Goal: Task Accomplishment & Management: Manage account settings

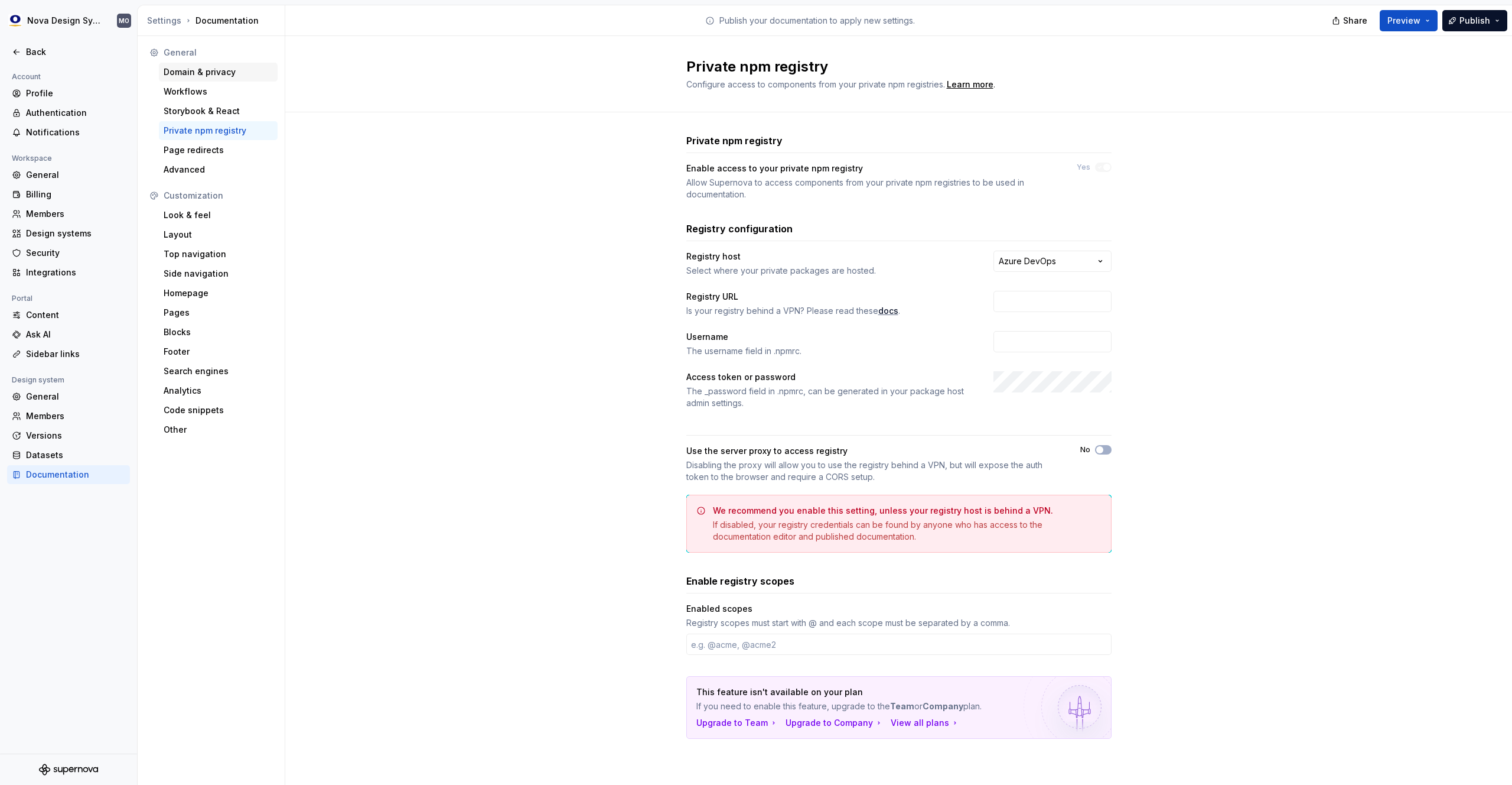
click at [189, 74] on div "Domain & privacy" at bounding box center [218, 72] width 109 height 12
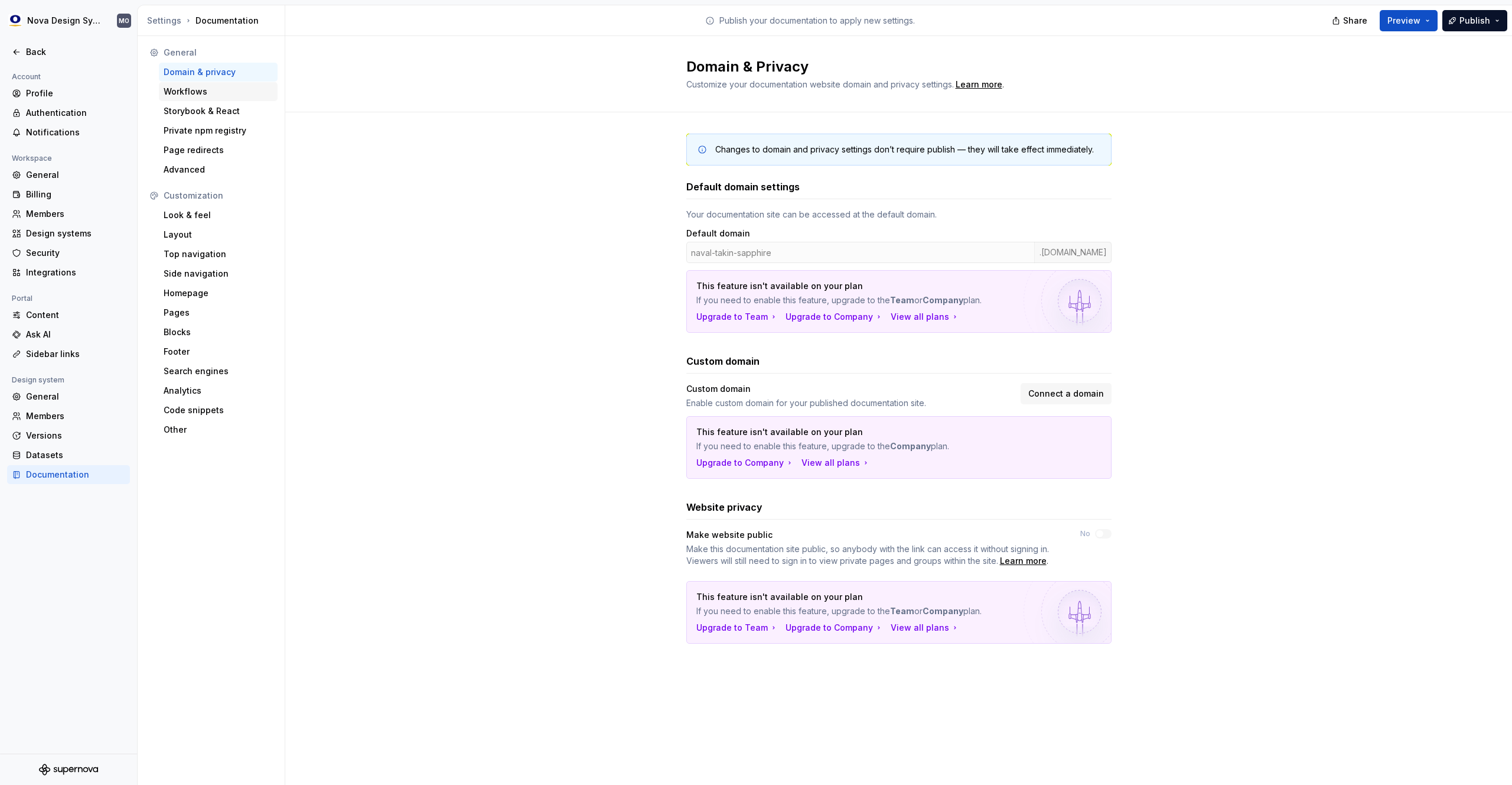
click at [202, 95] on div "Workflows" at bounding box center [218, 92] width 109 height 12
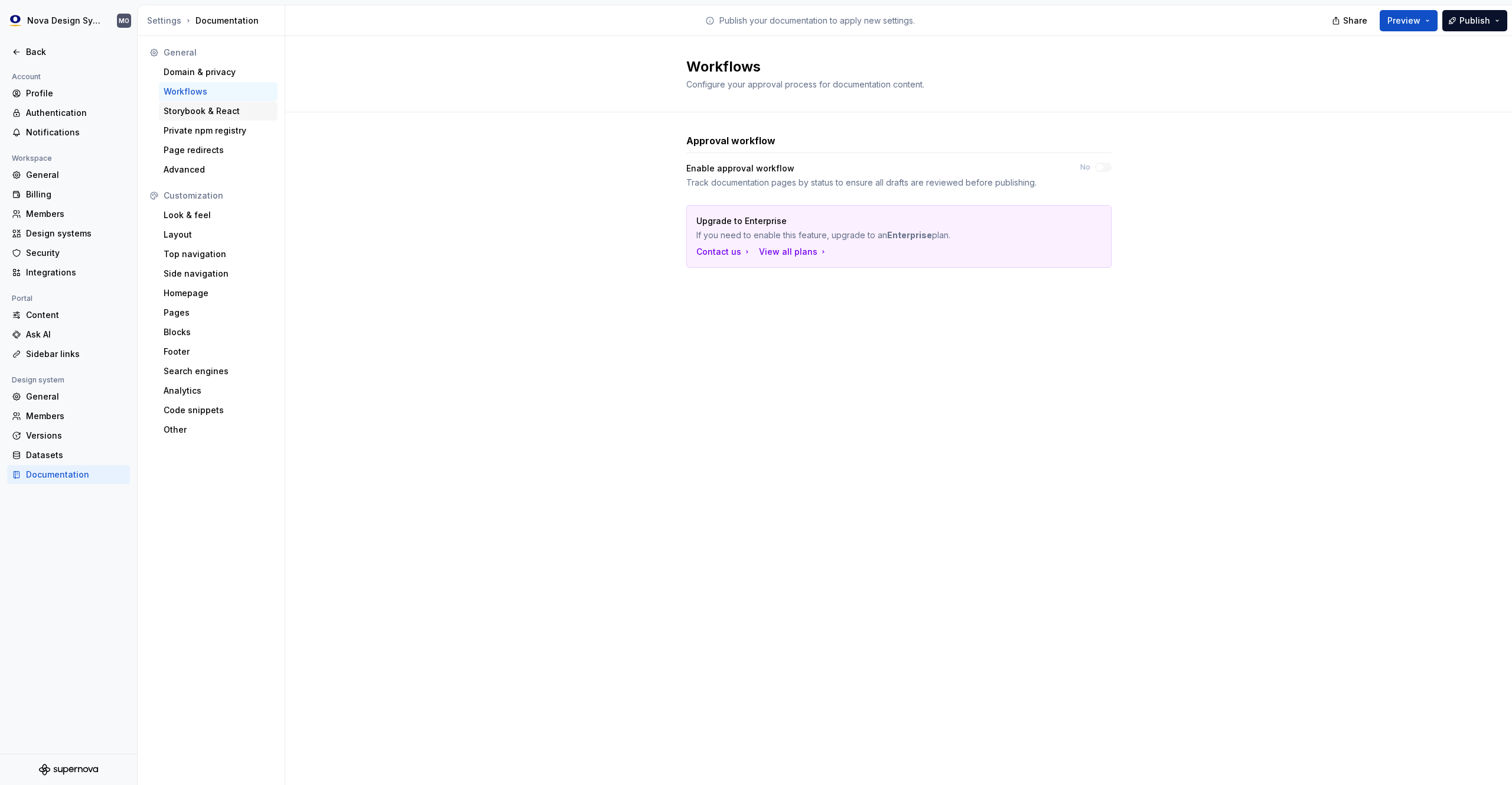
click at [206, 111] on div "Storybook & React" at bounding box center [218, 111] width 109 height 12
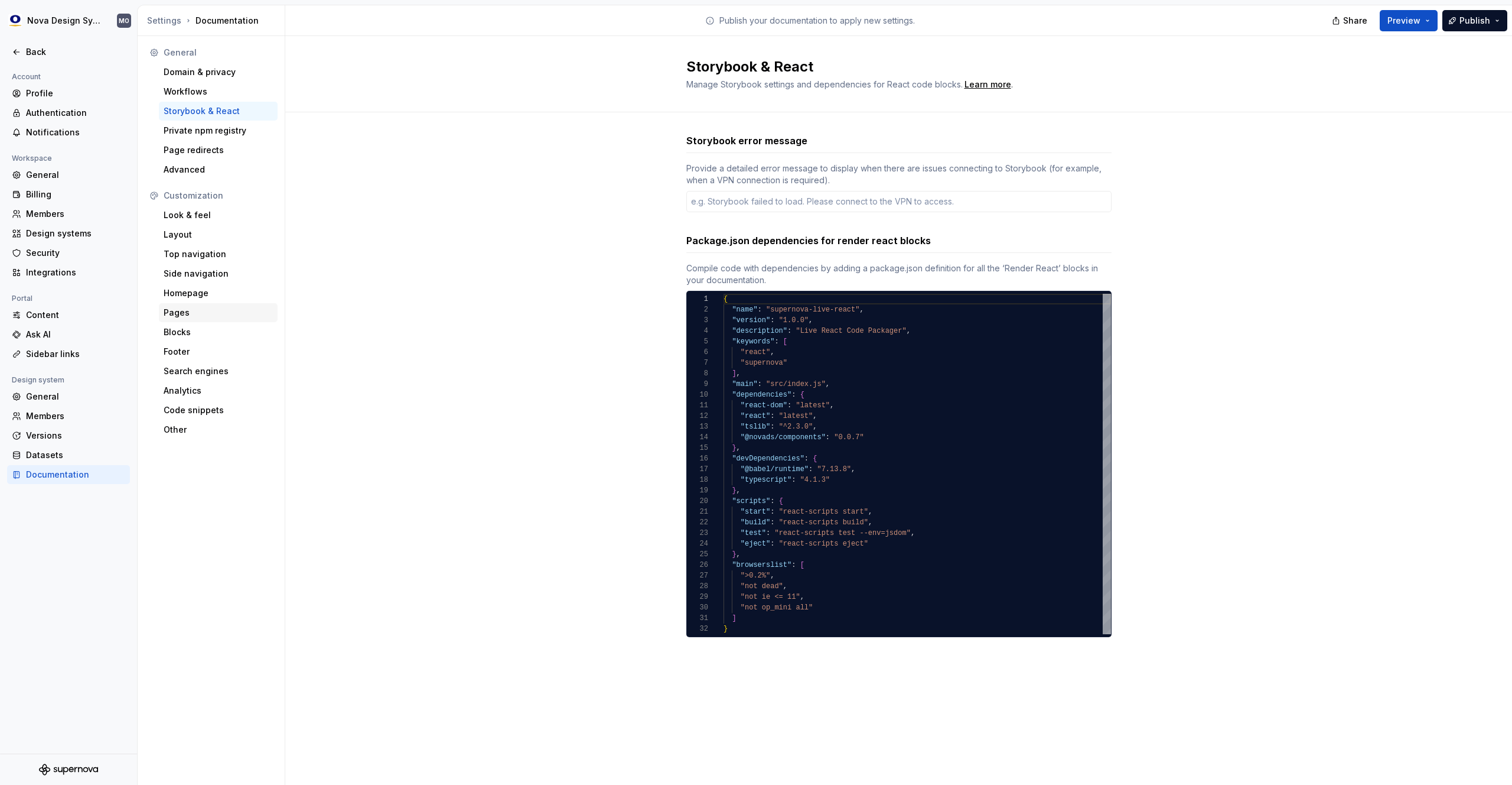
click at [172, 308] on div "Pages" at bounding box center [218, 312] width 109 height 12
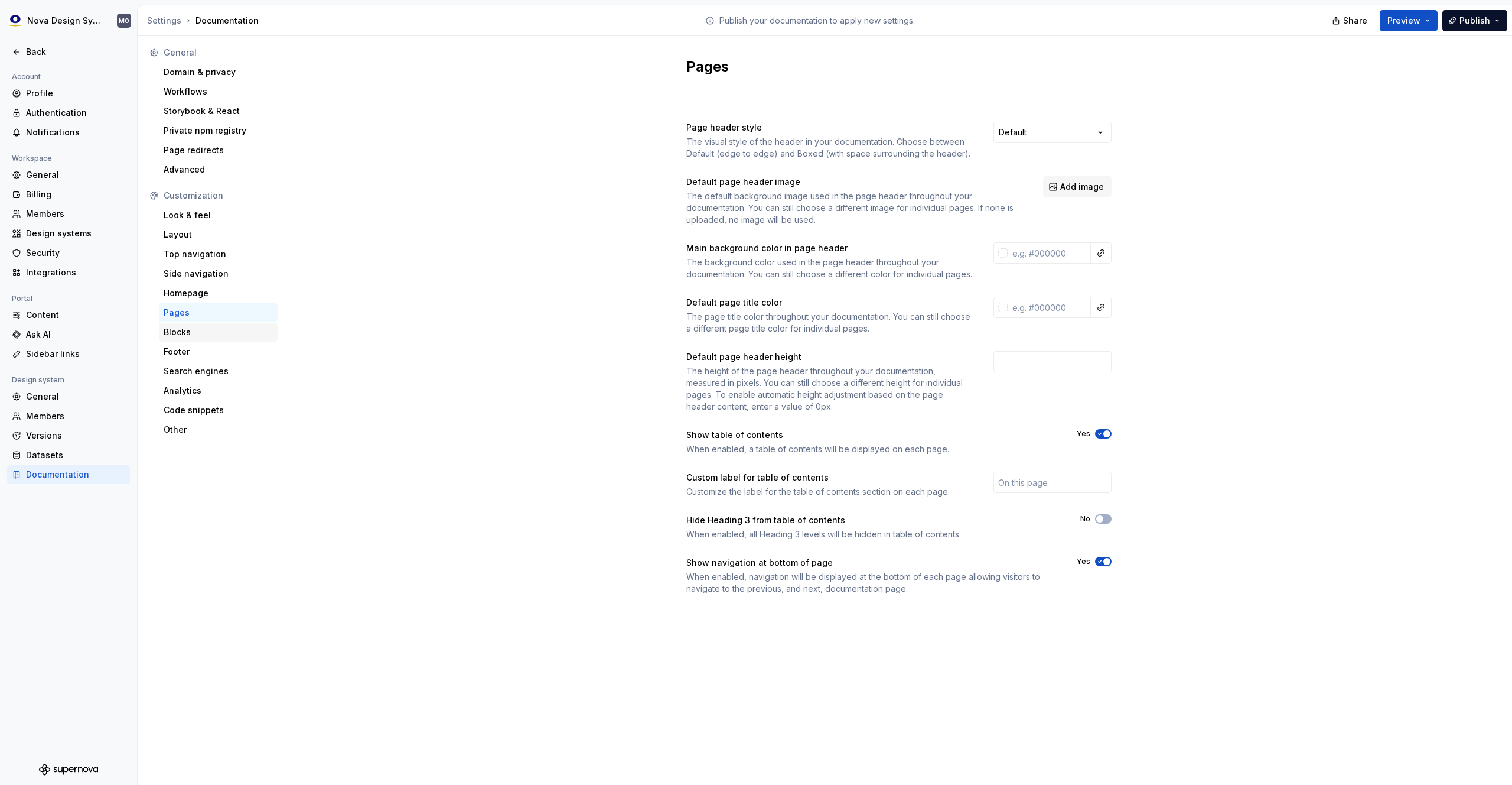
click at [177, 338] on div "Blocks" at bounding box center [218, 332] width 119 height 19
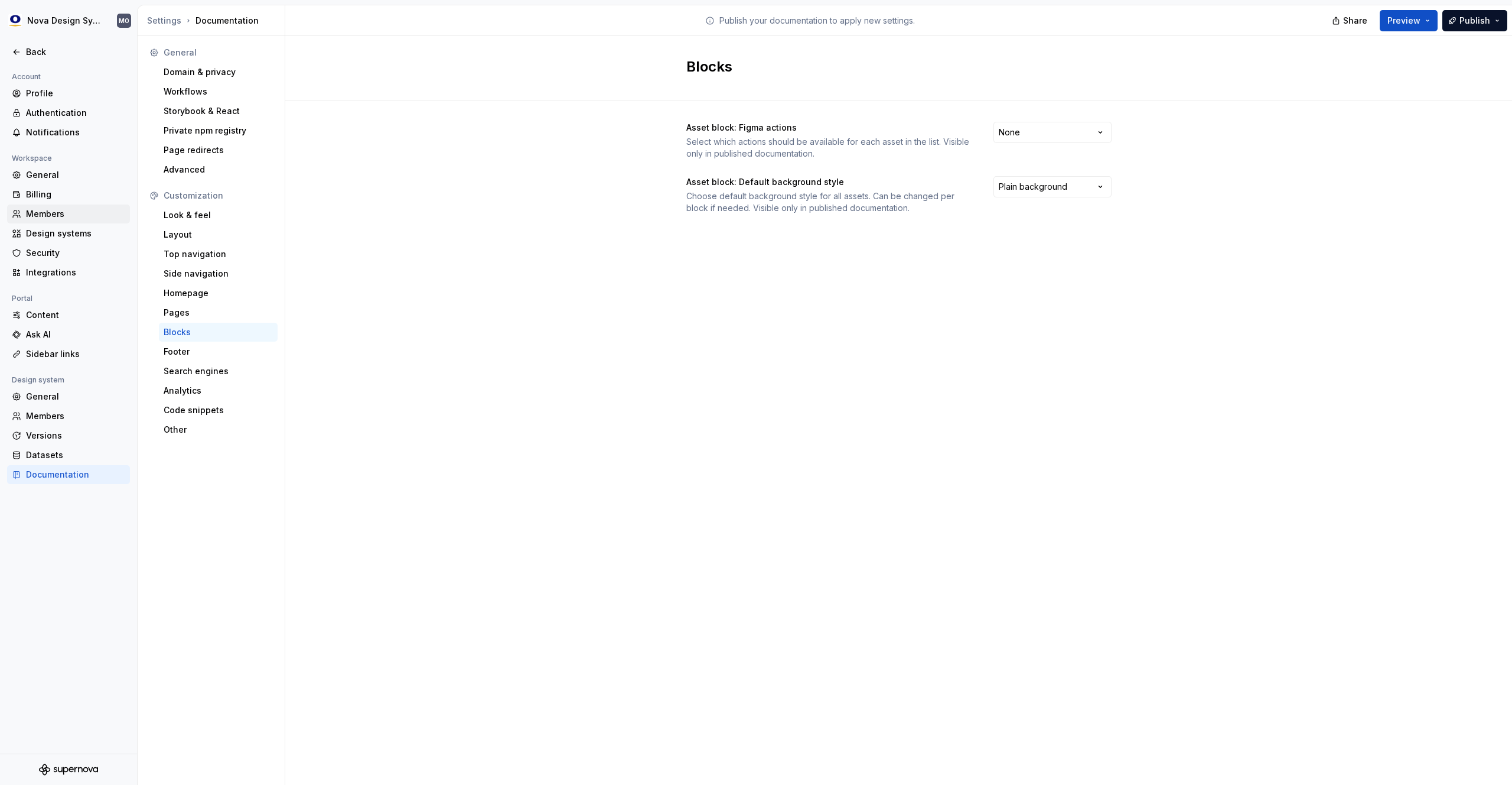
click at [59, 214] on div "Members" at bounding box center [75, 214] width 99 height 12
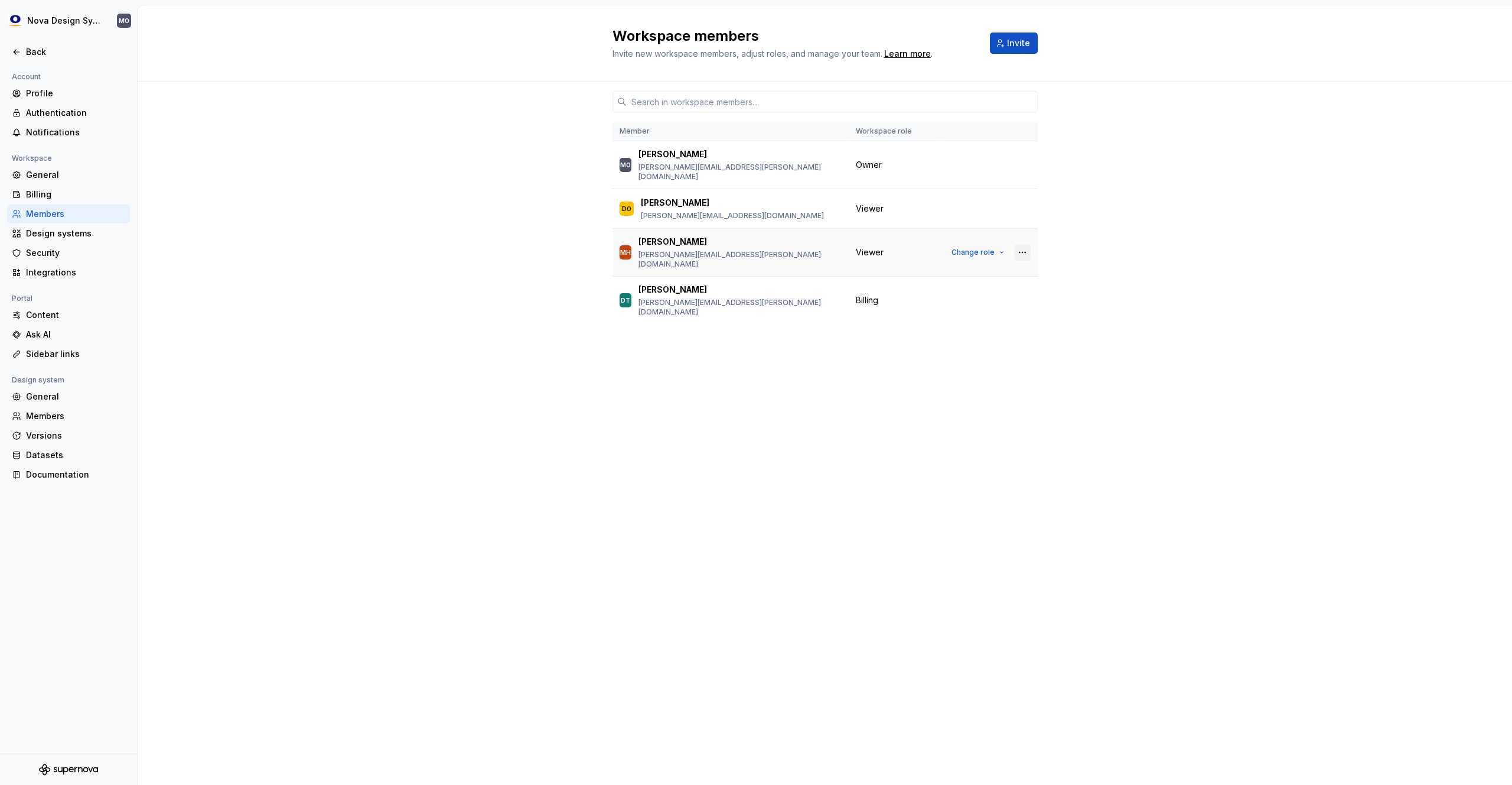
click at [1020, 244] on button "button" at bounding box center [1022, 252] width 17 height 17
click at [946, 287] on div "Remove from workspace" at bounding box center [949, 287] width 102 height 12
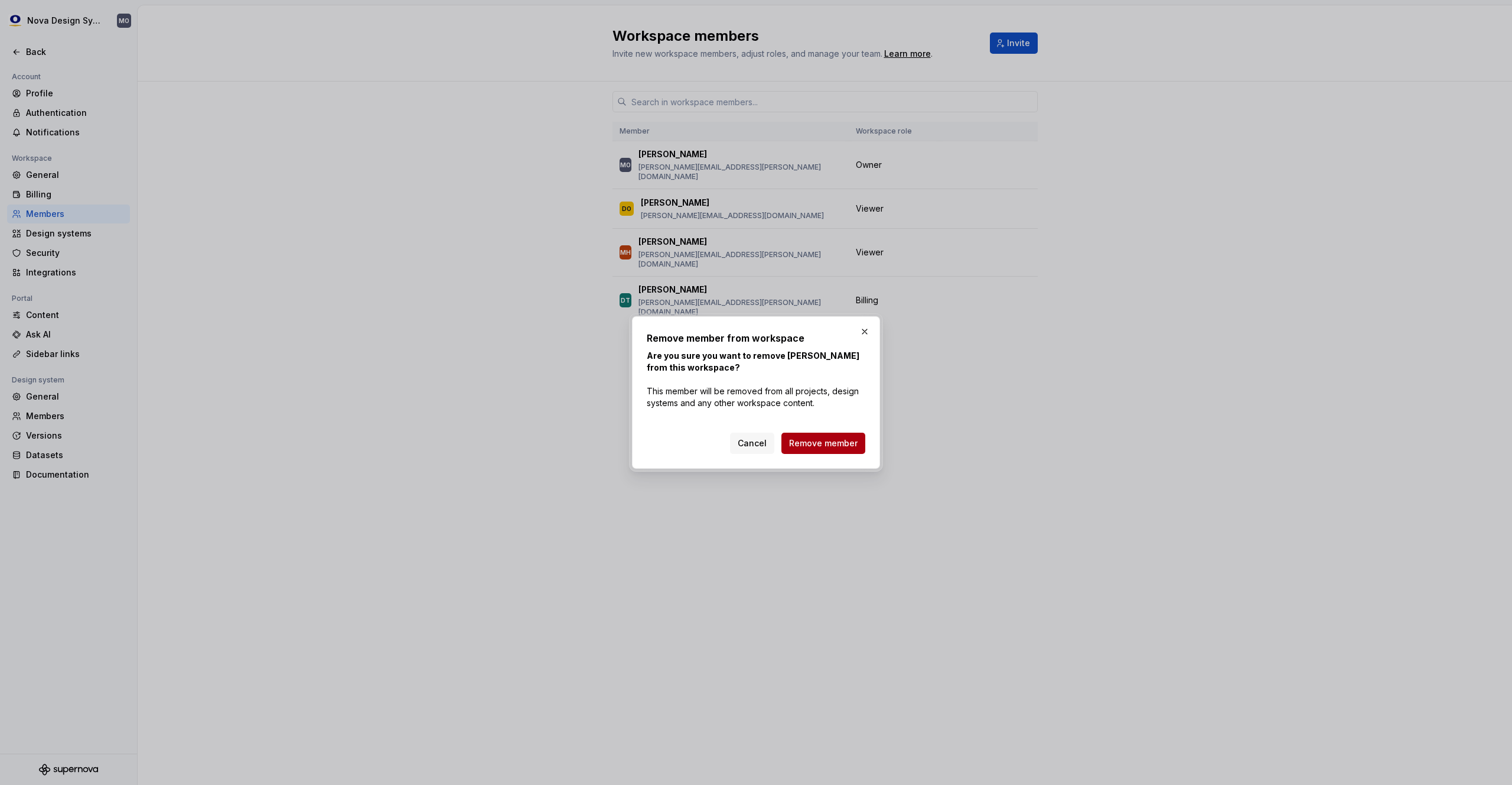
click at [828, 443] on span "Remove member" at bounding box center [823, 443] width 69 height 12
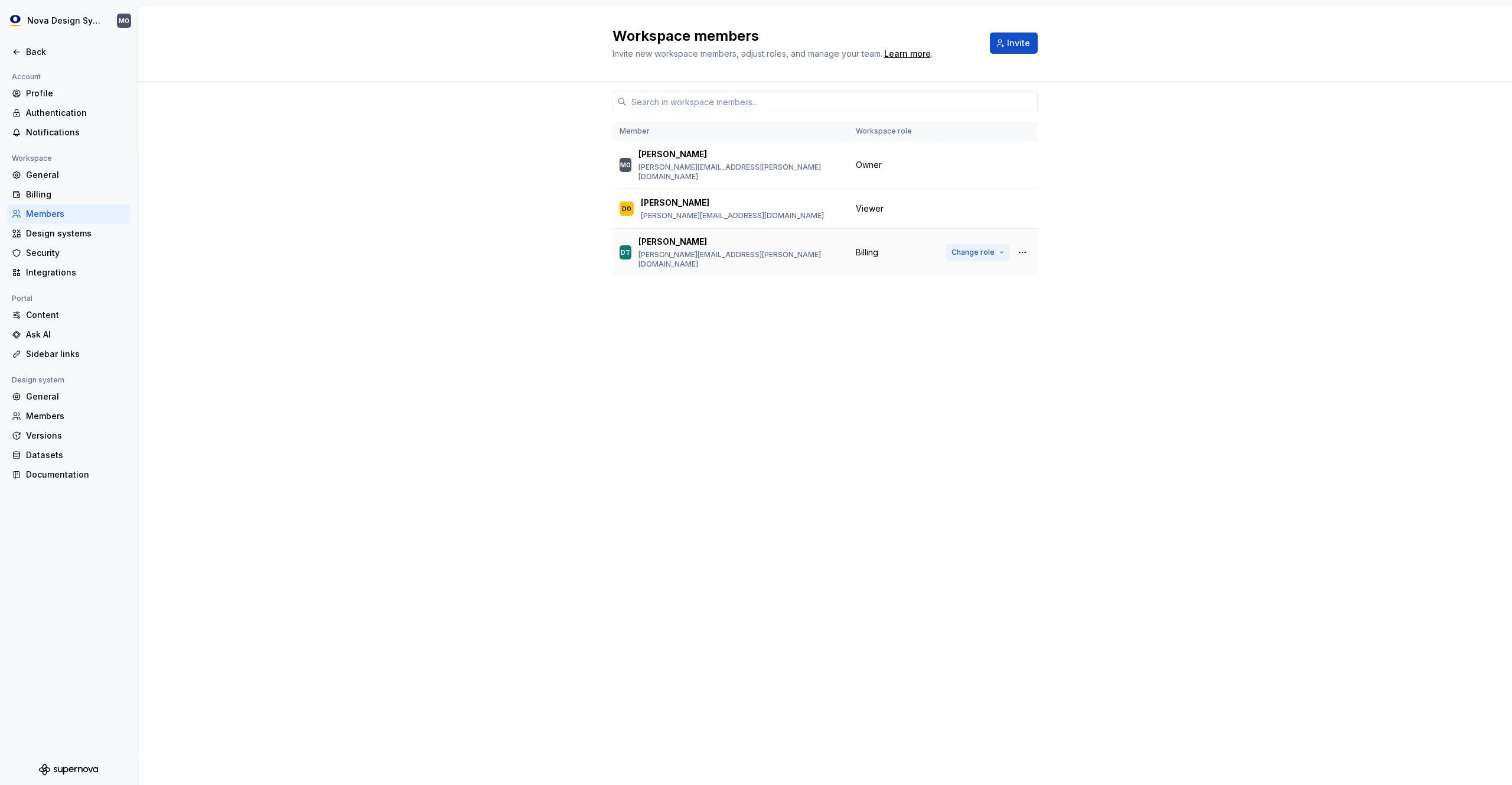
click at [971, 248] on span "Change role" at bounding box center [973, 252] width 43 height 10
click at [733, 287] on div "Member Workspace role MO Michael Oddis michael.oddis@olympus.com Owner DO Danie…" at bounding box center [825, 410] width 425 height 658
click at [974, 248] on span "Change role" at bounding box center [973, 252] width 43 height 10
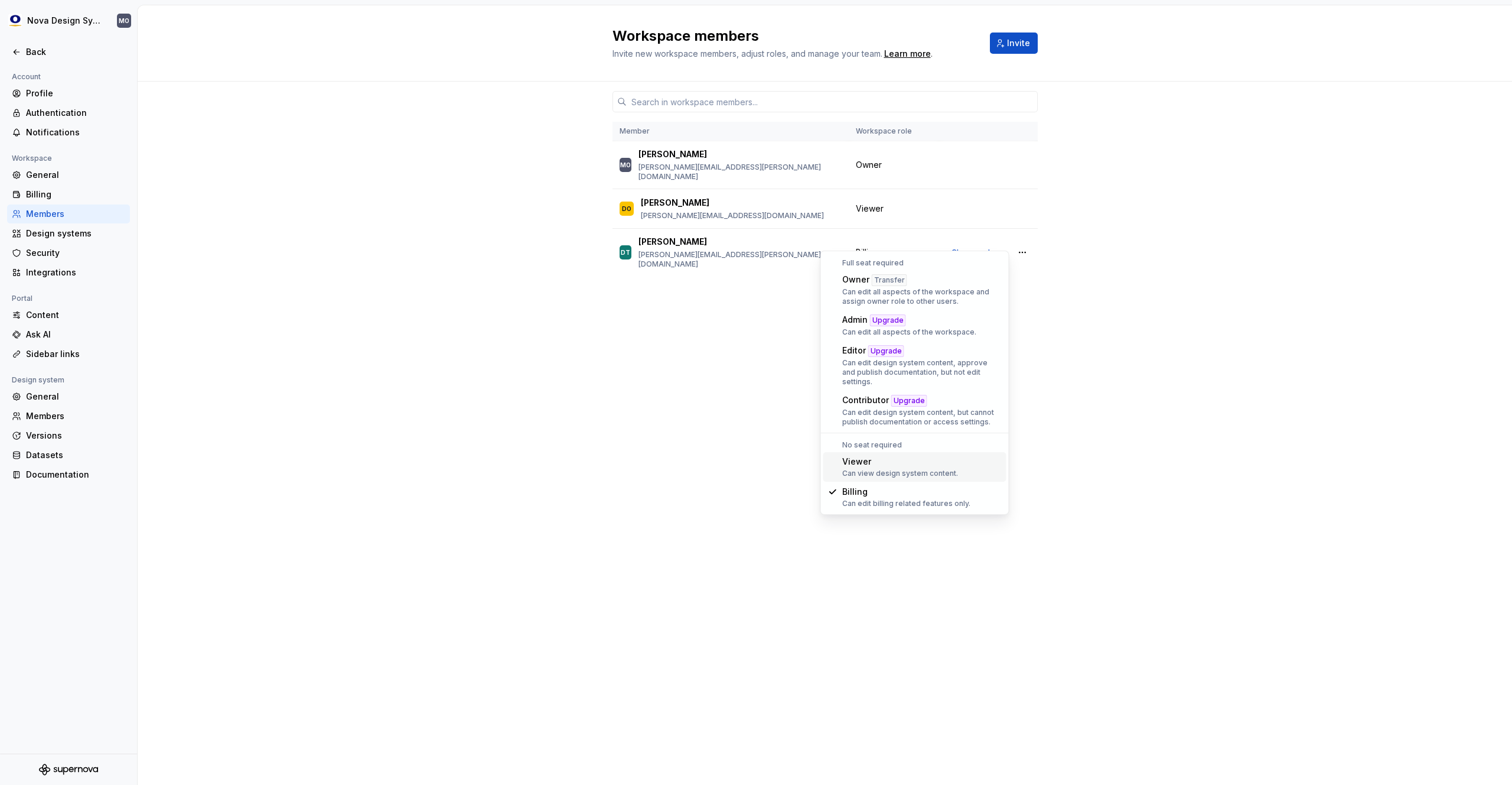
click at [893, 456] on div "Viewer" at bounding box center [900, 462] width 116 height 12
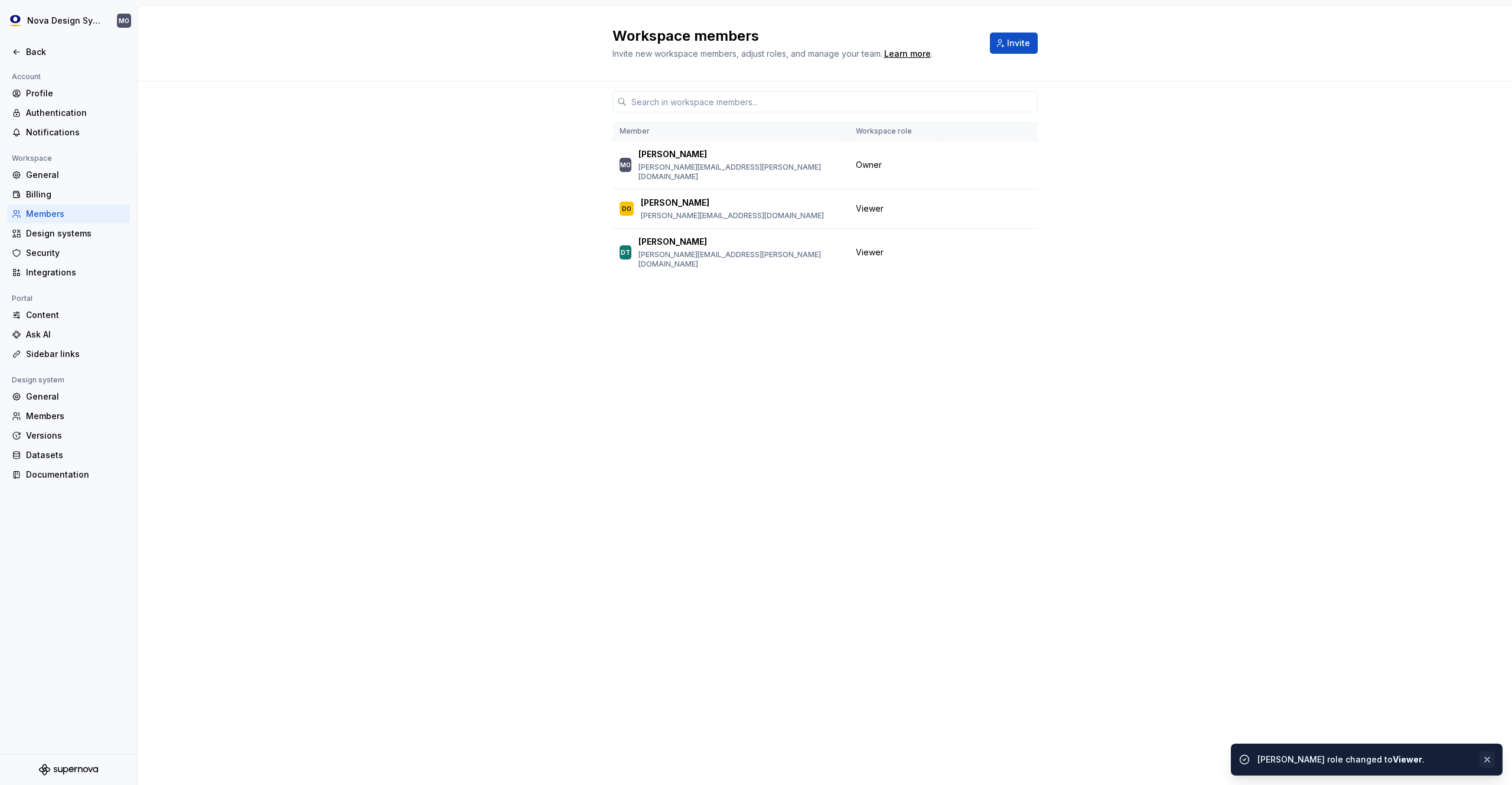
click at [1489, 758] on button "button" at bounding box center [1487, 759] width 15 height 17
click at [877, 392] on div "Member Workspace role MO Michael Oddis michael.oddis@olympus.com Owner DO Danie…" at bounding box center [825, 410] width 425 height 658
click at [48, 189] on div "Billing" at bounding box center [75, 194] width 99 height 12
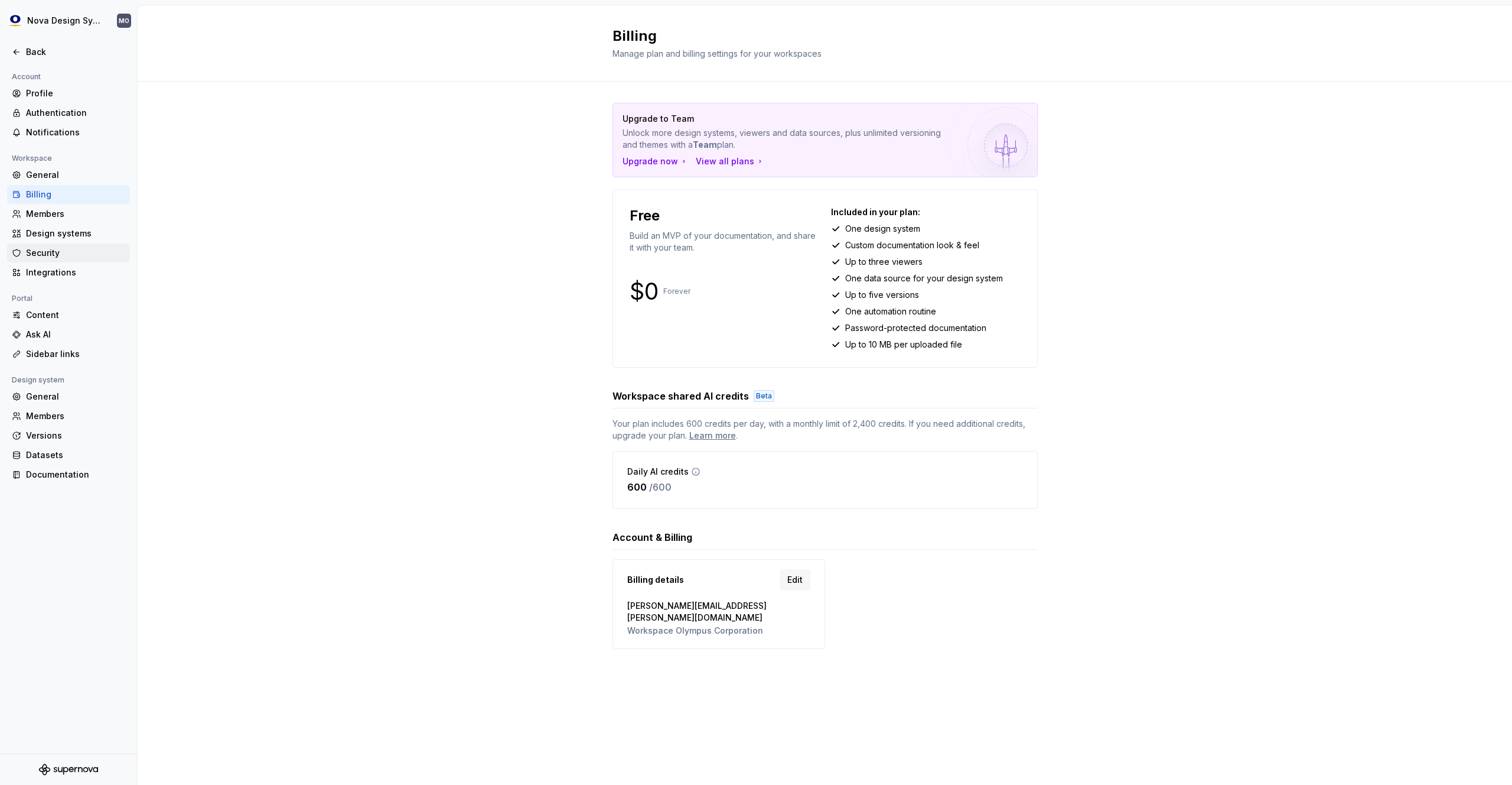
click at [53, 251] on div "Security" at bounding box center [75, 253] width 99 height 12
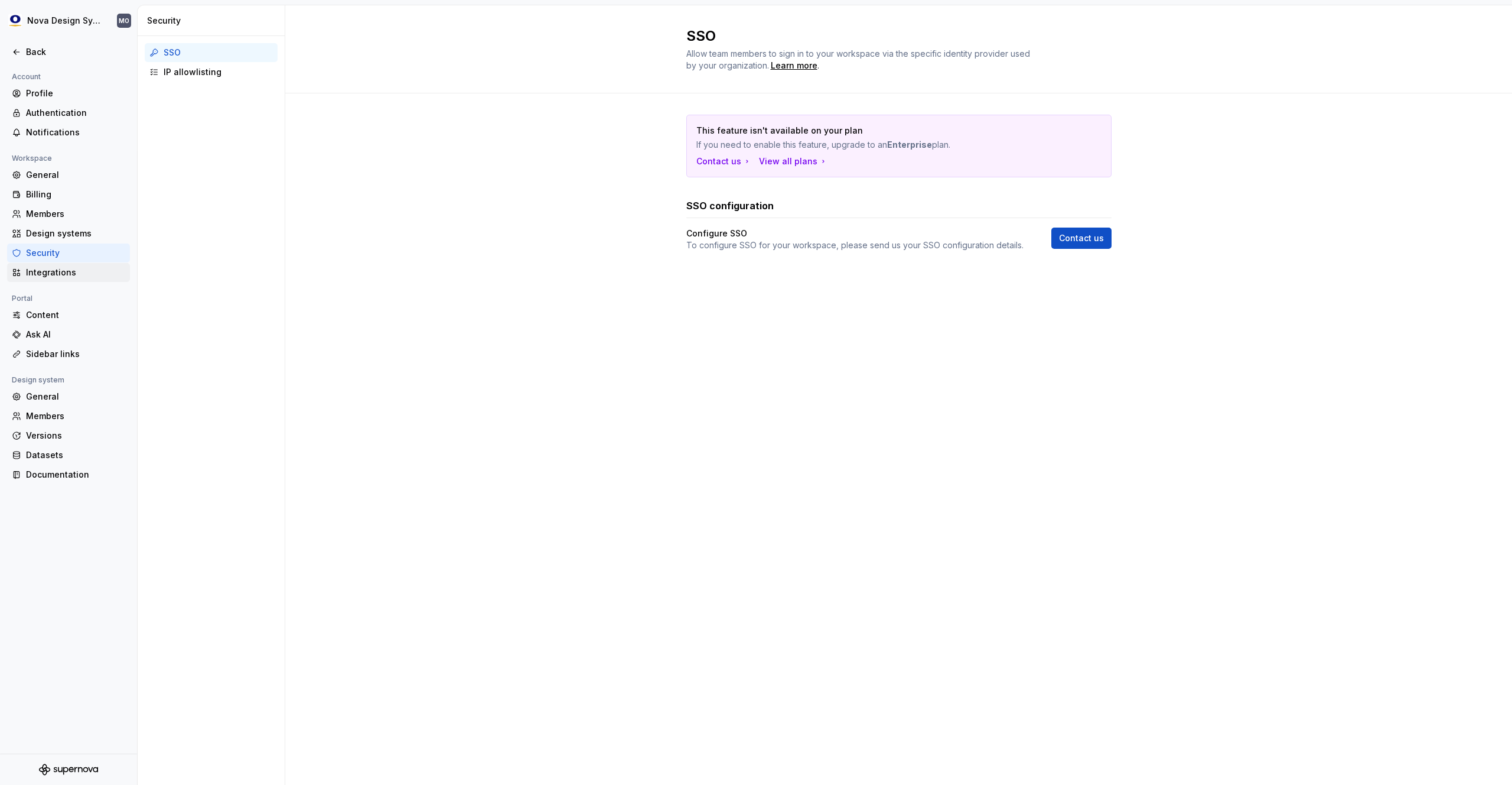
click at [54, 277] on div "Integrations" at bounding box center [75, 273] width 99 height 12
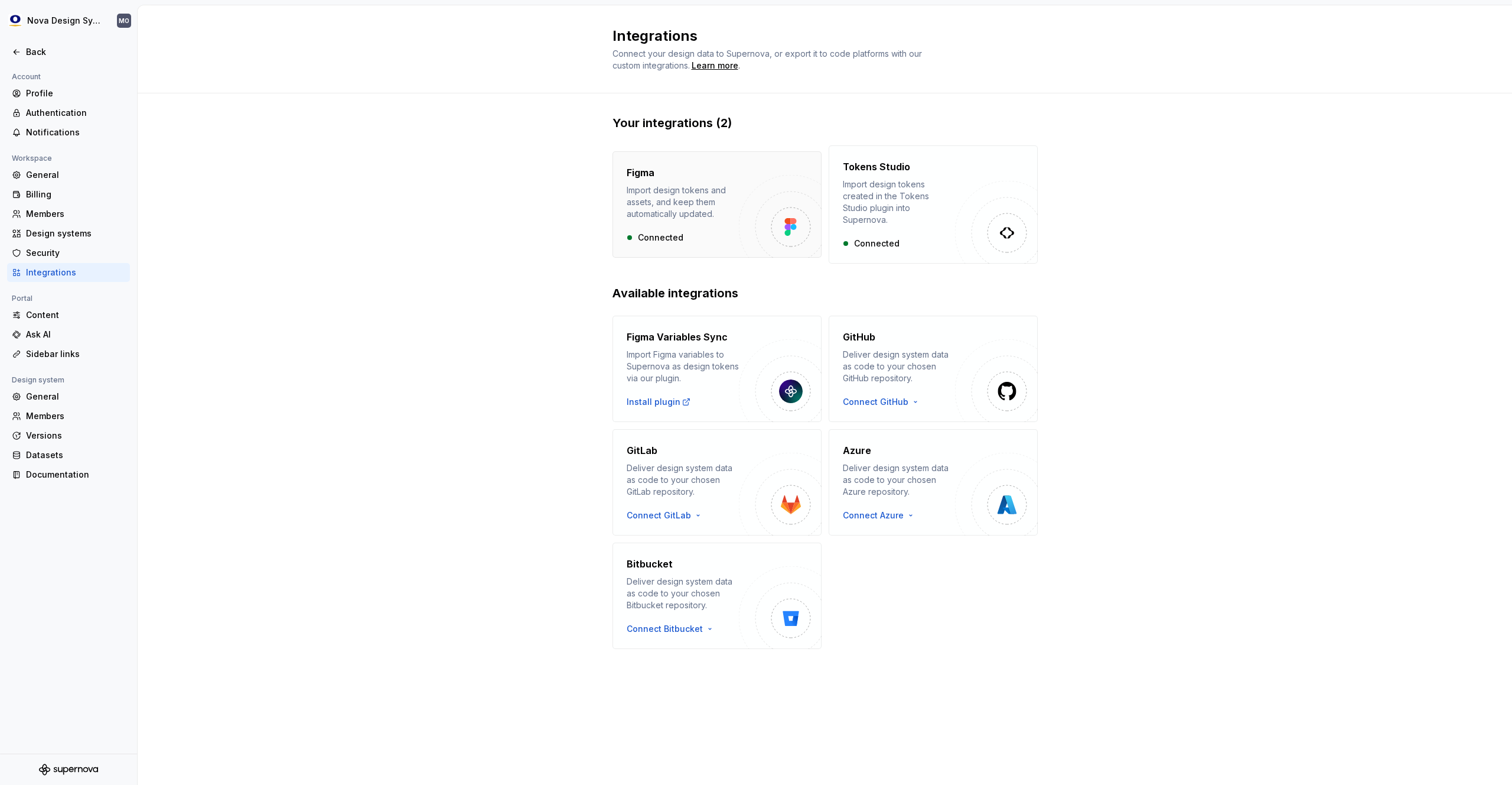
click at [740, 220] on img "button" at bounding box center [780, 216] width 83 height 83
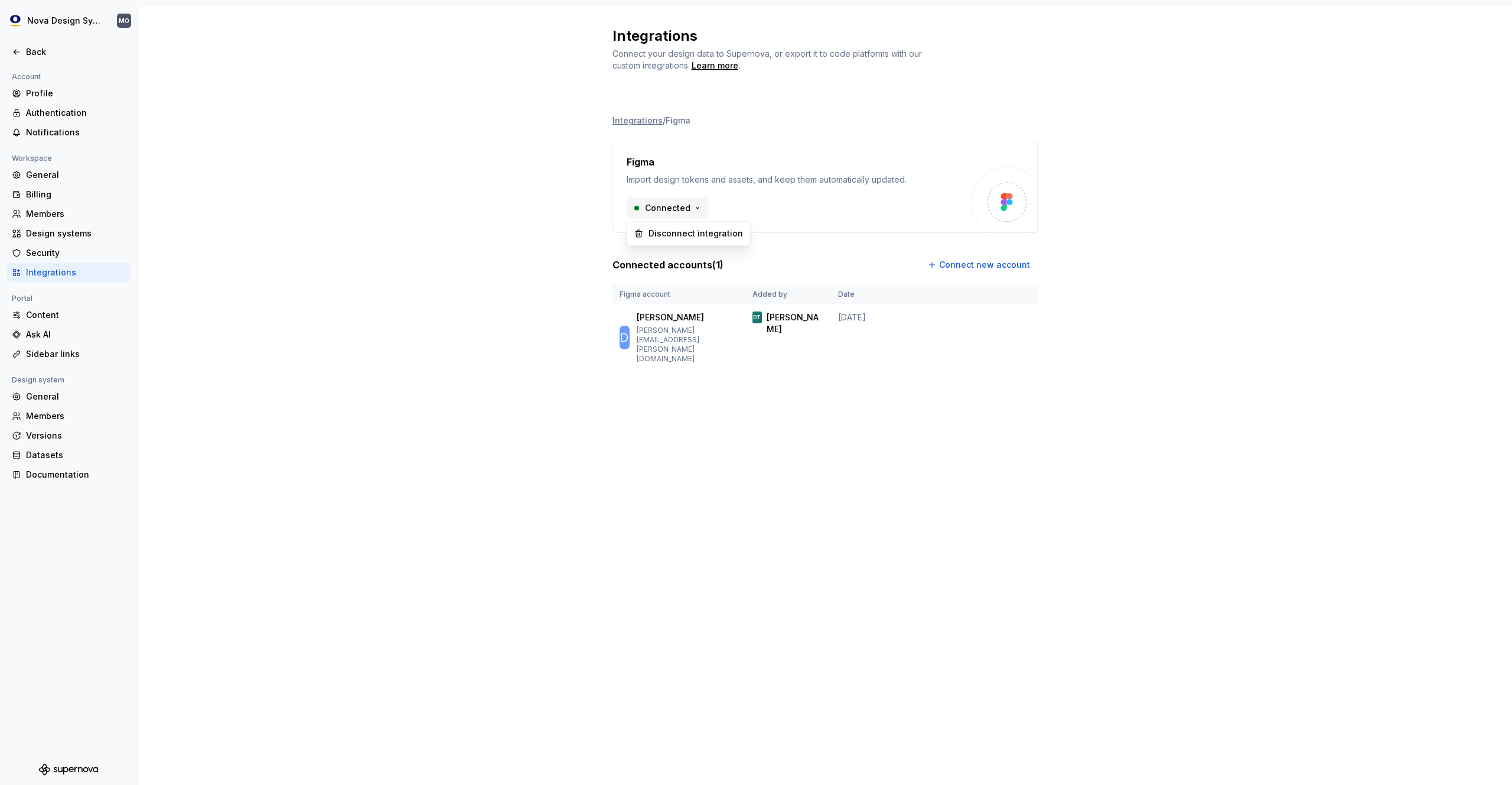
click at [695, 212] on html "Nova Design System MO Back Account Profile Authentication Notifications Workspa…" at bounding box center [756, 392] width 1512 height 785
click at [526, 208] on html "Nova Design System MO Back Account Profile Authentication Notifications Workspa…" at bounding box center [756, 392] width 1512 height 785
click at [640, 122] on li "Integrations" at bounding box center [637, 120] width 51 height 12
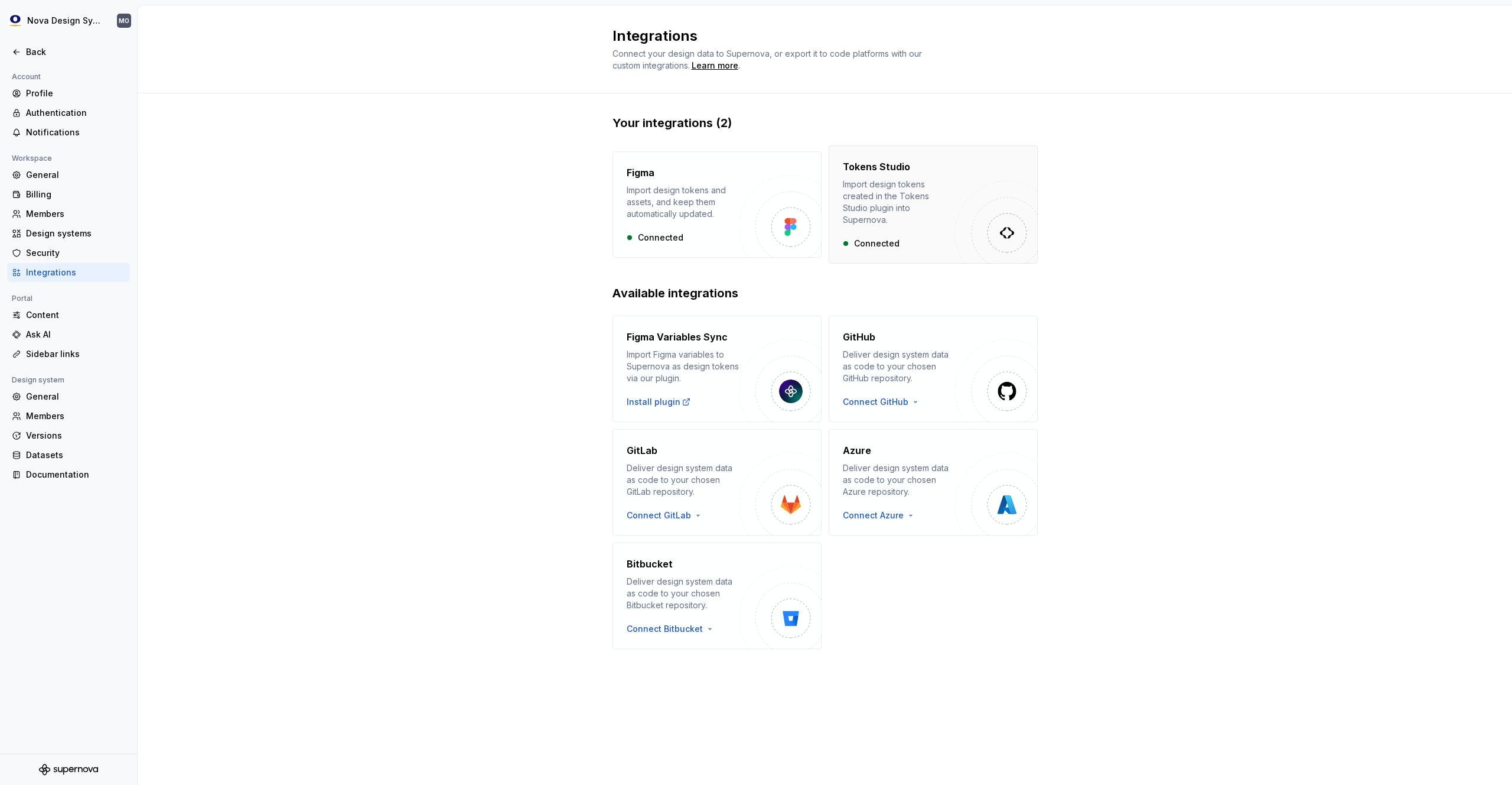
click at [874, 198] on div "Import design tokens created in the Tokens Studio plugin into Supernova." at bounding box center [899, 202] width 112 height 47
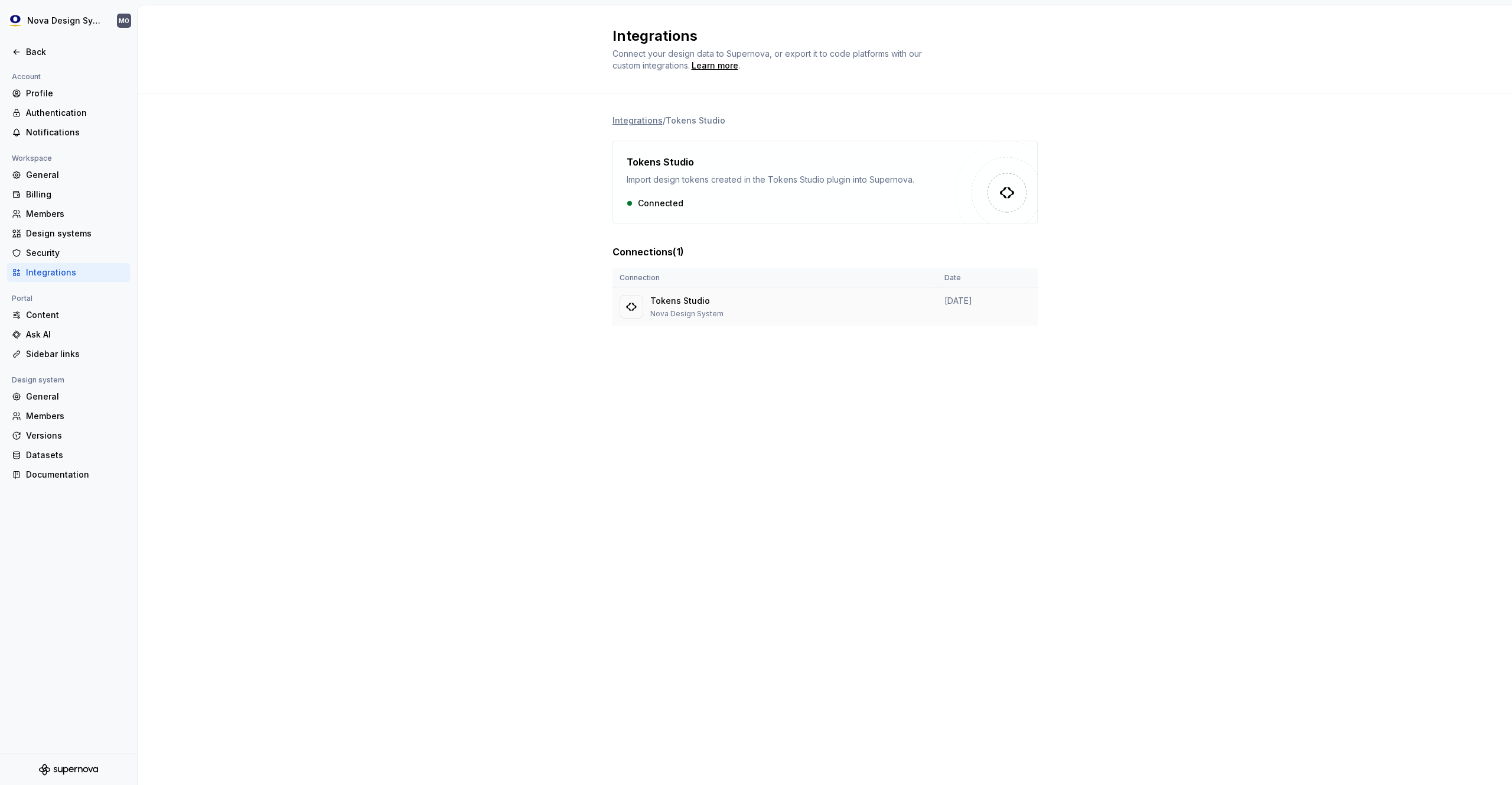
click at [693, 306] on p "Tokens Studio" at bounding box center [687, 301] width 73 height 12
click at [754, 172] on div "Tokens Studio Import design tokens created in the Tokens Studio plugin into Sup…" at bounding box center [790, 170] width 328 height 31
click at [637, 122] on li "Integrations" at bounding box center [637, 120] width 51 height 12
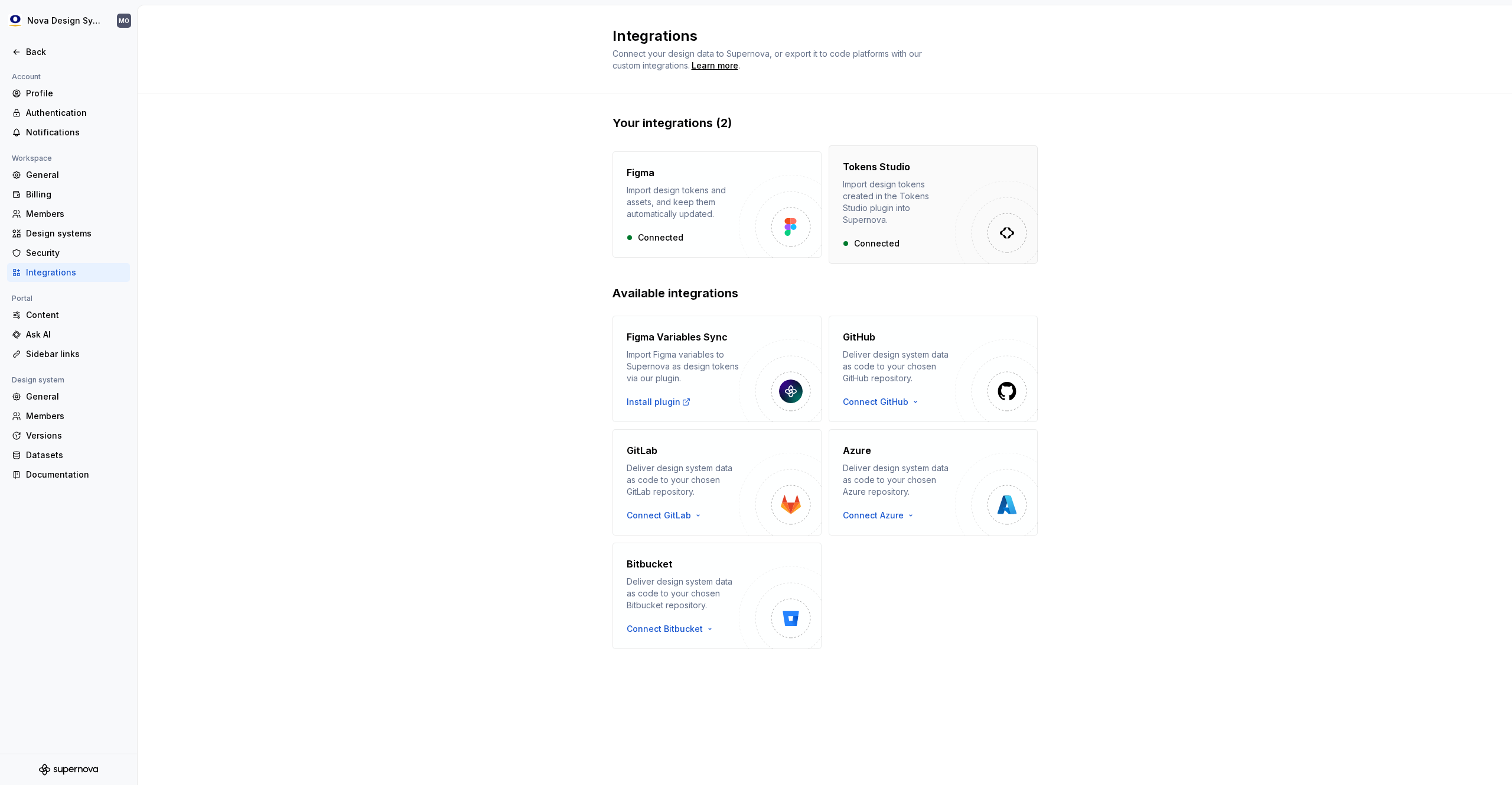
click at [927, 223] on div "Tokens Studio Import design tokens created in the Tokens Studio plugin into Sup…" at bounding box center [899, 204] width 112 height 90
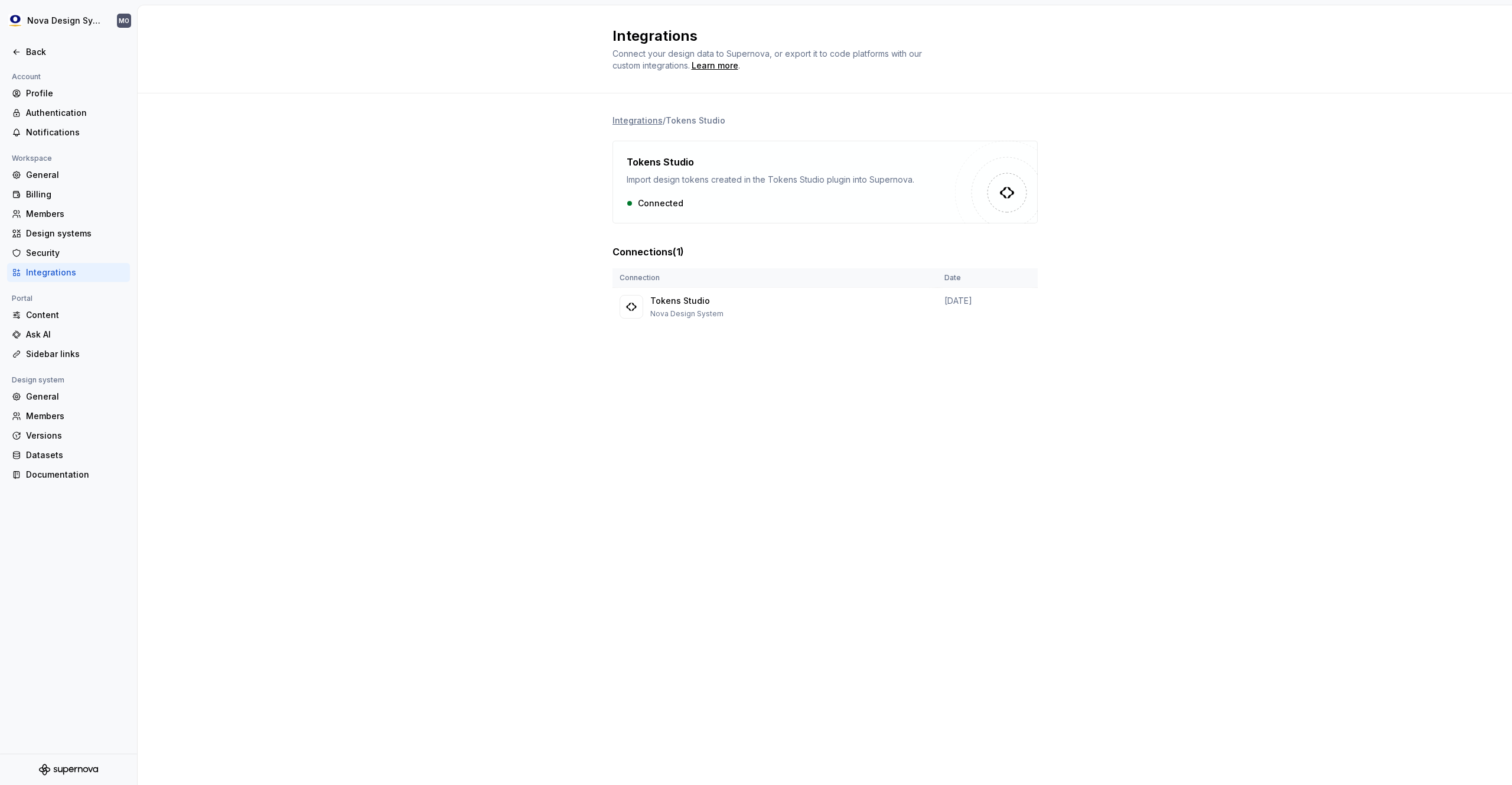
click at [648, 253] on p "Connections ( 1 )" at bounding box center [648, 251] width 72 height 14
click at [634, 309] on img at bounding box center [631, 306] width 12 height 12
click at [678, 304] on p "Tokens Studio" at bounding box center [687, 301] width 73 height 12
click at [931, 281] on th "Connection" at bounding box center [774, 278] width 325 height 20
click at [948, 295] on td "March 29, 2024" at bounding box center [987, 307] width 100 height 38
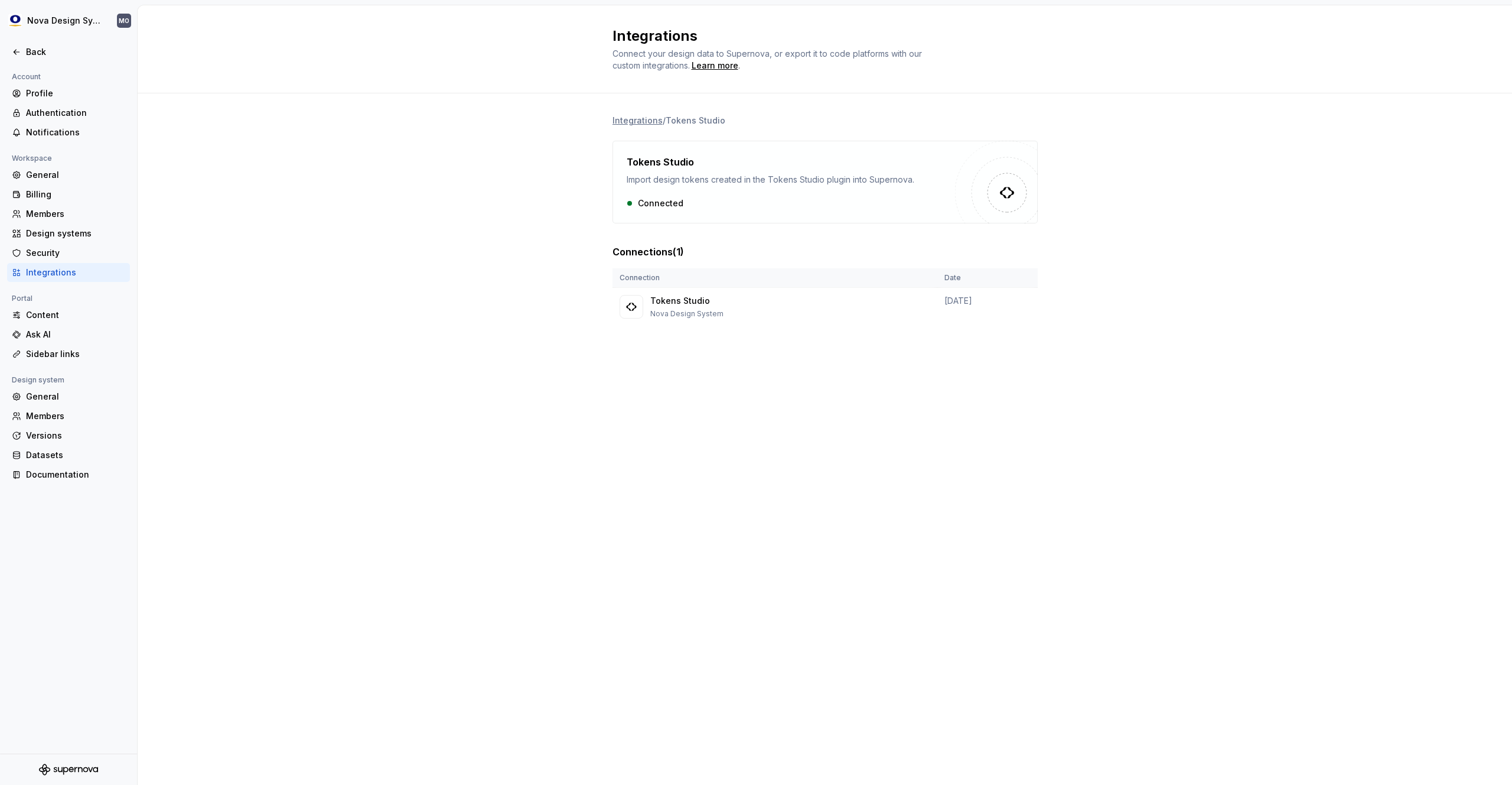
click at [794, 200] on div "Connected" at bounding box center [790, 203] width 328 height 12
click at [648, 254] on p "Connections ( 1 )" at bounding box center [648, 251] width 72 height 14
click at [651, 185] on div "Import design tokens created in the Tokens Studio plugin into Supernova." at bounding box center [790, 180] width 328 height 12
click at [640, 118] on li "Integrations" at bounding box center [637, 120] width 51 height 12
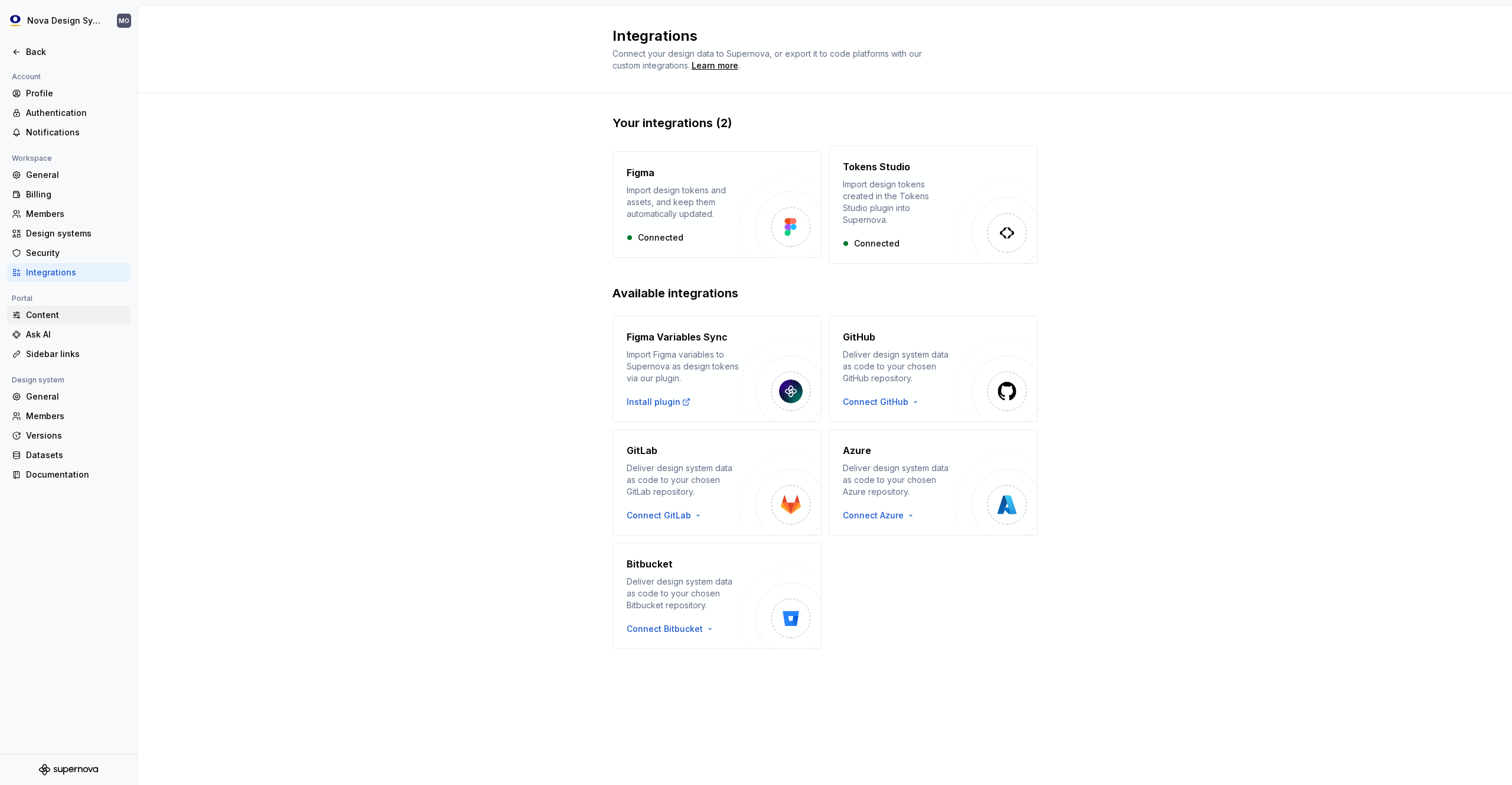
click at [51, 313] on div "Content" at bounding box center [75, 315] width 99 height 12
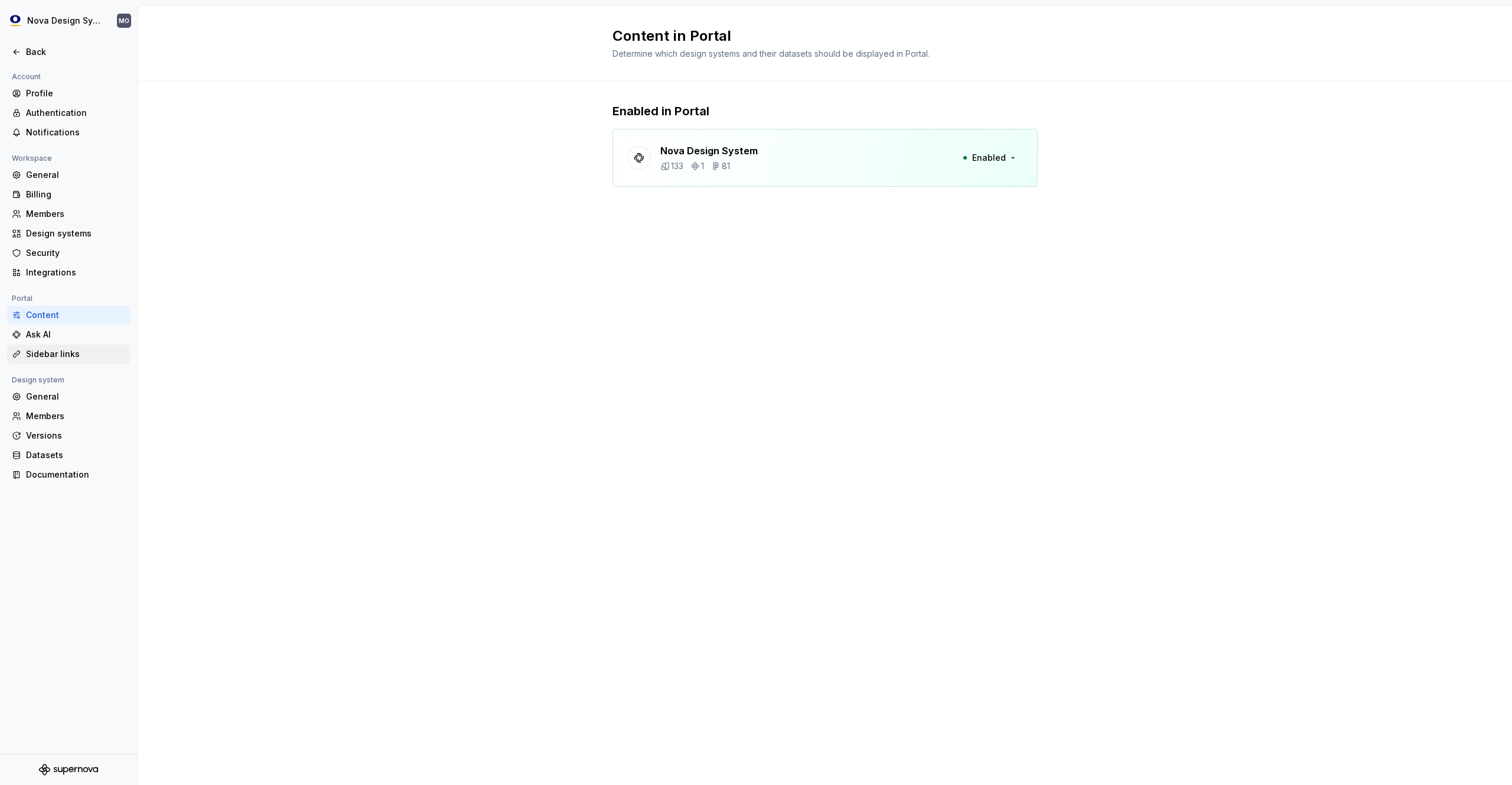
click at [53, 355] on div "Sidebar links" at bounding box center [75, 354] width 99 height 12
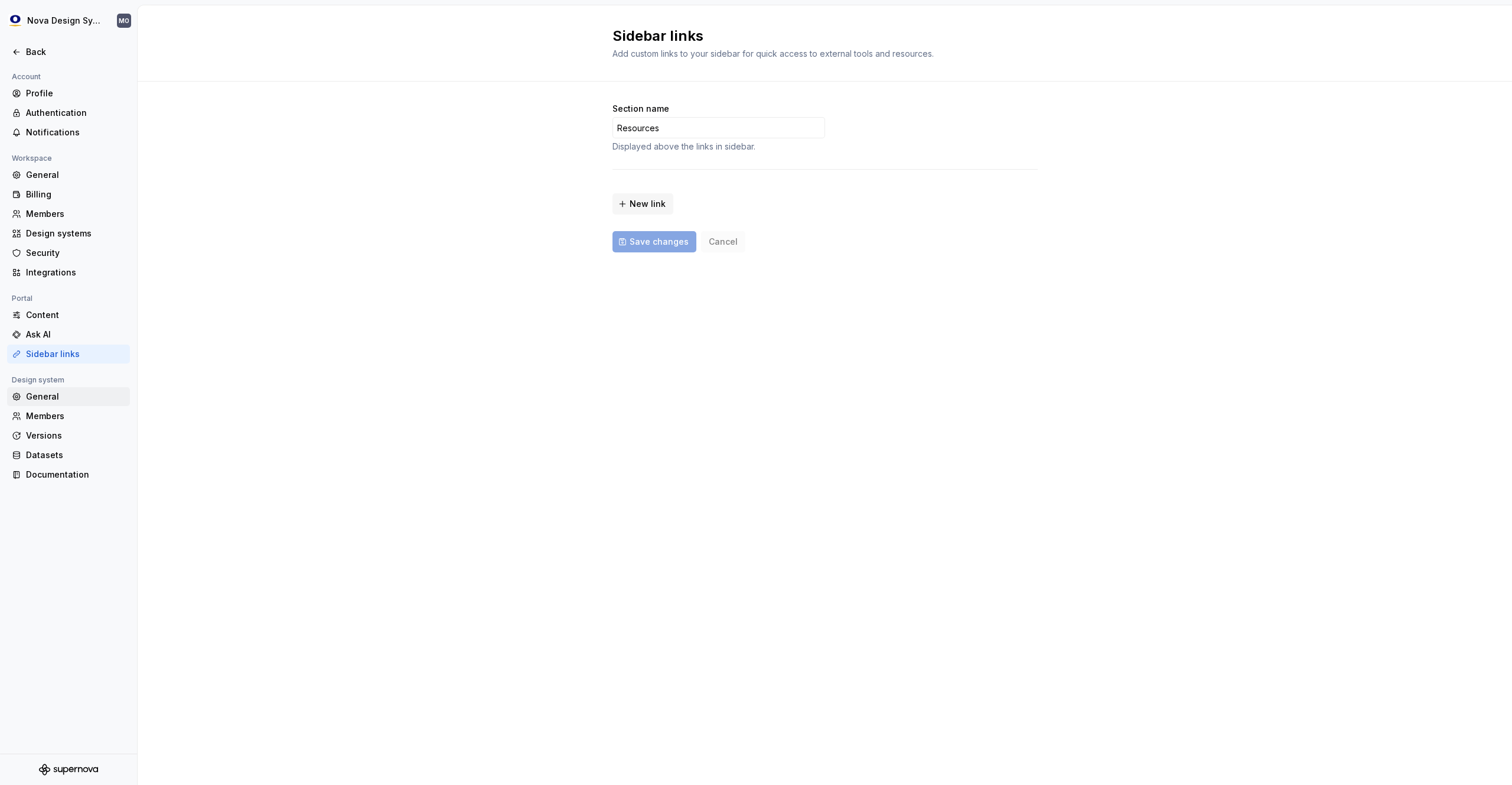
click at [50, 391] on div "General" at bounding box center [75, 397] width 99 height 12
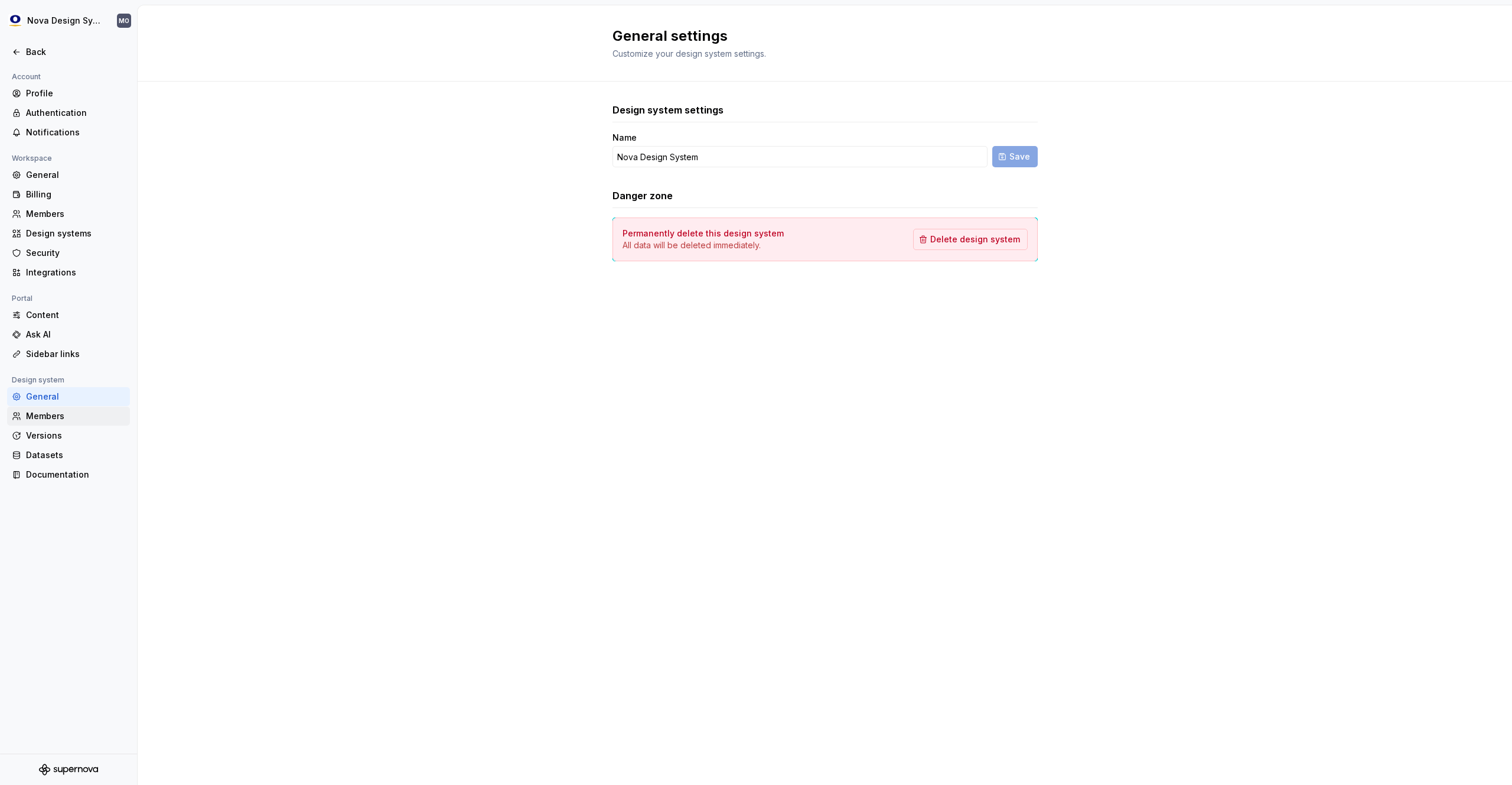
click at [51, 412] on div "Members" at bounding box center [75, 416] width 99 height 12
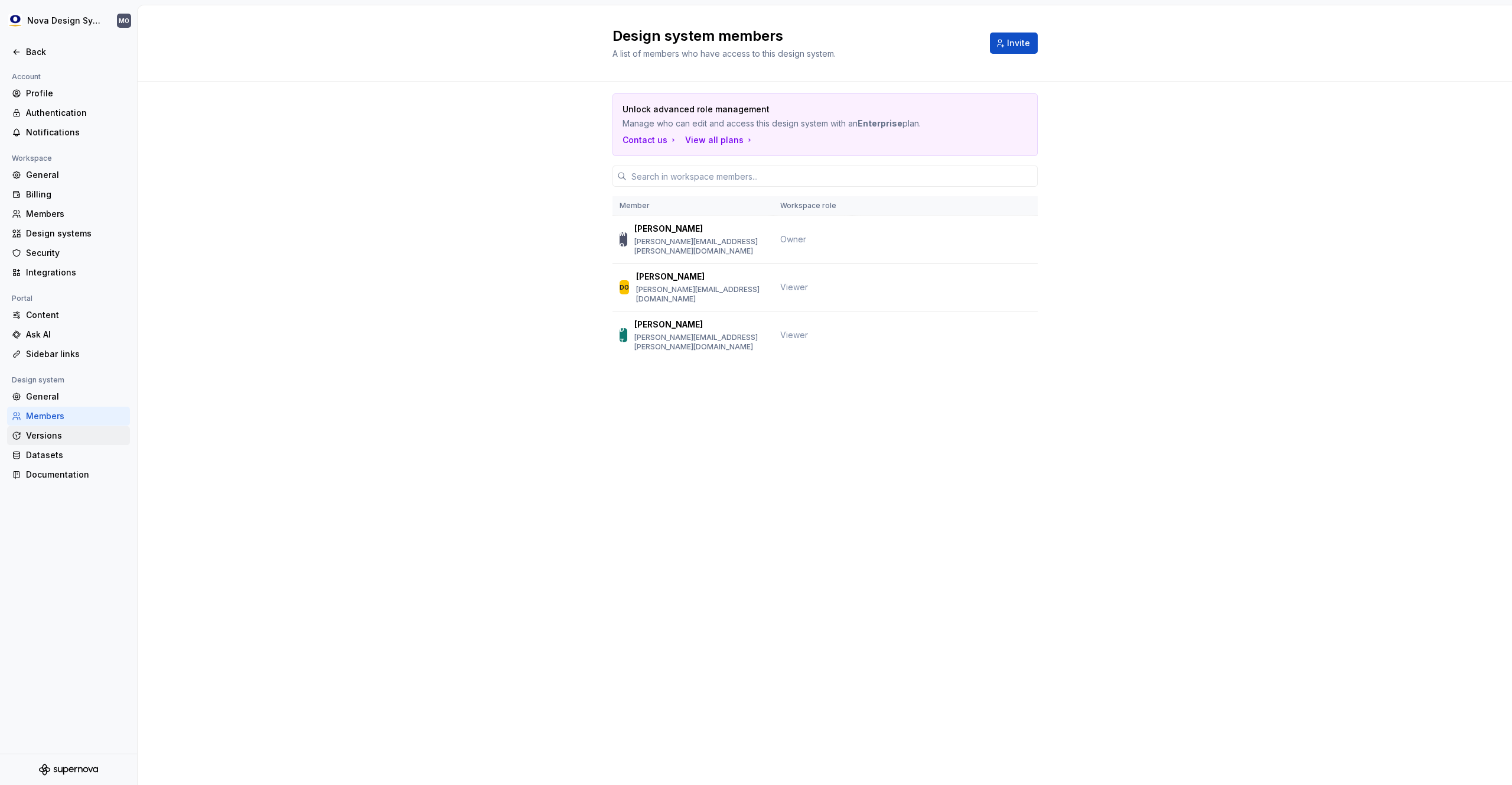
click at [56, 433] on div "Versions" at bounding box center [75, 435] width 99 height 12
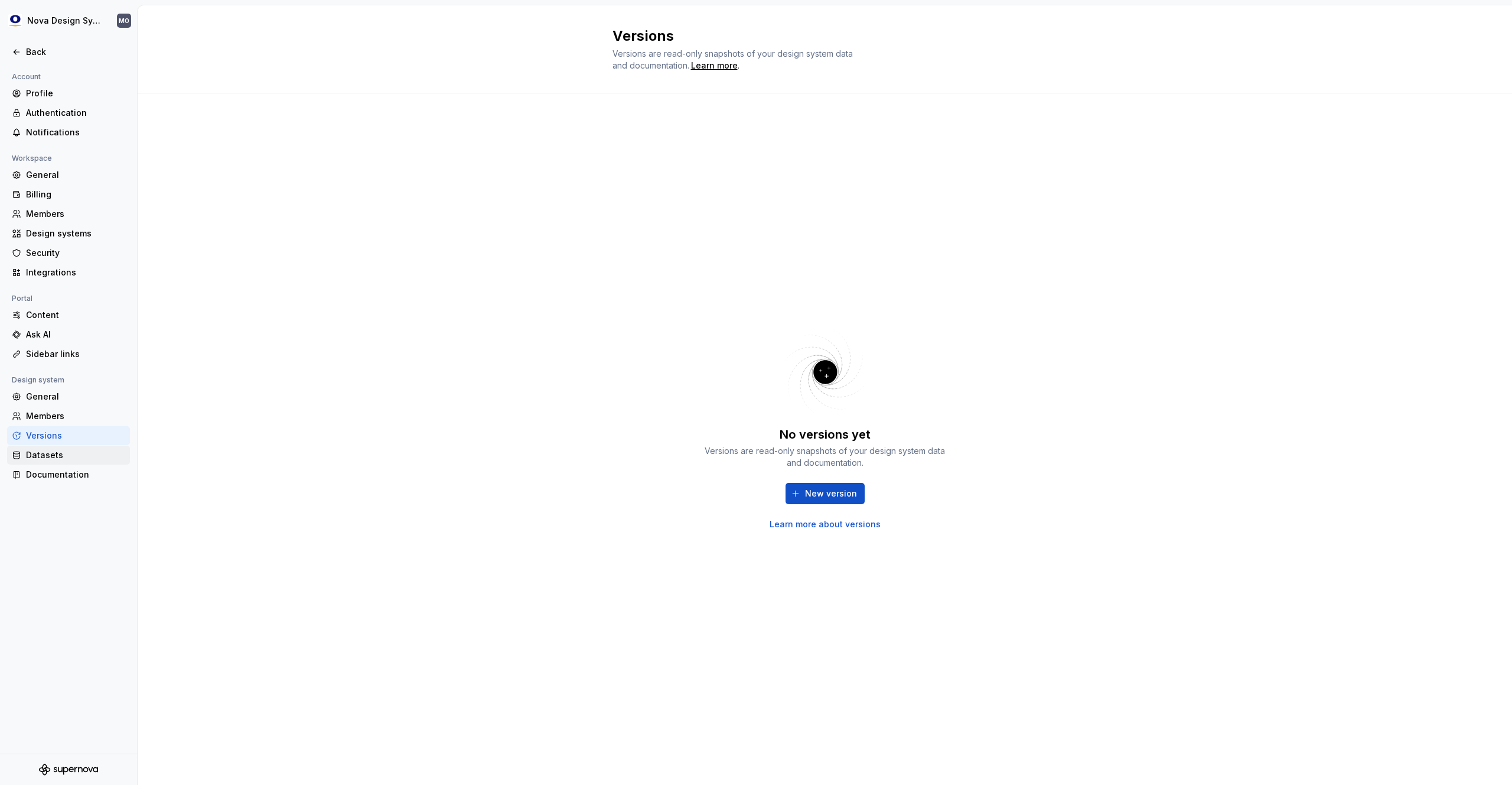
click at [56, 452] on div "Datasets" at bounding box center [75, 455] width 99 height 12
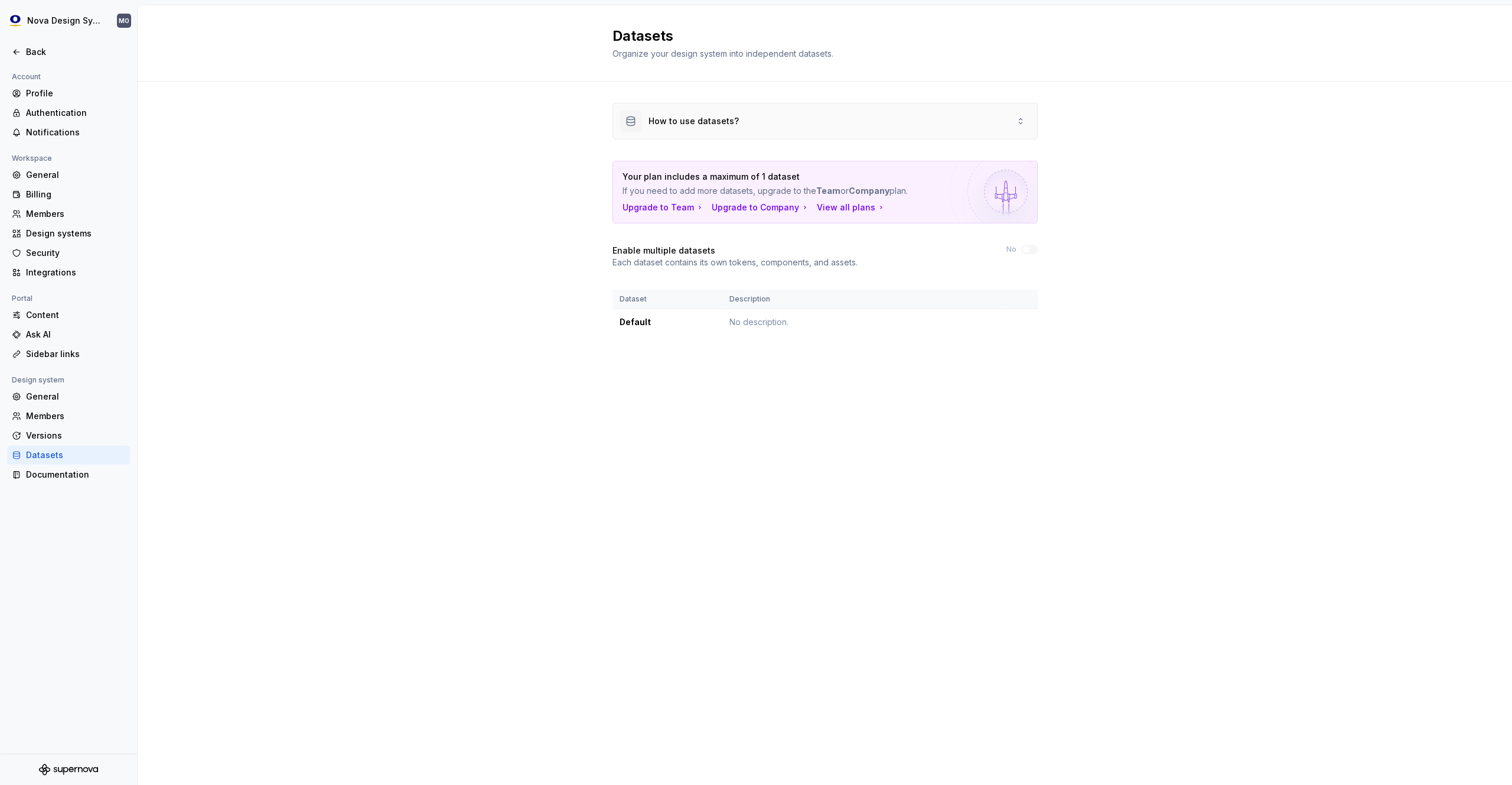
click at [1006, 125] on div "How to use datasets?" at bounding box center [825, 121] width 424 height 35
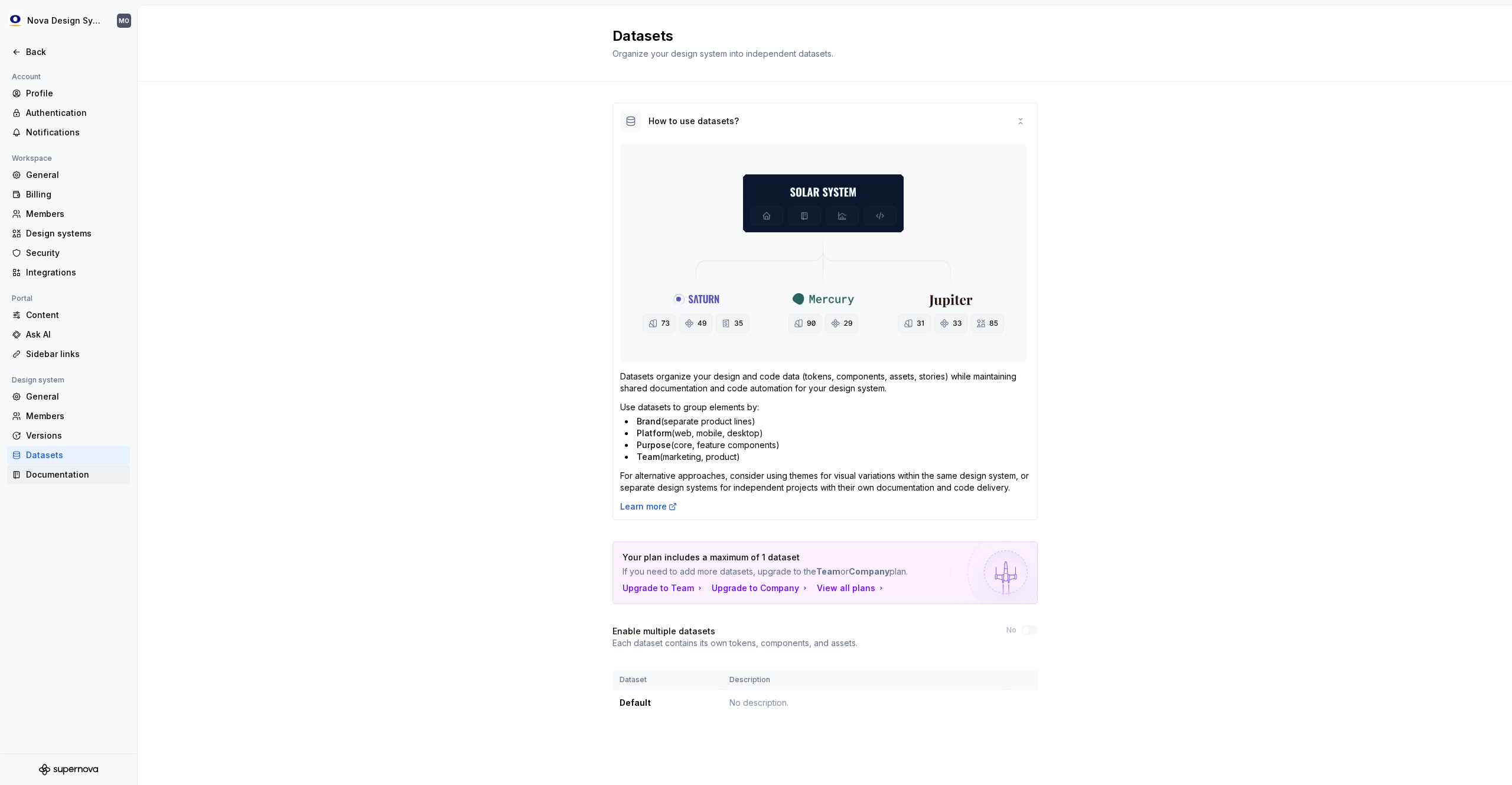
click at [59, 475] on div "Documentation" at bounding box center [75, 474] width 99 height 12
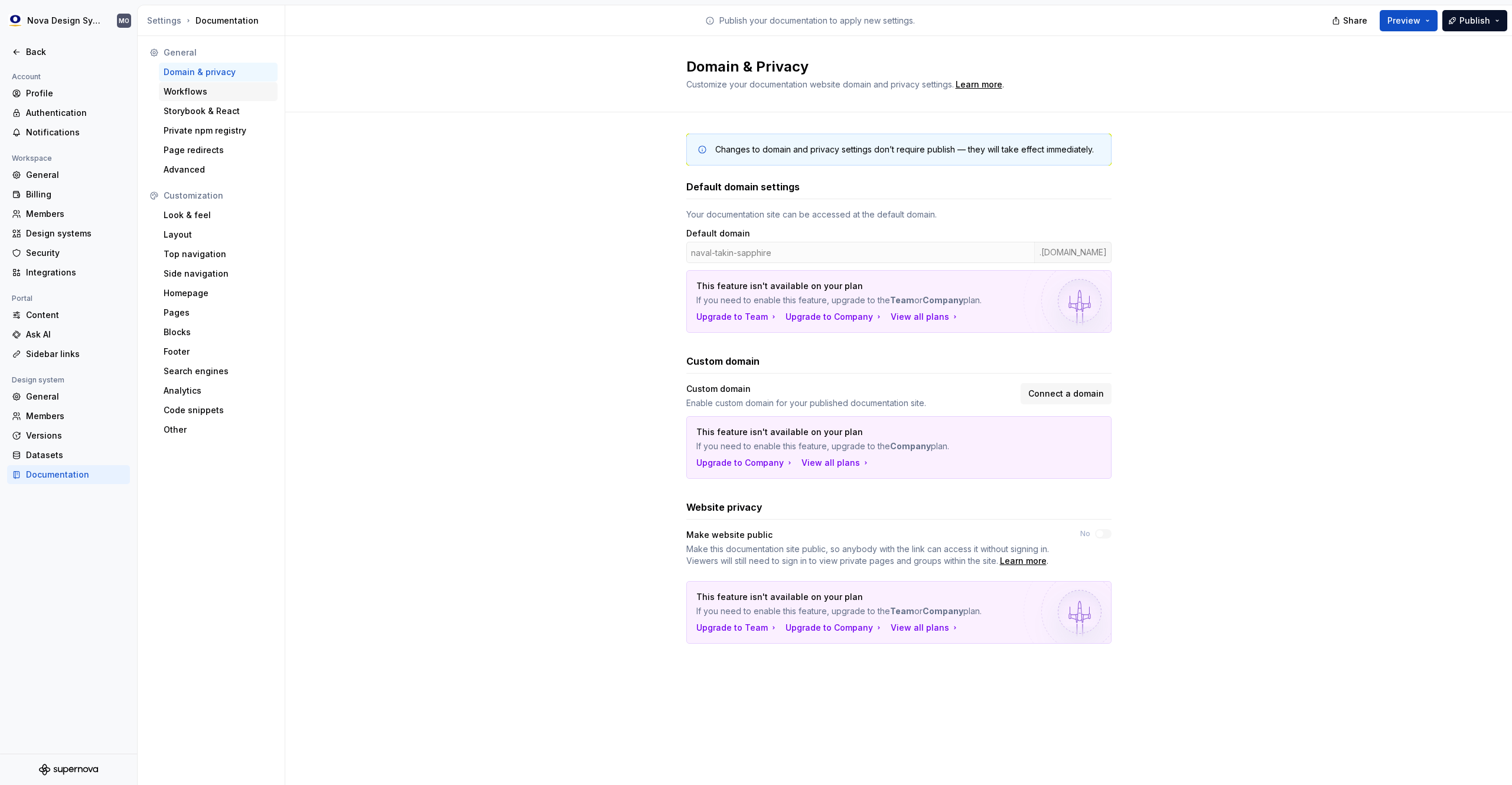
click at [218, 100] on div "Workflows" at bounding box center [218, 92] width 119 height 19
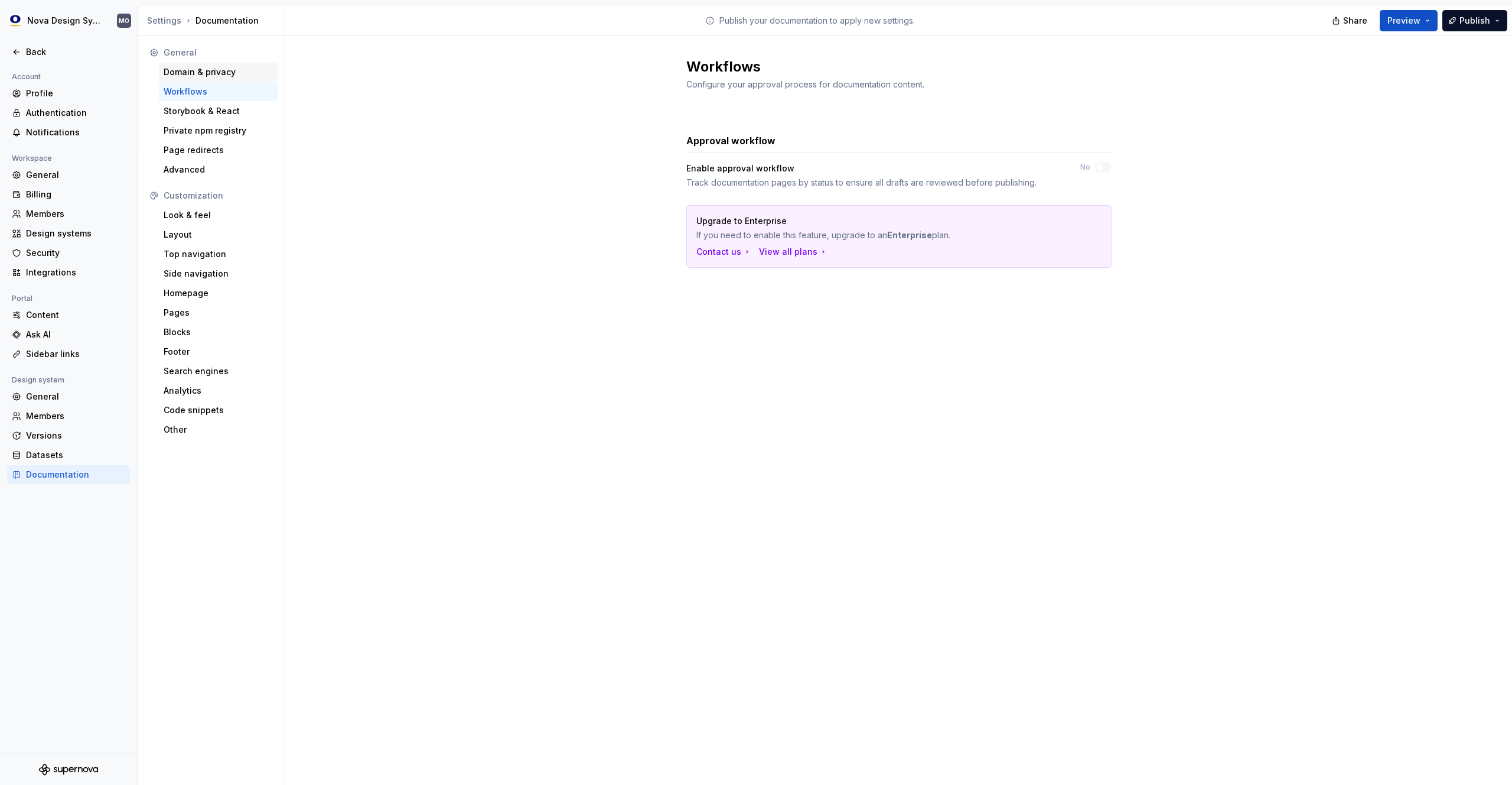
click at [220, 81] on div "Domain & privacy" at bounding box center [218, 72] width 119 height 19
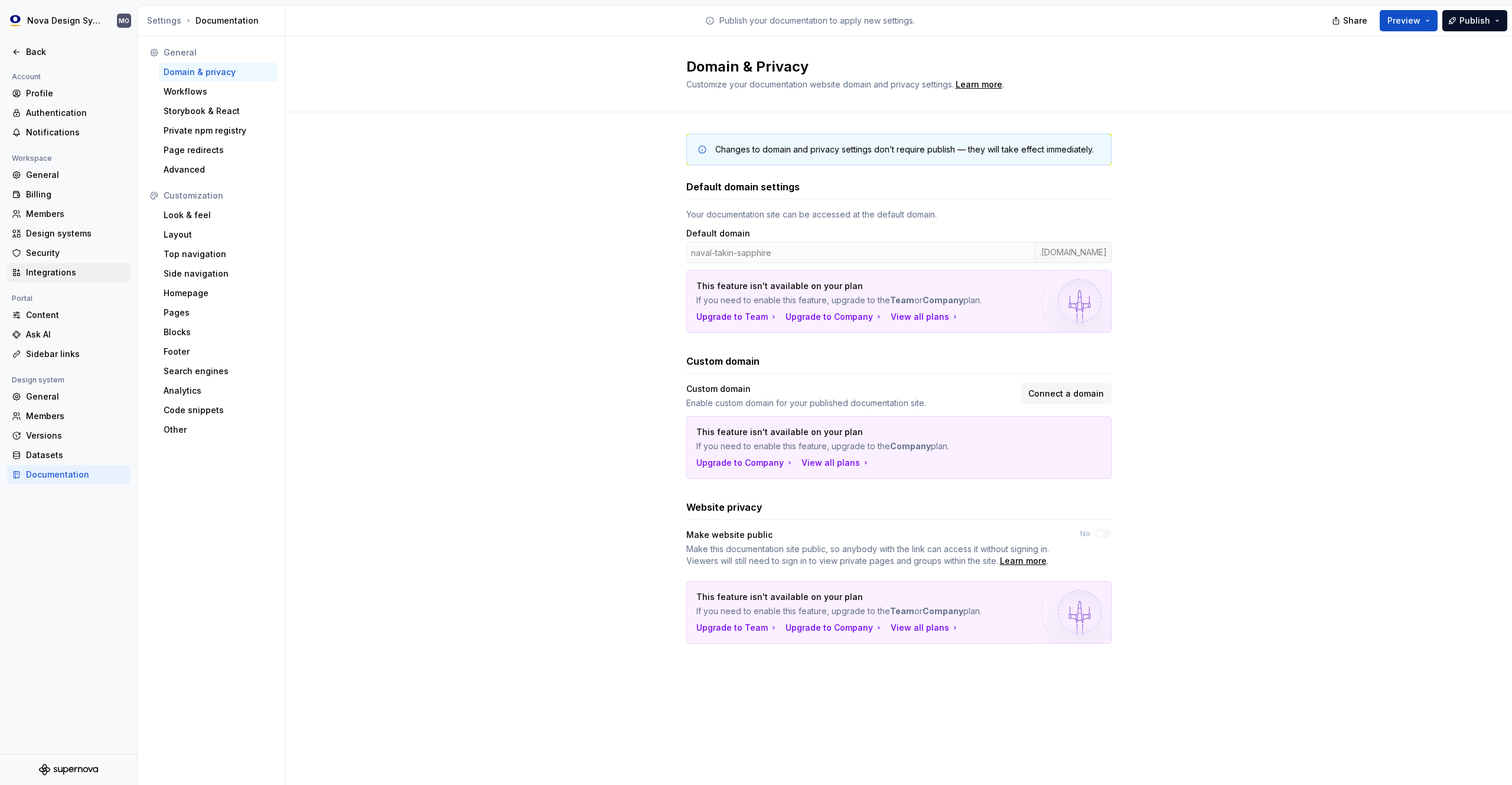
click at [51, 269] on div "Integrations" at bounding box center [75, 273] width 99 height 12
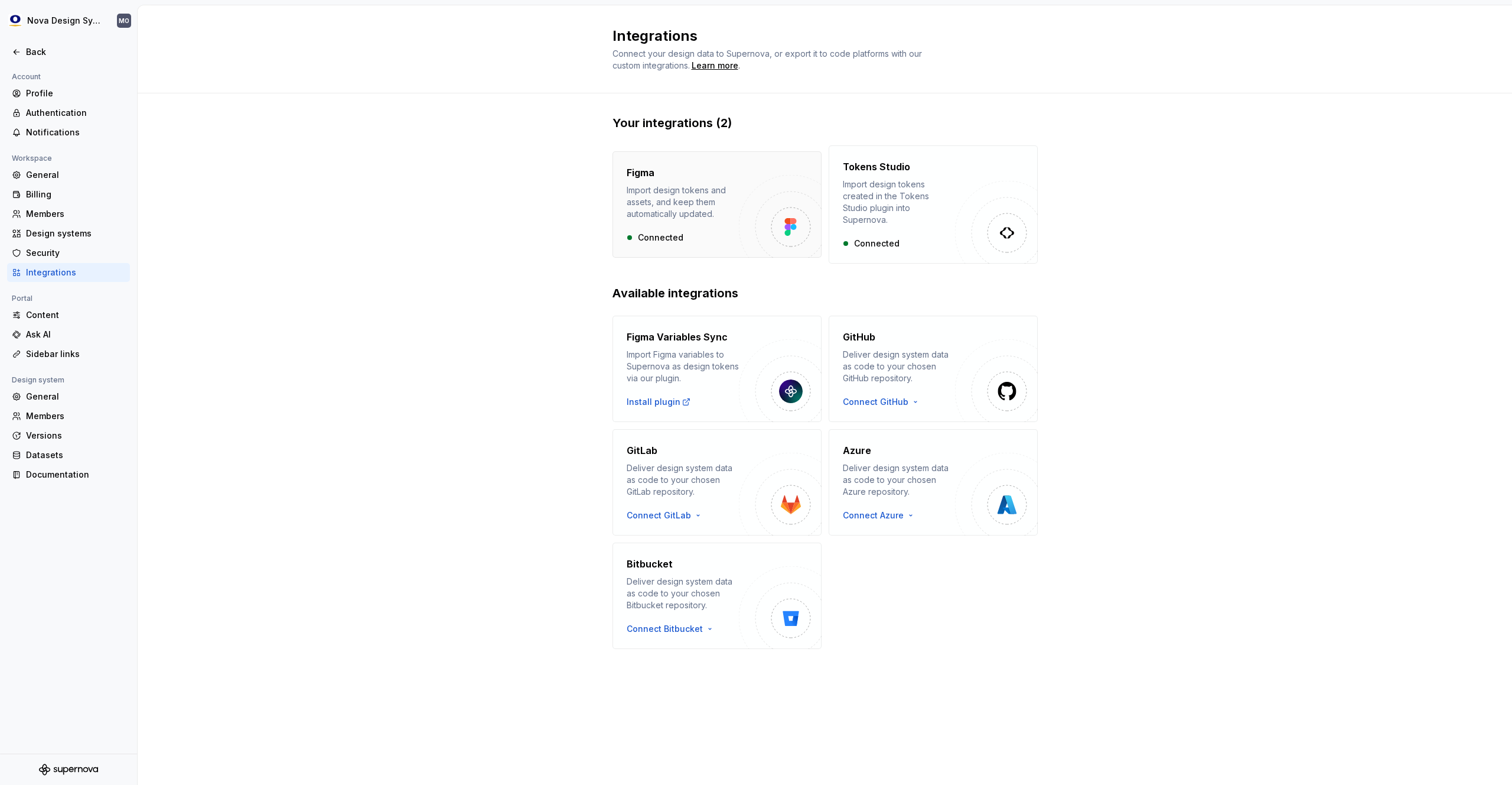
click at [678, 206] on div "Import design tokens and assets, and keep them automatically updated." at bounding box center [682, 202] width 112 height 35
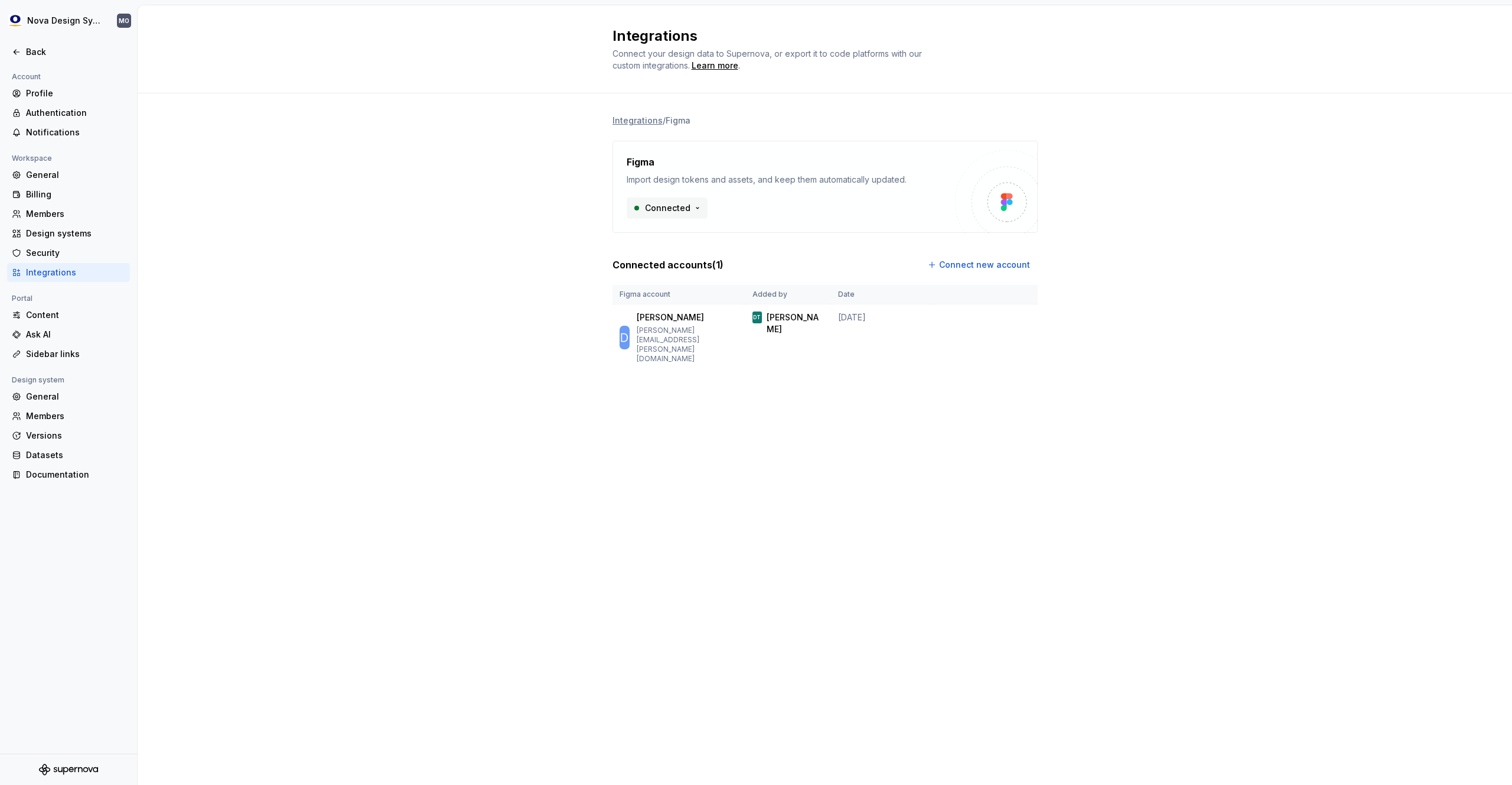
click at [686, 213] on html "Nova Design System MO Back Account Profile Authentication Notifications Workspa…" at bounding box center [756, 392] width 1512 height 785
click at [508, 210] on html "Nova Design System MO Back Account Profile Authentication Notifications Workspa…" at bounding box center [756, 392] width 1512 height 785
click at [642, 114] on li "Integrations" at bounding box center [637, 120] width 51 height 12
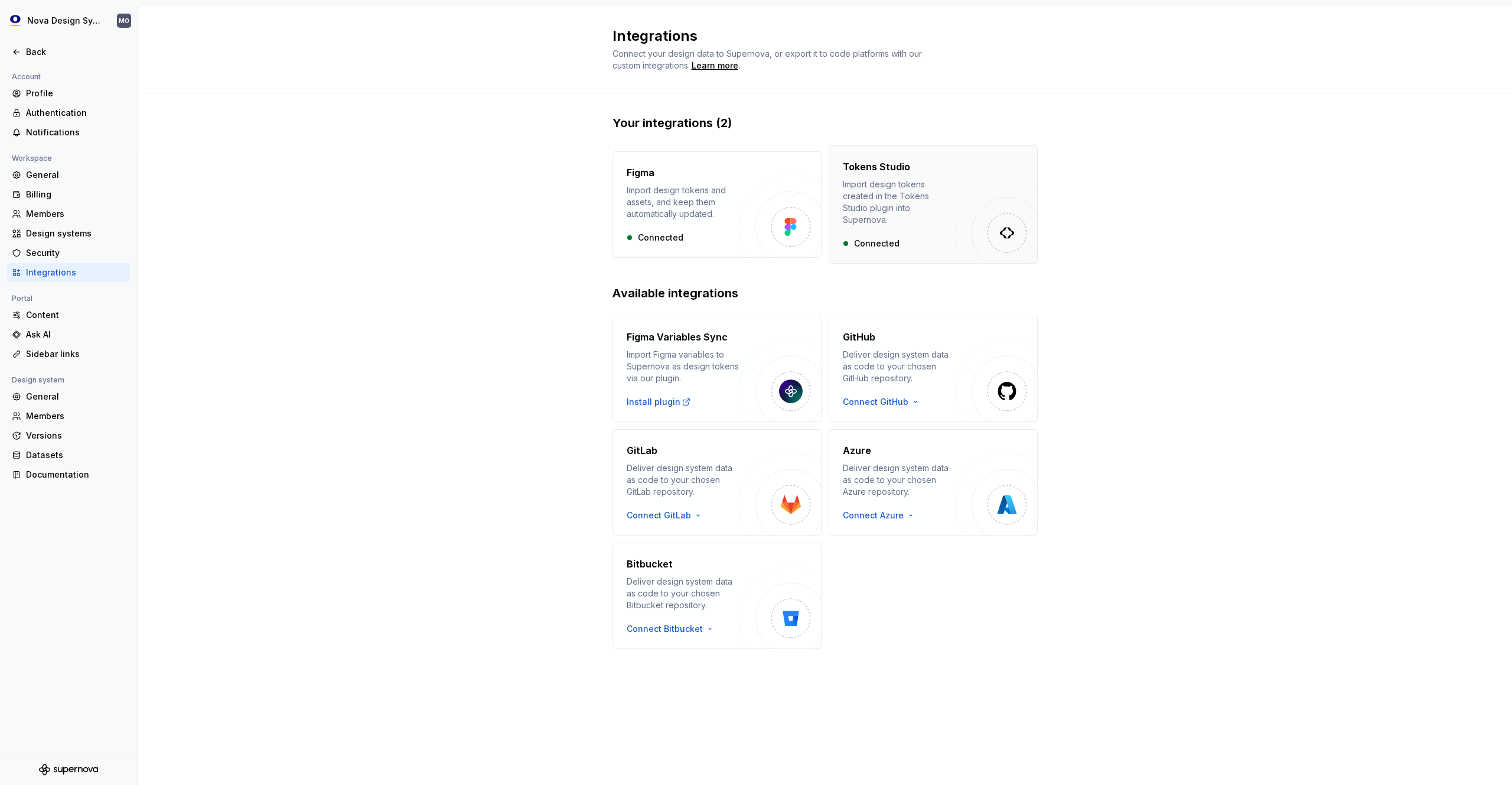
click at [911, 215] on div "Tokens Studio Import design tokens created in the Tokens Studio plugin into Sup…" at bounding box center [899, 204] width 112 height 90
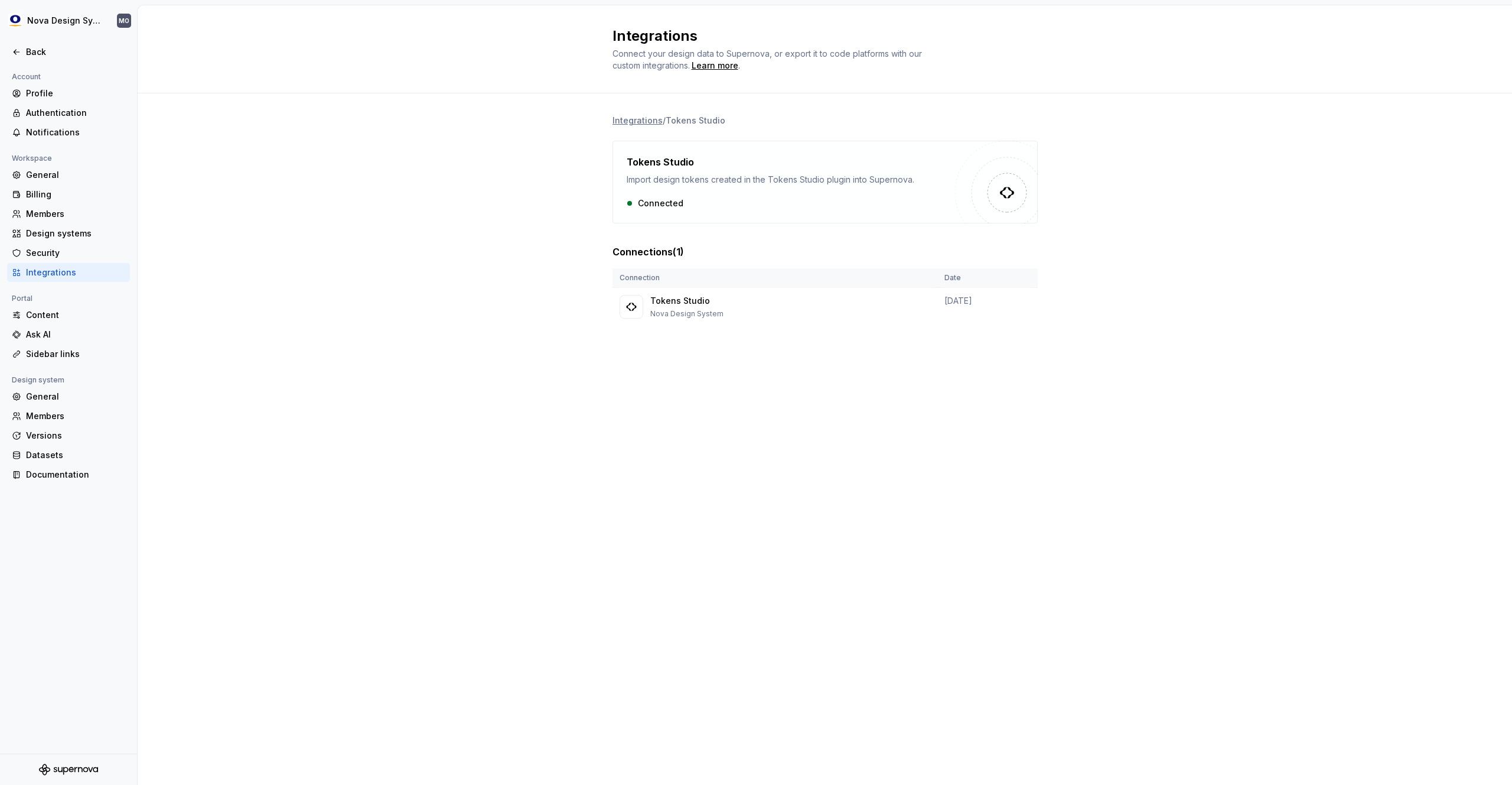
click at [668, 207] on div "Connected" at bounding box center [790, 203] width 328 height 12
click at [667, 204] on div "Connected" at bounding box center [790, 203] width 328 height 12
click at [662, 199] on div "Connected" at bounding box center [790, 203] width 328 height 12
click at [1004, 191] on img at bounding box center [1007, 193] width 17 height 17
click at [676, 308] on div "Tokens Studio Nova Design System" at bounding box center [687, 306] width 73 height 23
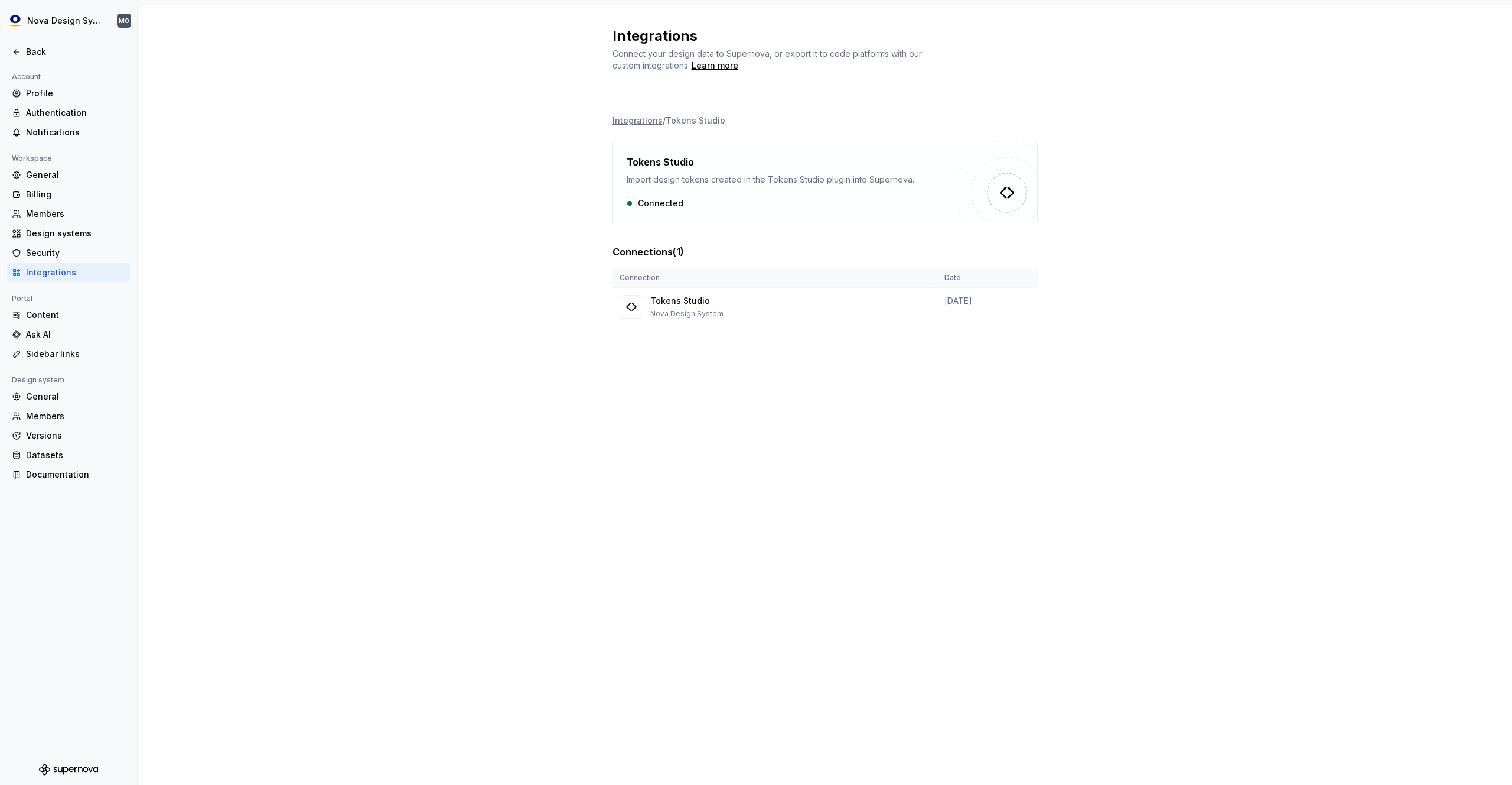
click at [659, 200] on div "Connected" at bounding box center [790, 203] width 328 height 12
click at [1021, 191] on img at bounding box center [996, 182] width 83 height 83
click at [666, 188] on div "Tokens Studio Import design tokens created in the Tokens Studio plugin into Sup…" at bounding box center [790, 182] width 328 height 54
drag, startPoint x: 666, startPoint y: 188, endPoint x: 664, endPoint y: 181, distance: 7.3
click at [666, 188] on div "Tokens Studio Import design tokens created in the Tokens Studio plugin into Sup…" at bounding box center [790, 182] width 328 height 54
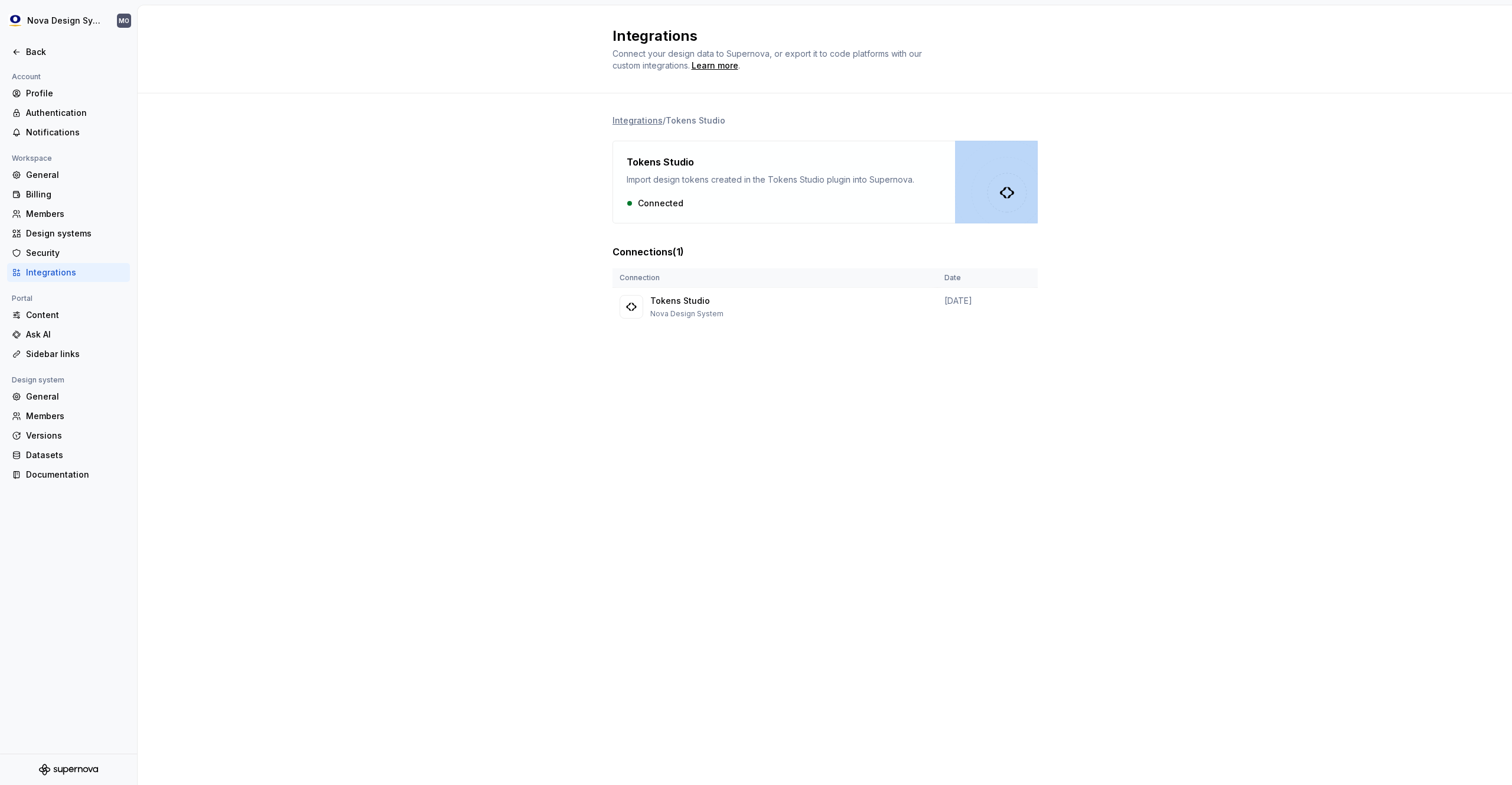
click at [631, 122] on li "Integrations" at bounding box center [637, 120] width 51 height 12
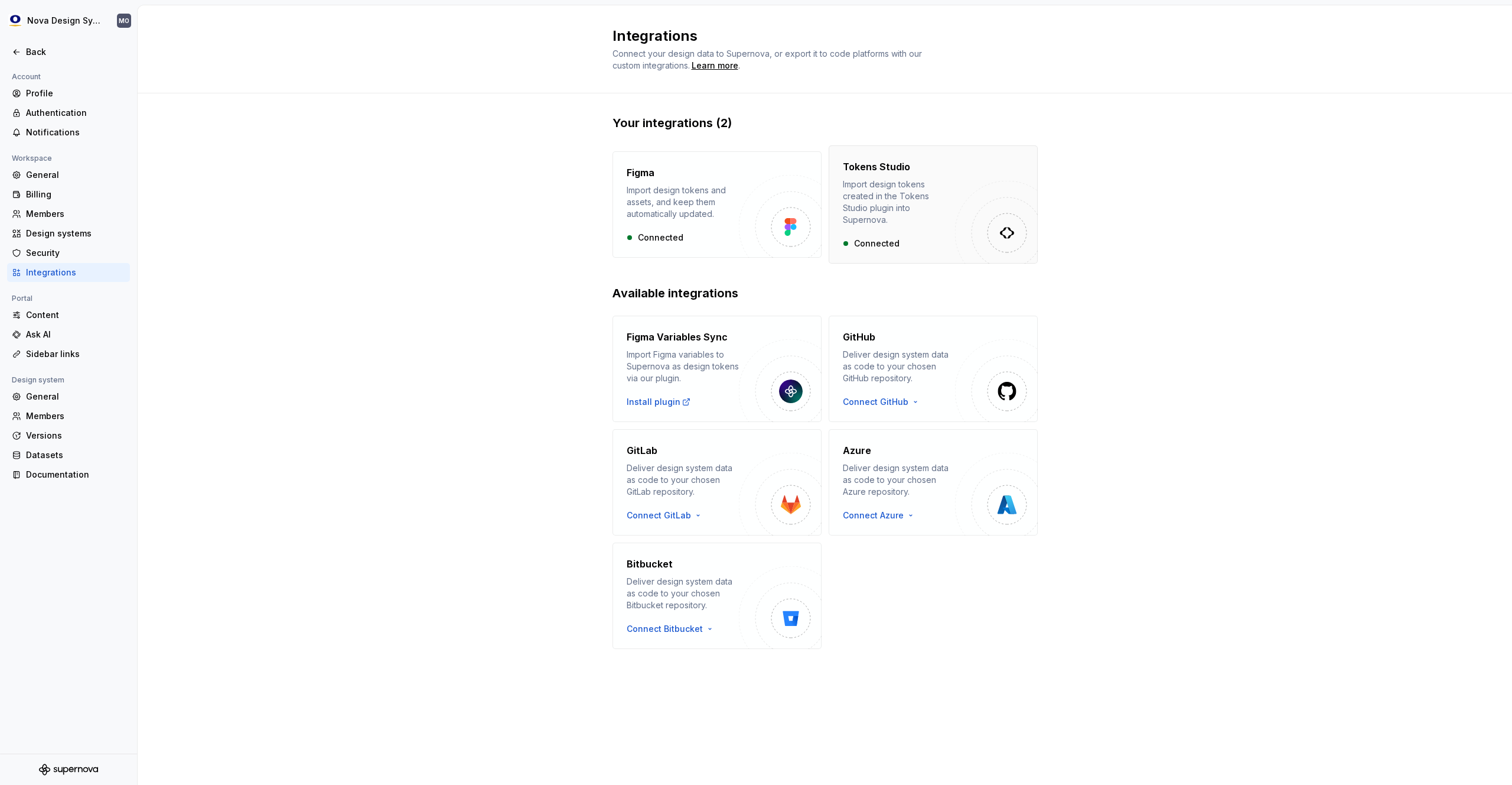
click at [870, 237] on div "Connected" at bounding box center [899, 243] width 112 height 12
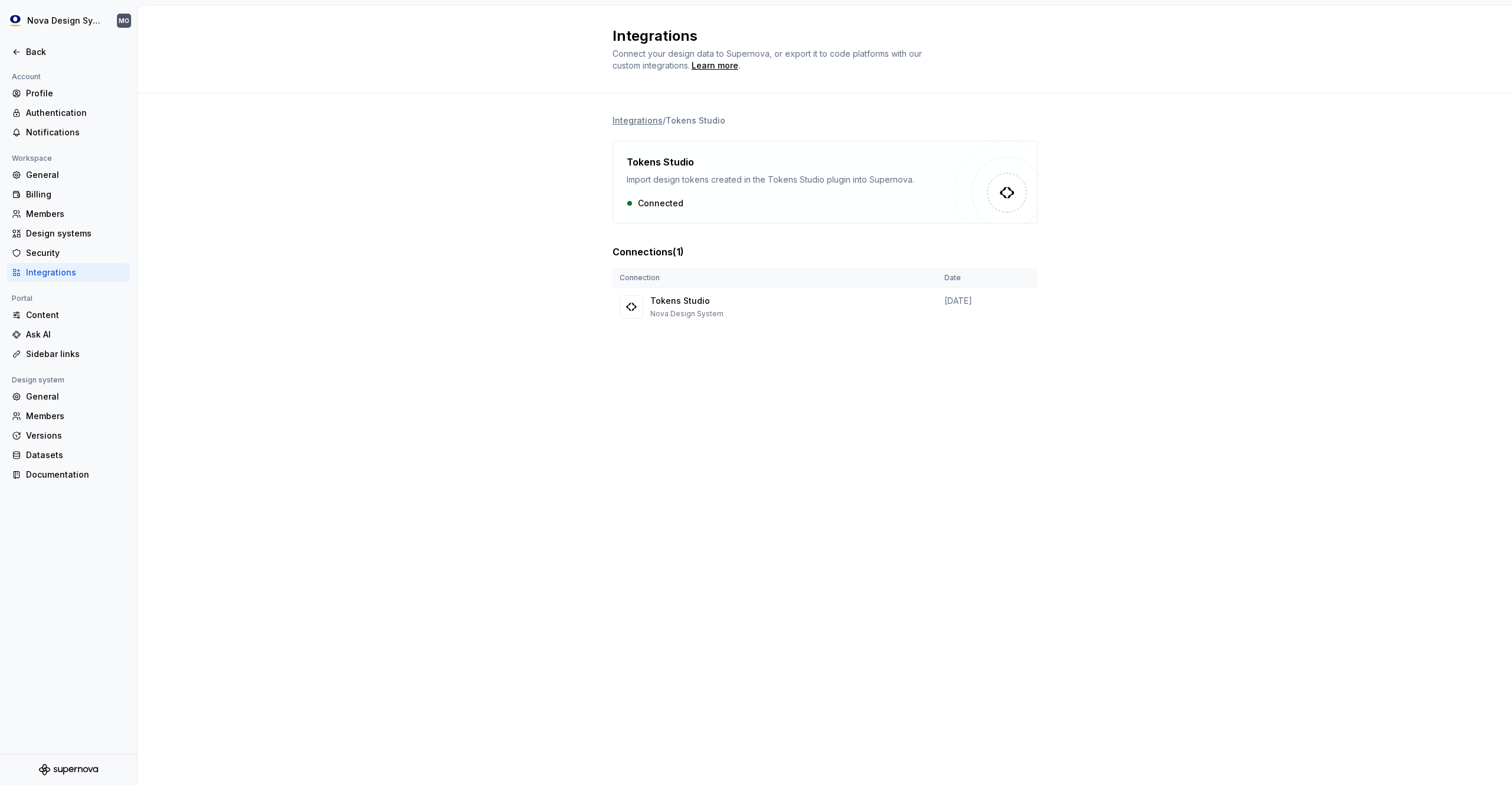
click at [656, 203] on div "Connected" at bounding box center [790, 203] width 328 height 12
click at [645, 122] on li "Integrations" at bounding box center [637, 120] width 51 height 12
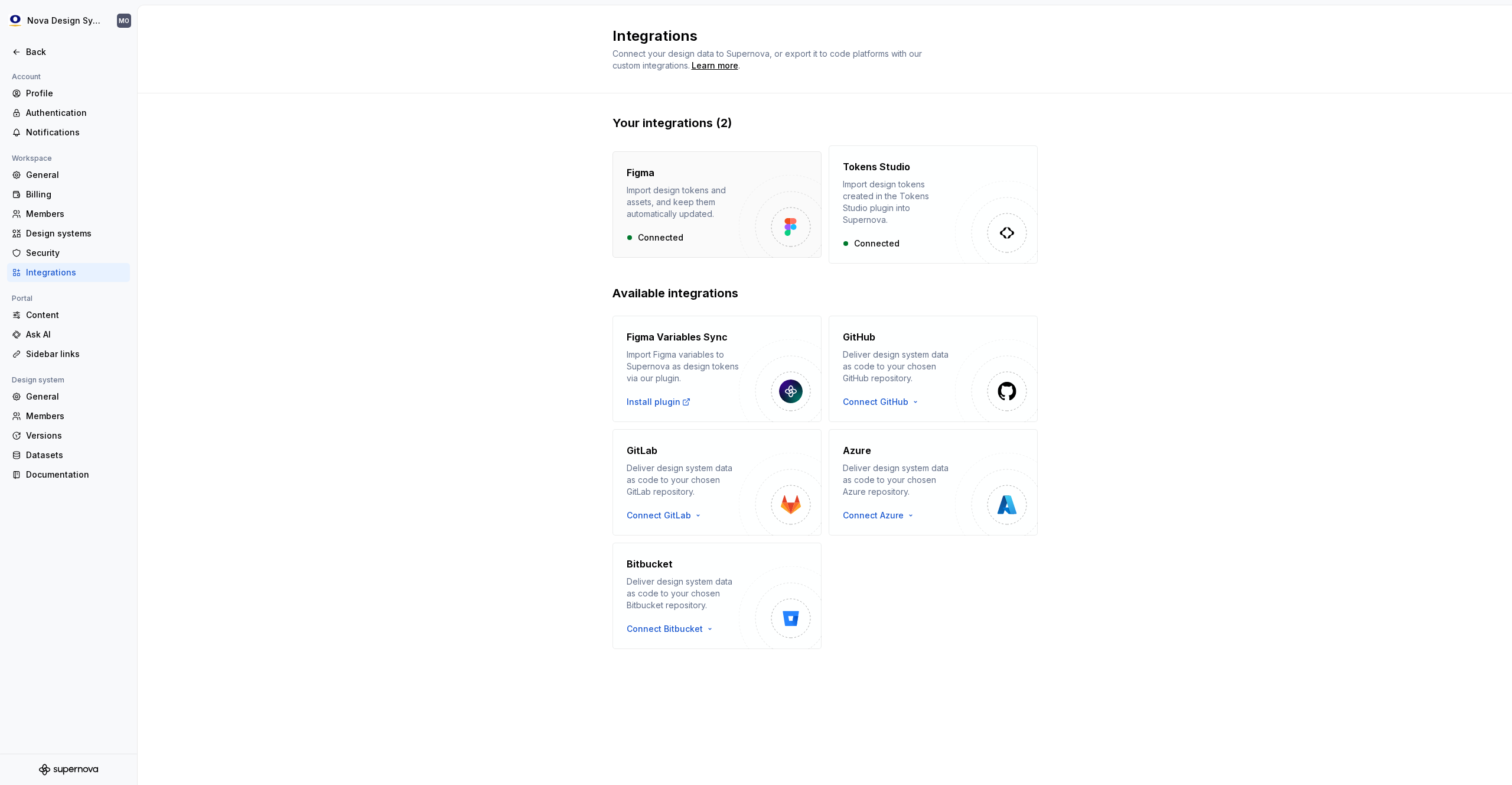
click at [671, 209] on div "Import design tokens and assets, and keep them automatically updated." at bounding box center [682, 202] width 112 height 35
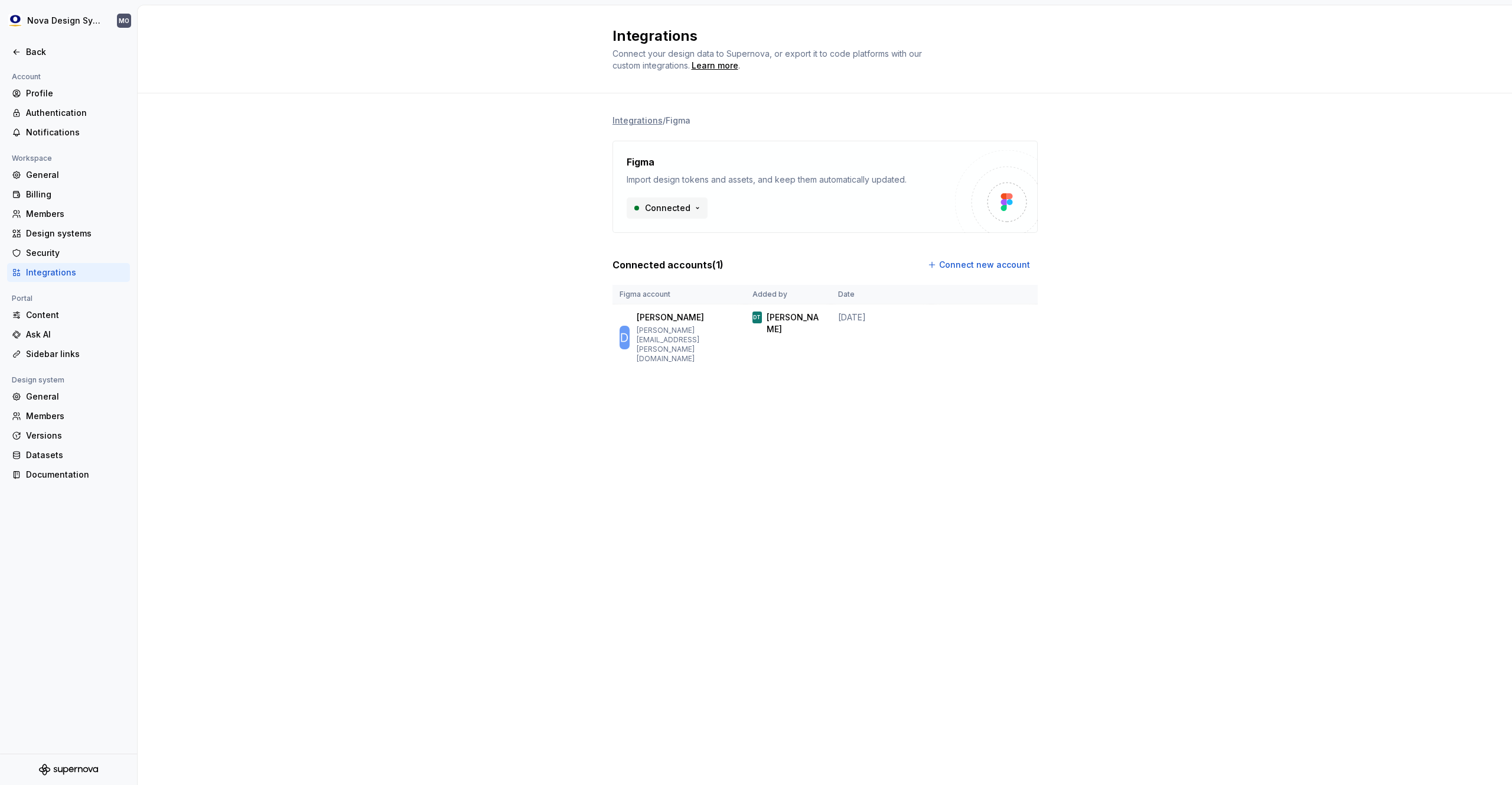
click at [689, 207] on html "Nova Design System MO Back Account Profile Authentication Notifications Workspa…" at bounding box center [756, 392] width 1512 height 785
click at [562, 221] on html "Nova Design System MO Back Account Profile Authentication Notifications Workspa…" at bounding box center [756, 392] width 1512 height 785
click at [640, 119] on li "Integrations" at bounding box center [637, 120] width 51 height 12
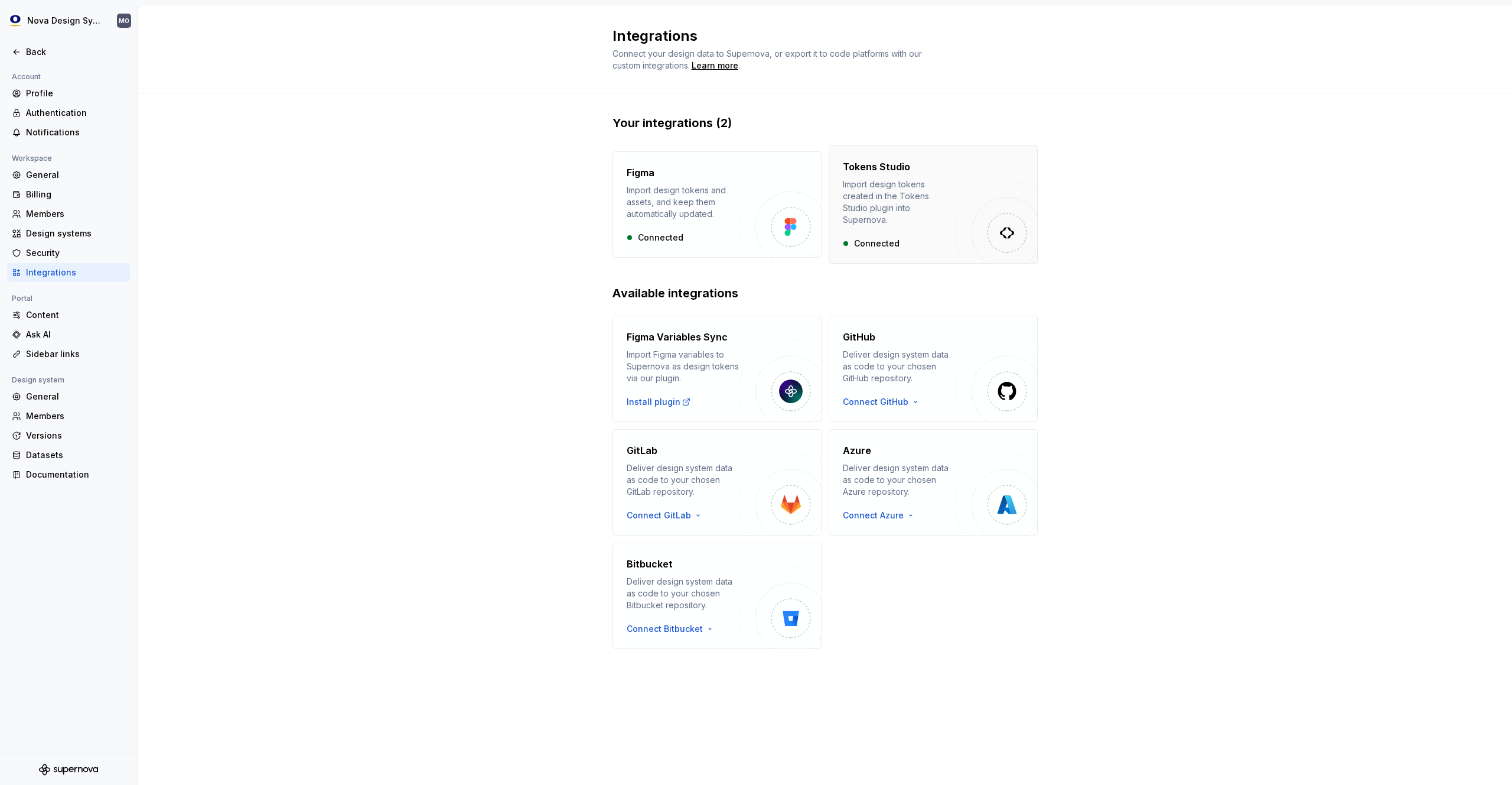
click at [927, 213] on div "Import design tokens created in the Tokens Studio plugin into Supernova." at bounding box center [899, 202] width 112 height 47
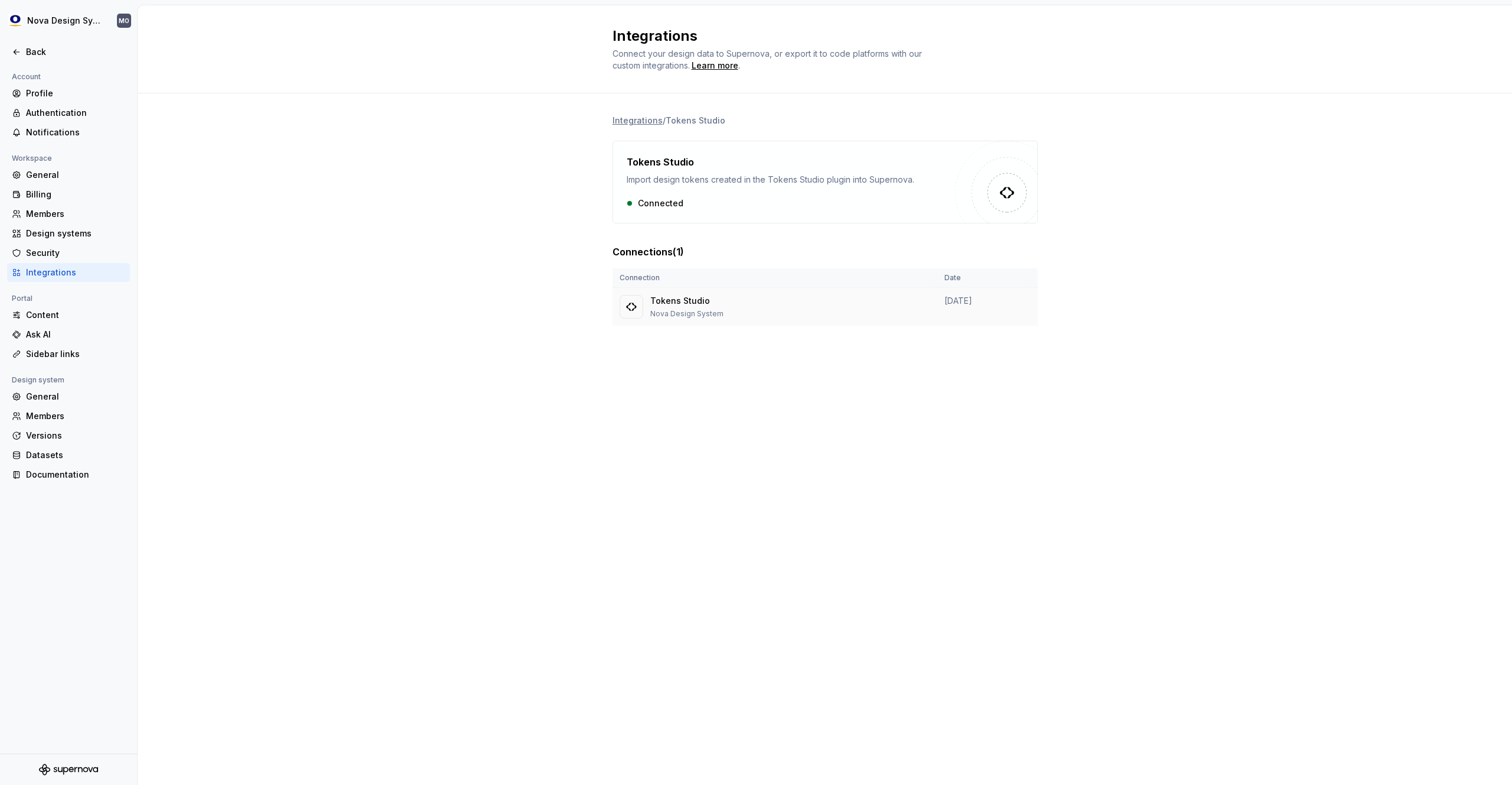
click at [669, 309] on p "Nova Design System" at bounding box center [687, 314] width 73 height 10
click at [638, 123] on li "Integrations" at bounding box center [637, 120] width 51 height 12
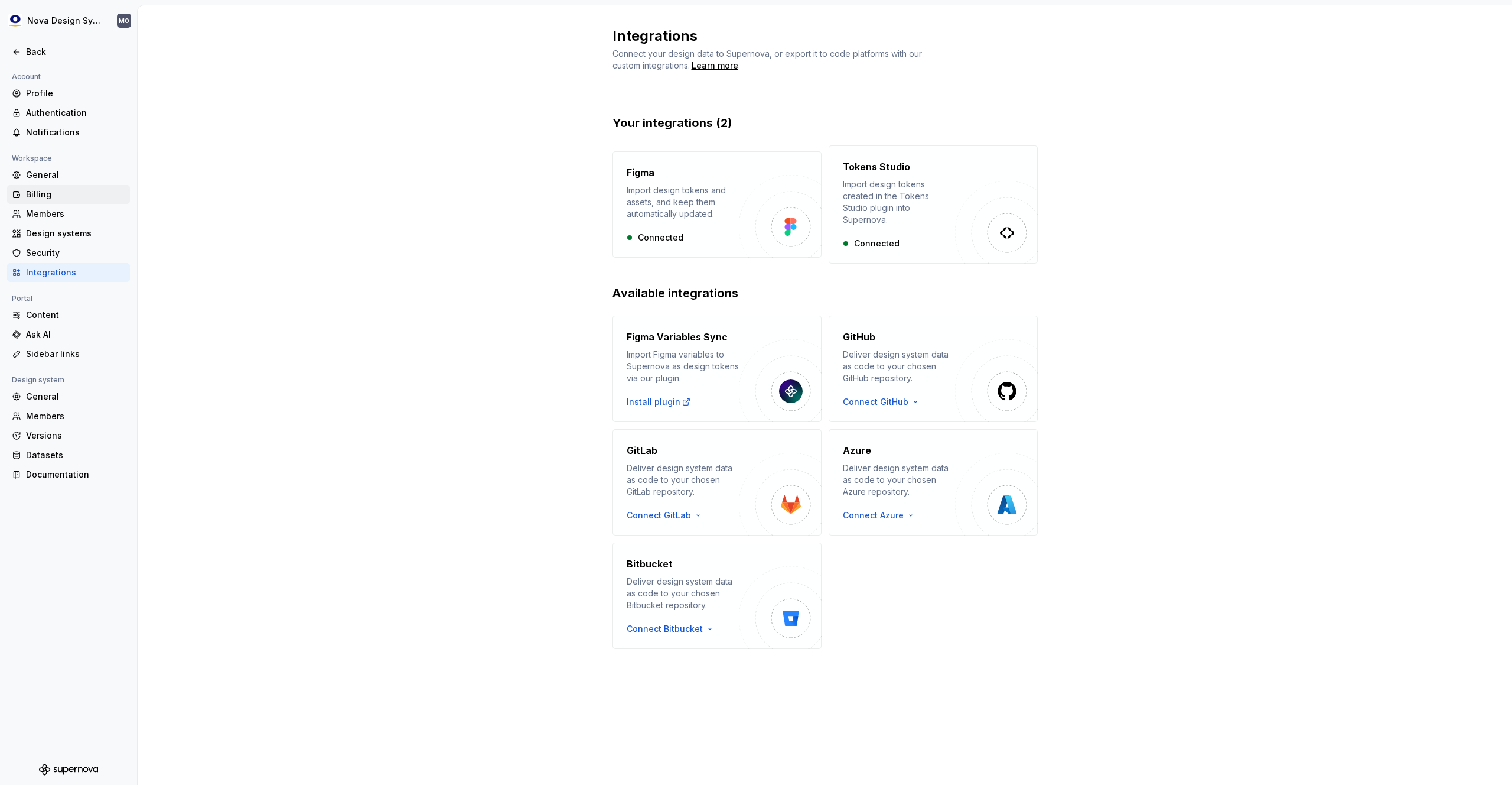
click at [48, 191] on div "Billing" at bounding box center [75, 194] width 99 height 12
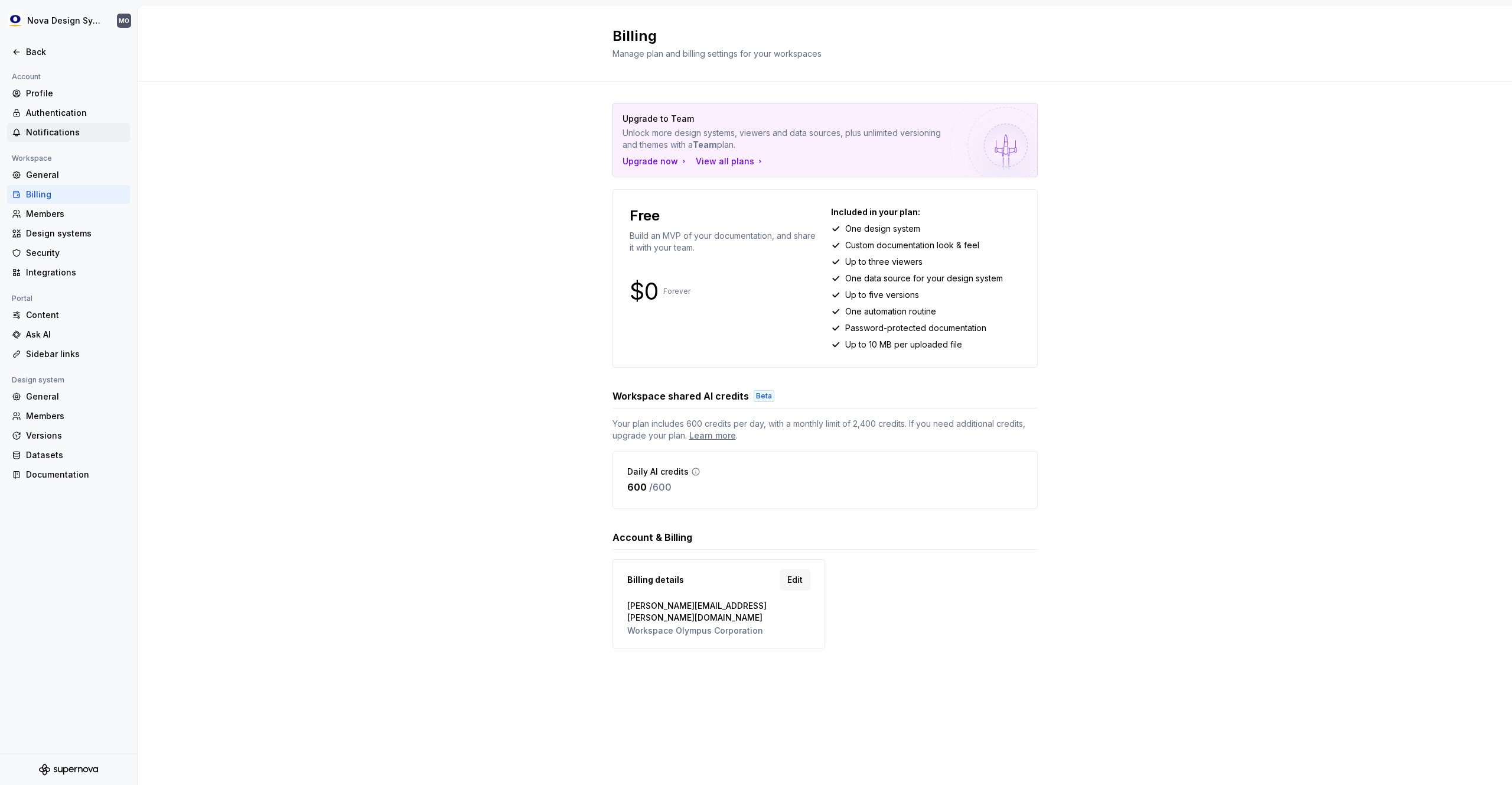
click at [67, 133] on div "Notifications" at bounding box center [75, 133] width 99 height 12
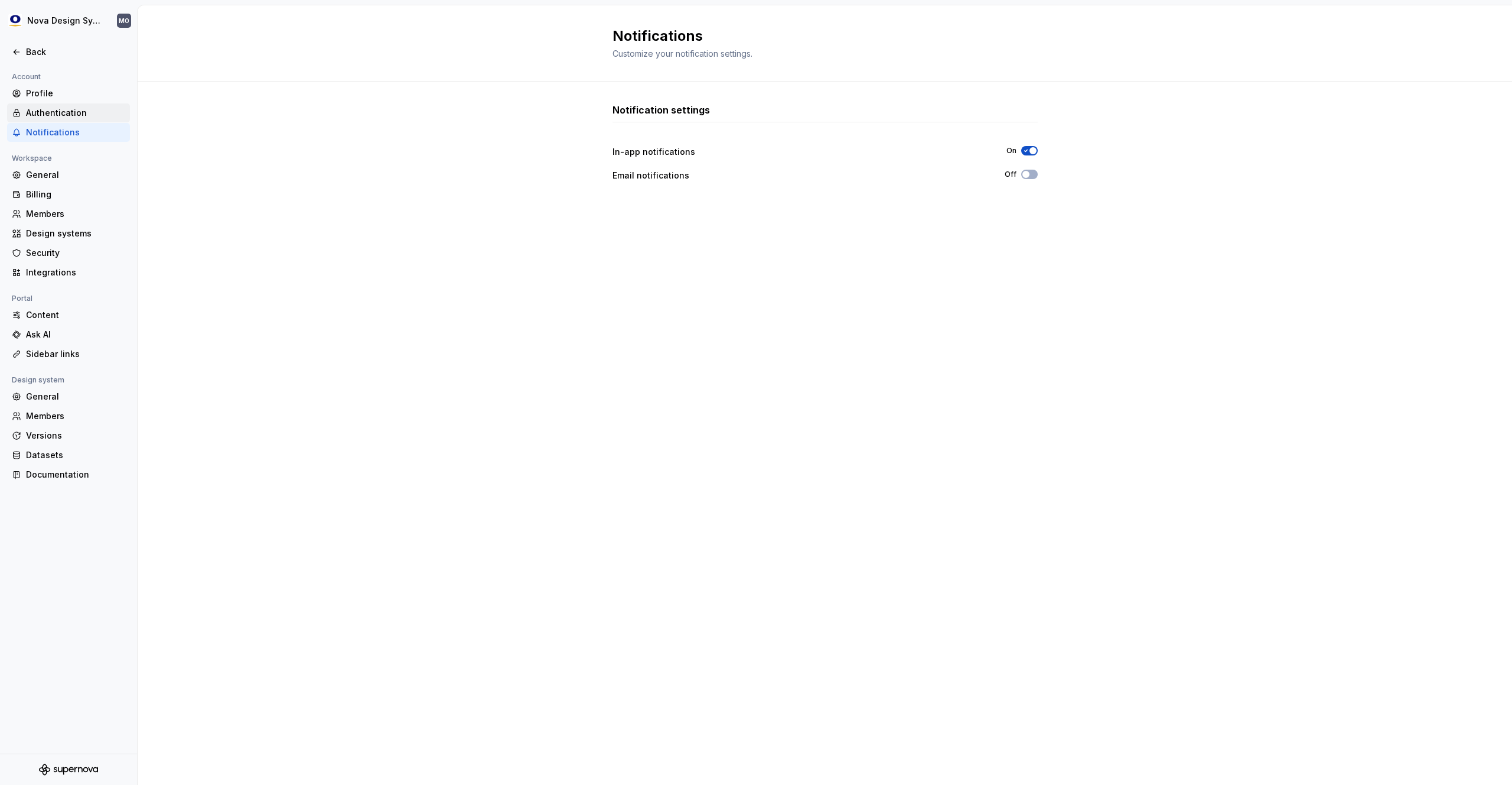
click at [69, 114] on div "Authentication" at bounding box center [75, 113] width 99 height 12
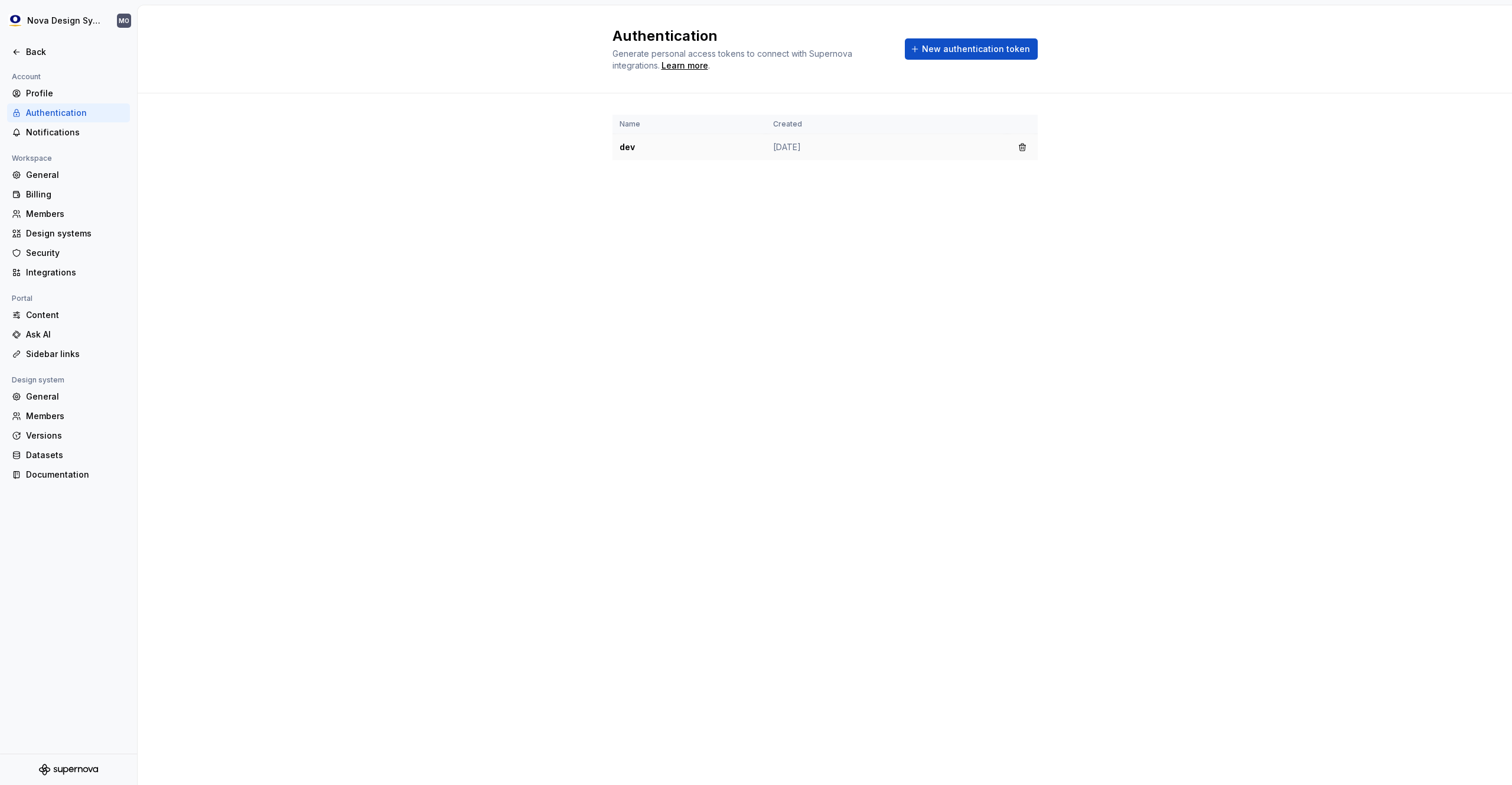
click at [925, 151] on td "Mar 19, 2024" at bounding box center [886, 147] width 241 height 26
click at [62, 97] on div "Profile" at bounding box center [75, 93] width 99 height 12
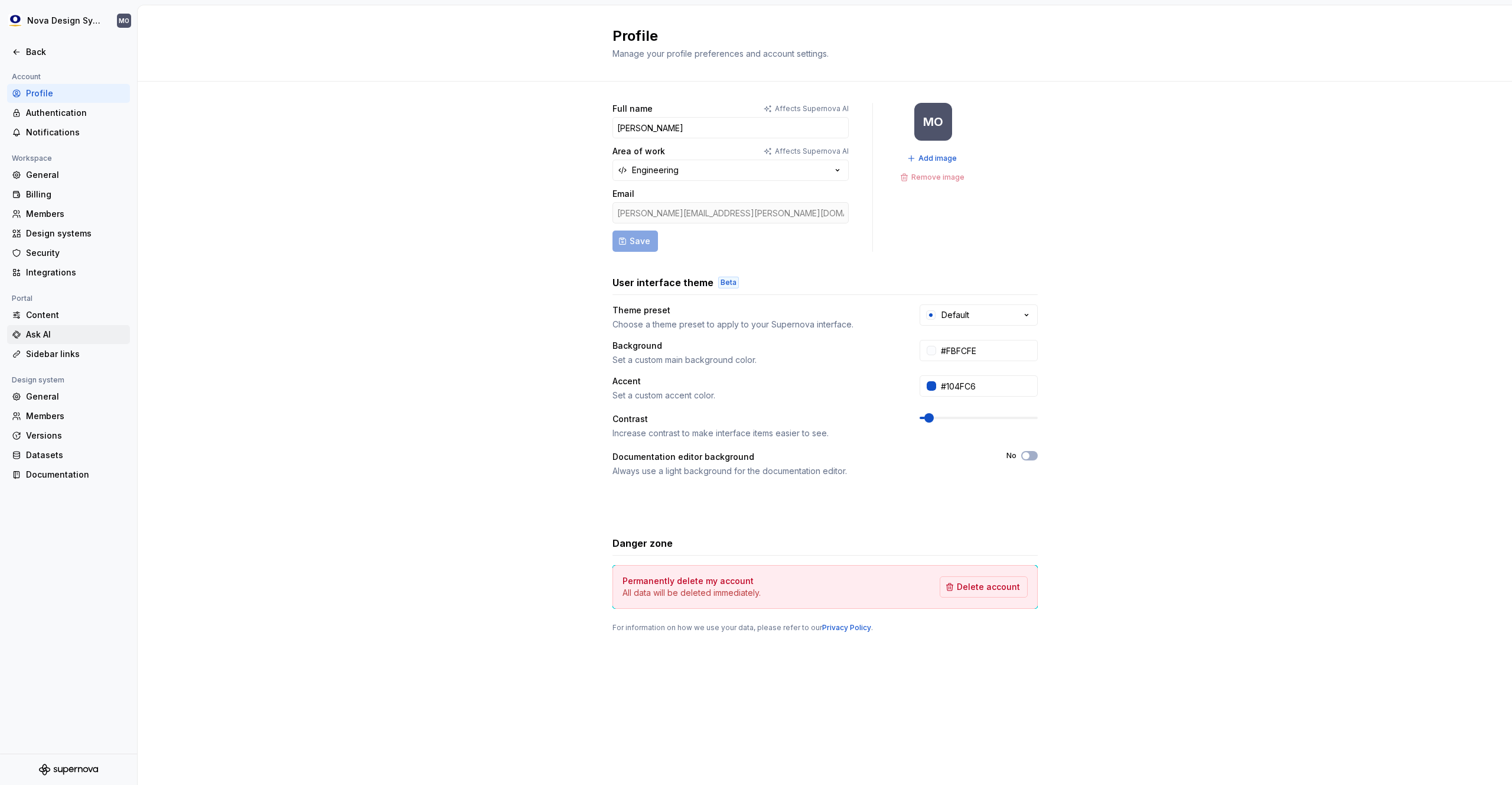
click at [46, 329] on div "Ask AI" at bounding box center [75, 334] width 99 height 12
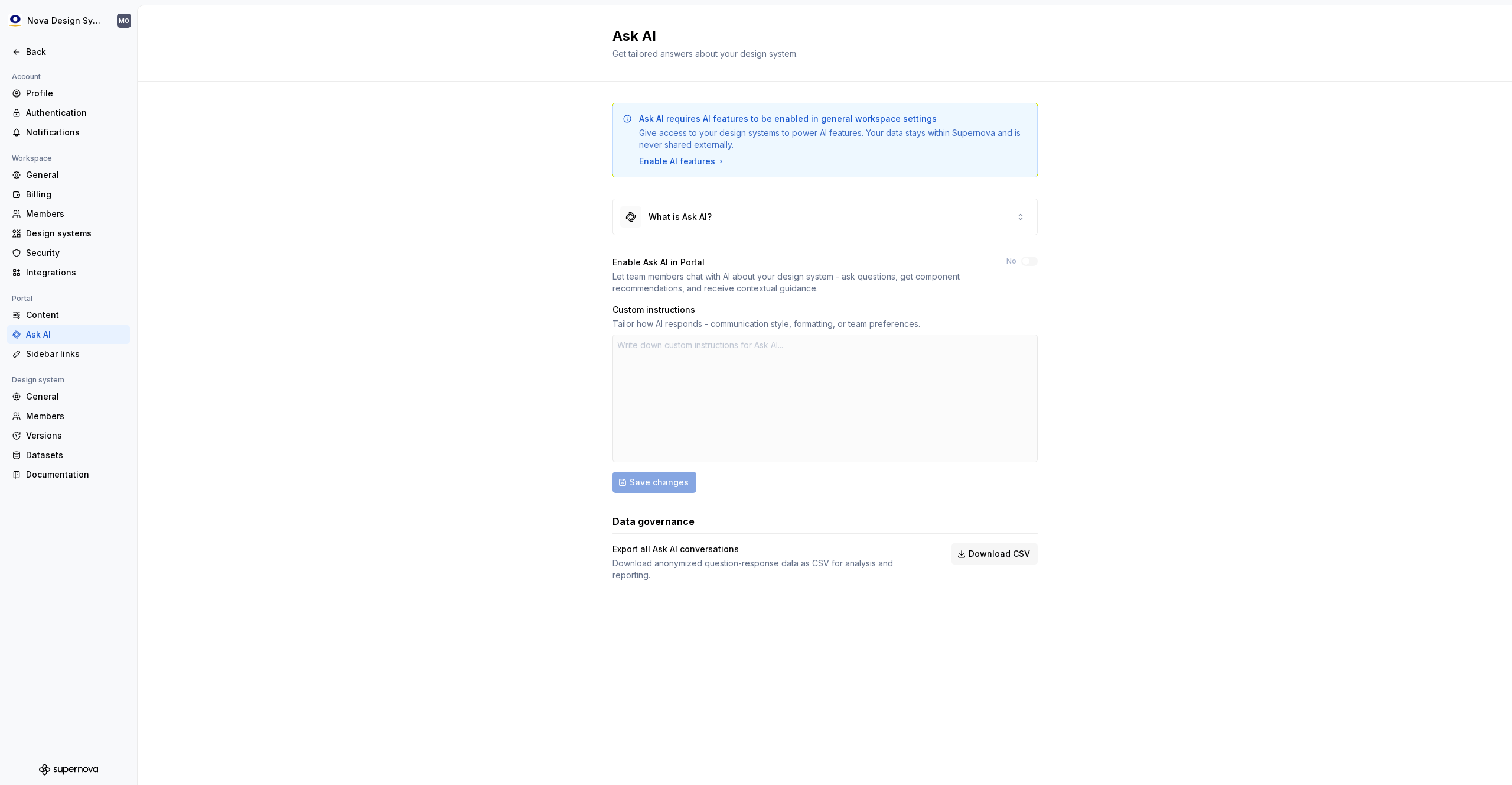
type textarea "*"
click at [31, 52] on div "Back" at bounding box center [75, 52] width 99 height 12
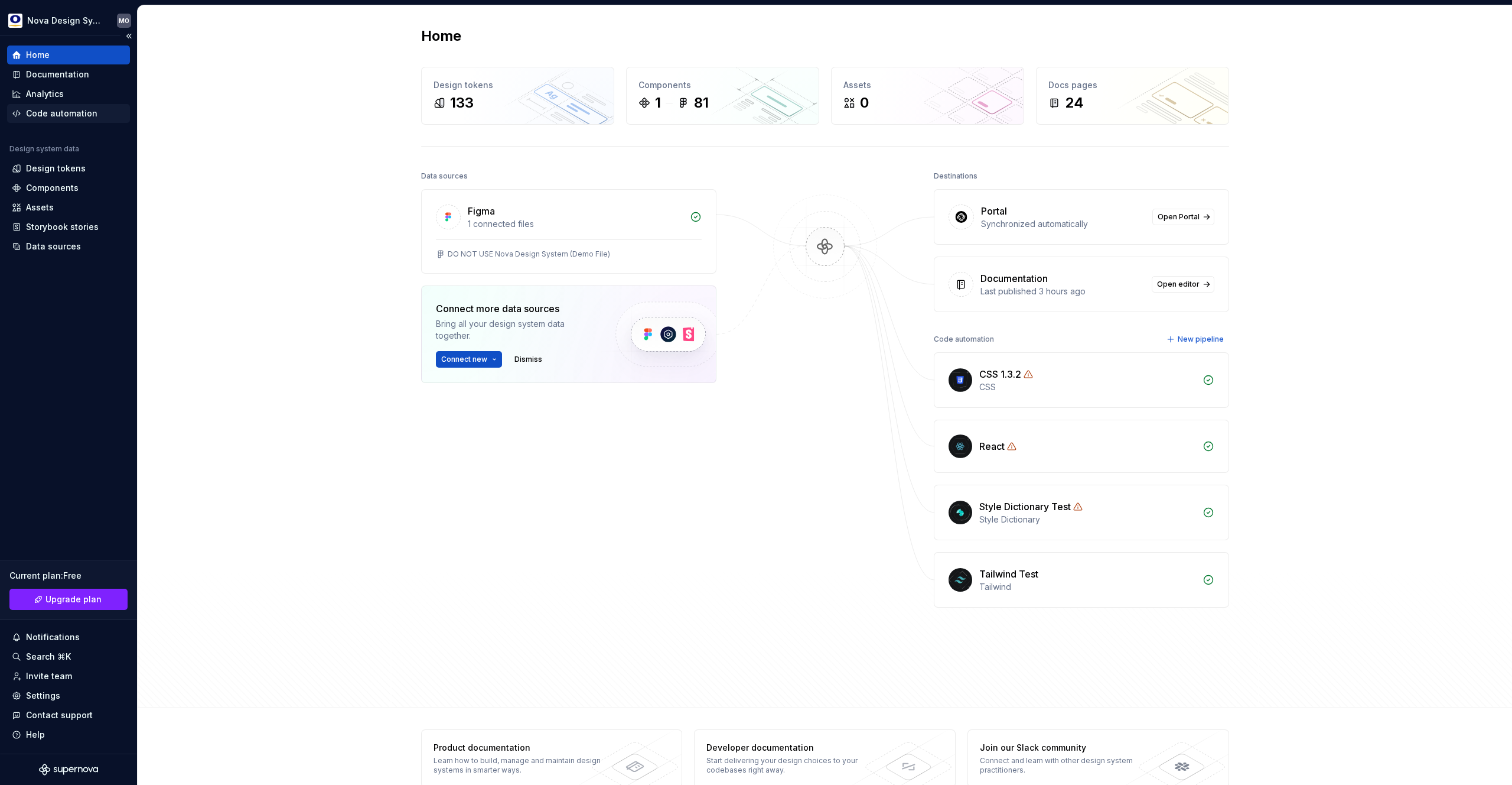
click at [85, 113] on div "Code automation" at bounding box center [62, 114] width 72 height 12
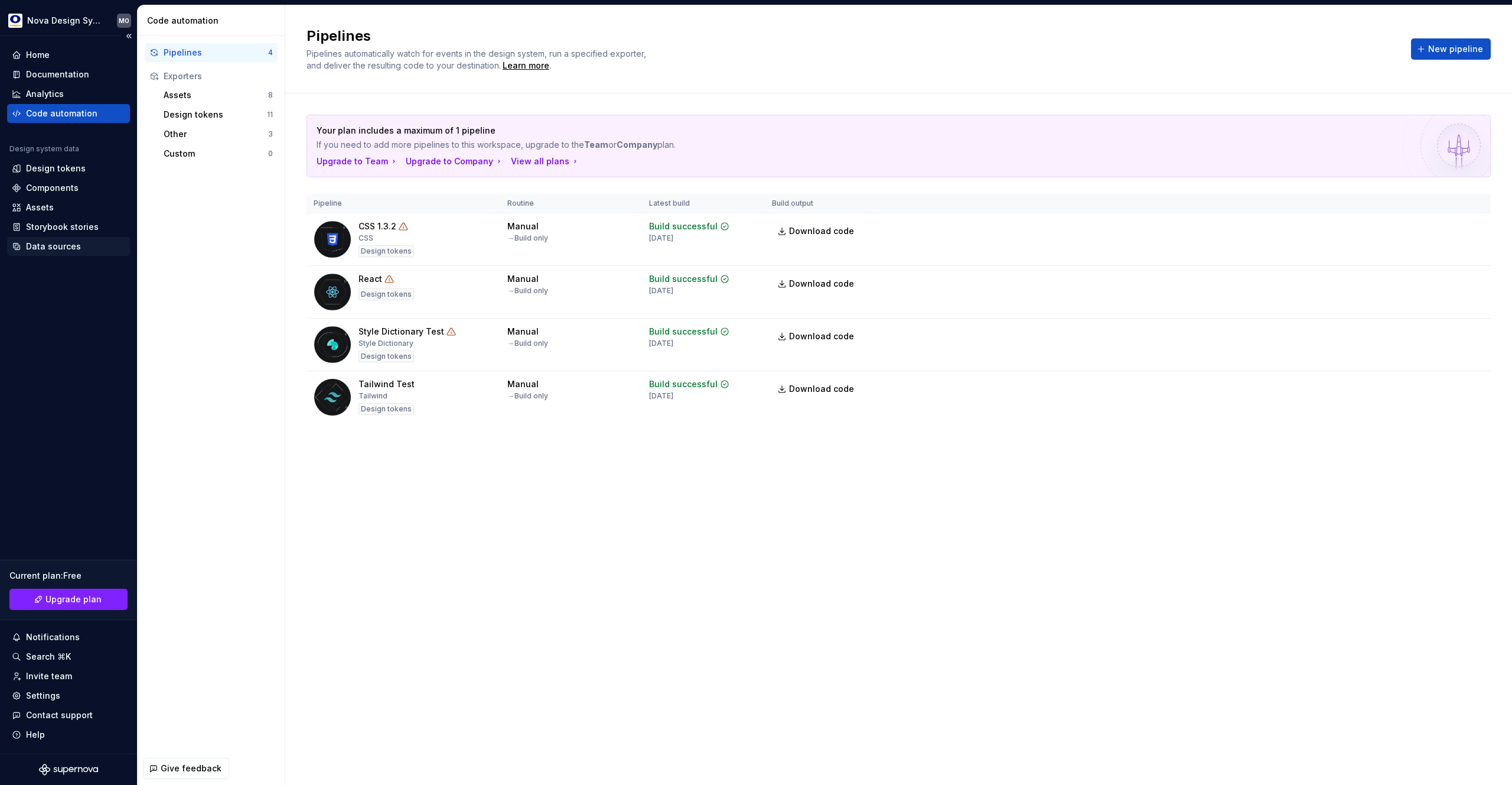
click at [58, 246] on div "Data sources" at bounding box center [53, 246] width 55 height 12
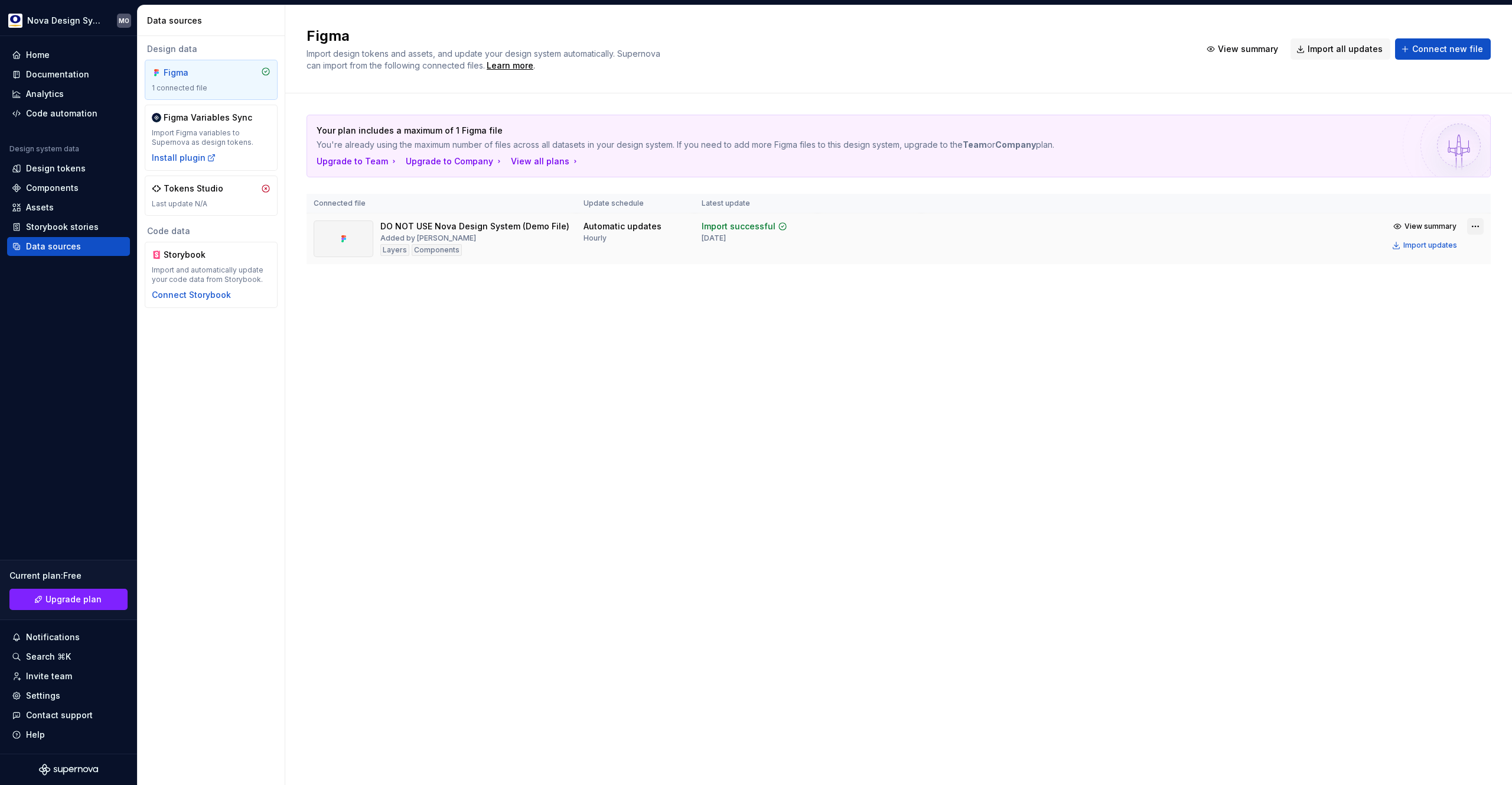
click at [1475, 226] on html "Nova Design System MO Home Documentation Analytics Code automation Design syste…" at bounding box center [756, 392] width 1512 height 785
click at [878, 308] on html "Nova Design System MO Home Documentation Analytics Code automation Design syste…" at bounding box center [756, 392] width 1512 height 785
click at [1477, 225] on html "Nova Design System MO Home Documentation Analytics Code automation Design syste…" at bounding box center [756, 392] width 1512 height 785
click at [1401, 331] on div "Remove Figma file" at bounding box center [1439, 331] width 135 height 12
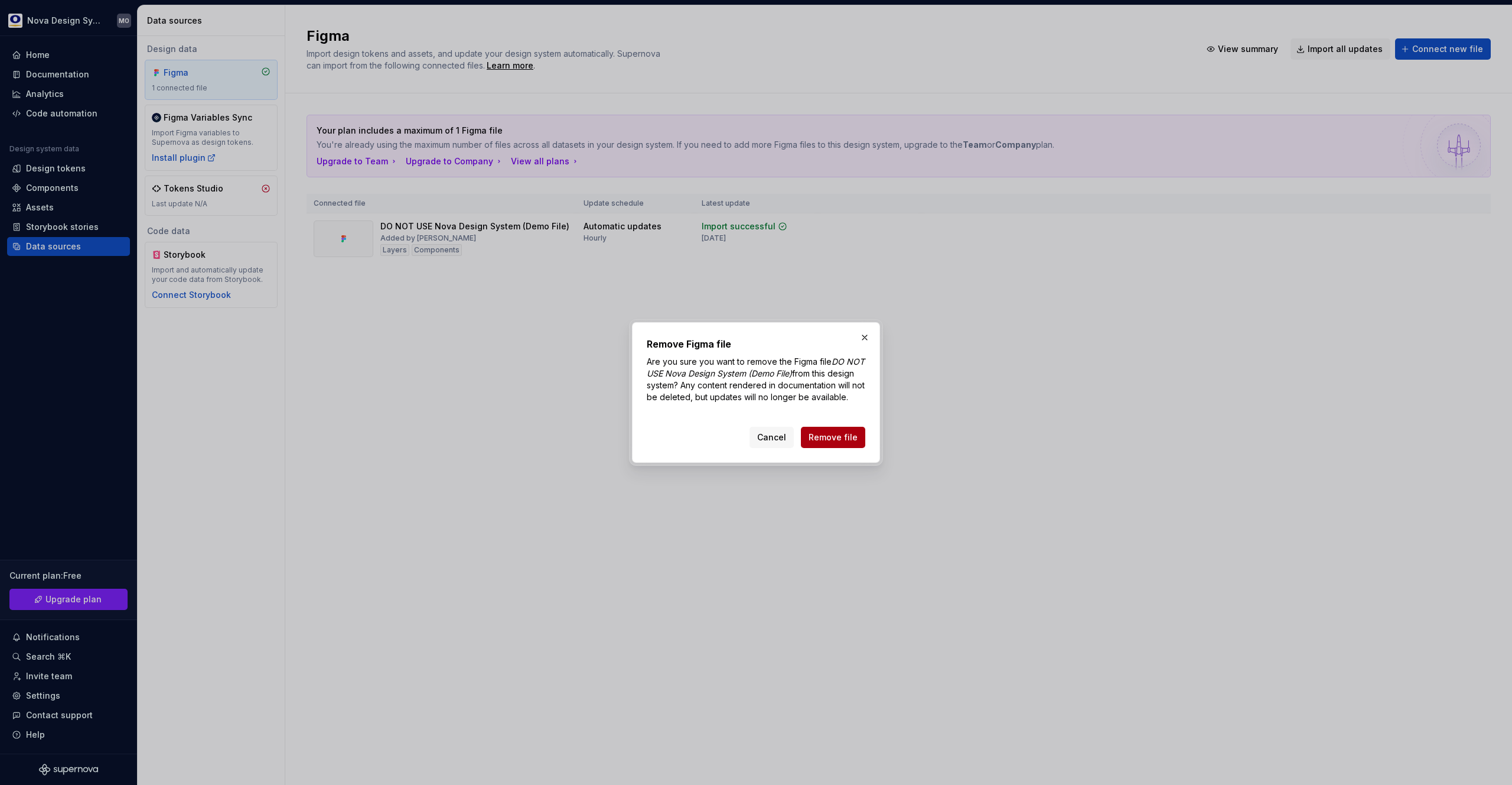
click at [837, 443] on span "Remove file" at bounding box center [833, 438] width 49 height 12
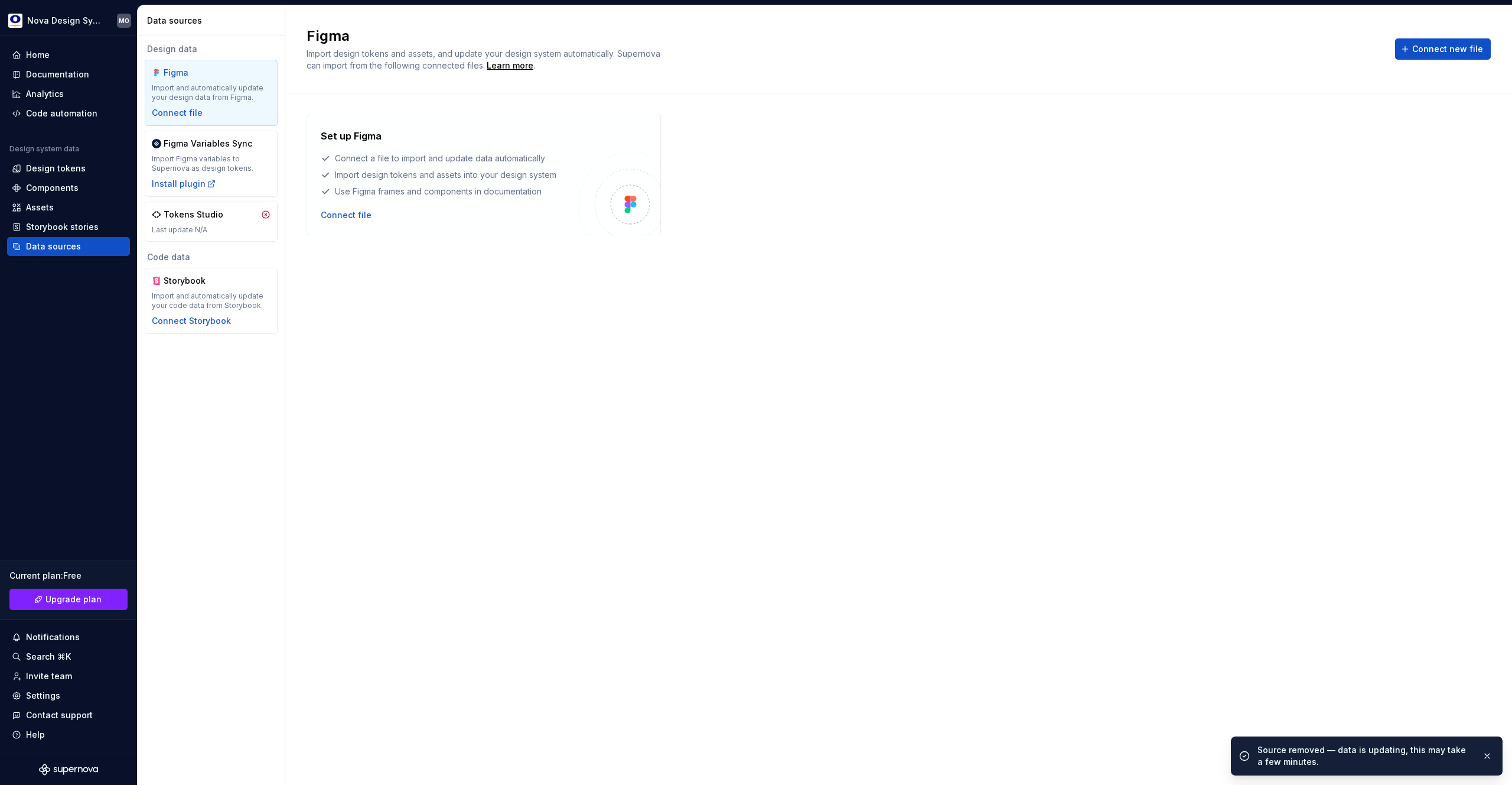
click at [664, 392] on div "Set up Figma Connect a file to import and update data automatically Import desi…" at bounding box center [898, 427] width 1185 height 625
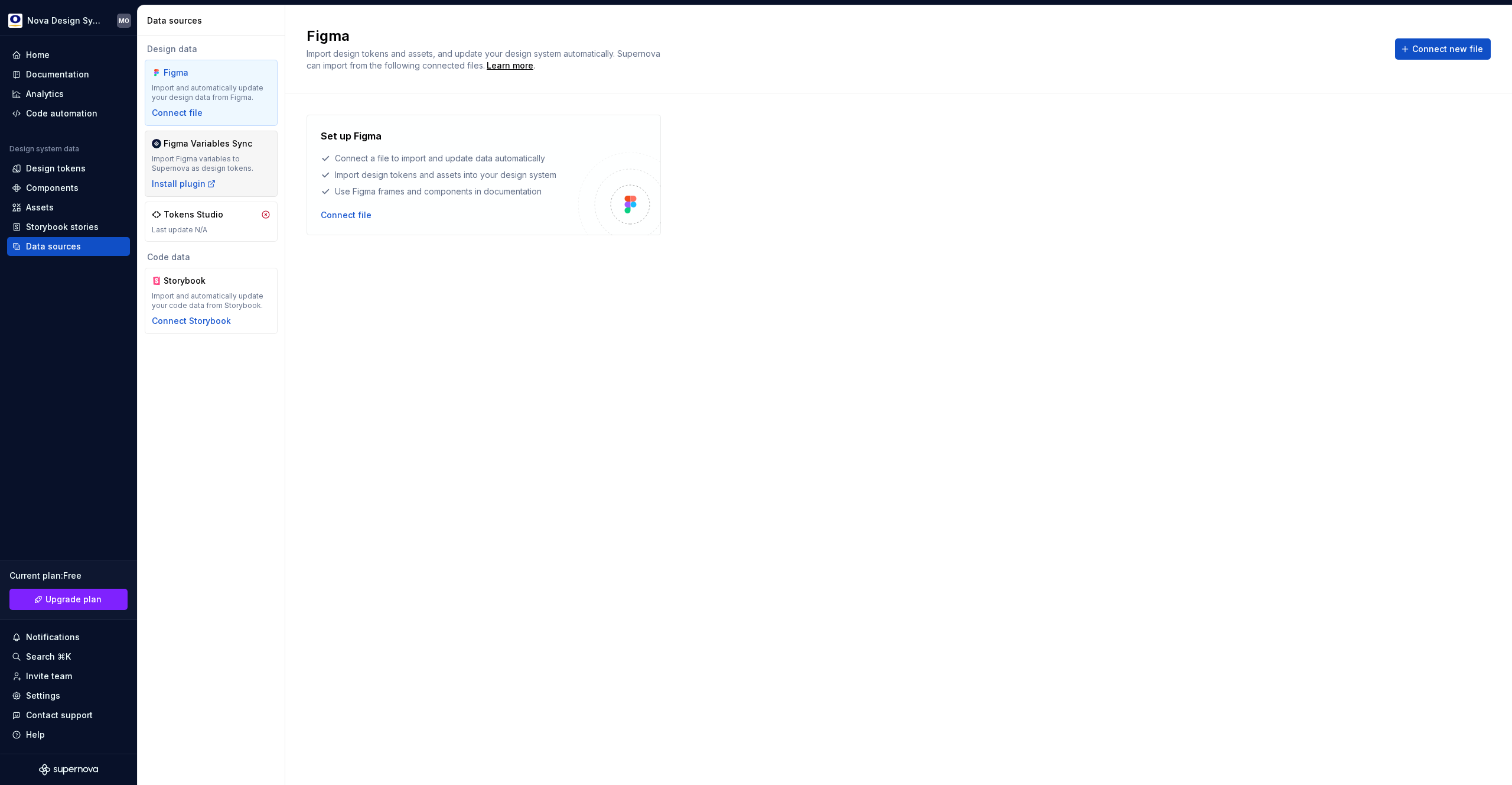
click at [221, 163] on div "Import Figma variables to Supernova as design tokens." at bounding box center [211, 163] width 119 height 19
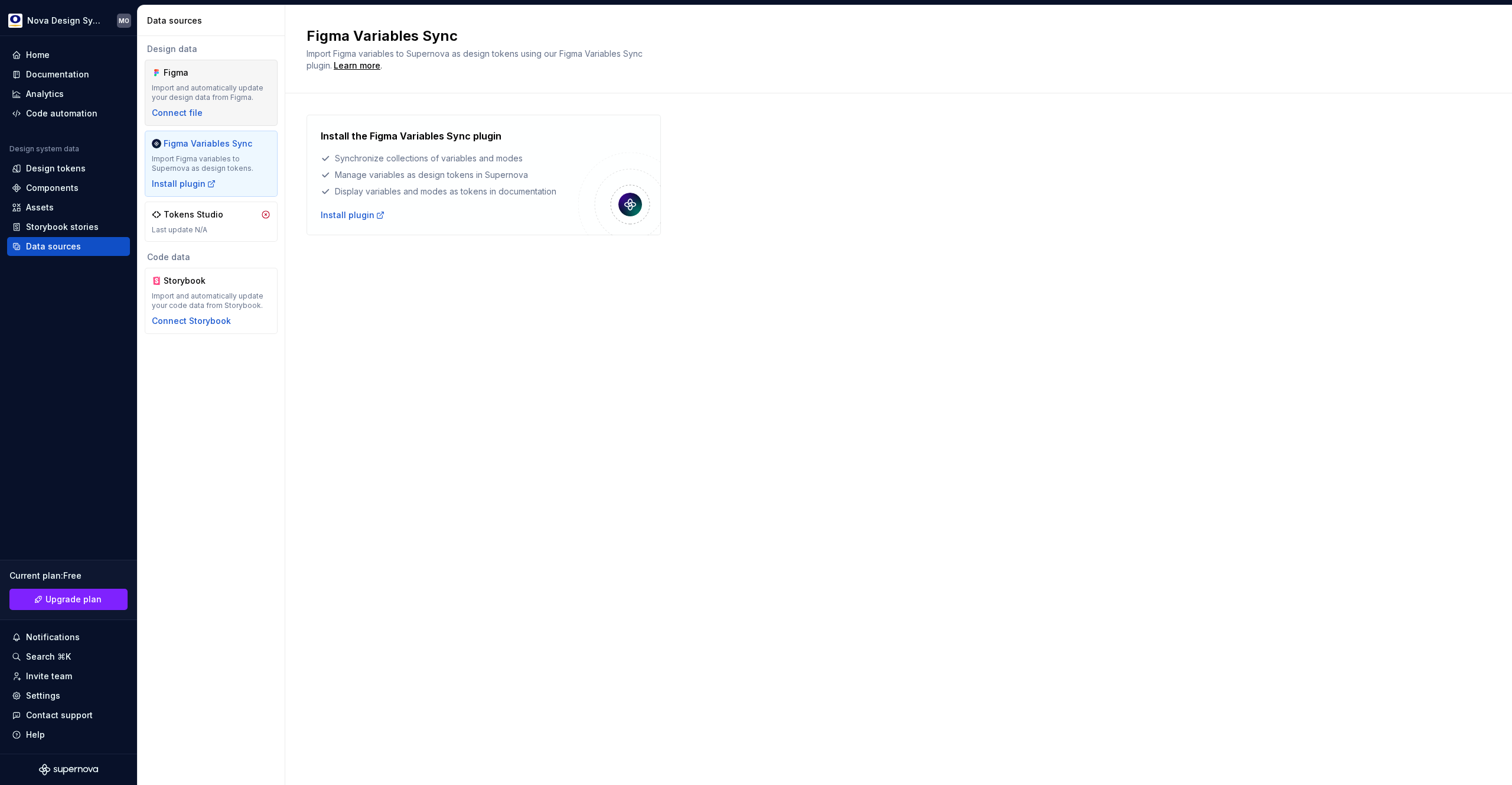
click at [212, 81] on div "Figma Import and automatically update your design data from Figma. Connect file" at bounding box center [211, 92] width 119 height 52
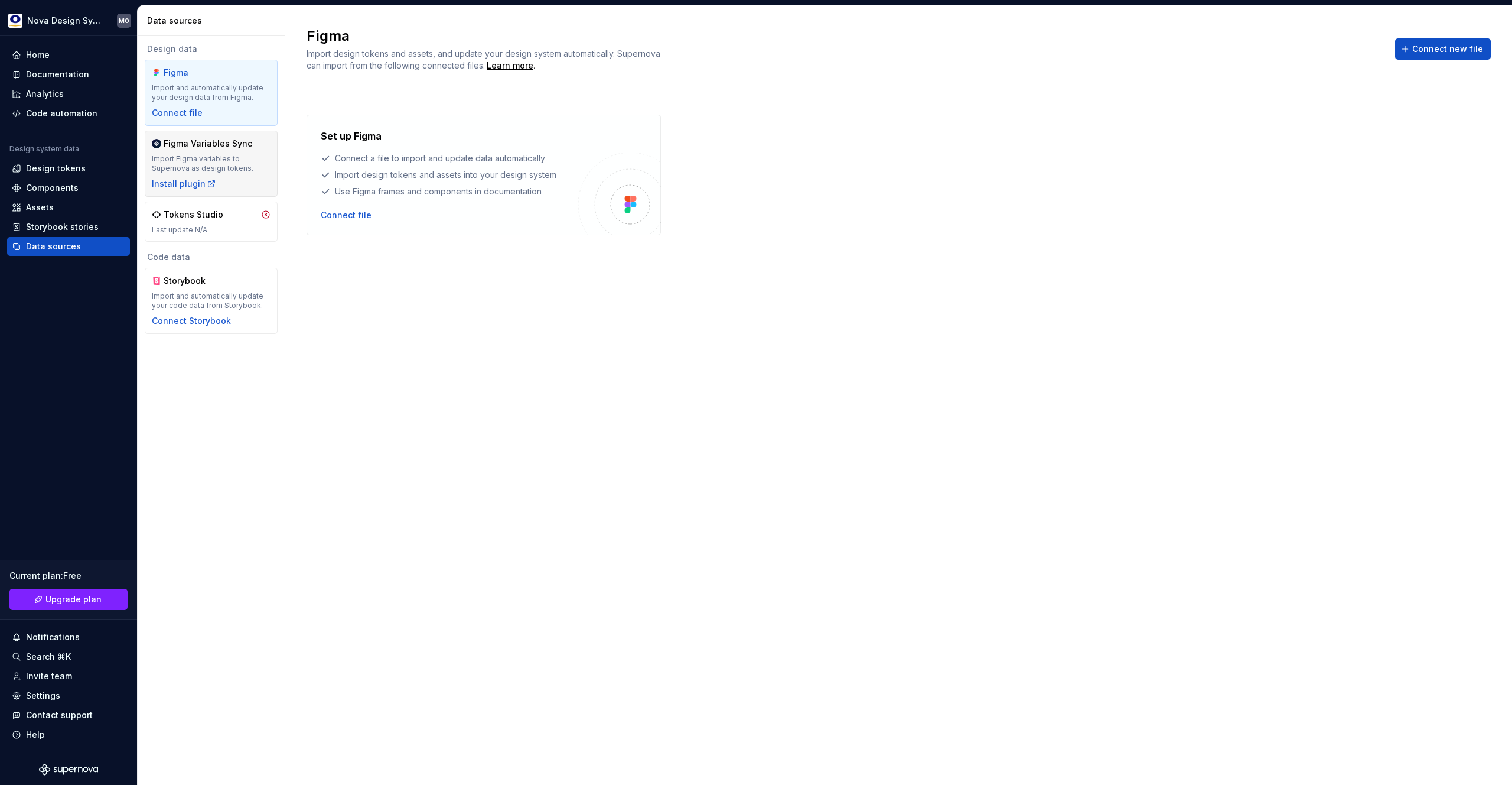
click at [210, 163] on div "Import Figma variables to Supernova as design tokens." at bounding box center [211, 163] width 119 height 19
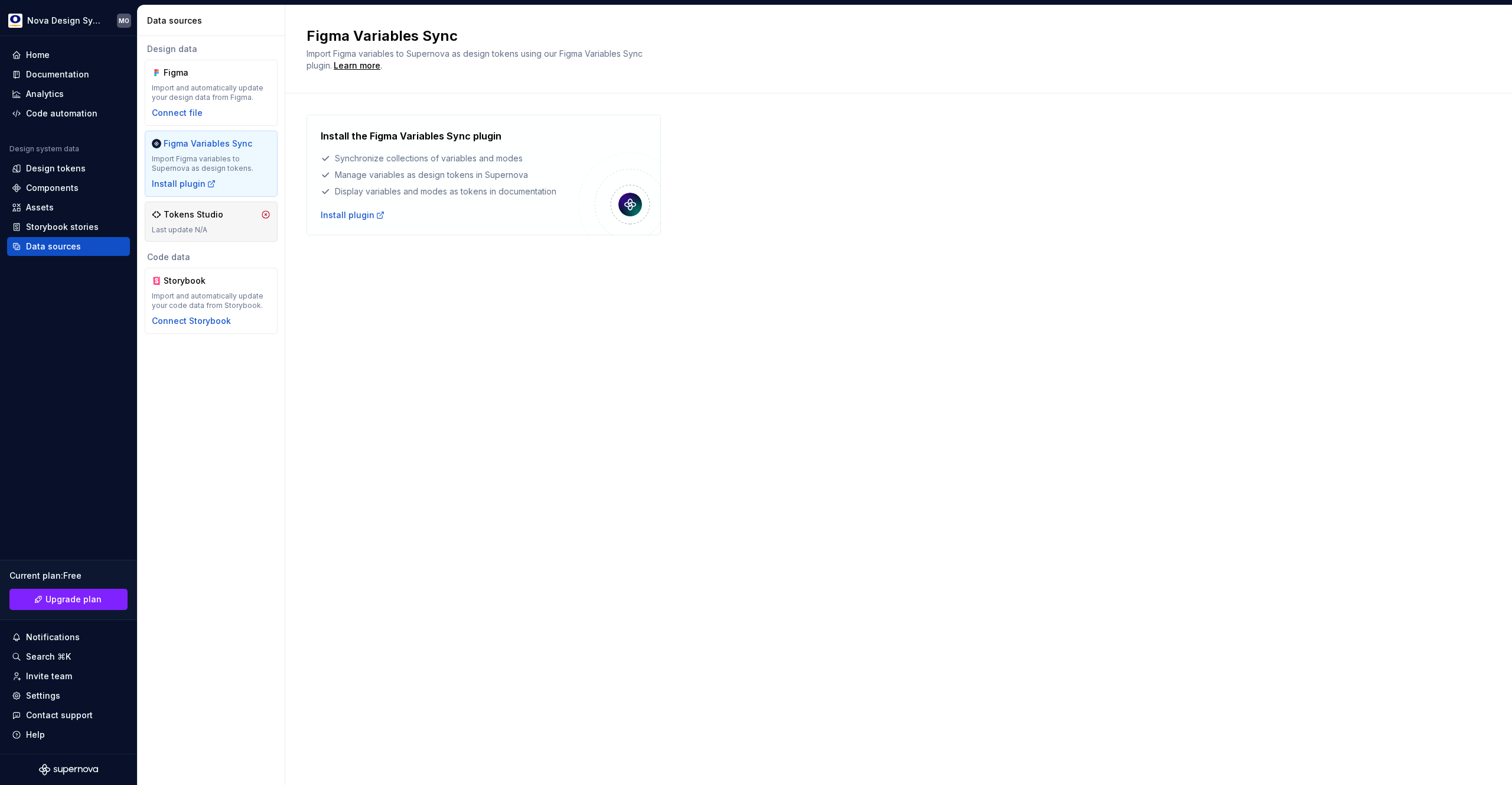
click at [218, 210] on div "Tokens Studio" at bounding box center [193, 215] width 59 height 12
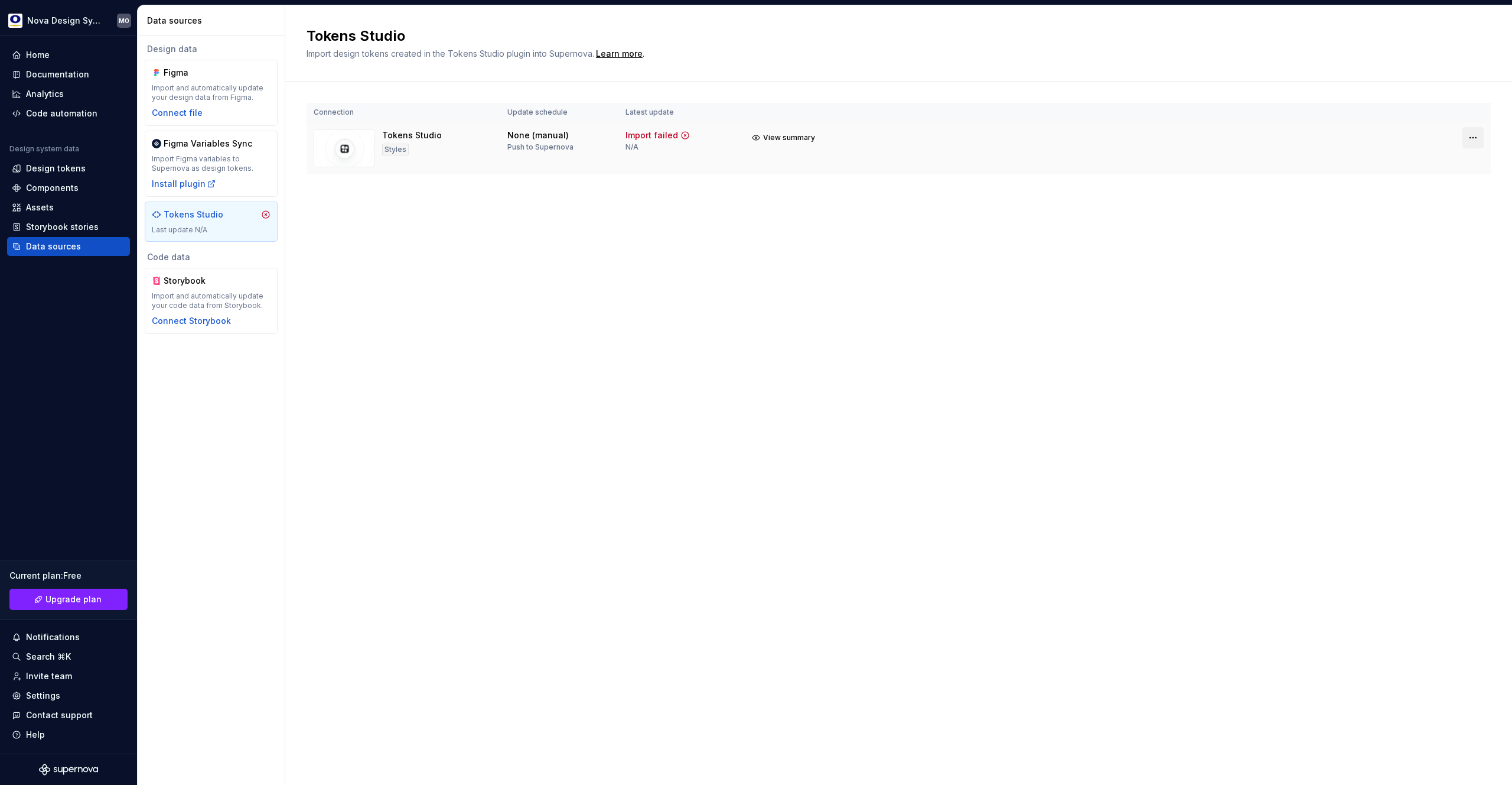
click at [1472, 136] on html "Nova Design System MO Home Documentation Analytics Code automation Design syste…" at bounding box center [756, 392] width 1512 height 785
click at [1450, 192] on div "Disconnect integration" at bounding box center [1462, 188] width 94 height 12
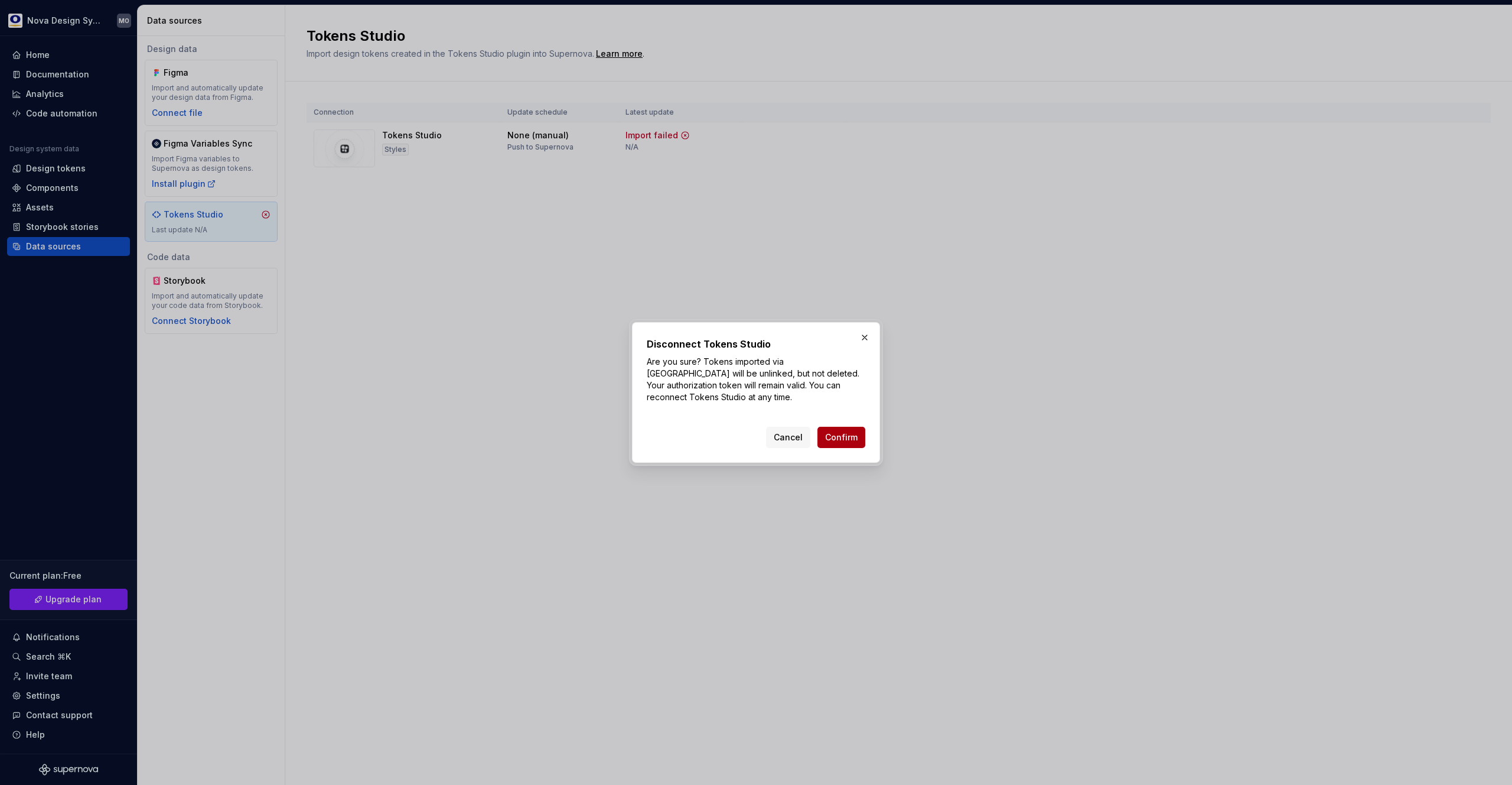
click at [843, 439] on span "Confirm" at bounding box center [841, 438] width 32 height 12
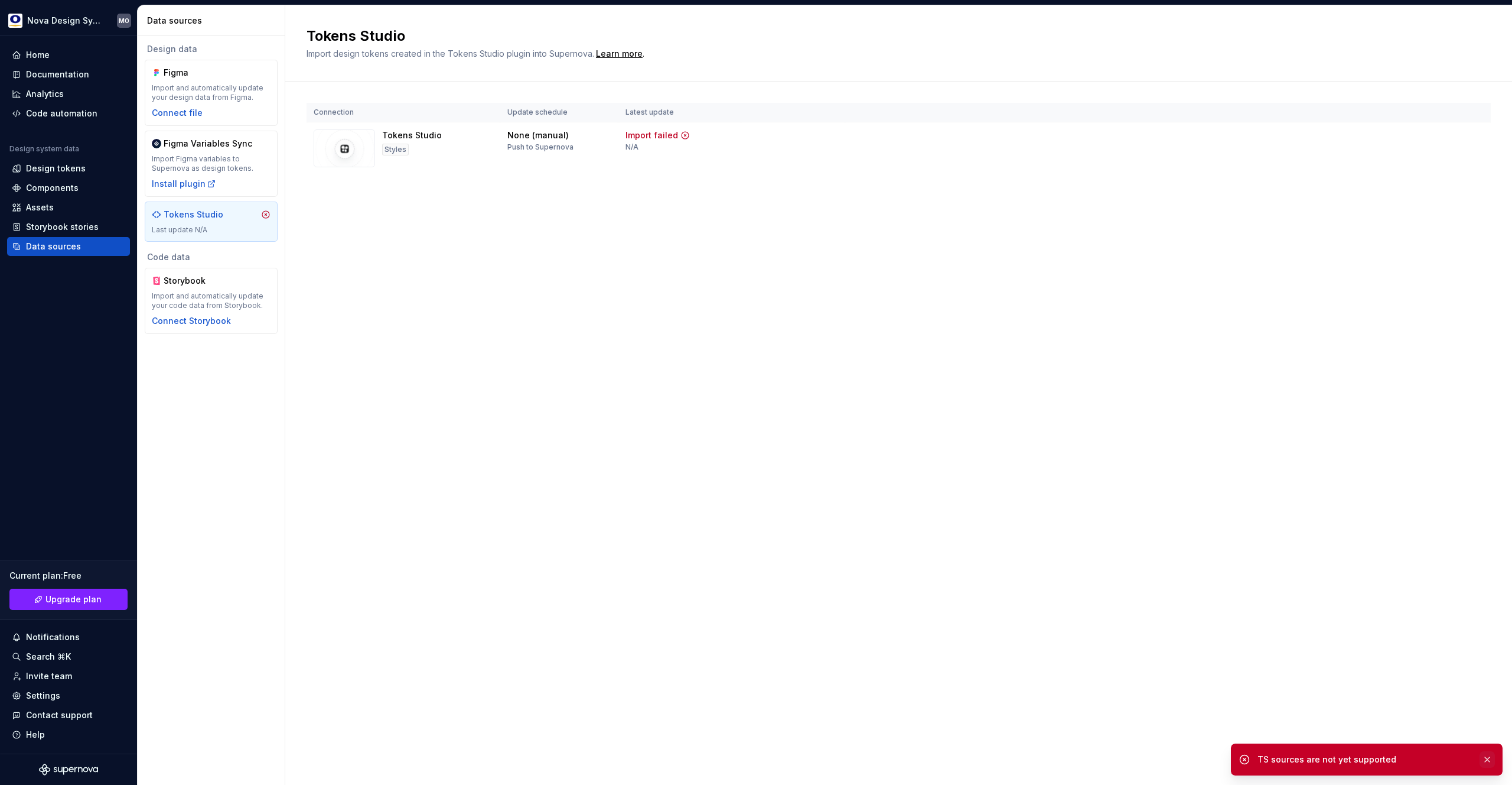
drag, startPoint x: 1477, startPoint y: 757, endPoint x: 1485, endPoint y: 759, distance: 8.2
click at [1483, 761] on div "TS sources are not yet supported" at bounding box center [1376, 759] width 237 height 17
click at [1486, 759] on button "button" at bounding box center [1487, 759] width 15 height 17
click at [205, 309] on div "Import and automatically update your code data from Storybook." at bounding box center [211, 301] width 119 height 19
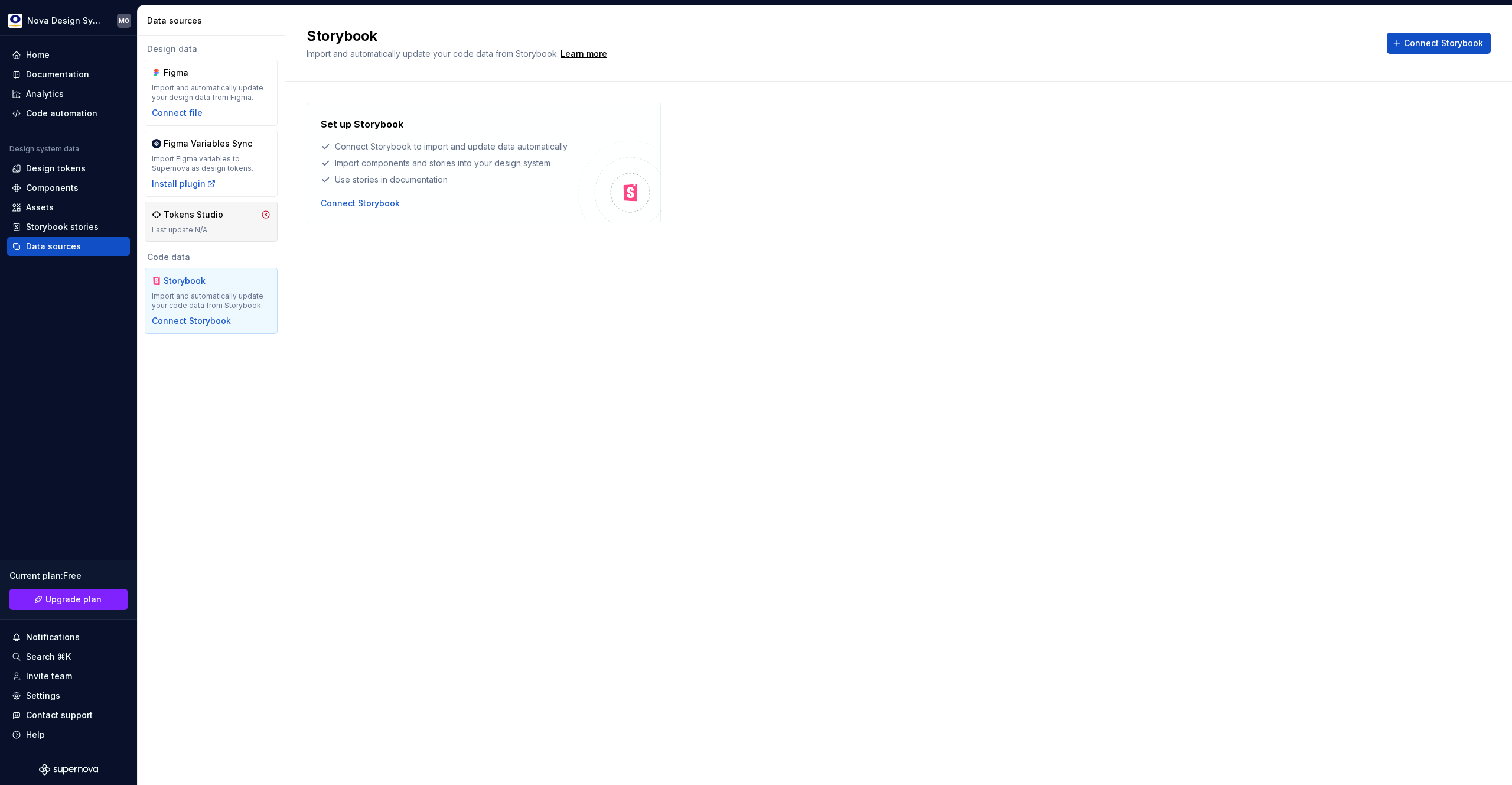
click at [215, 221] on div "Tokens Studio Last update N/A" at bounding box center [211, 221] width 119 height 26
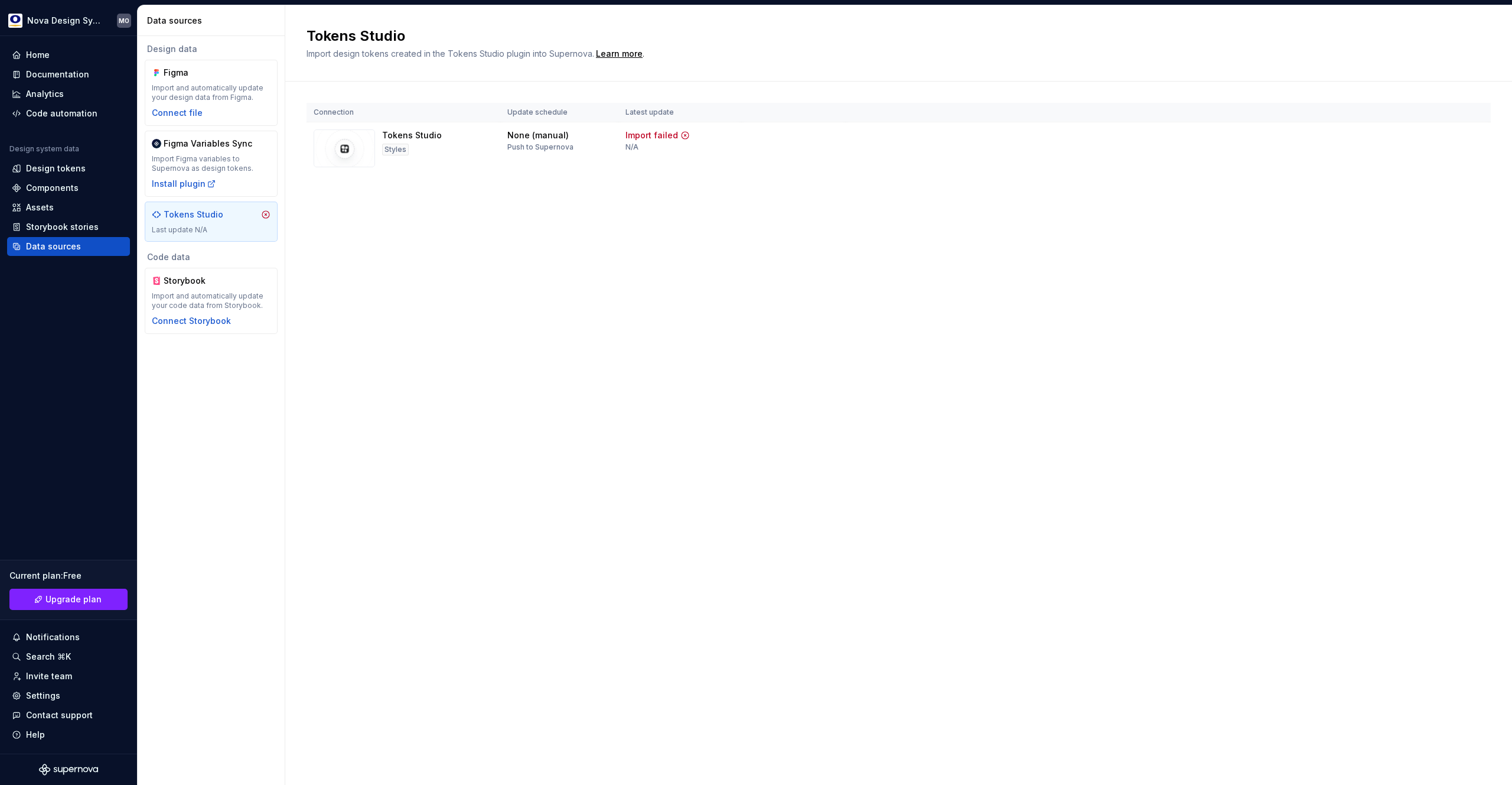
click at [266, 212] on icon at bounding box center [265, 214] width 10 height 10
click at [670, 139] on div "Import failed" at bounding box center [652, 136] width 53 height 12
click at [1471, 139] on html "Nova Design System MO Home Documentation Analytics Code automation Design syste…" at bounding box center [756, 392] width 1512 height 785
click at [1440, 186] on div "Disconnect integration" at bounding box center [1462, 188] width 94 height 12
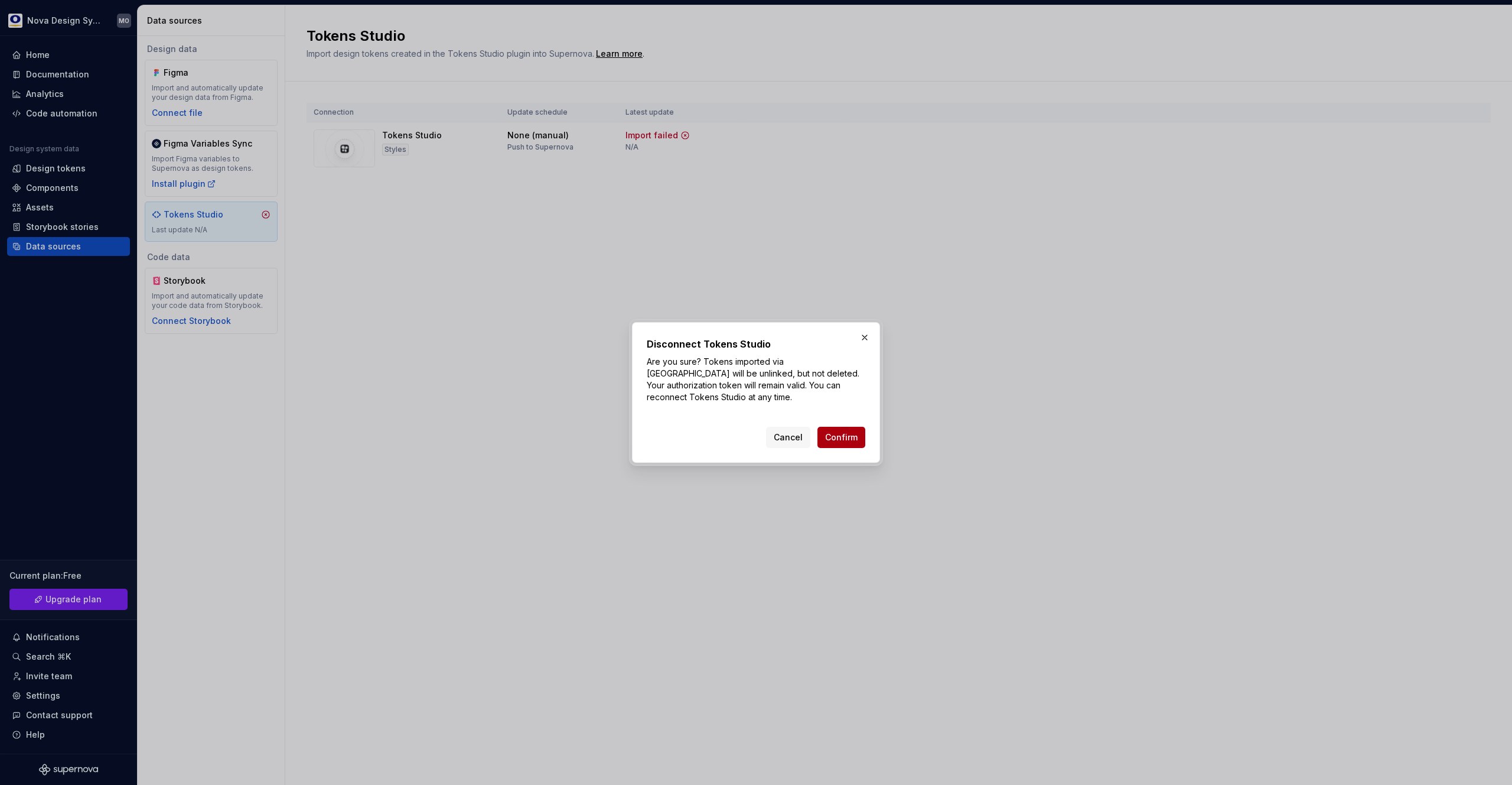
click at [851, 436] on span "Confirm" at bounding box center [841, 438] width 32 height 12
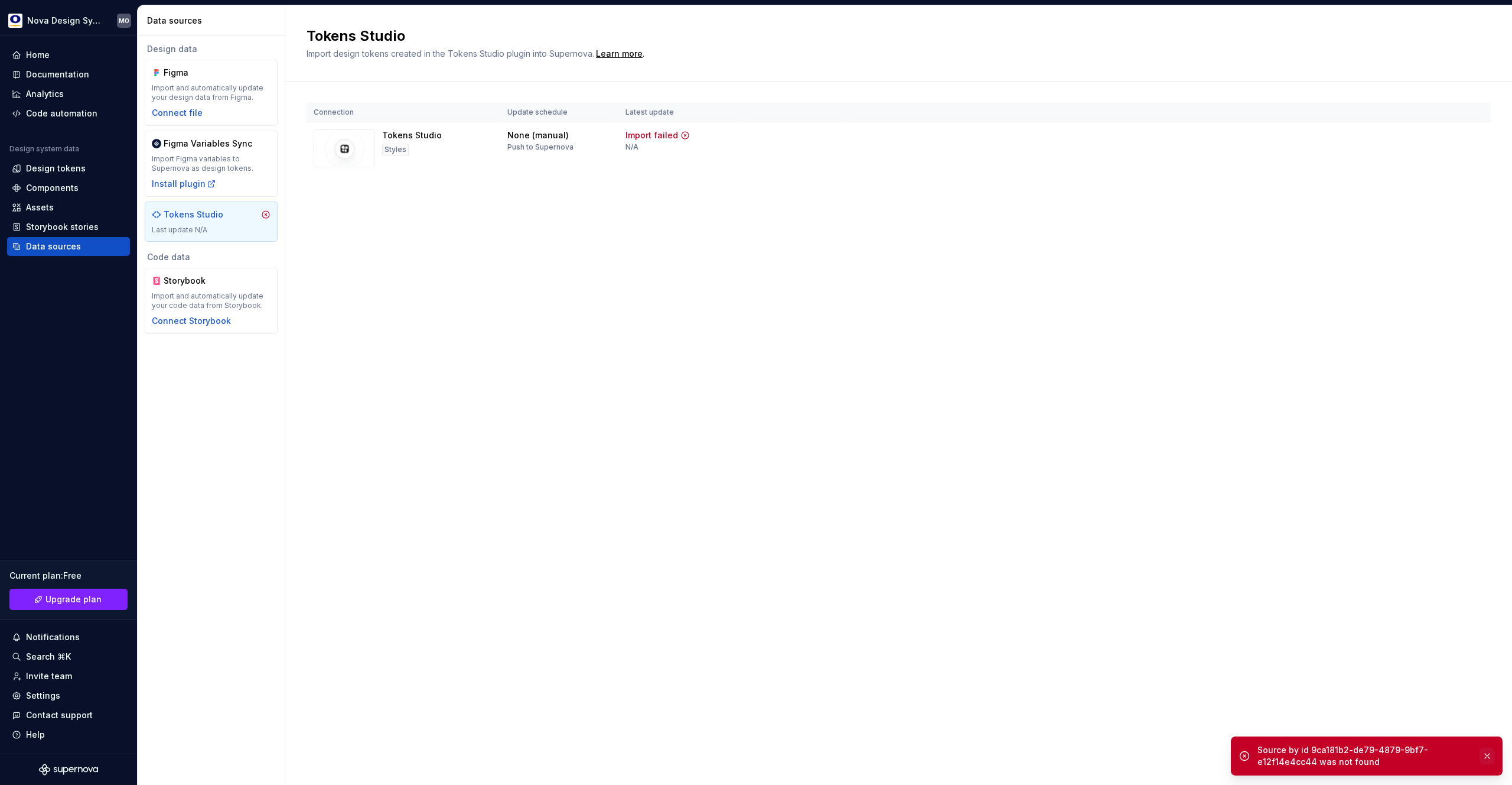
click at [1486, 752] on button "button" at bounding box center [1487, 756] width 15 height 17
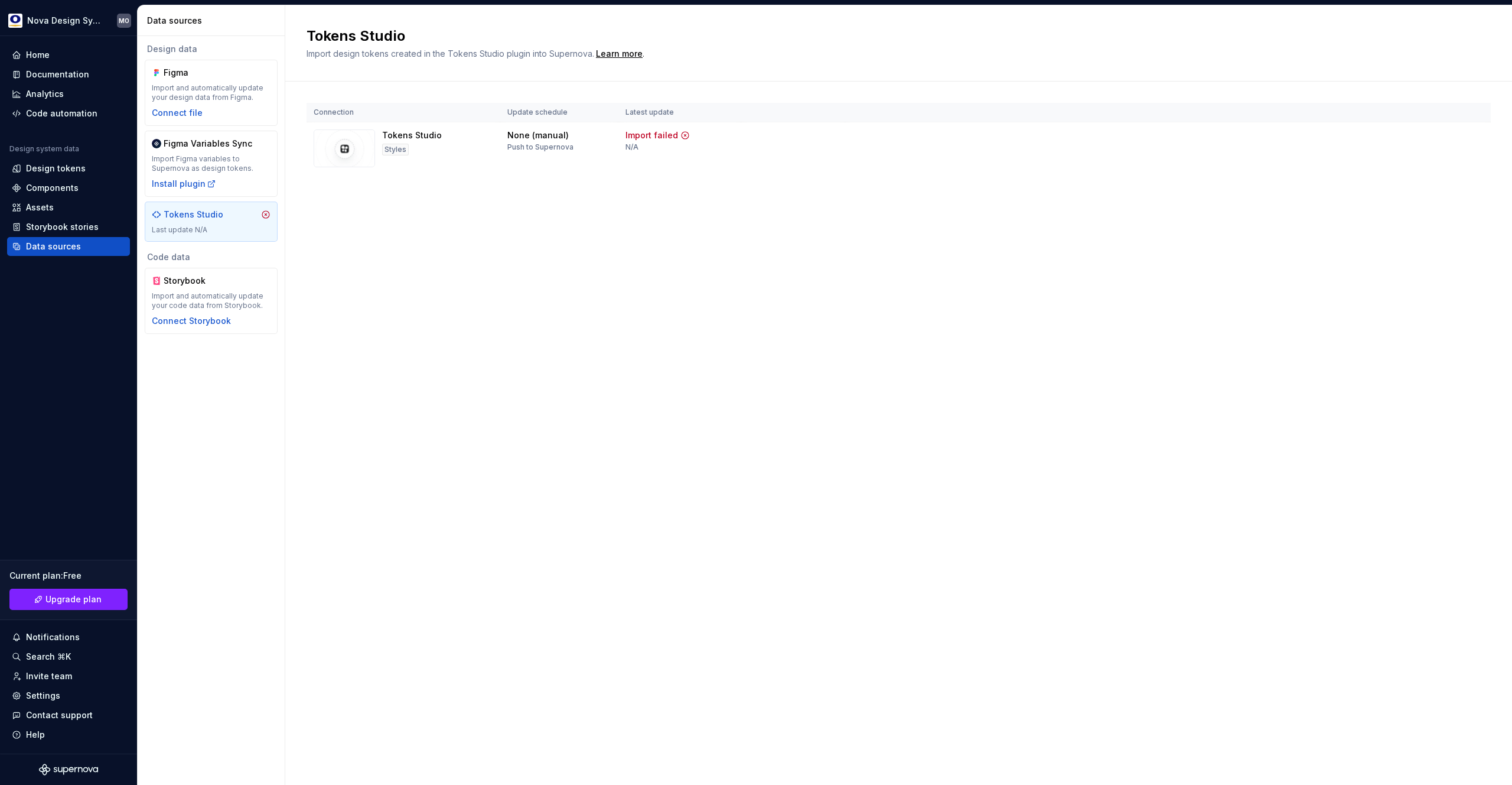
drag, startPoint x: 724, startPoint y: 394, endPoint x: 676, endPoint y: 374, distance: 52.0
click at [722, 392] on div "Tokens Studio Import design tokens created in the Tokens Studio plugin into Sup…" at bounding box center [898, 394] width 1227 height 779
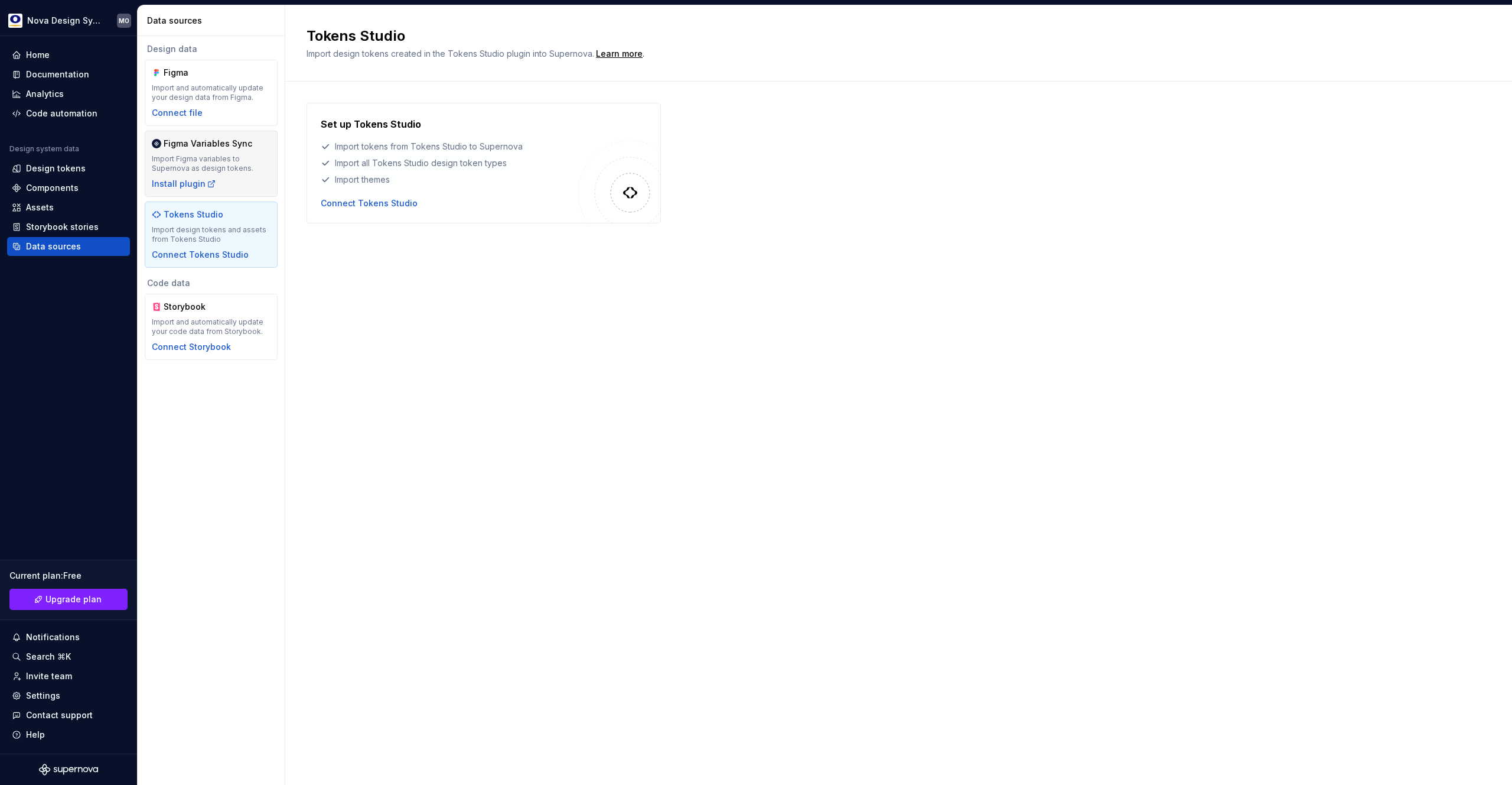
click at [206, 149] on div "Figma Variables Sync" at bounding box center [207, 144] width 89 height 12
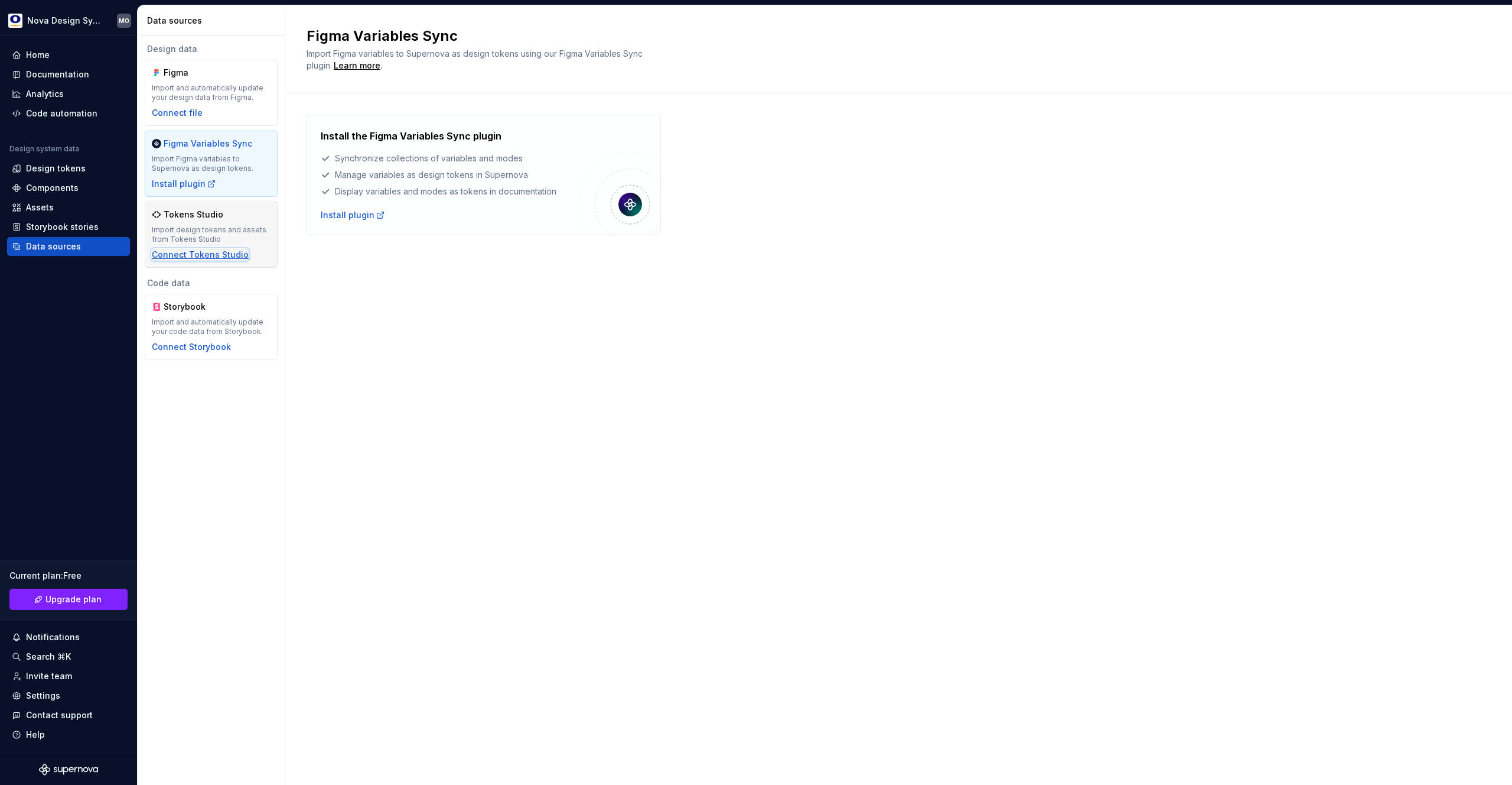
click at [218, 250] on div "Connect Tokens Studio" at bounding box center [200, 254] width 97 height 12
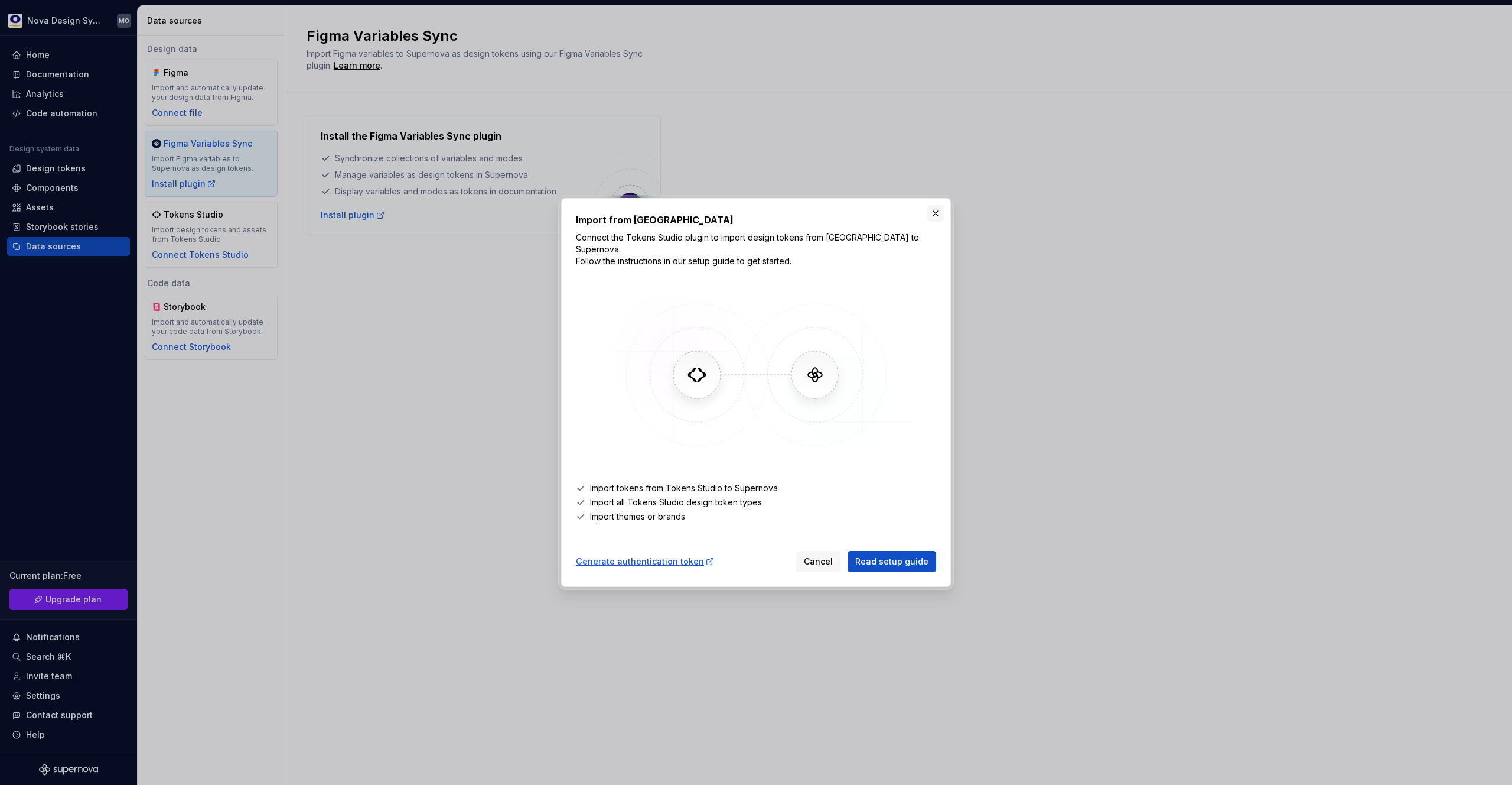
click at [933, 217] on button "button" at bounding box center [935, 213] width 17 height 17
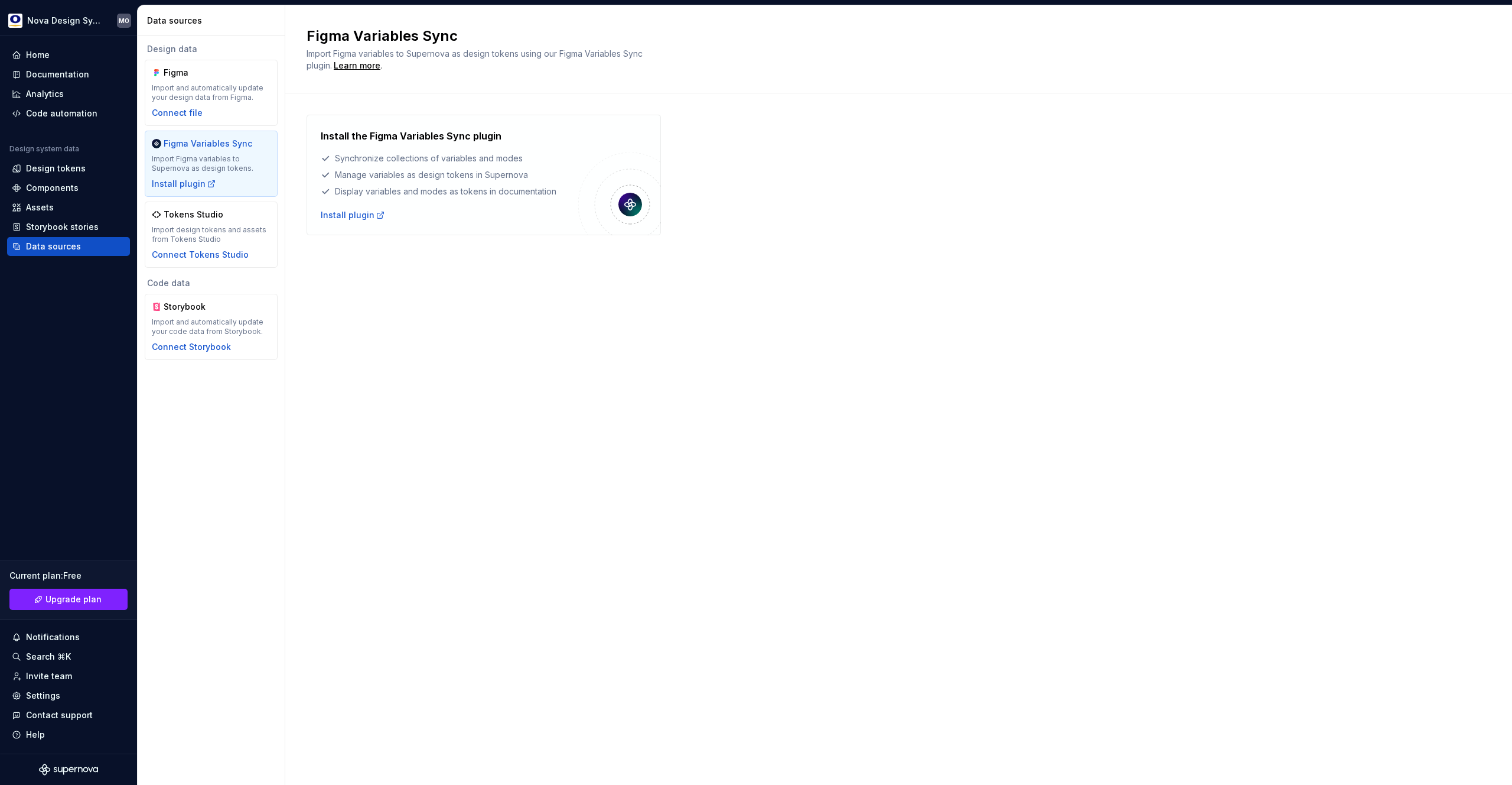
click at [511, 265] on div "Install the Figma Variables Sync plugin Synchronize collections of variables an…" at bounding box center [898, 186] width 1185 height 187
click at [56, 227] on div "Storybook stories" at bounding box center [62, 227] width 73 height 12
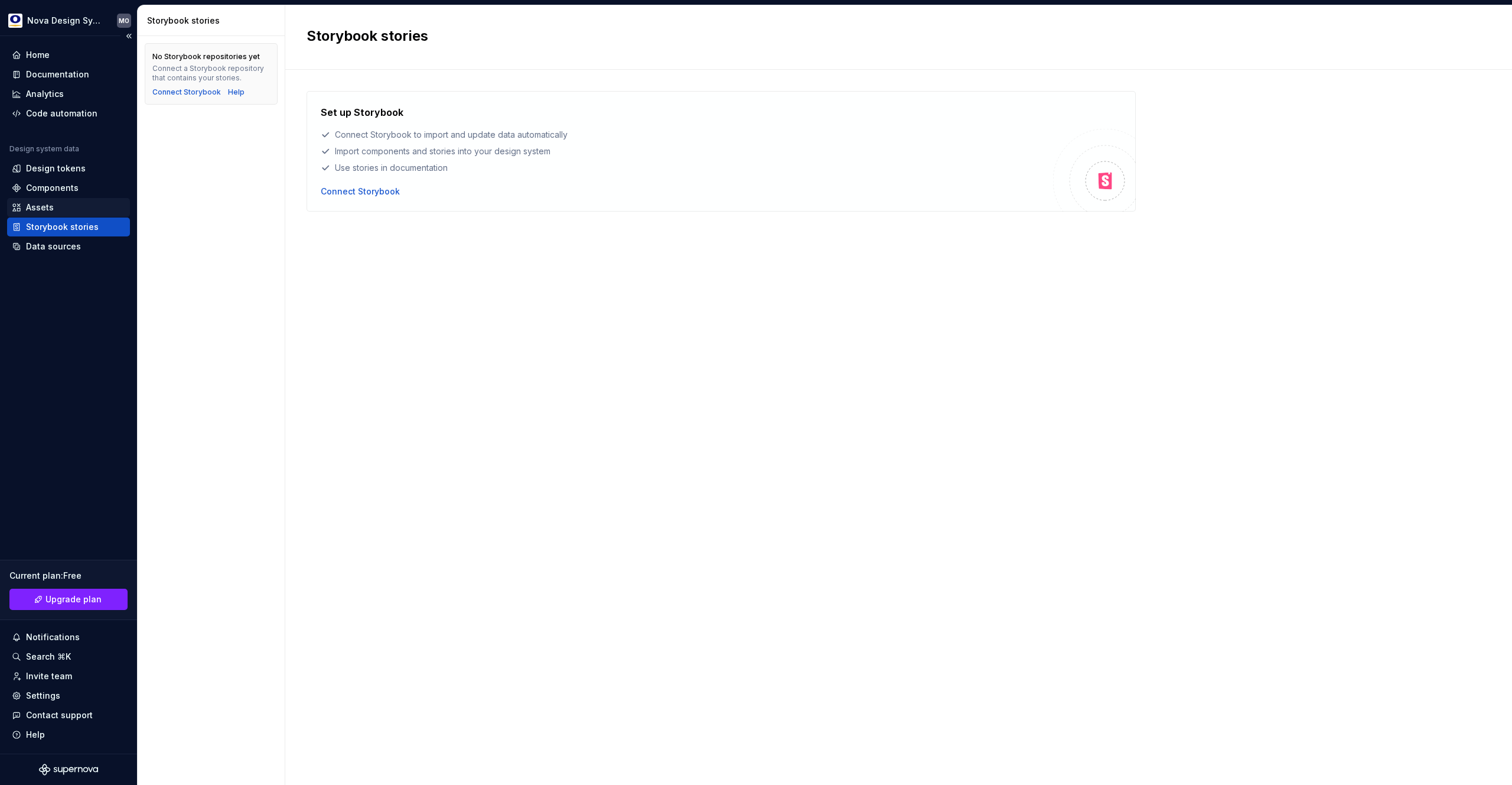
click at [56, 206] on div "Assets" at bounding box center [68, 207] width 114 height 12
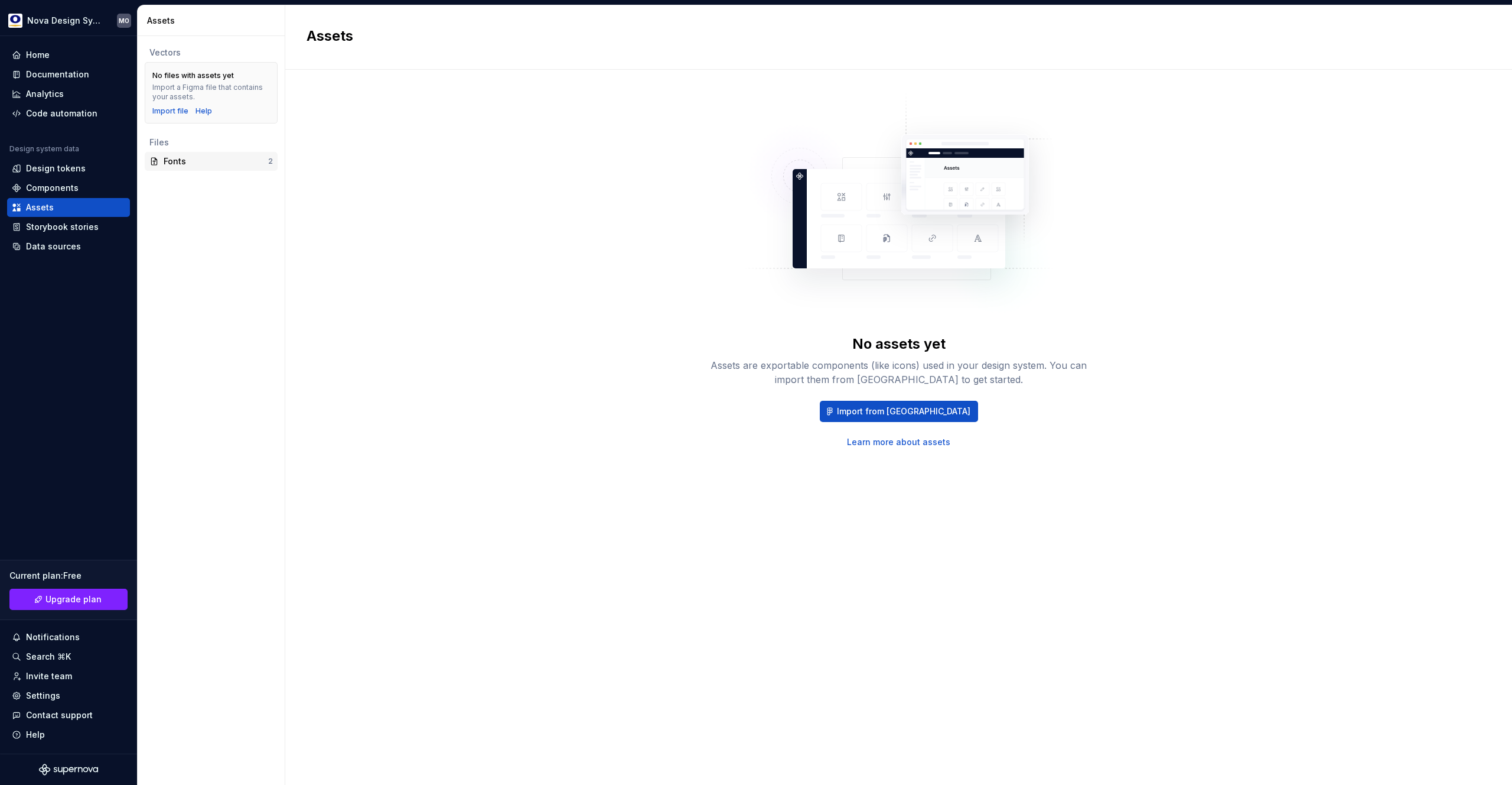
click at [212, 155] on div "Fonts 2" at bounding box center [211, 161] width 133 height 19
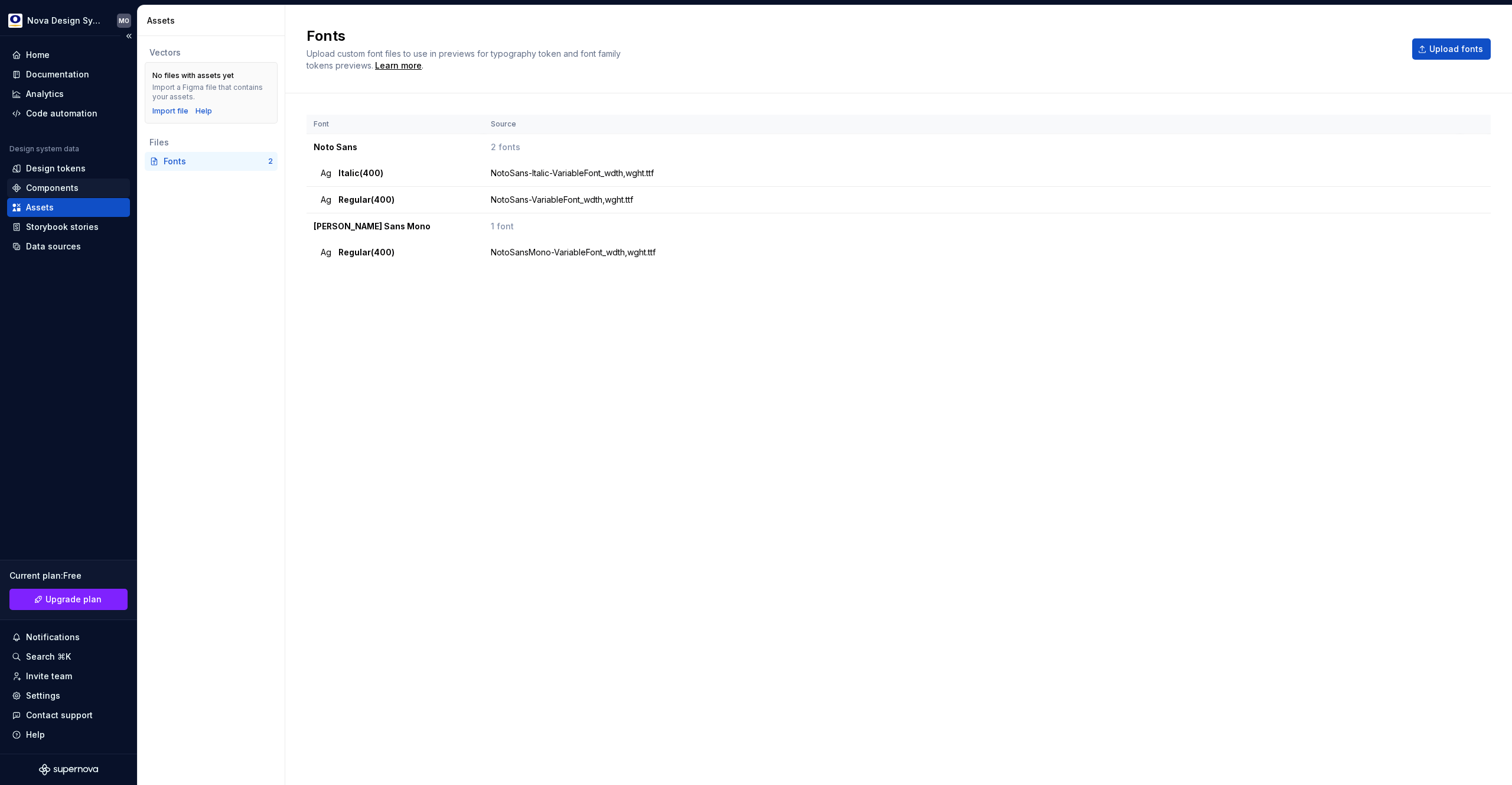
click at [59, 179] on div "Components" at bounding box center [69, 188] width 123 height 19
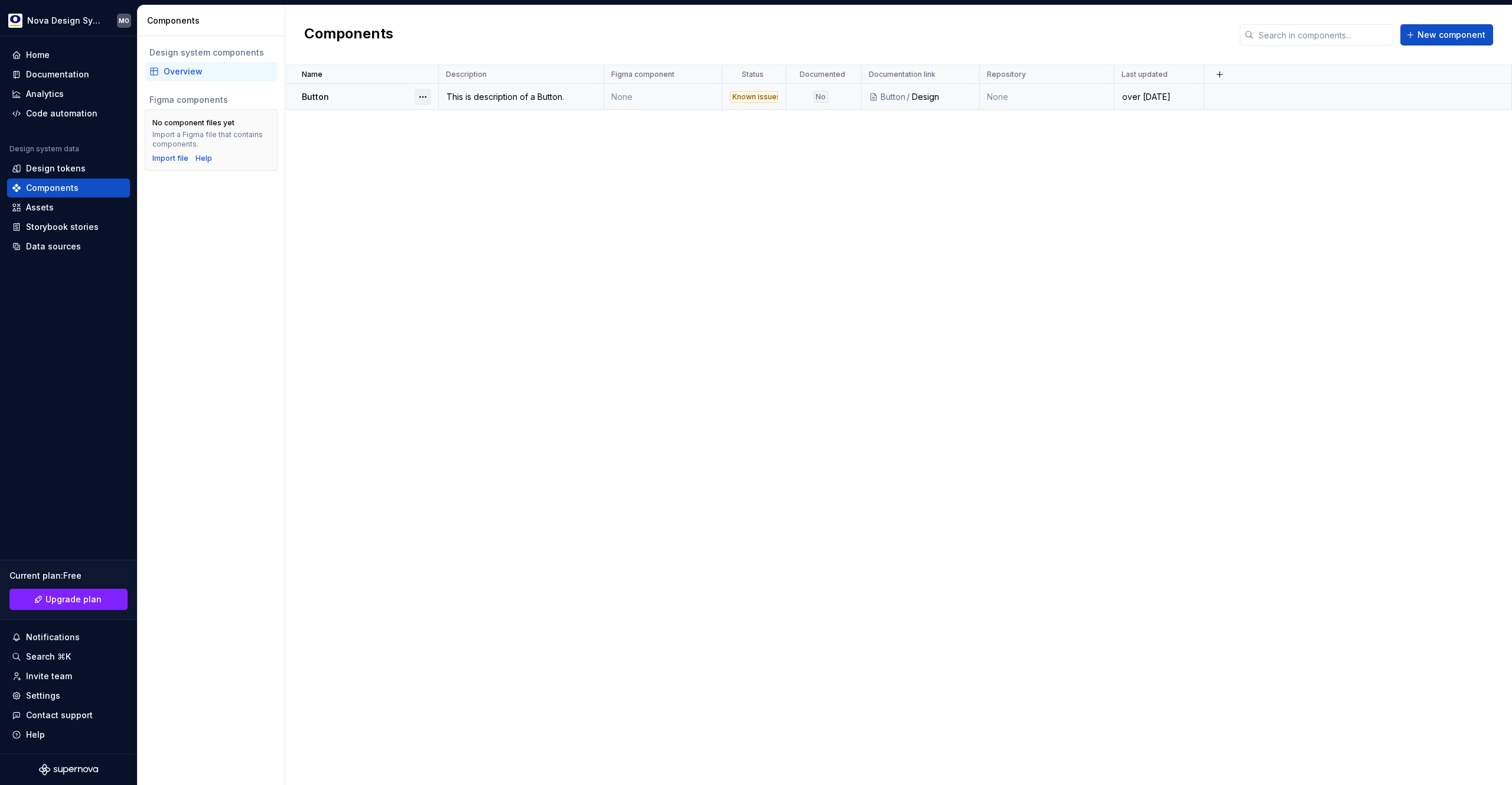
click at [419, 95] on button "button" at bounding box center [423, 97] width 17 height 17
click at [448, 147] on div "Delete component" at bounding box center [485, 144] width 97 height 12
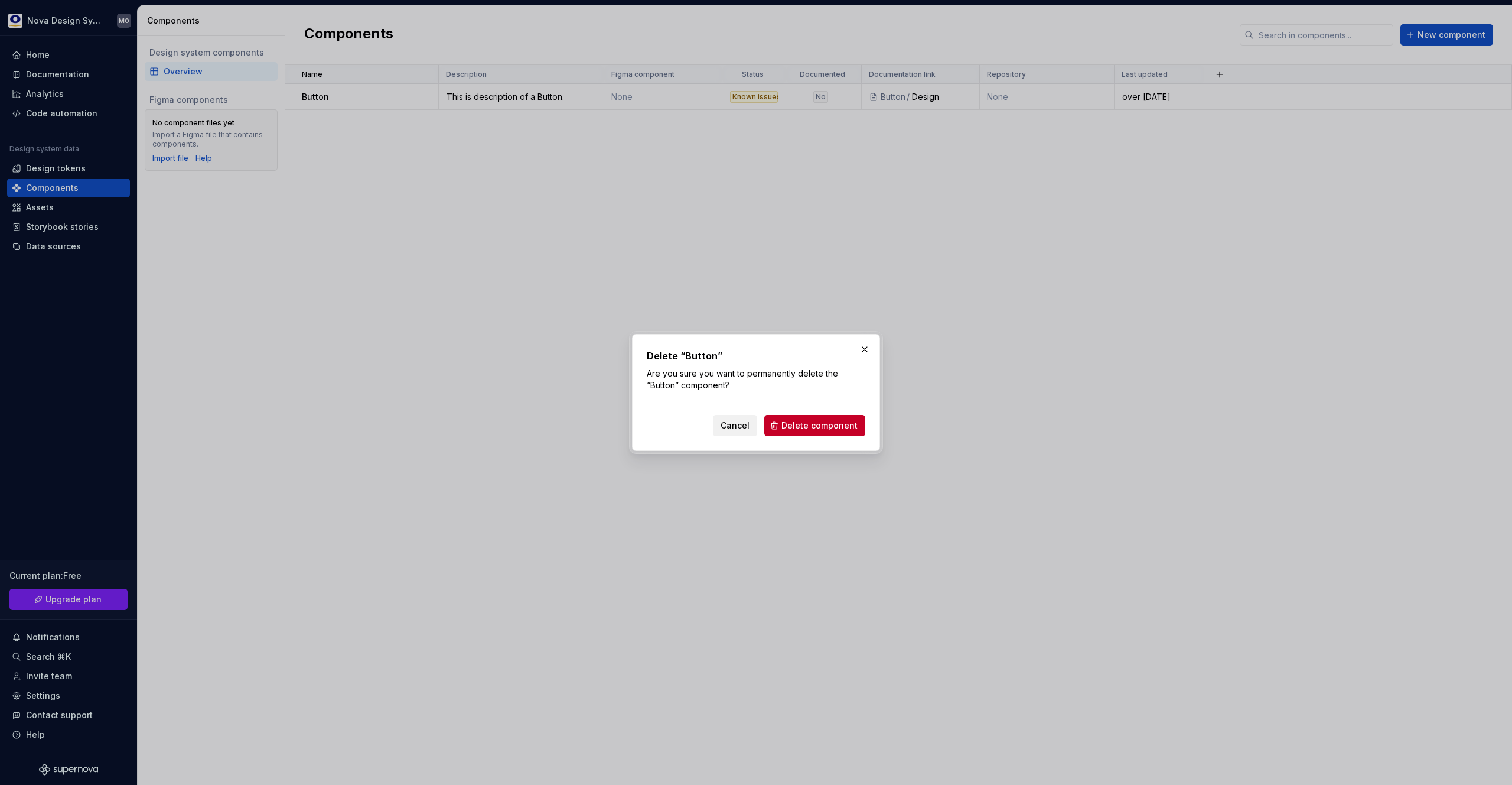
click at [741, 425] on span "Cancel" at bounding box center [735, 425] width 29 height 12
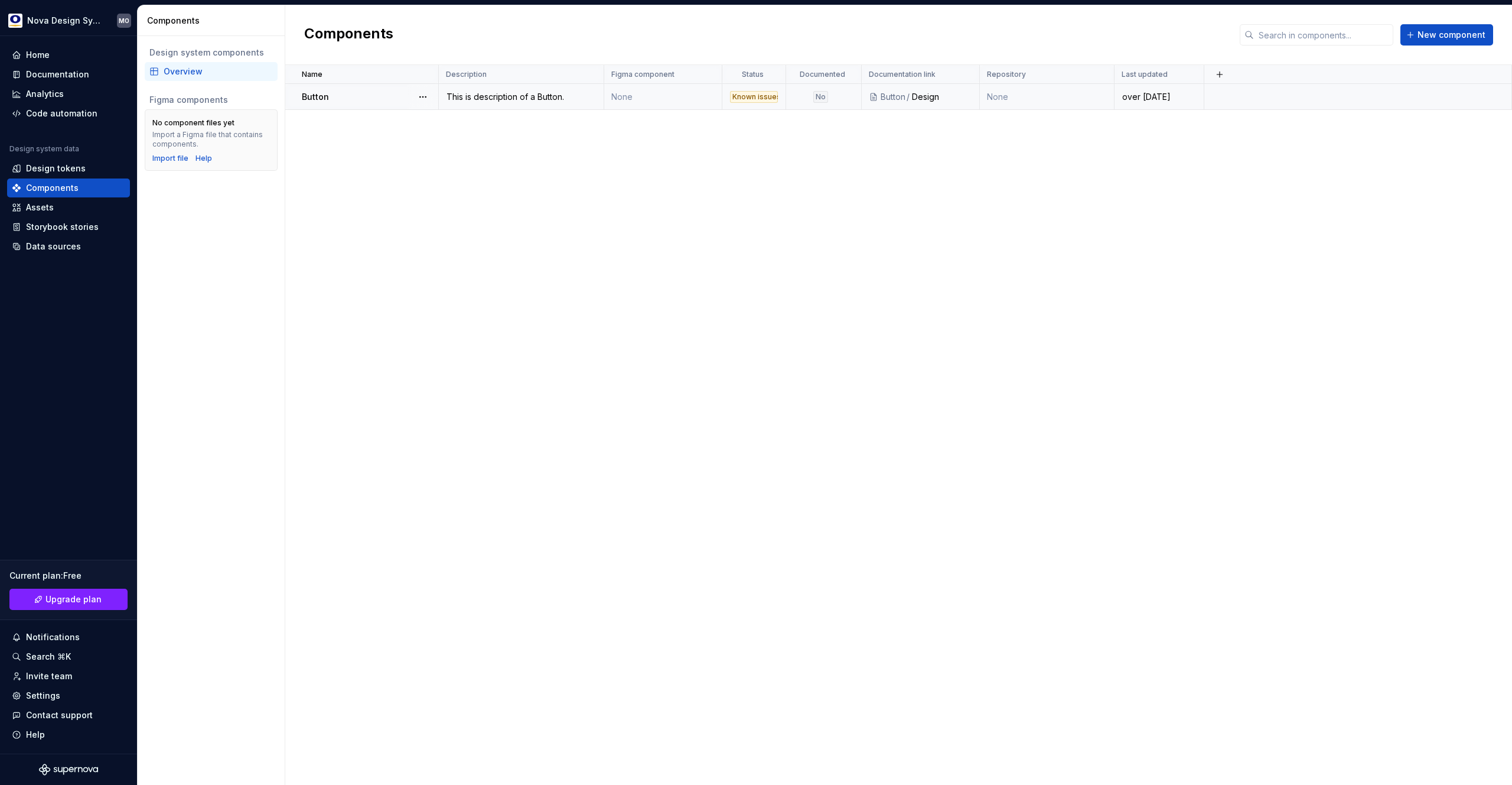
click at [342, 98] on div "Button" at bounding box center [369, 97] width 136 height 12
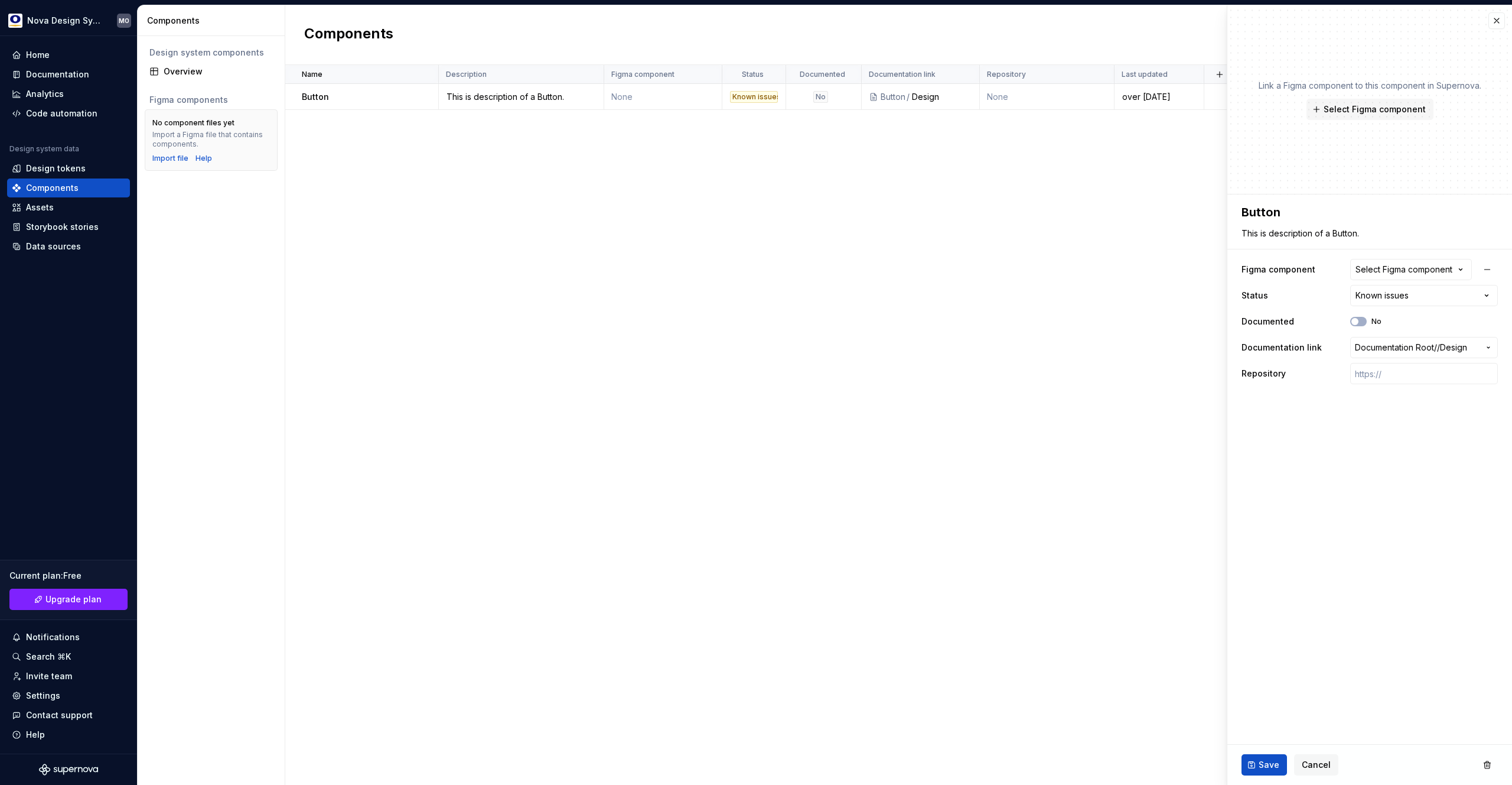
click at [401, 117] on div "Name Description Figma component Status Documented Documentation link Repositor…" at bounding box center [898, 425] width 1227 height 720
click at [424, 93] on button "button" at bounding box center [423, 97] width 17 height 17
click at [445, 141] on div "Delete component" at bounding box center [485, 144] width 97 height 12
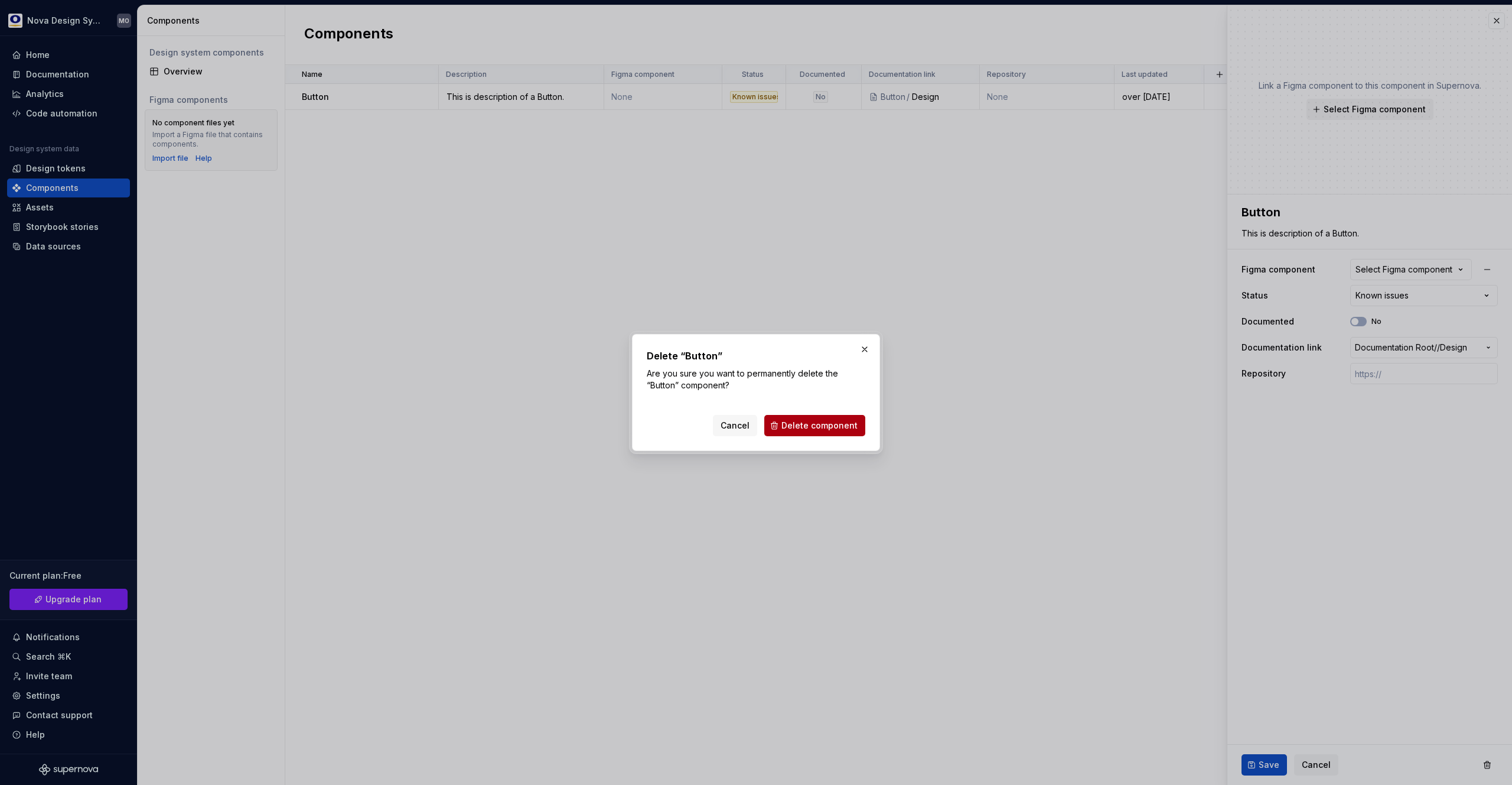
click at [842, 429] on span "Delete component" at bounding box center [820, 425] width 76 height 12
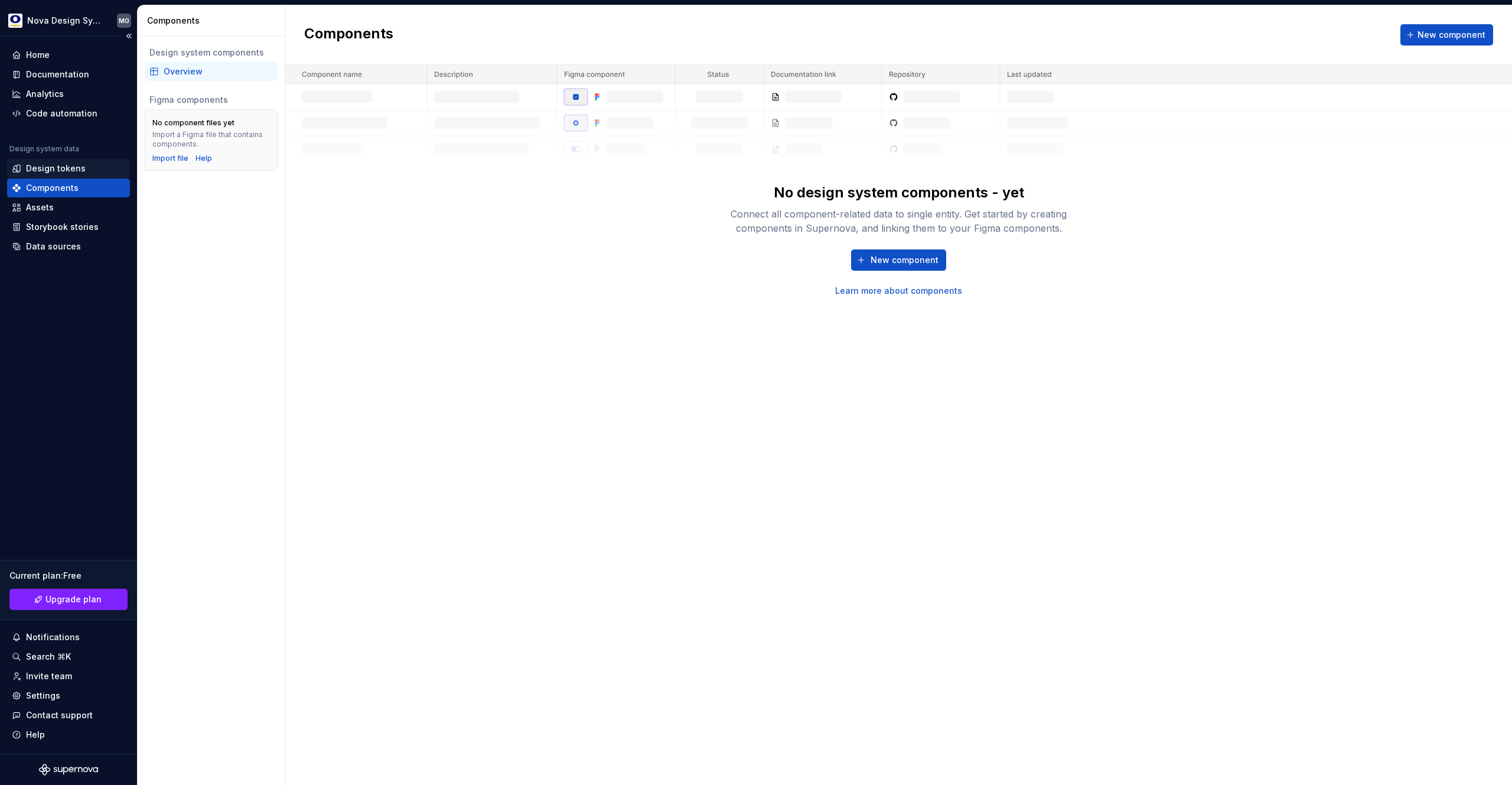
click at [53, 163] on div "Design tokens" at bounding box center [55, 169] width 59 height 12
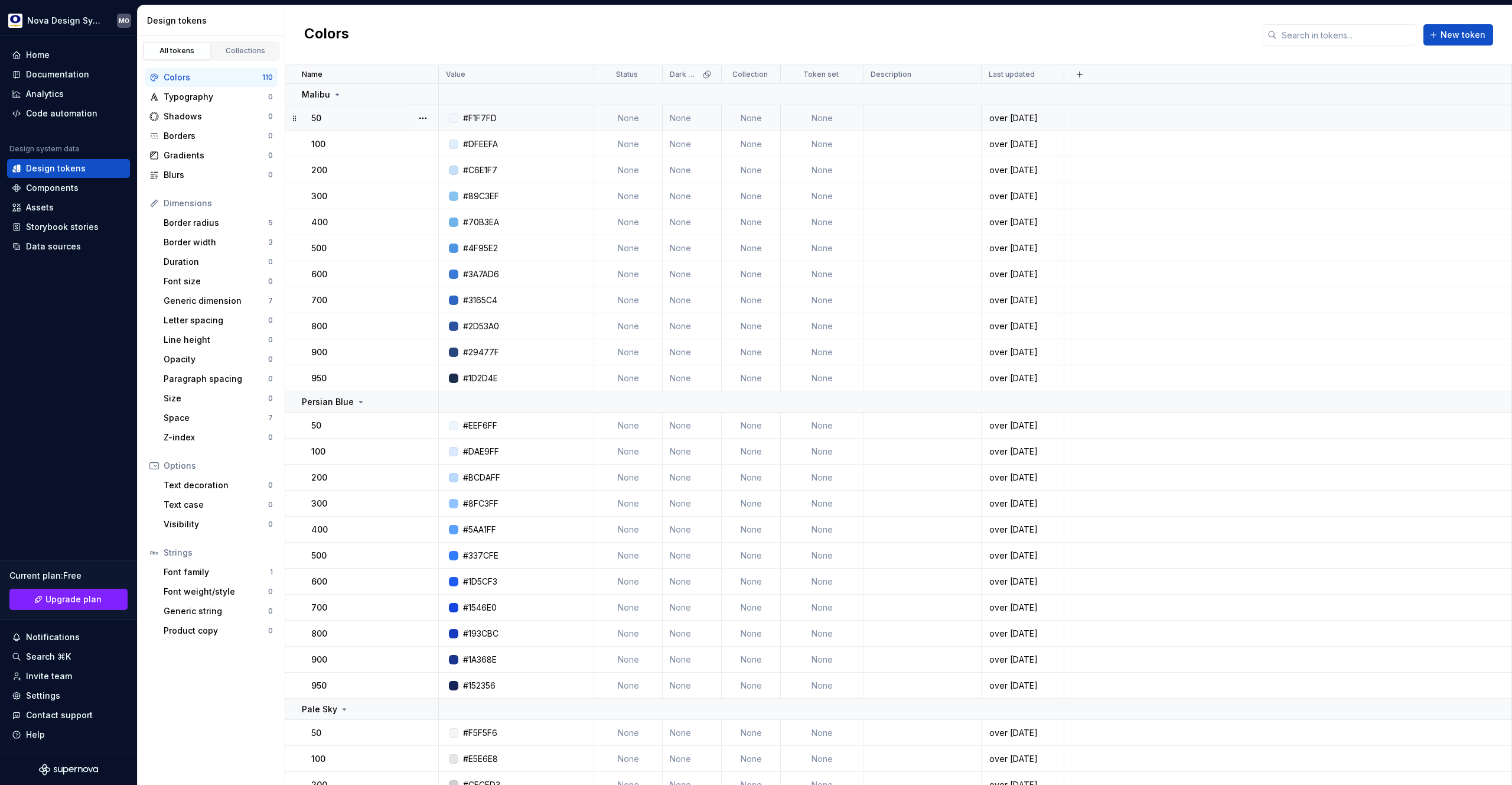
click at [341, 117] on div "50" at bounding box center [374, 118] width 127 height 12
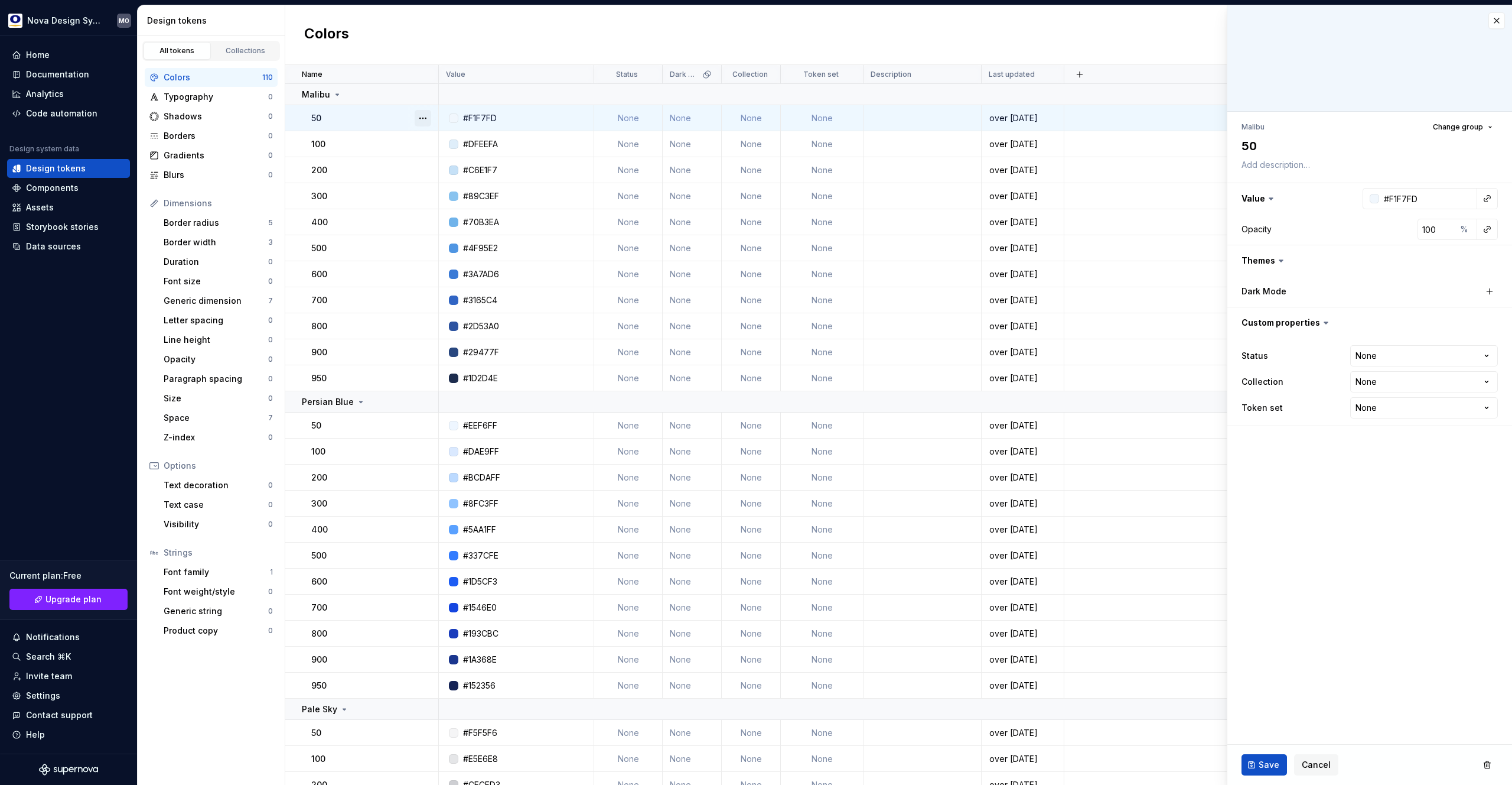
click at [423, 119] on button "button" at bounding box center [423, 118] width 17 height 17
click at [232, 78] on html "Nova Design System MO Home Documentation Analytics Code automation Design syste…" at bounding box center [756, 392] width 1512 height 785
click at [179, 56] on link "All tokens" at bounding box center [177, 51] width 67 height 18
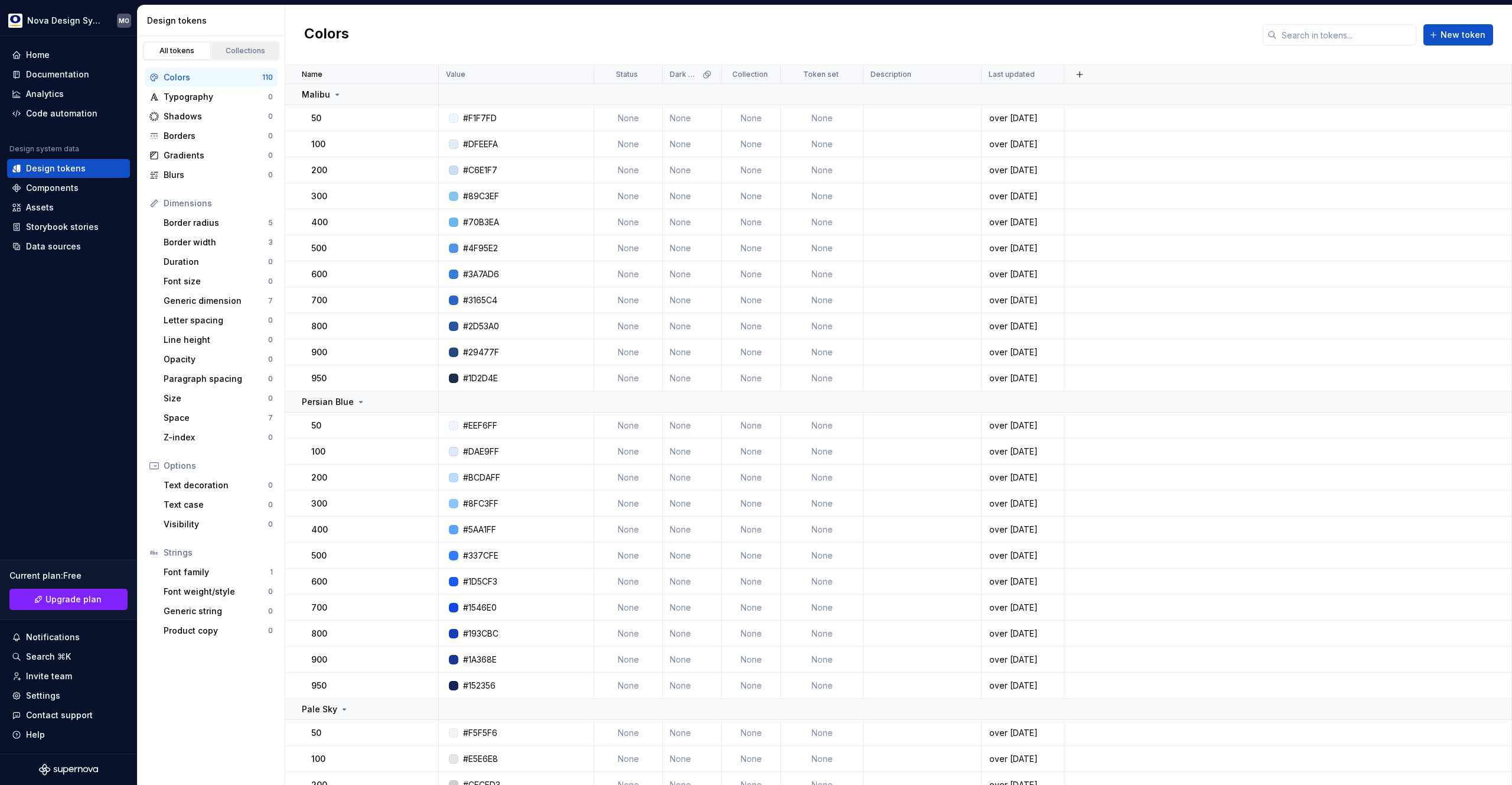
click at [244, 51] on div "Collections" at bounding box center [245, 51] width 59 height 10
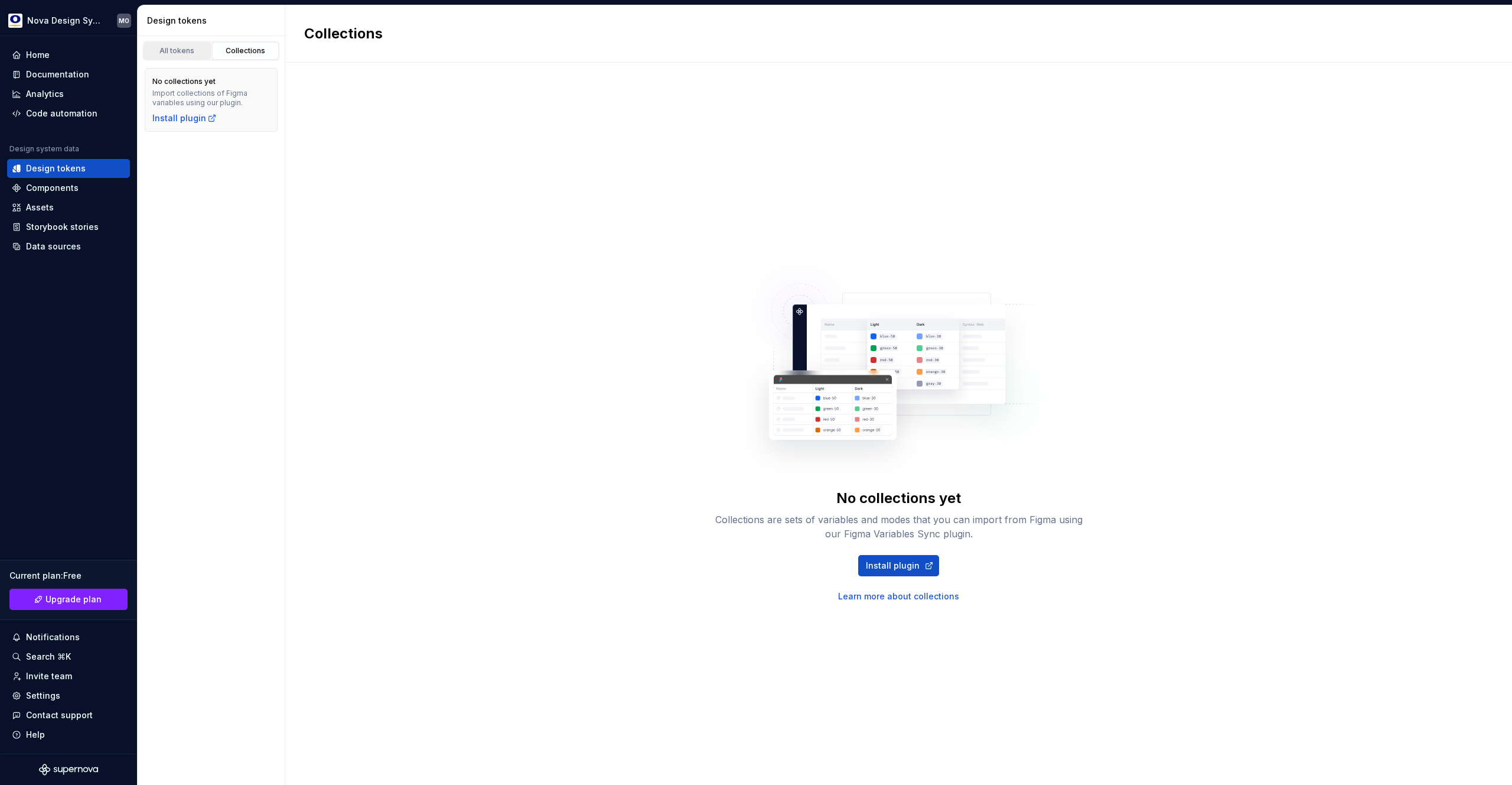
click at [179, 53] on div "All tokens" at bounding box center [177, 51] width 59 height 10
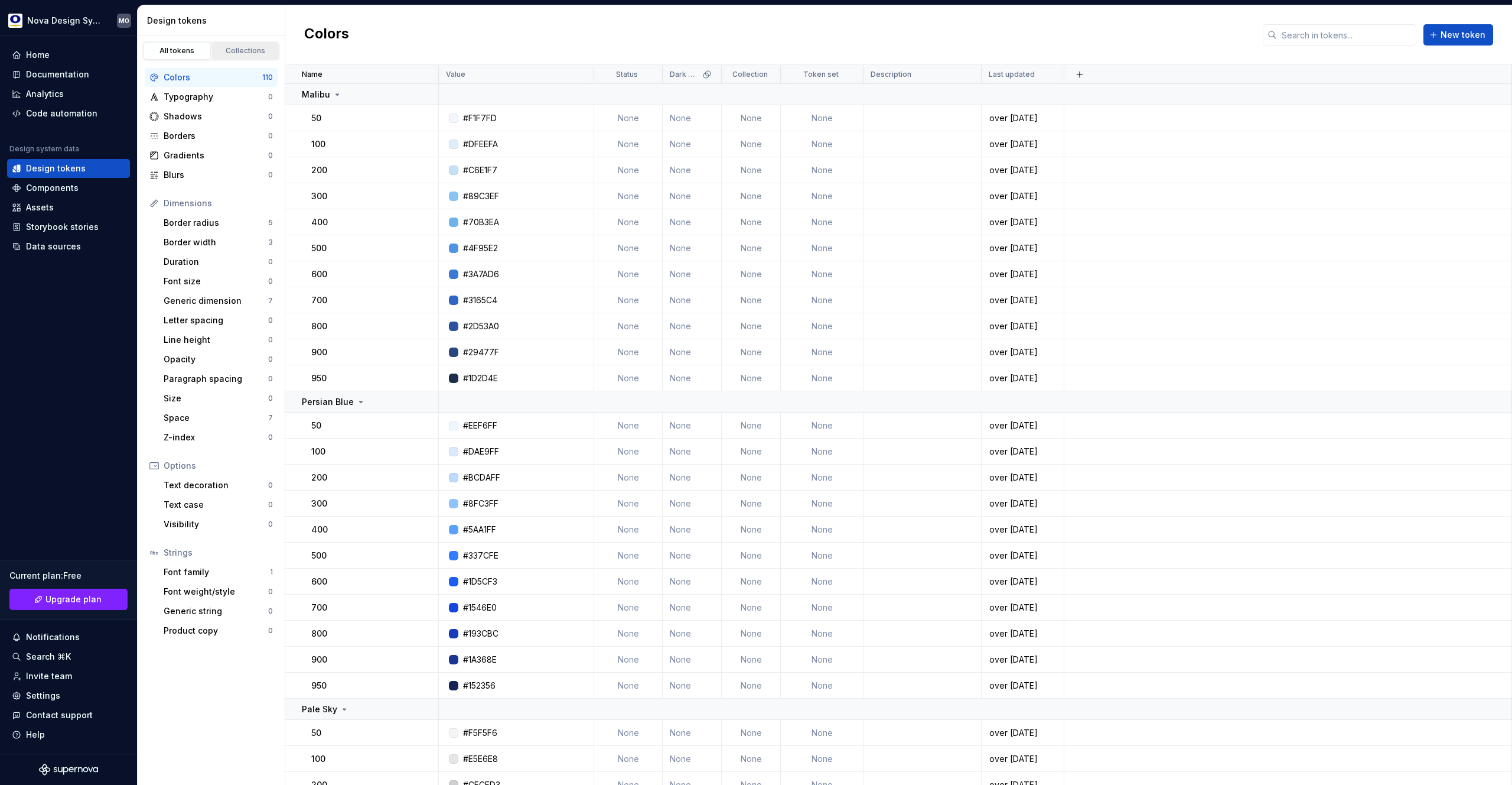
click at [227, 50] on div "Collections" at bounding box center [245, 51] width 59 height 10
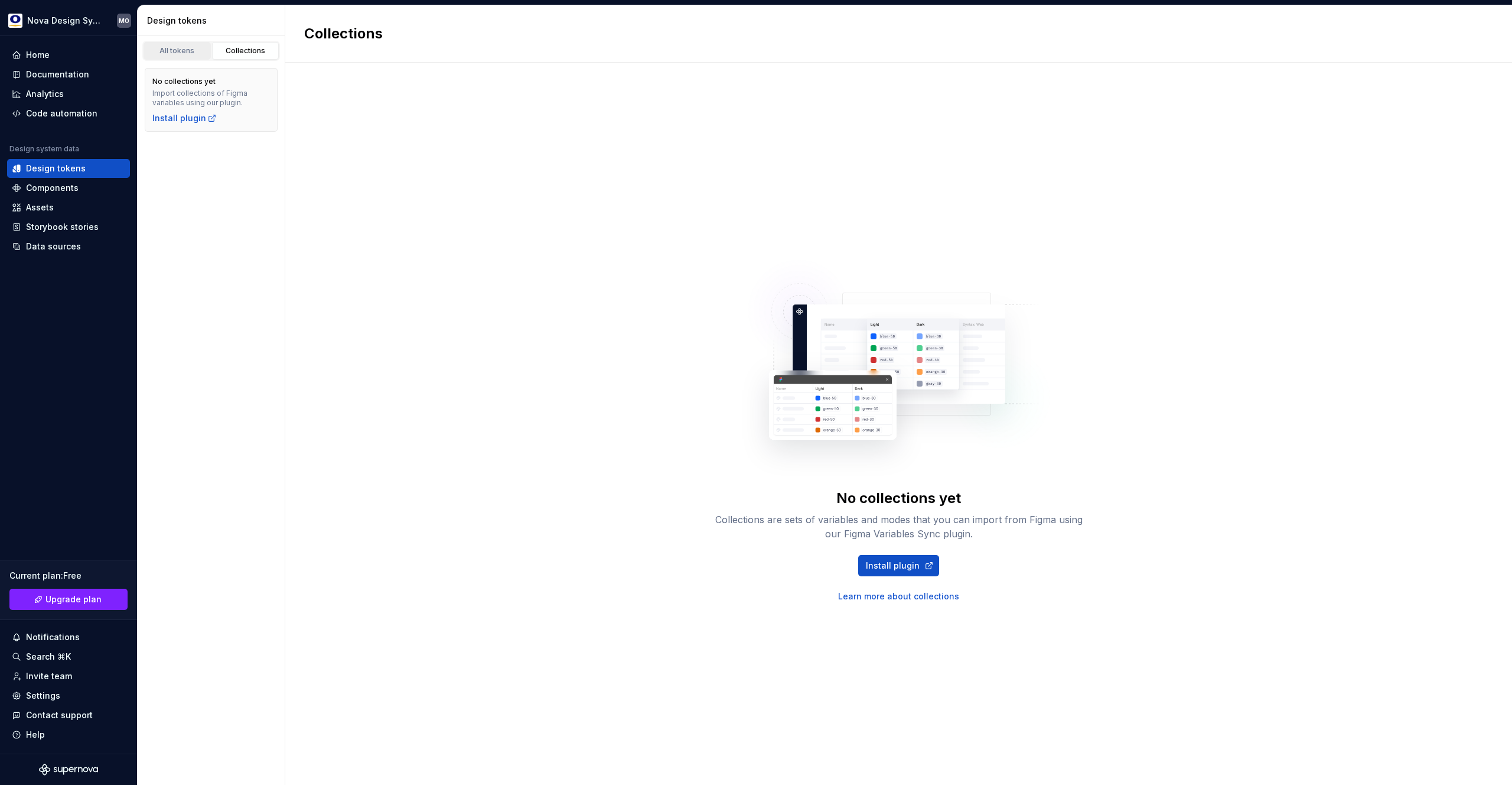
click at [182, 51] on div "All tokens" at bounding box center [177, 51] width 59 height 10
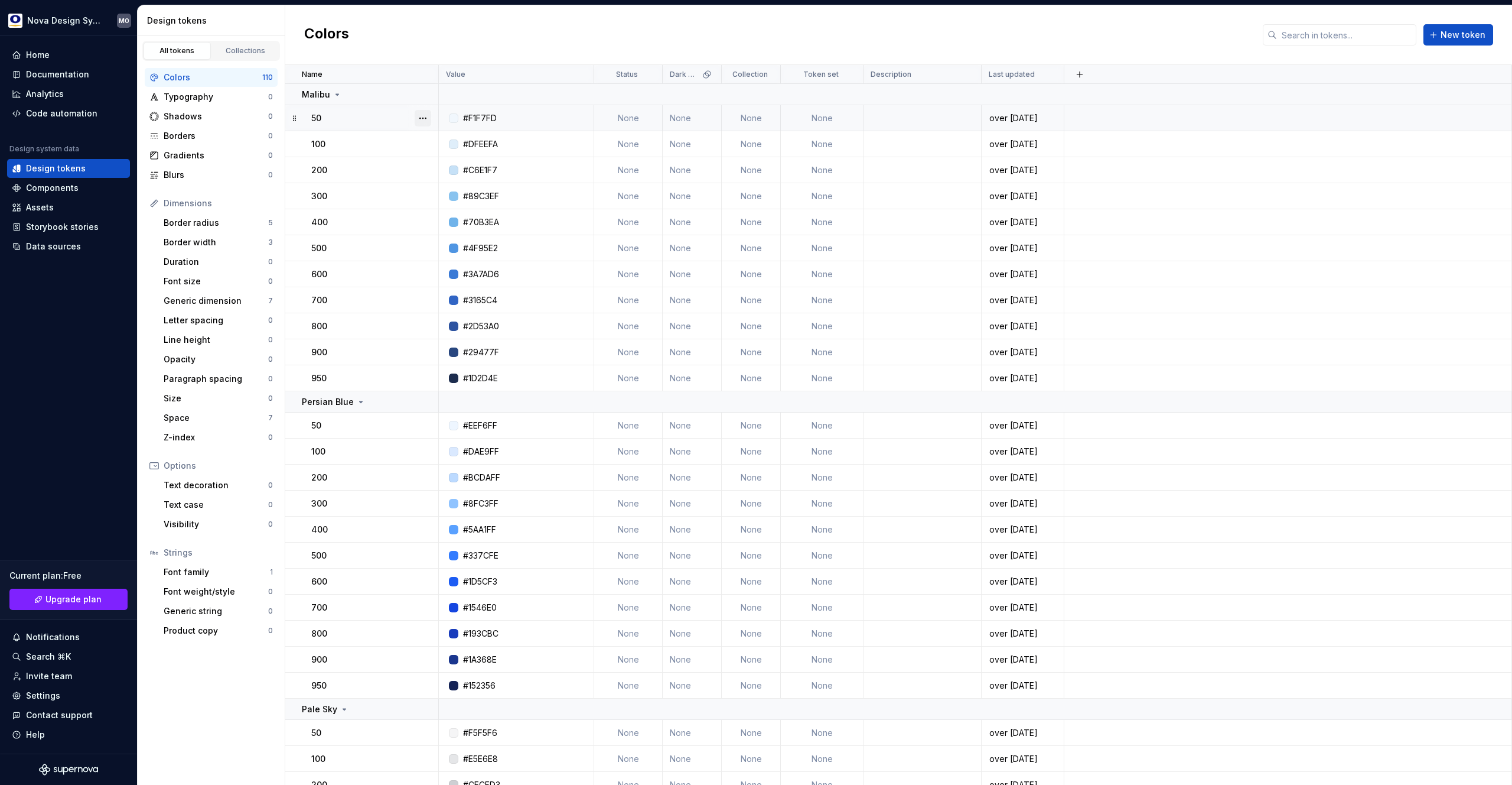
click at [421, 117] on button "button" at bounding box center [423, 118] width 17 height 17
click at [204, 99] on html "Nova Design System MO Home Documentation Analytics Code automation Design syste…" at bounding box center [756, 392] width 1512 height 785
click at [212, 226] on div "Border radius" at bounding box center [215, 223] width 105 height 12
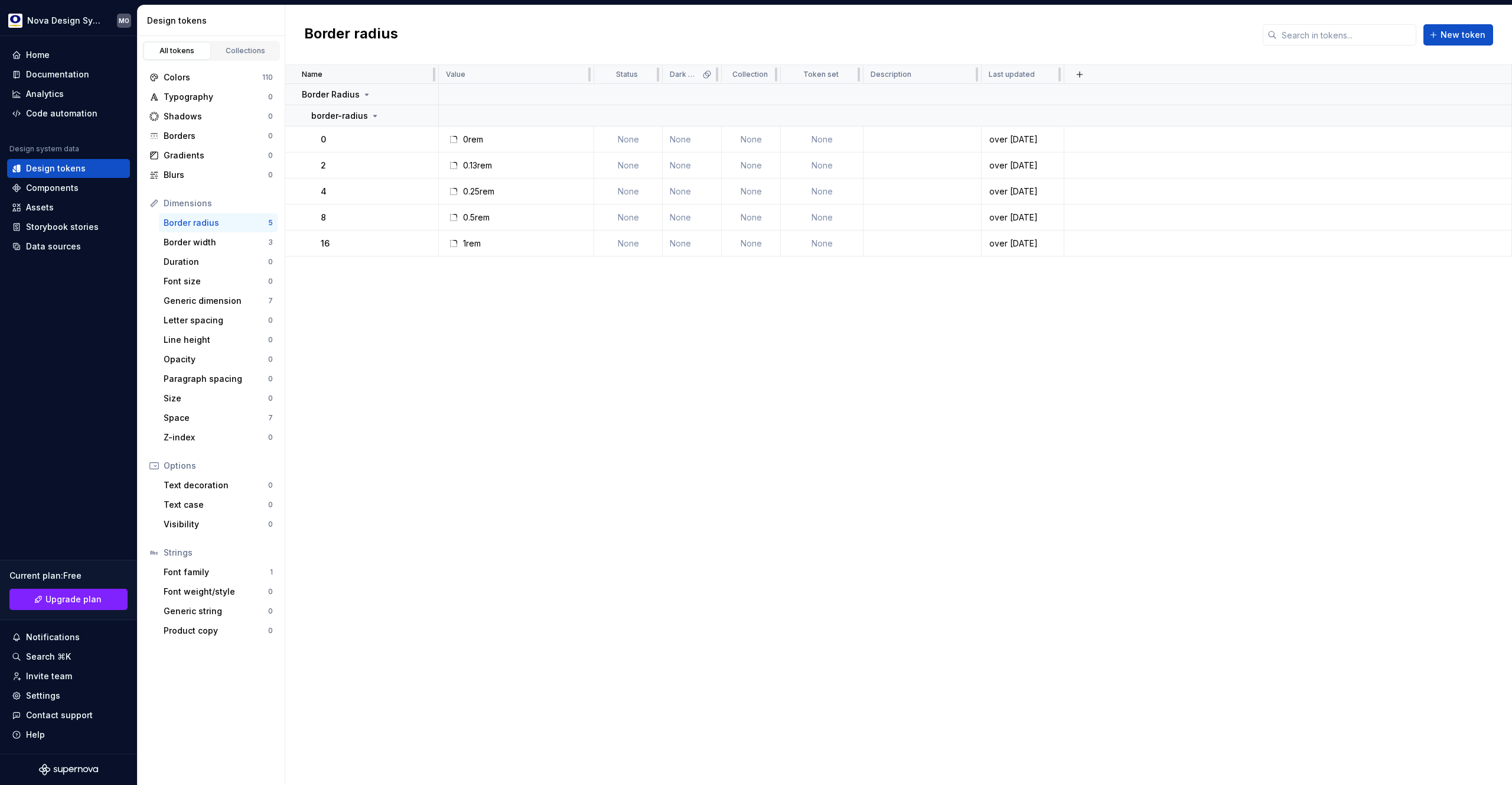
click at [338, 74] on div "Name" at bounding box center [366, 74] width 130 height 10
click at [422, 114] on button "button" at bounding box center [423, 116] width 17 height 17
click at [382, 298] on html "Nova Design System MO Home Documentation Analytics Code automation Design syste…" at bounding box center [756, 392] width 1512 height 785
click at [420, 119] on button "button" at bounding box center [423, 116] width 17 height 17
click at [444, 251] on div "Delete group" at bounding box center [475, 249] width 77 height 12
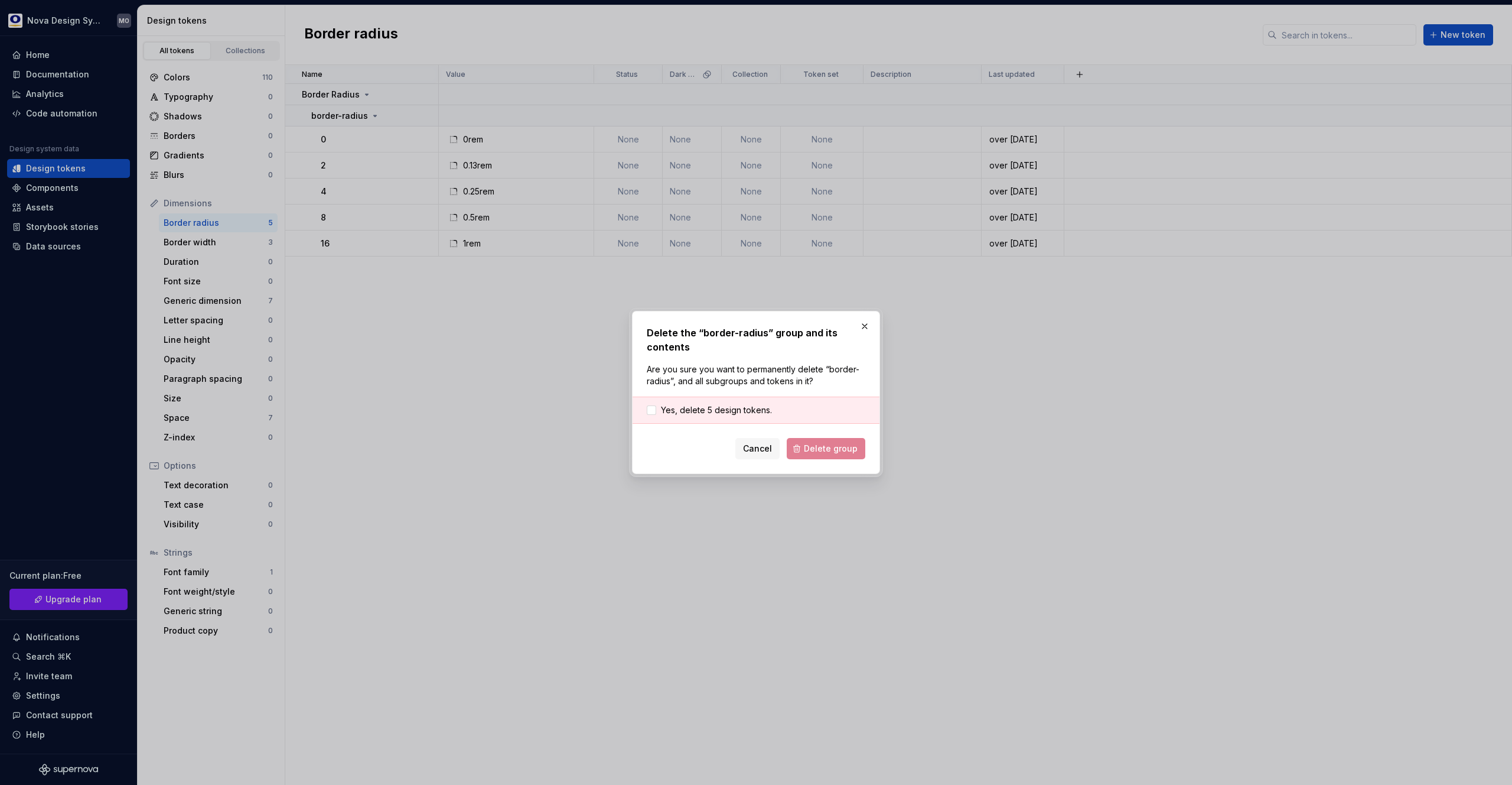
click at [842, 449] on div "Cancel Delete group" at bounding box center [756, 448] width 218 height 21
click at [755, 446] on span "Cancel" at bounding box center [757, 449] width 29 height 12
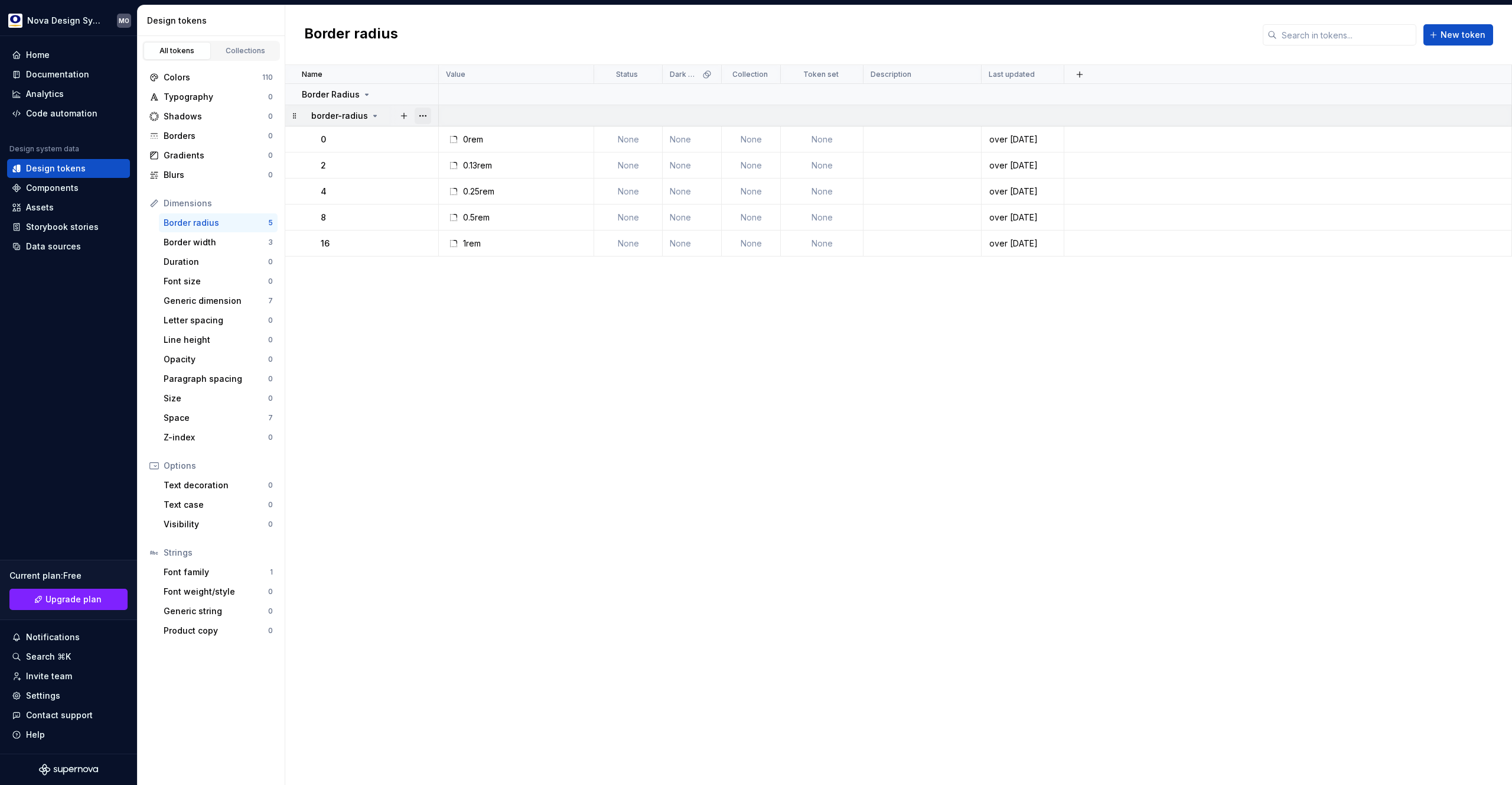
click at [415, 114] on div at bounding box center [414, 116] width 50 height 21
click at [424, 117] on button "button" at bounding box center [423, 116] width 17 height 17
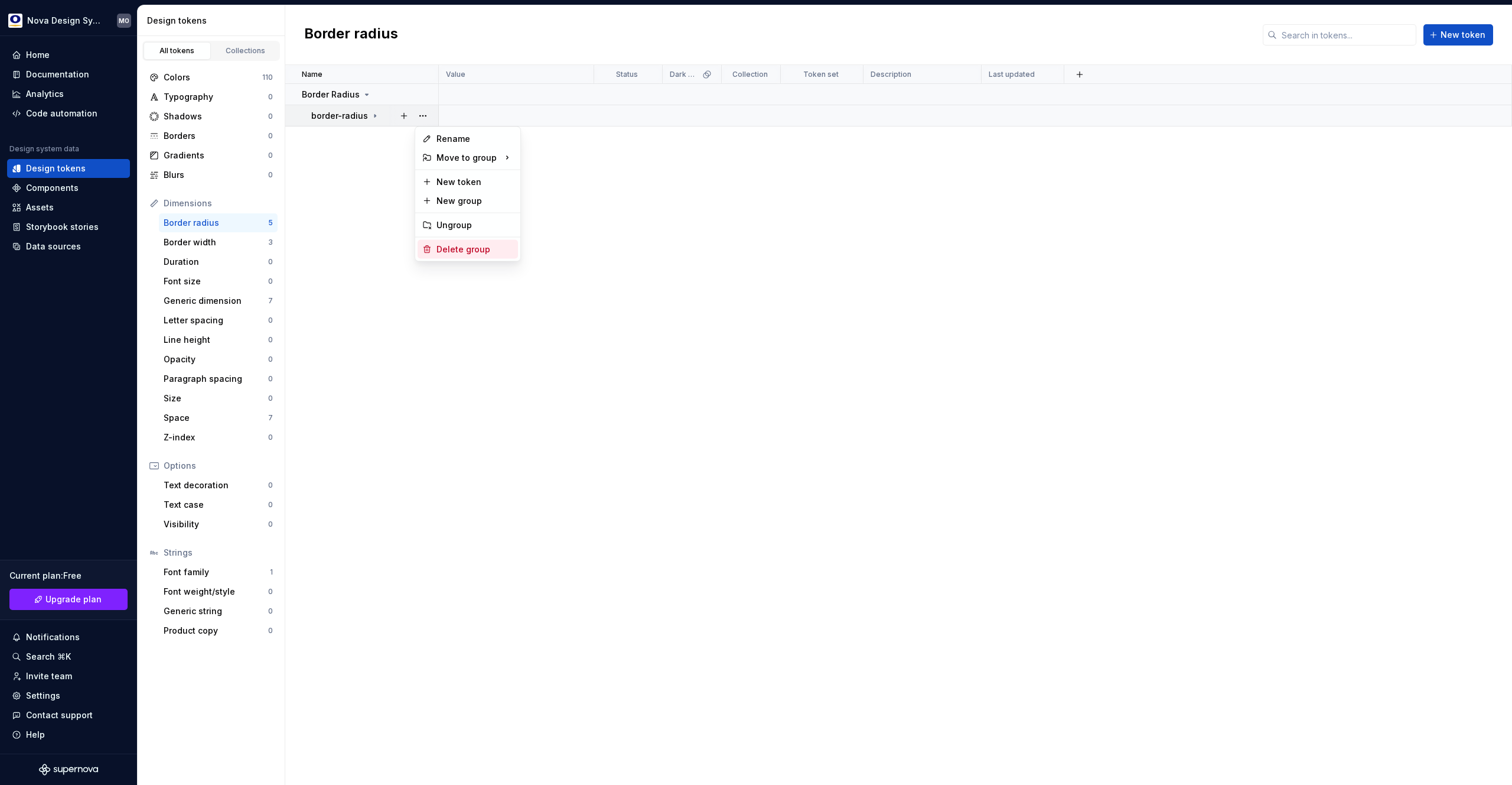
click at [450, 248] on div "Delete group" at bounding box center [475, 249] width 77 height 12
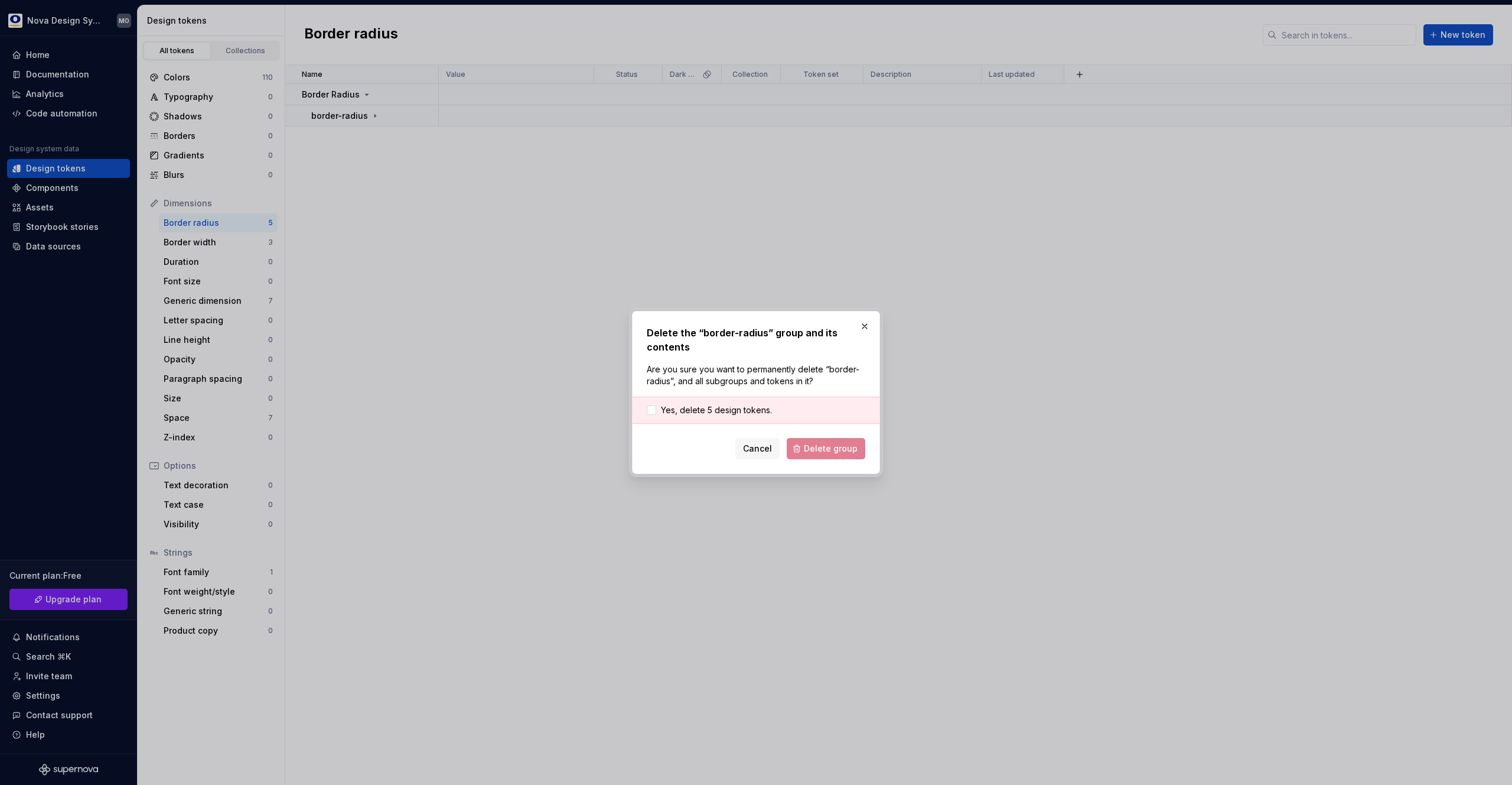
click at [643, 404] on div "Yes, delete 5 design tokens." at bounding box center [755, 410] width 247 height 27
click at [651, 410] on div at bounding box center [651, 410] width 10 height 10
click at [801, 442] on button "Delete group" at bounding box center [826, 448] width 78 height 21
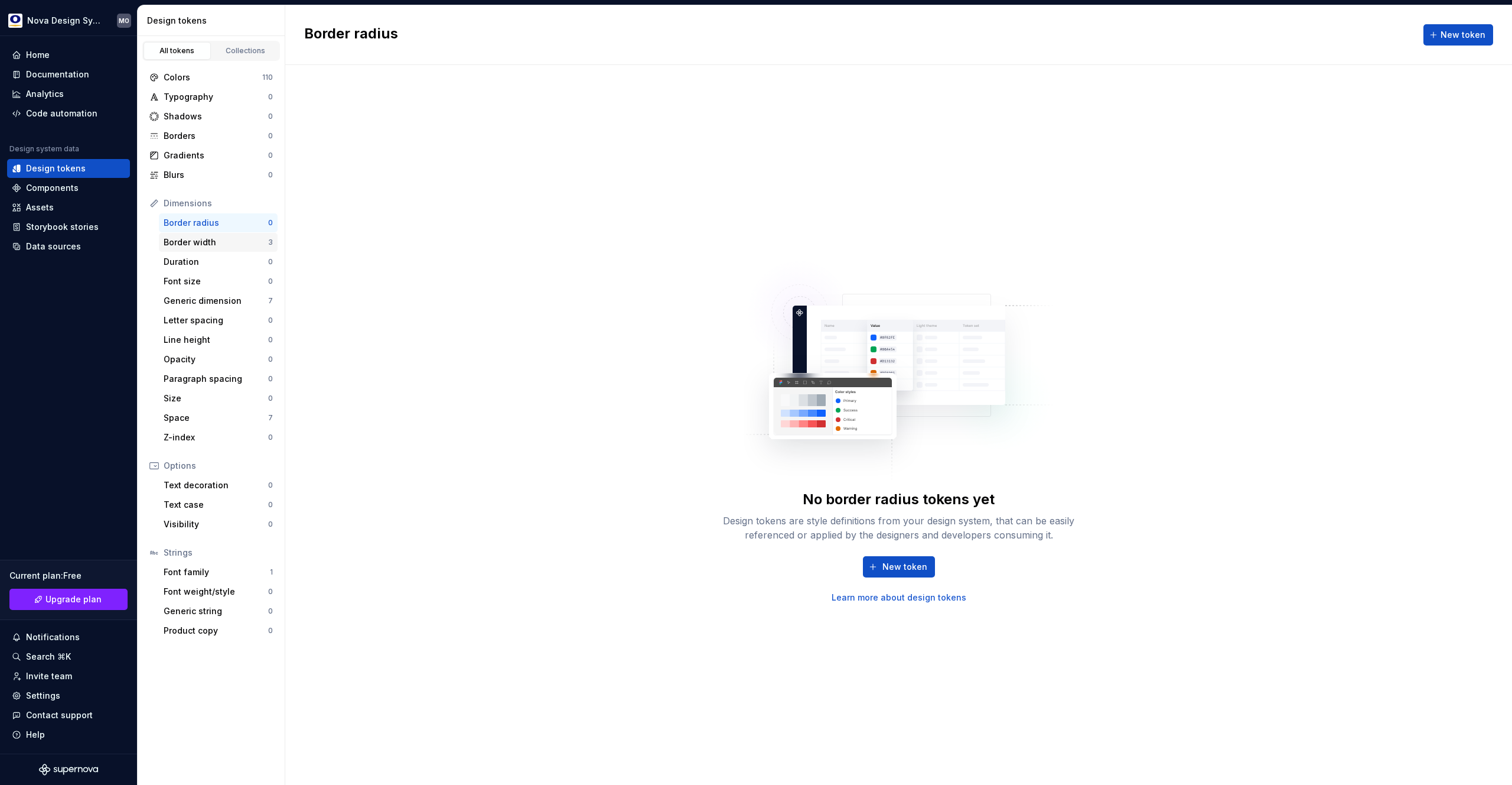
click at [211, 243] on div "Border width" at bounding box center [215, 242] width 105 height 12
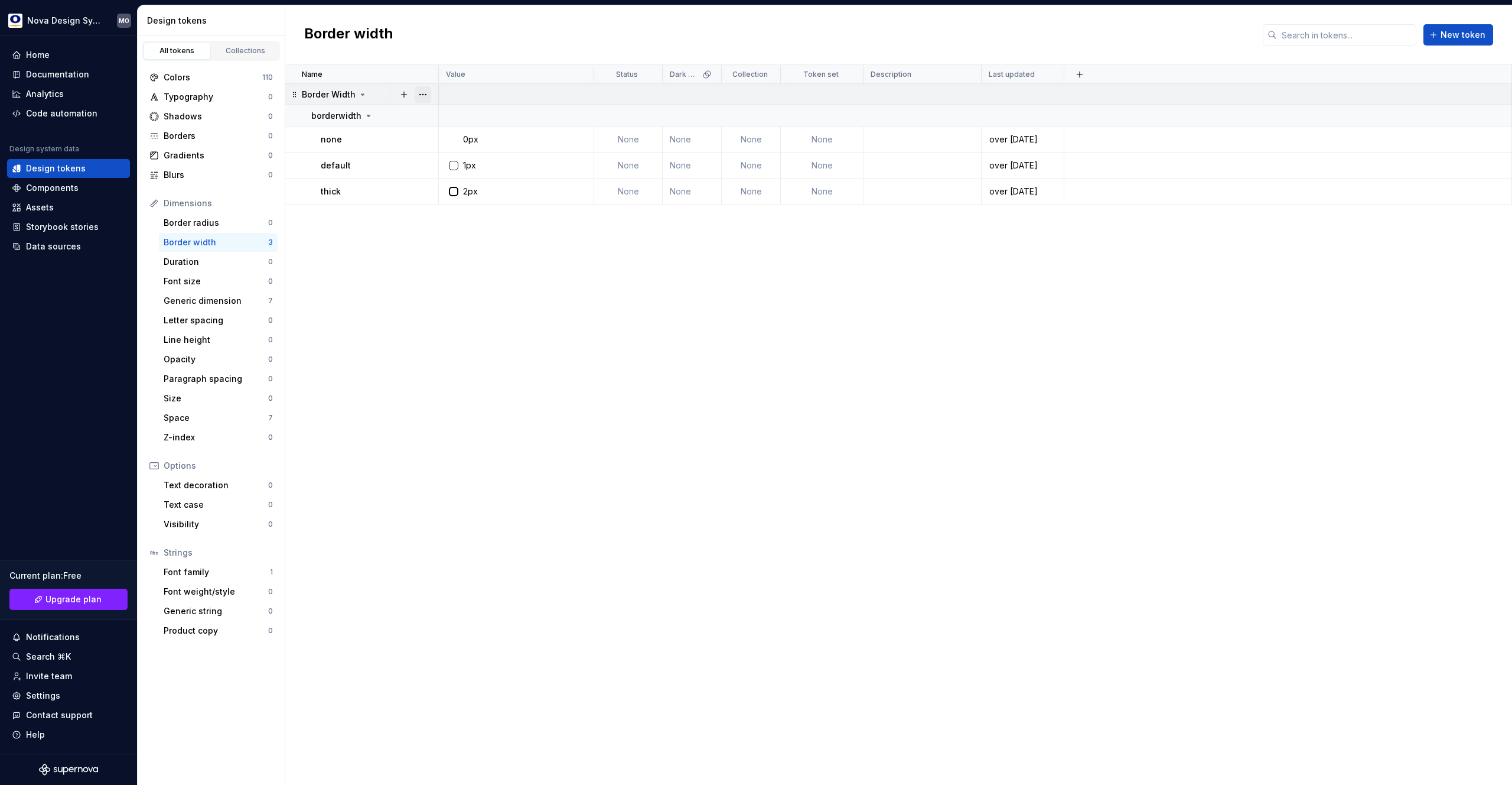
click at [418, 92] on button "button" at bounding box center [423, 95] width 17 height 17
click at [456, 225] on div "Delete group" at bounding box center [475, 228] width 77 height 12
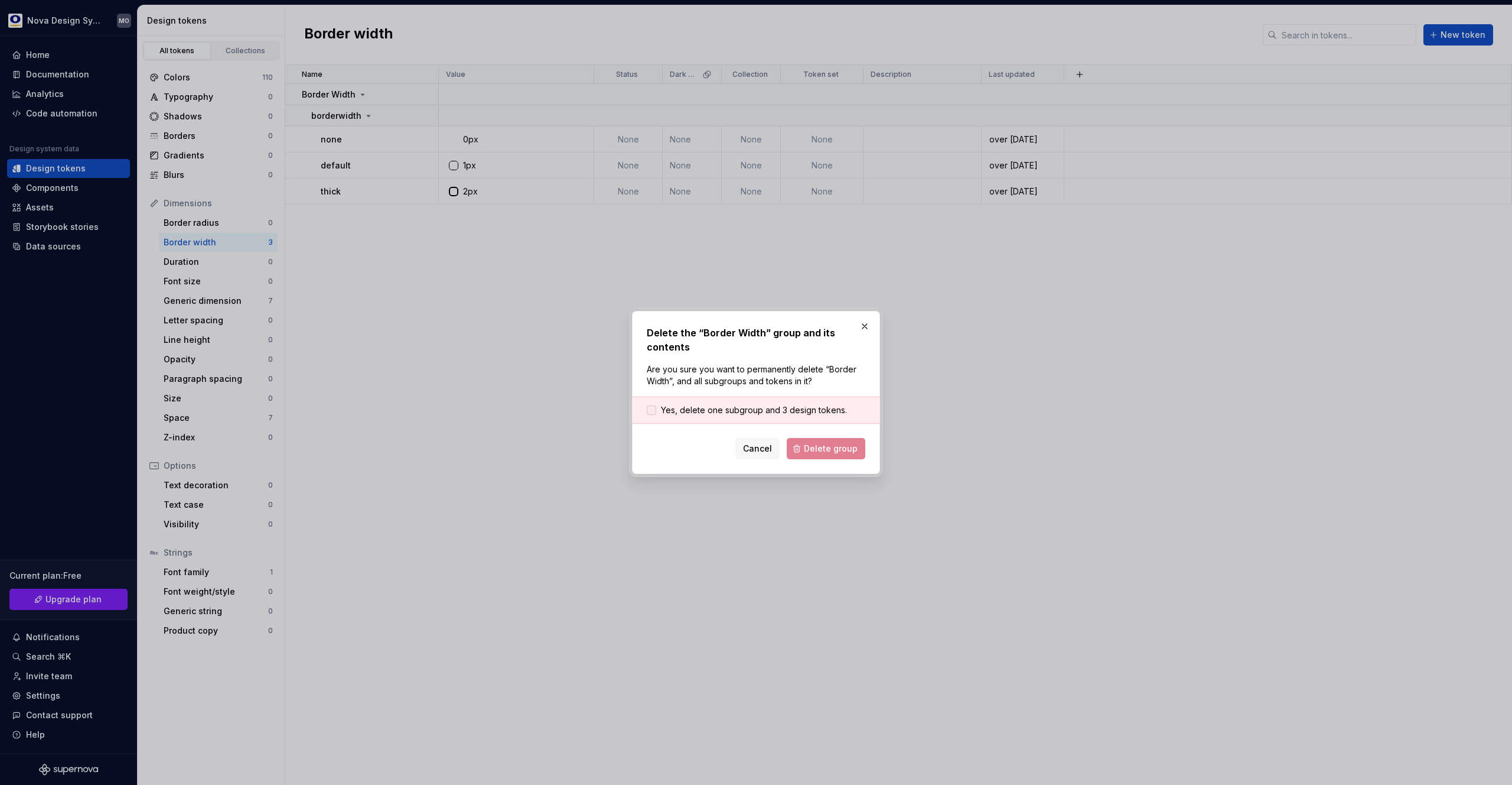
click at [659, 409] on label "Yes, delete one subgroup and 3 design tokens." at bounding box center [746, 410] width 200 height 12
click at [821, 448] on span "Delete group" at bounding box center [830, 449] width 53 height 12
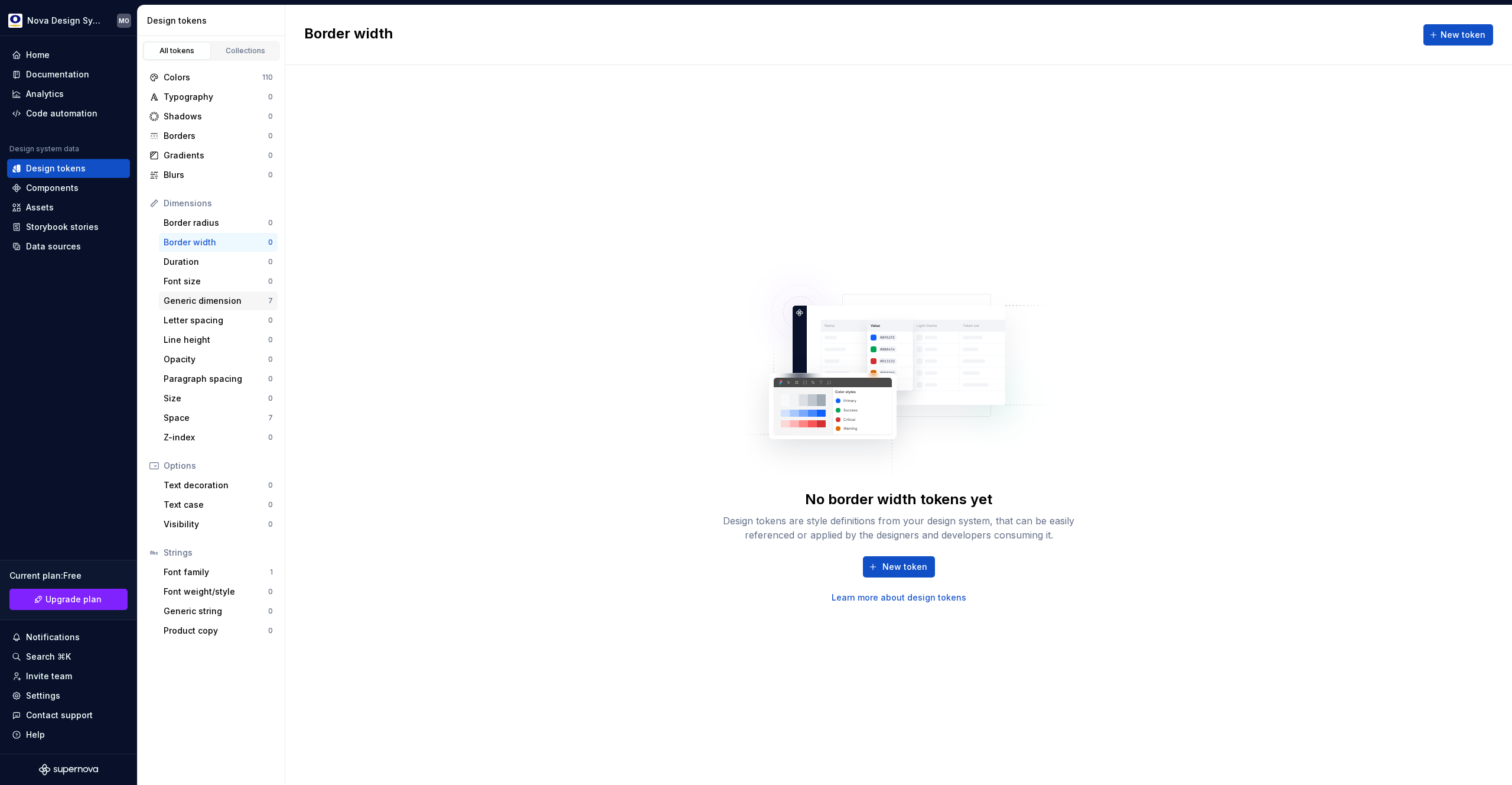
click at [236, 300] on div "Generic dimension" at bounding box center [215, 301] width 105 height 12
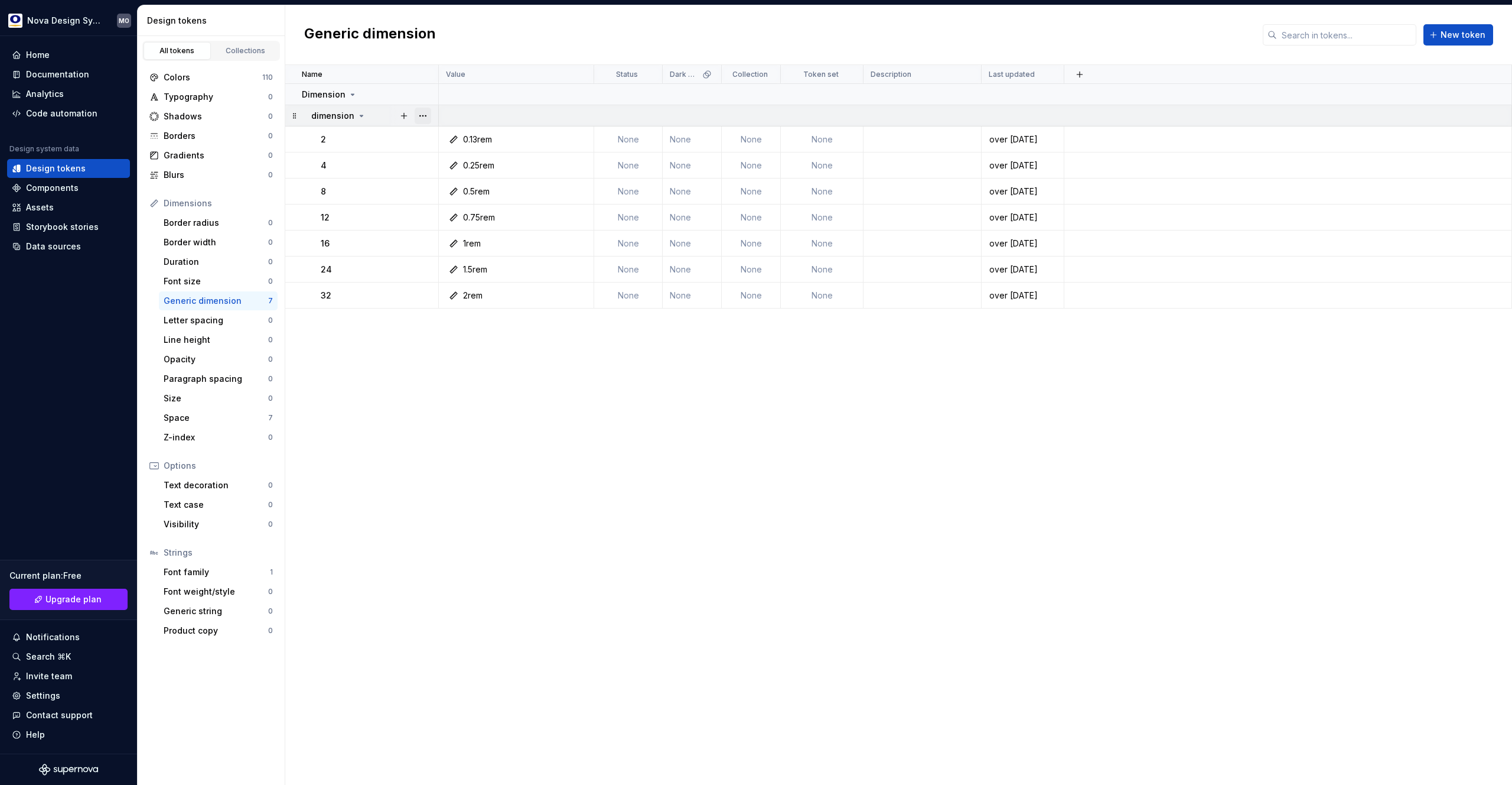
click at [419, 115] on button "button" at bounding box center [423, 116] width 17 height 17
click at [438, 248] on div "Delete group" at bounding box center [475, 249] width 77 height 12
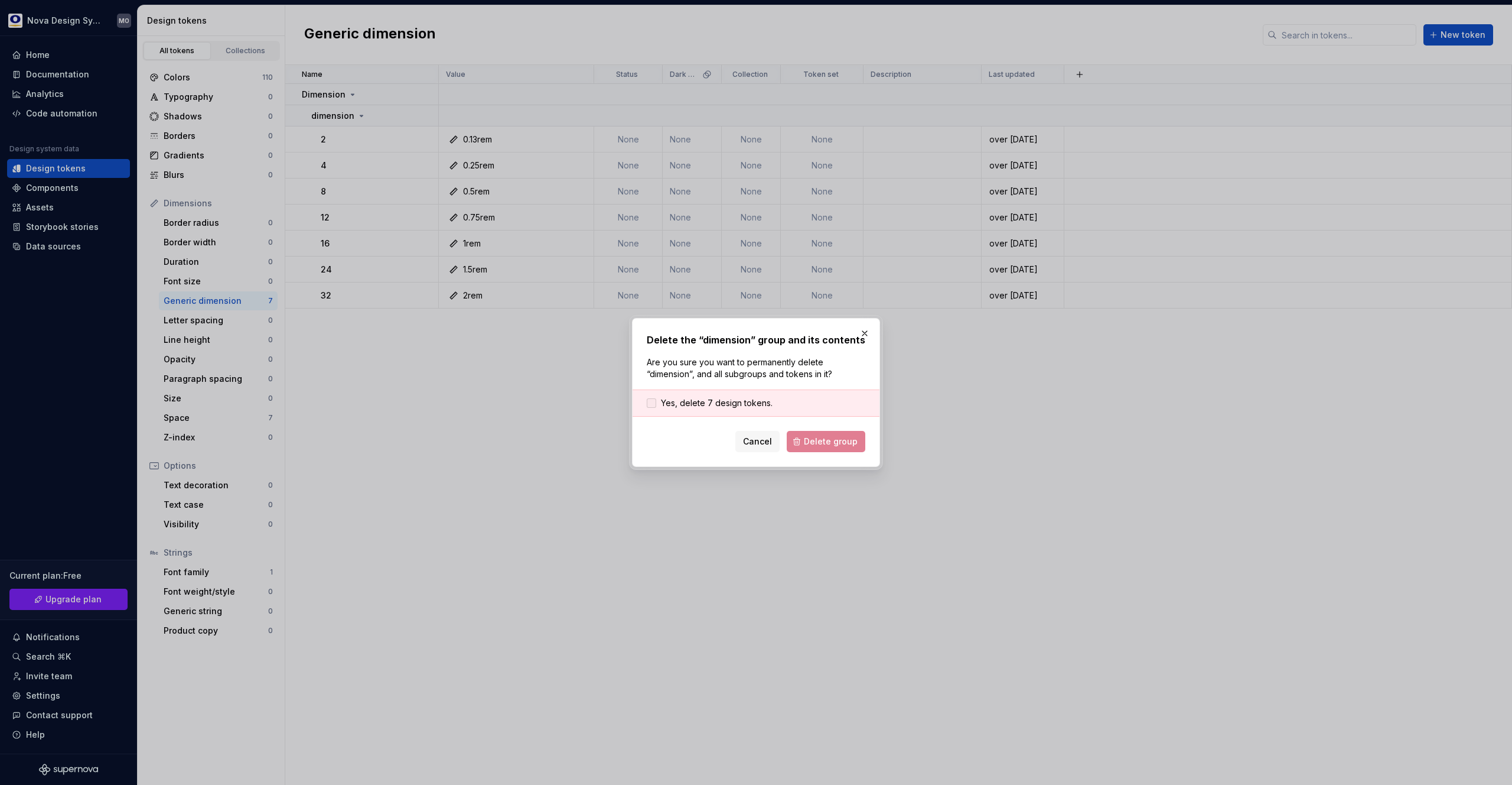
click at [680, 399] on span "Yes, delete 7 design tokens." at bounding box center [716, 403] width 111 height 12
click at [823, 438] on span "Delete group" at bounding box center [830, 441] width 53 height 12
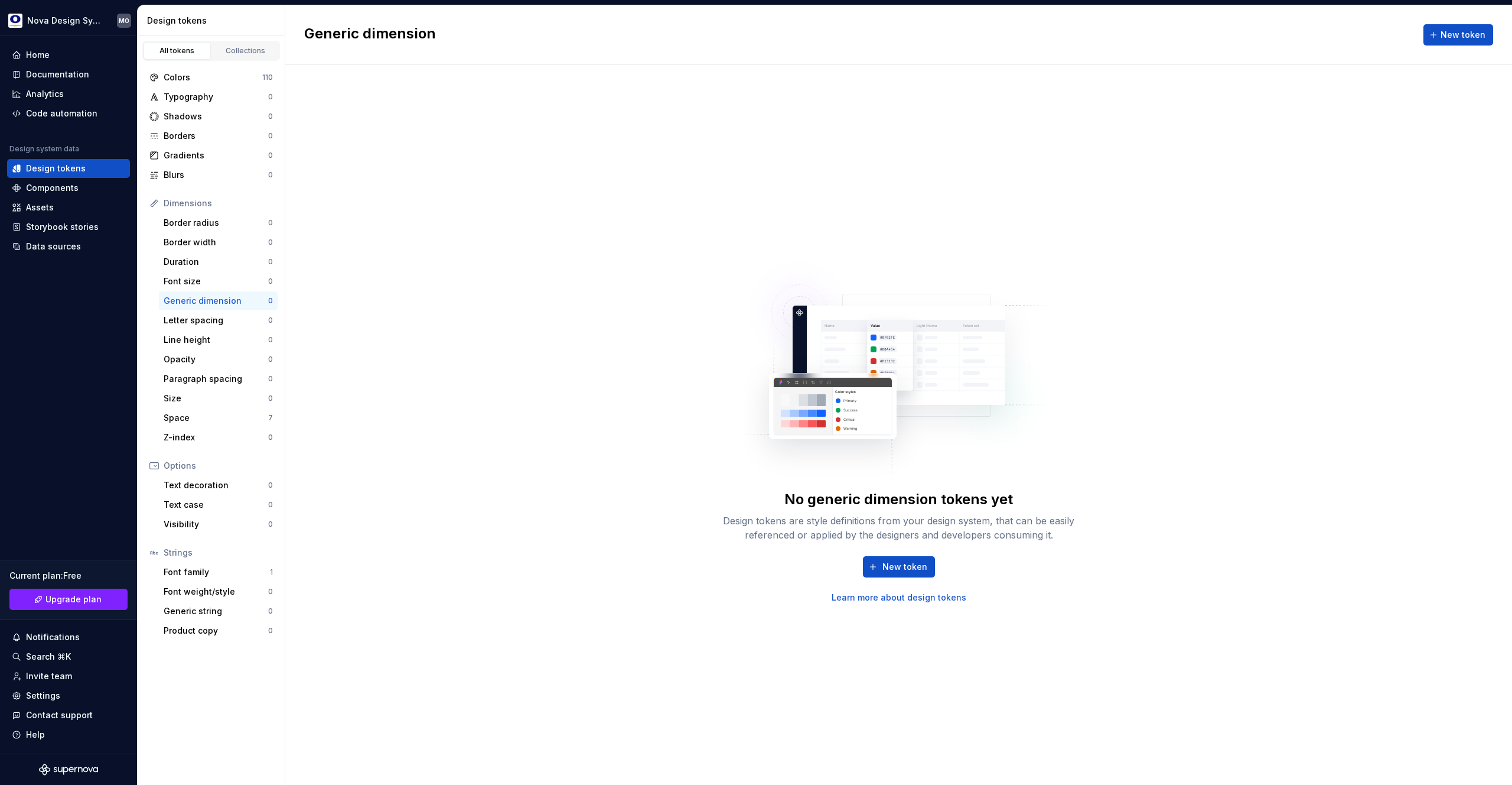
click at [344, 353] on div "No generic dimension tokens yet Design tokens are style definitions from your d…" at bounding box center [898, 425] width 1227 height 720
click at [214, 566] on div "Font family" at bounding box center [216, 572] width 106 height 12
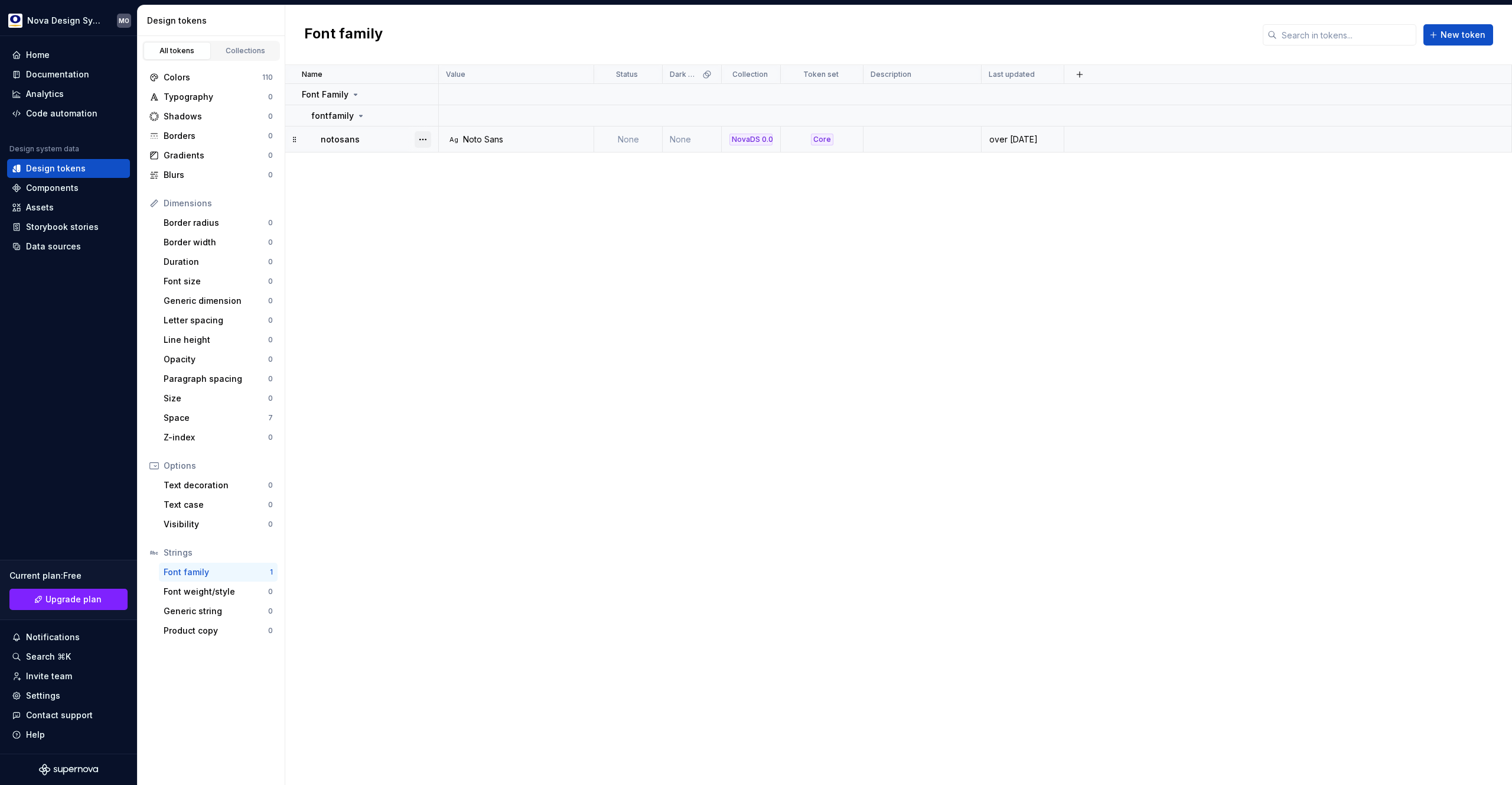
click at [423, 136] on button "button" at bounding box center [423, 139] width 17 height 17
click at [449, 203] on div "Delete token" at bounding box center [475, 206] width 77 height 12
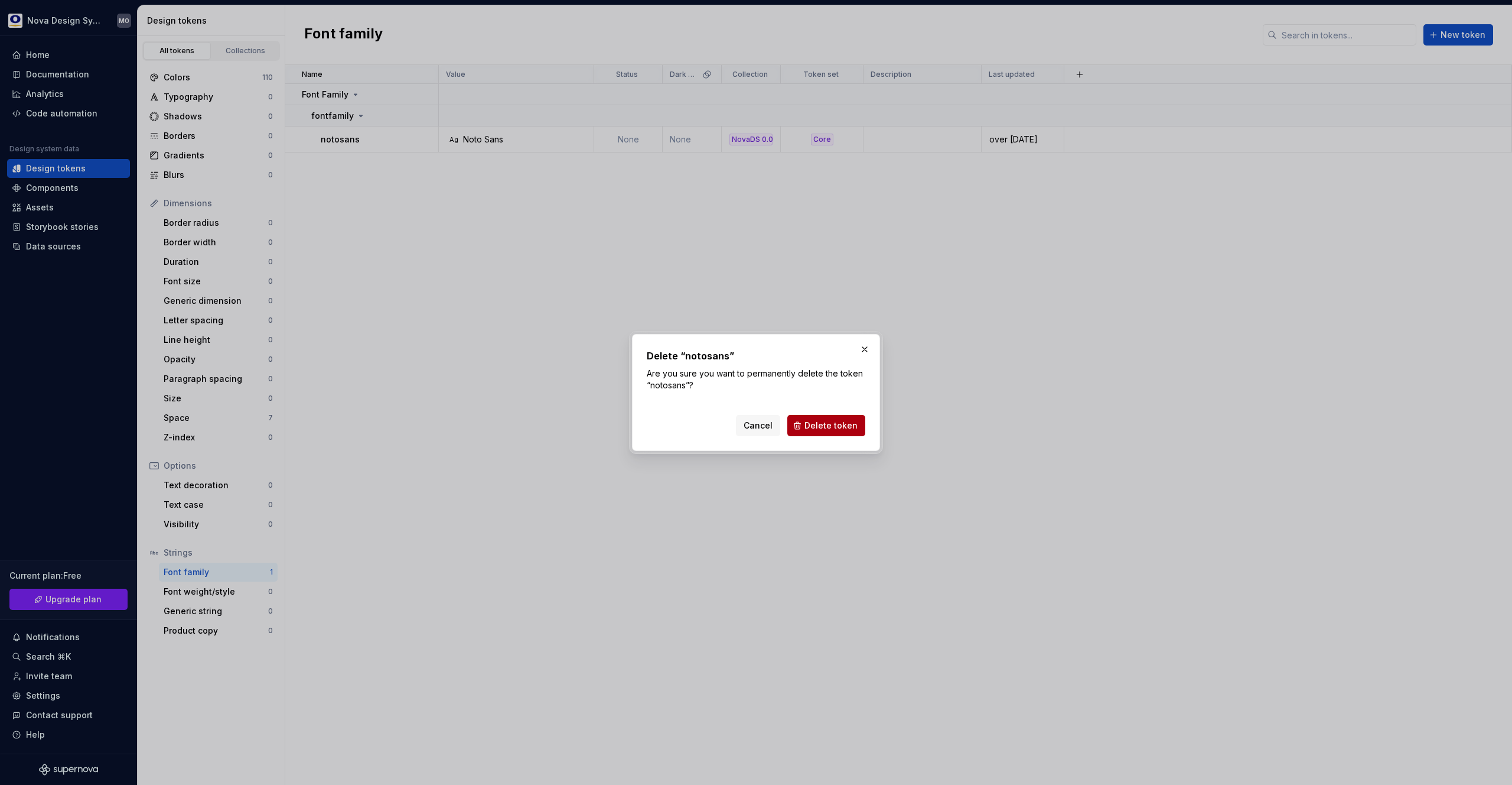
click at [828, 432] on button "Delete token" at bounding box center [826, 425] width 78 height 21
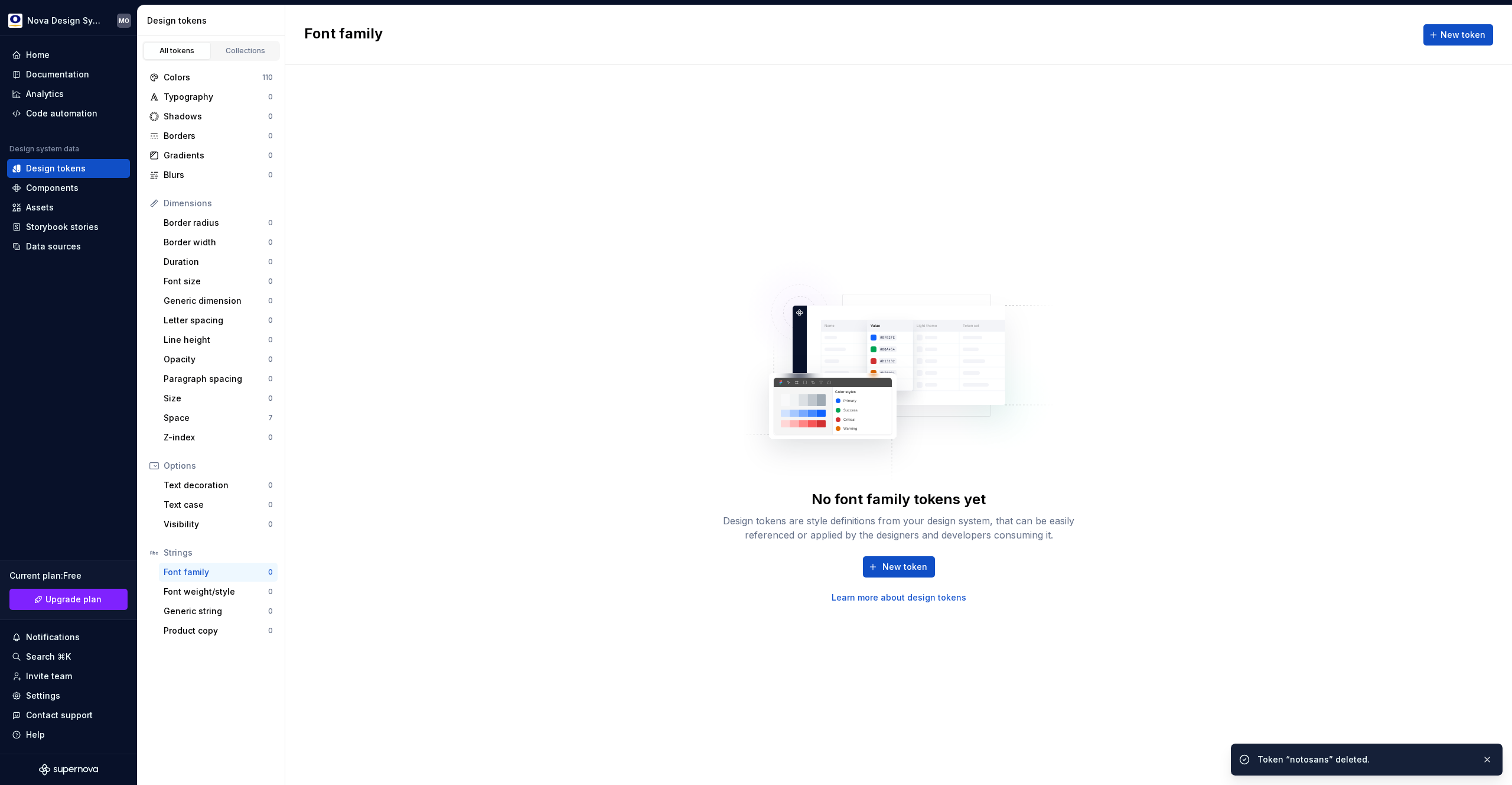
click at [407, 292] on div "No font family tokens yet Design tokens are style definitions from your design …" at bounding box center [898, 425] width 1227 height 720
click at [247, 73] on div "Colors" at bounding box center [212, 78] width 99 height 12
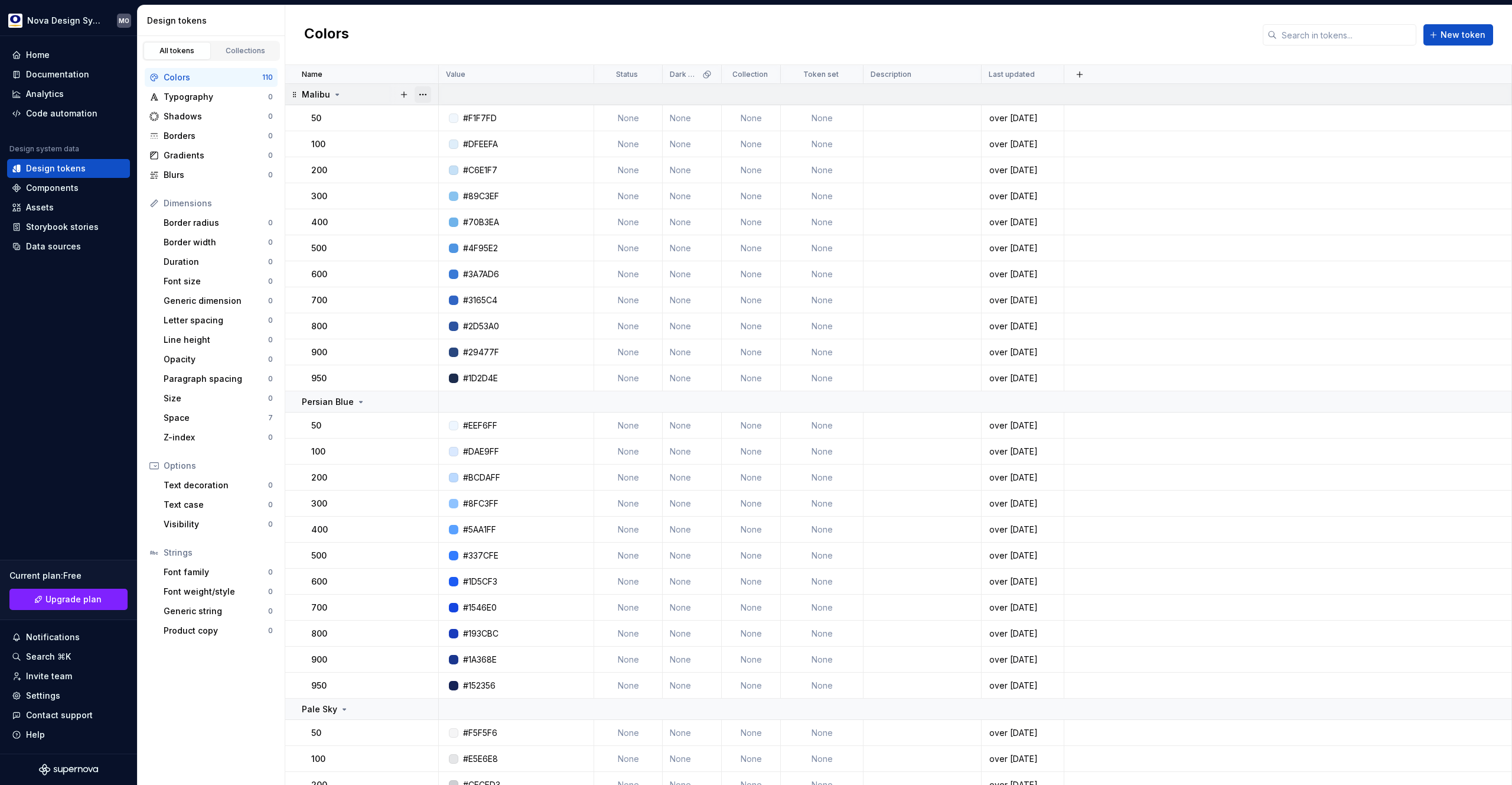
click at [420, 96] on button "button" at bounding box center [423, 95] width 17 height 17
drag, startPoint x: 453, startPoint y: 230, endPoint x: 456, endPoint y: 205, distance: 25.2
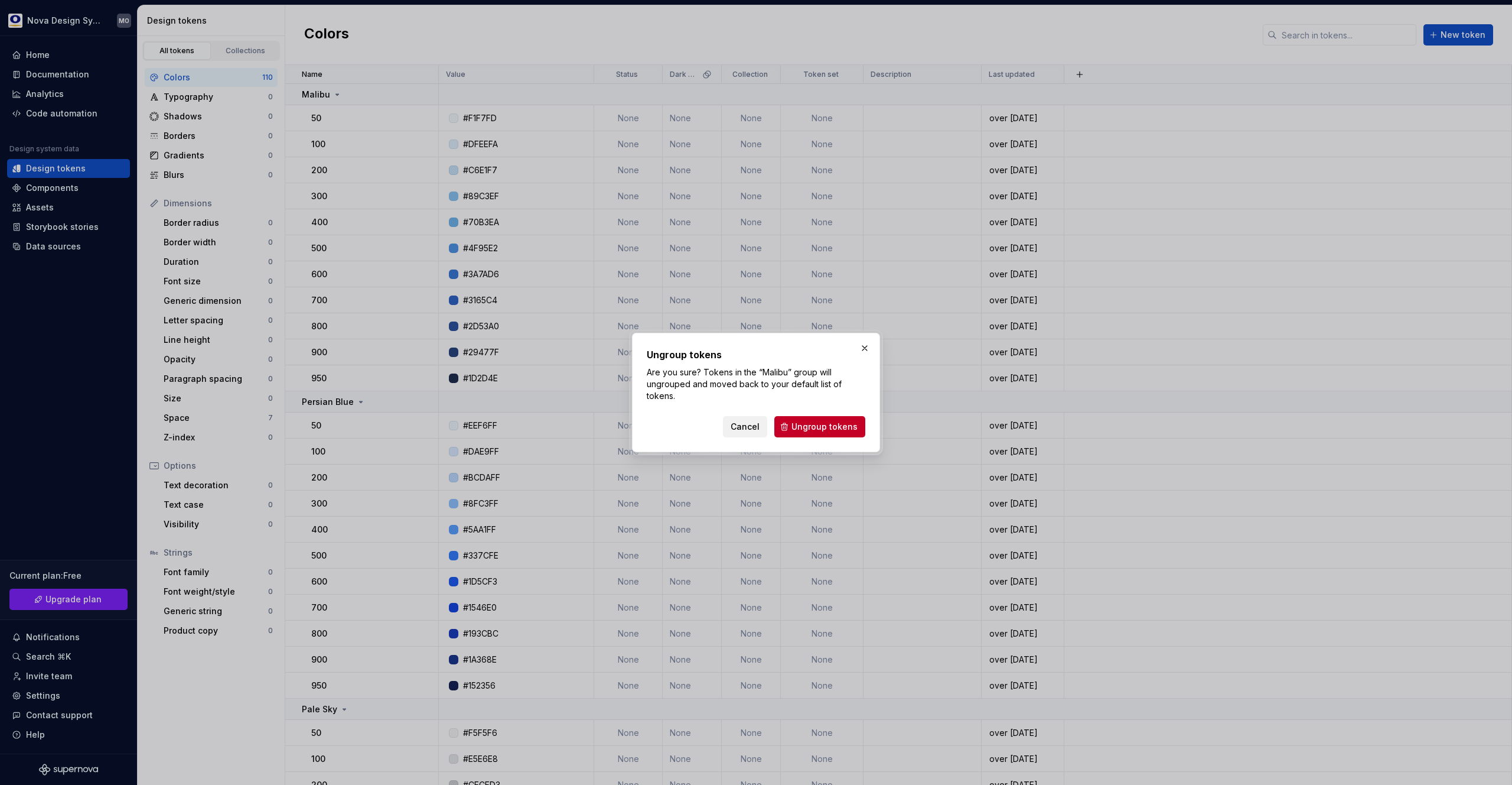
click at [739, 422] on span "Cancel" at bounding box center [745, 427] width 29 height 12
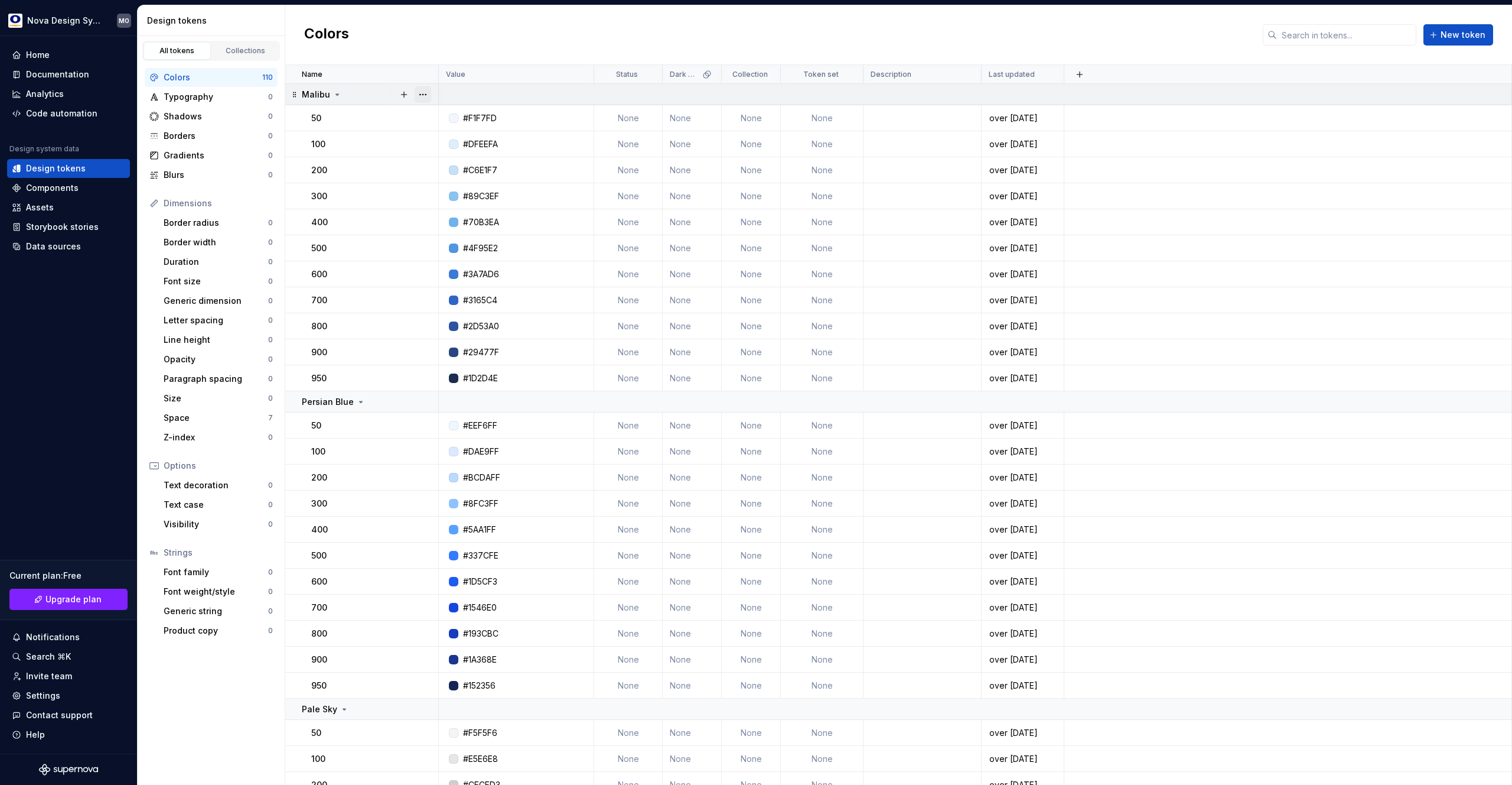
click at [423, 95] on button "button" at bounding box center [423, 95] width 17 height 17
click at [451, 225] on div "Delete group" at bounding box center [475, 228] width 77 height 12
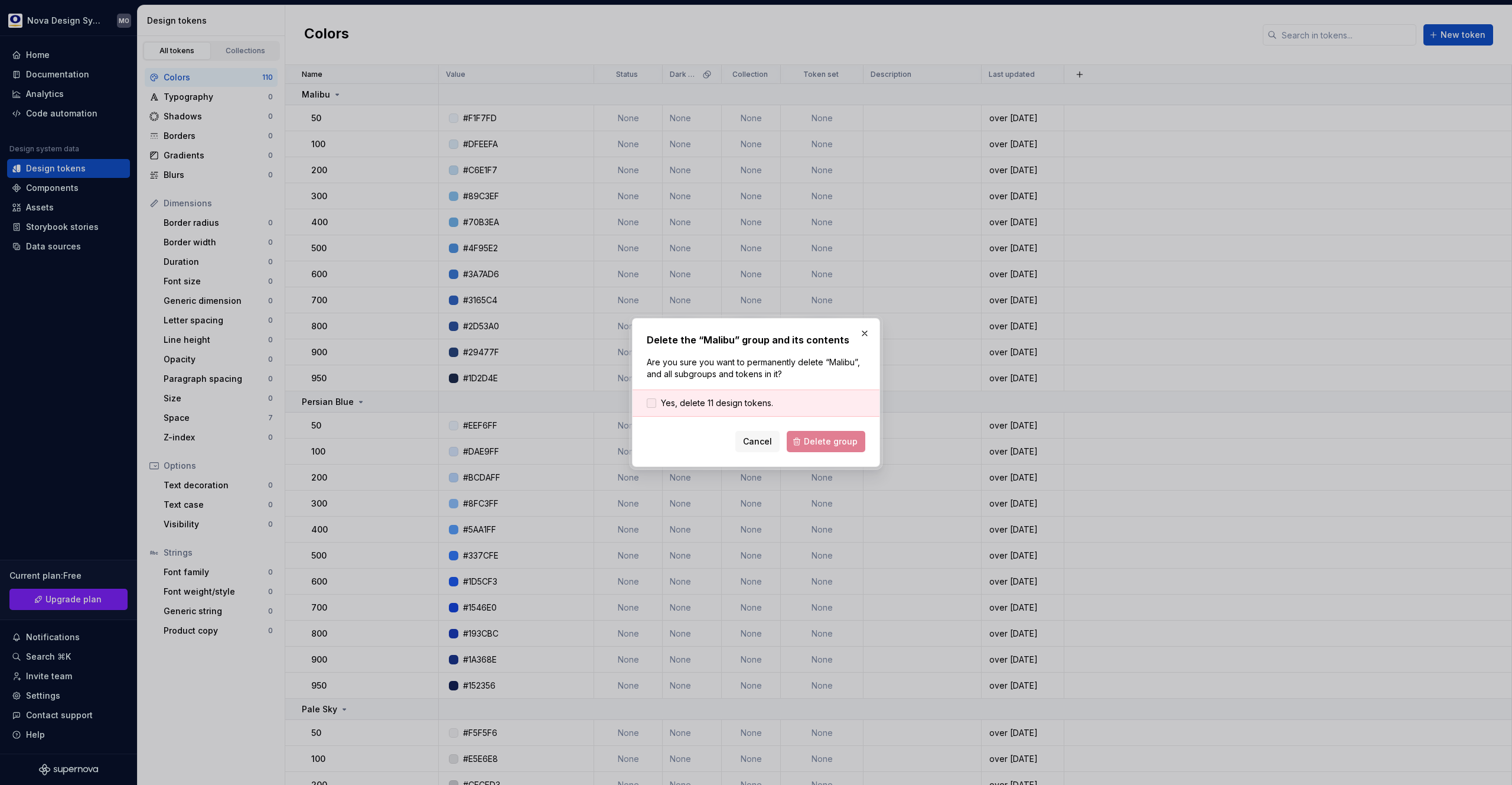
click at [660, 400] on label "Yes, delete 11 design tokens." at bounding box center [710, 403] width 127 height 12
click at [822, 437] on span "Delete group" at bounding box center [830, 441] width 53 height 12
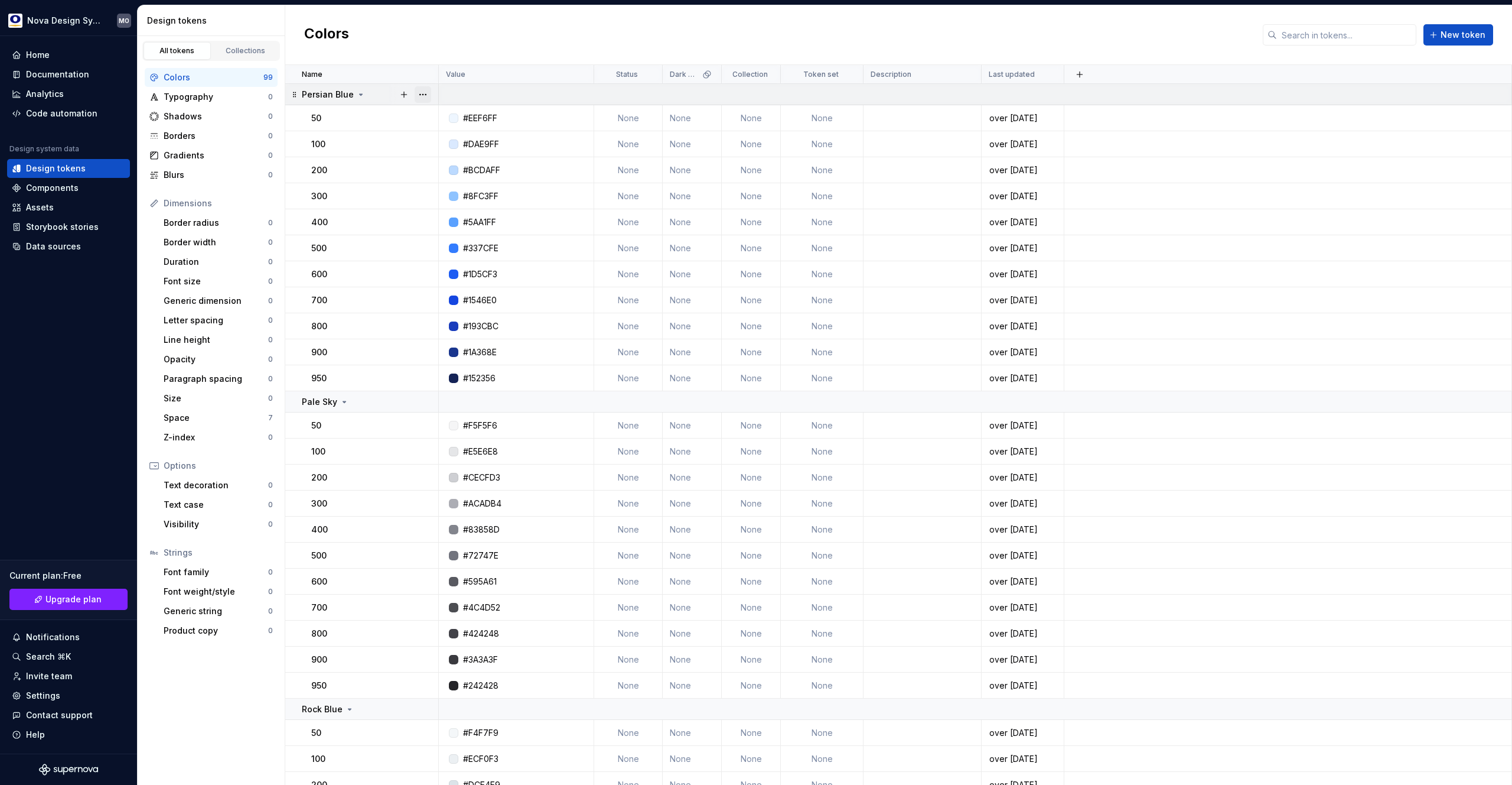
click at [420, 95] on button "button" at bounding box center [423, 95] width 17 height 17
click at [450, 226] on div "Delete group" at bounding box center [475, 228] width 77 height 12
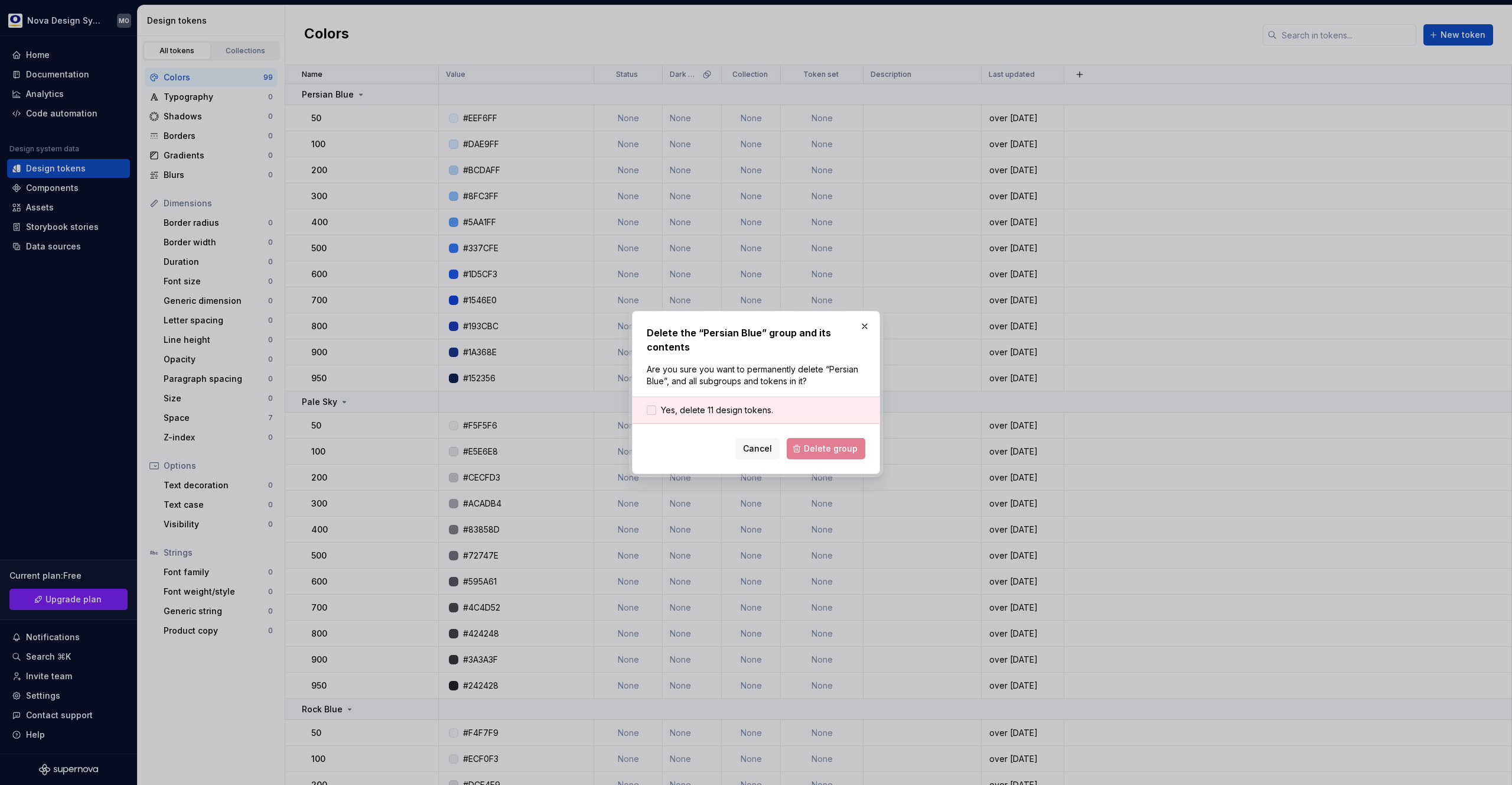
click at [701, 406] on span "Yes, delete 11 design tokens." at bounding box center [716, 410] width 112 height 12
click at [840, 447] on span "Delete group" at bounding box center [830, 449] width 53 height 12
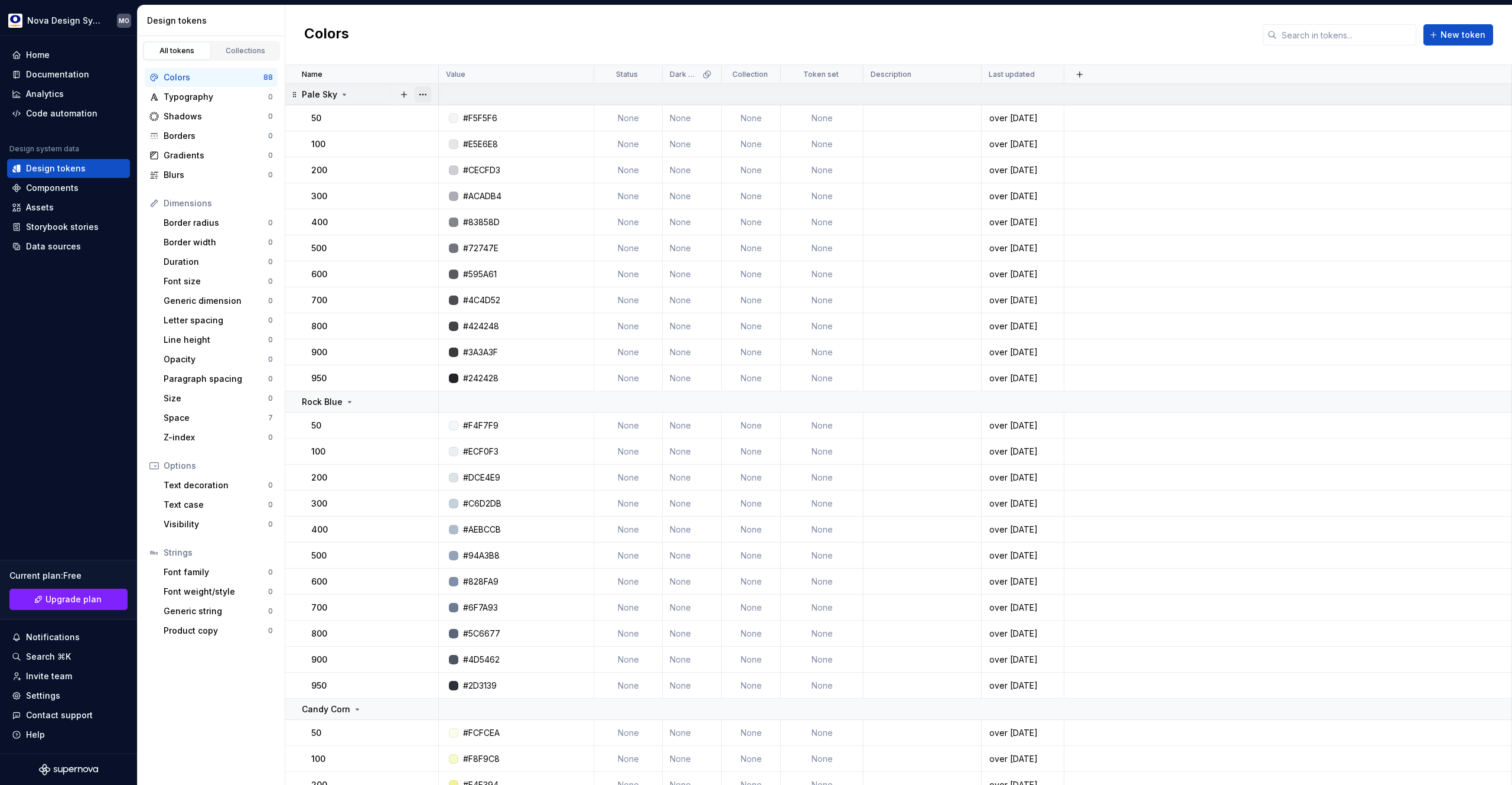
click at [419, 96] on button "button" at bounding box center [423, 95] width 17 height 17
click at [448, 230] on div "Delete group" at bounding box center [475, 228] width 77 height 12
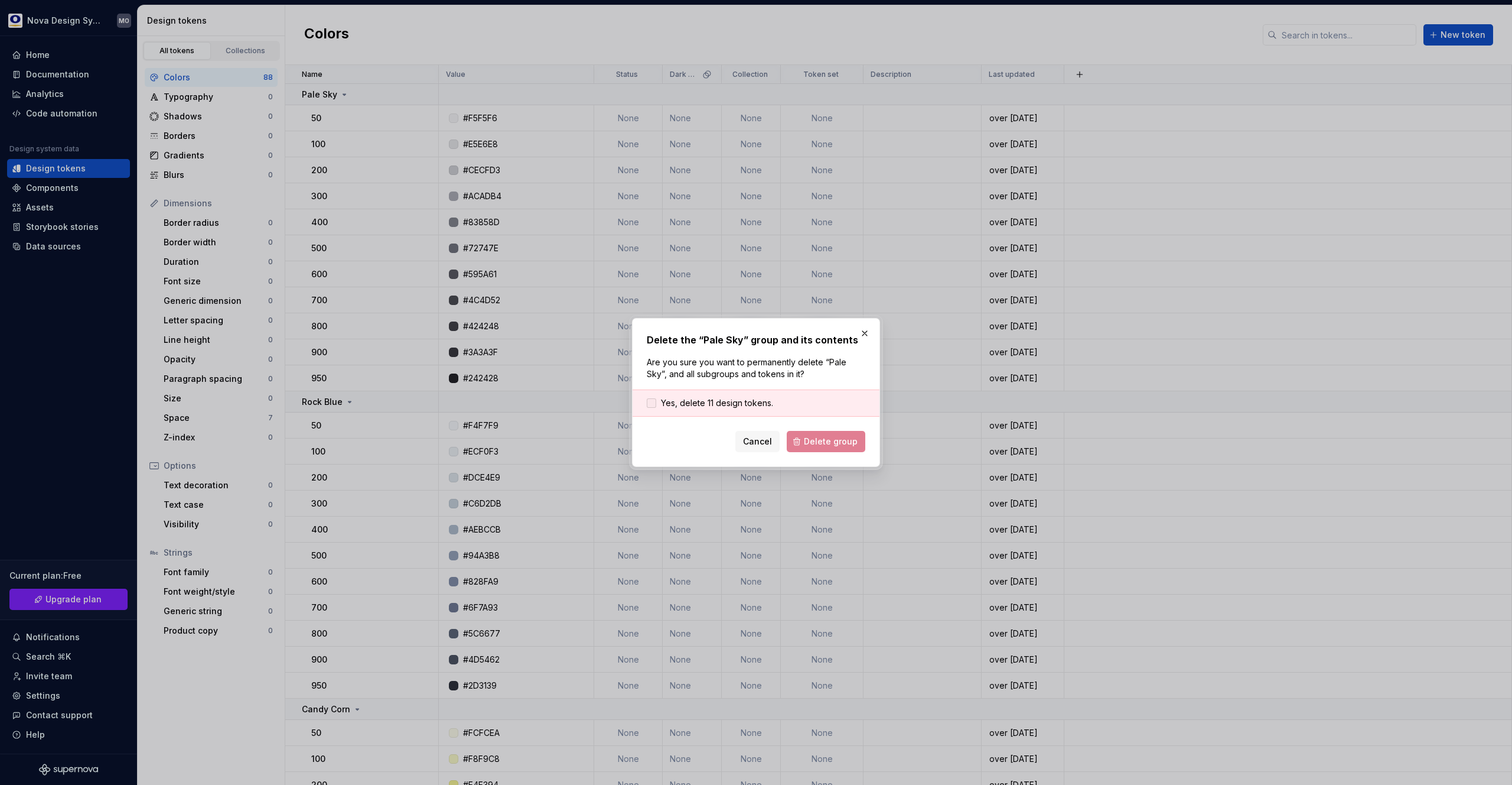
click at [659, 403] on label "Yes, delete 11 design tokens." at bounding box center [710, 403] width 127 height 12
click at [832, 443] on span "Delete group" at bounding box center [830, 441] width 53 height 12
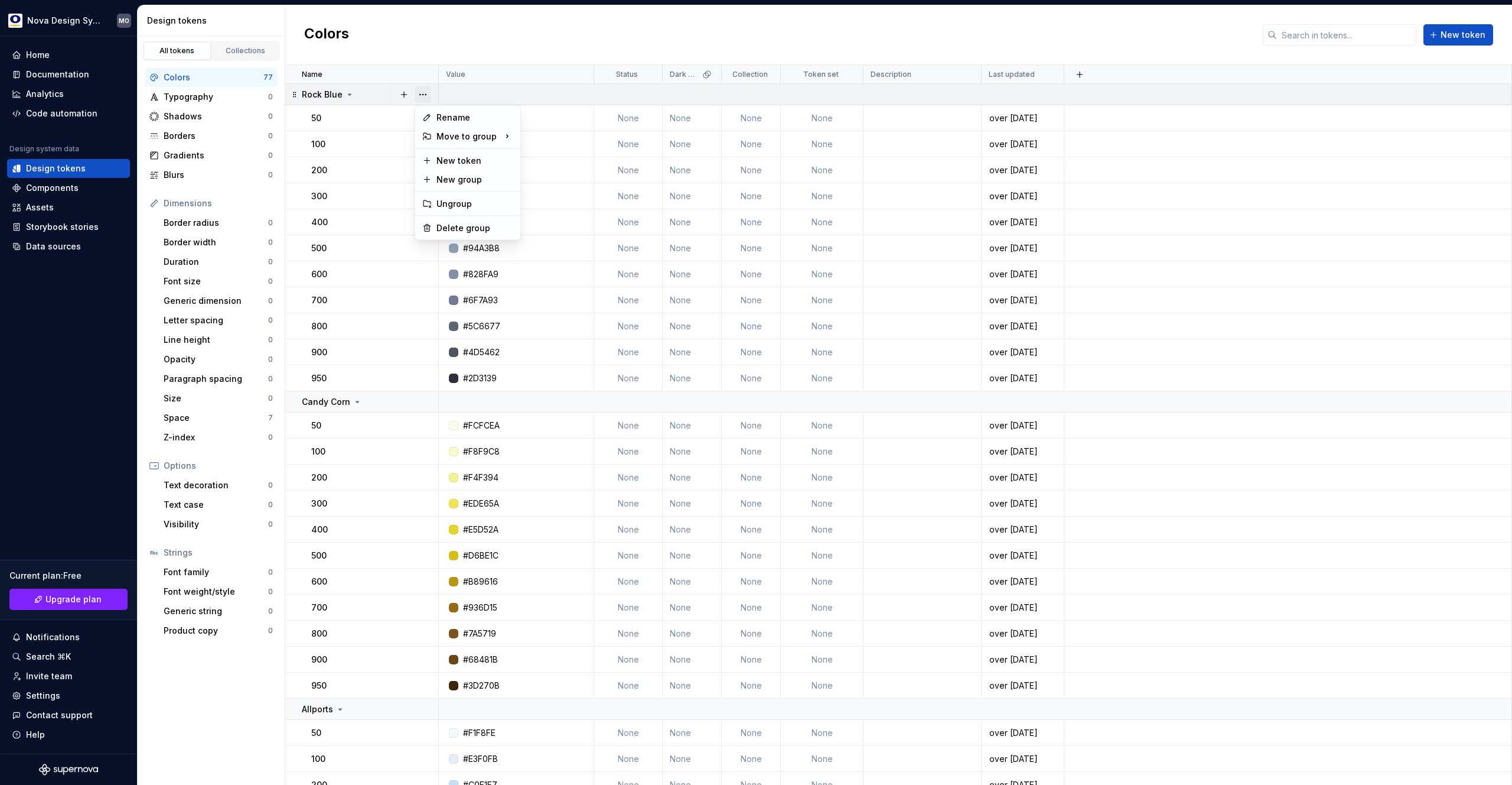
click at [419, 95] on button "button" at bounding box center [423, 95] width 17 height 17
click at [443, 230] on div "Delete group" at bounding box center [475, 228] width 77 height 12
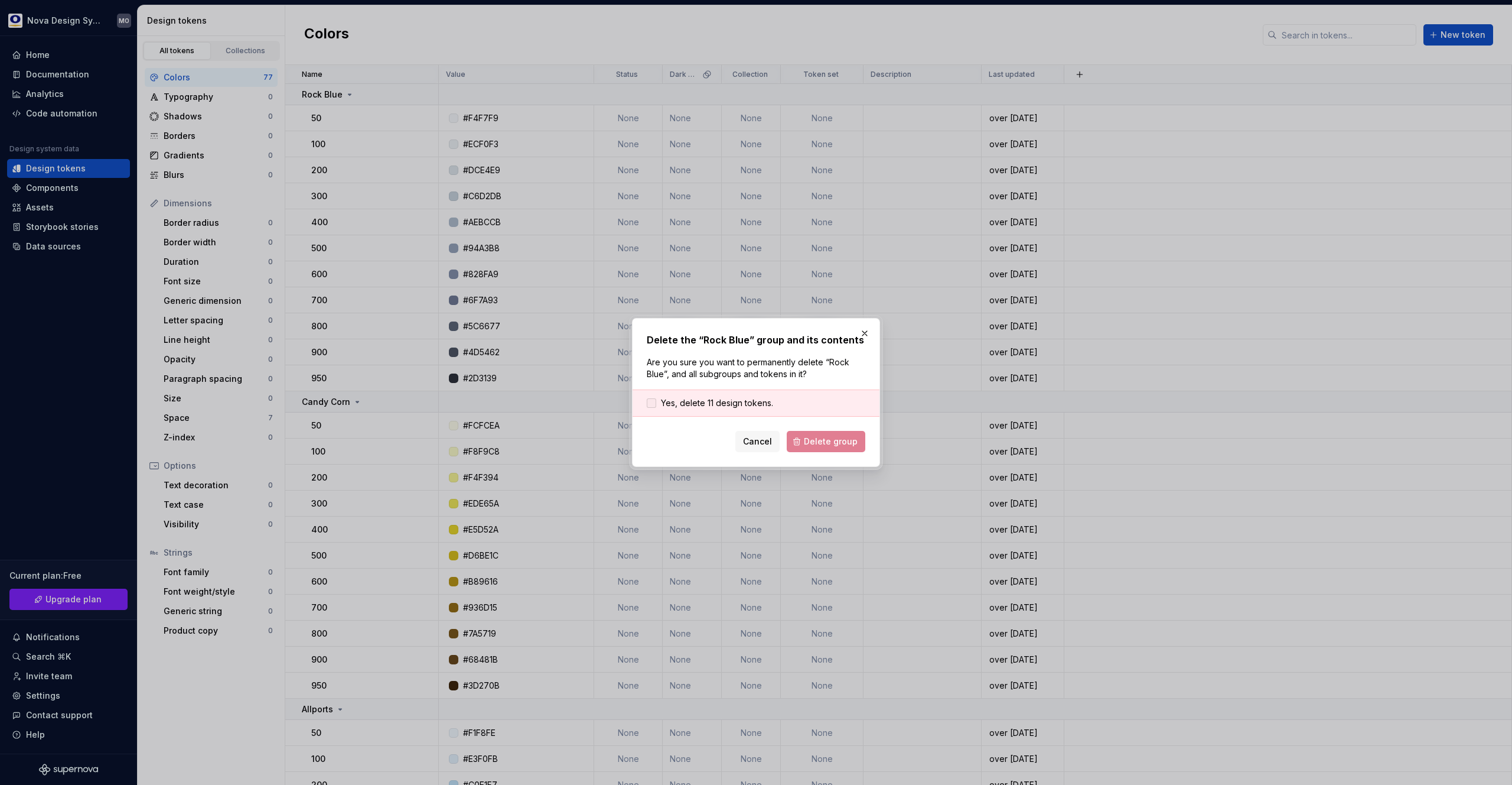
click at [730, 405] on span "Yes, delete 11 design tokens." at bounding box center [716, 403] width 112 height 12
click at [817, 437] on span "Delete group" at bounding box center [830, 441] width 53 height 12
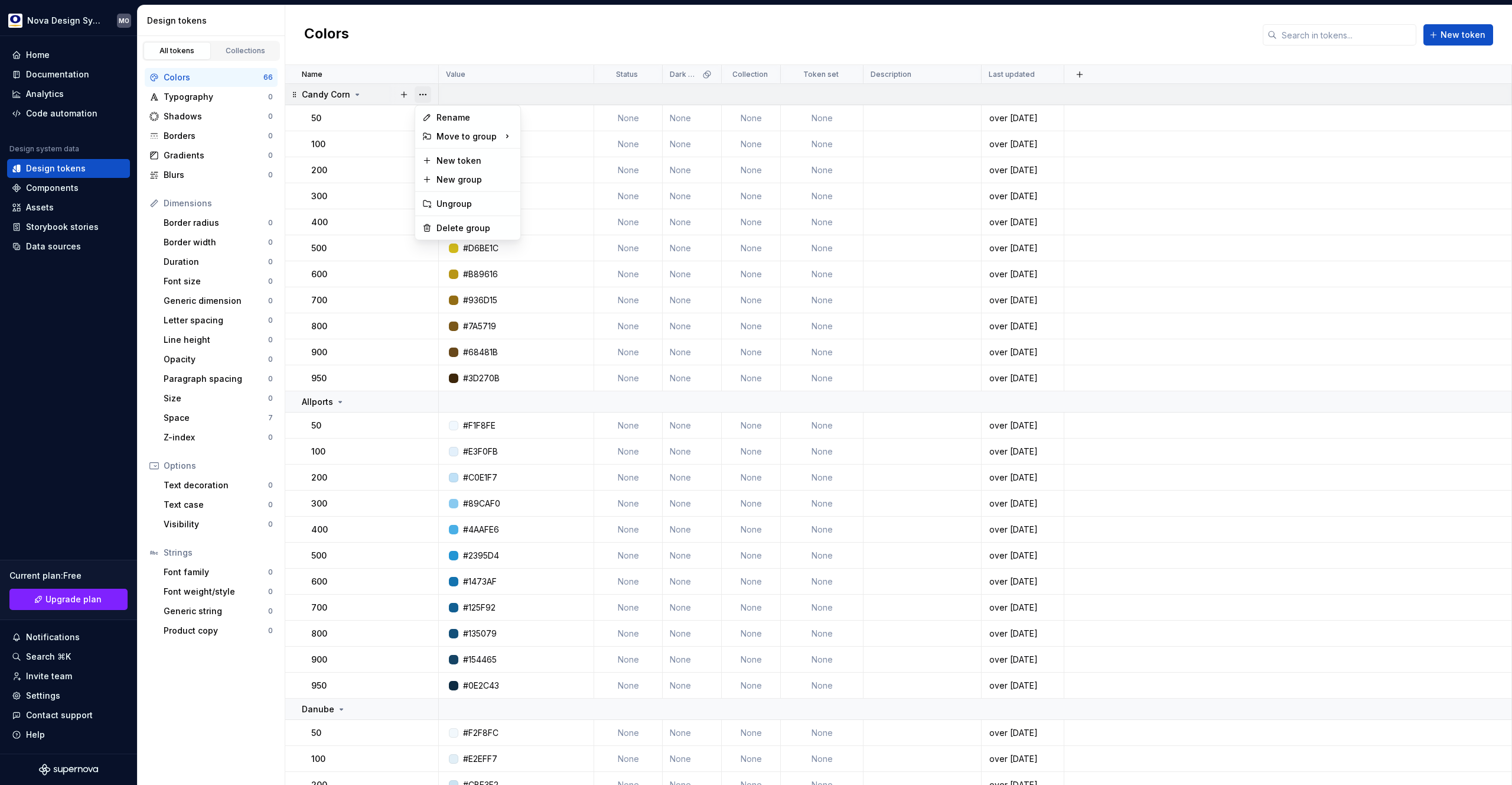
click at [420, 96] on button "button" at bounding box center [423, 95] width 17 height 17
click at [437, 224] on div "Delete group" at bounding box center [475, 228] width 77 height 12
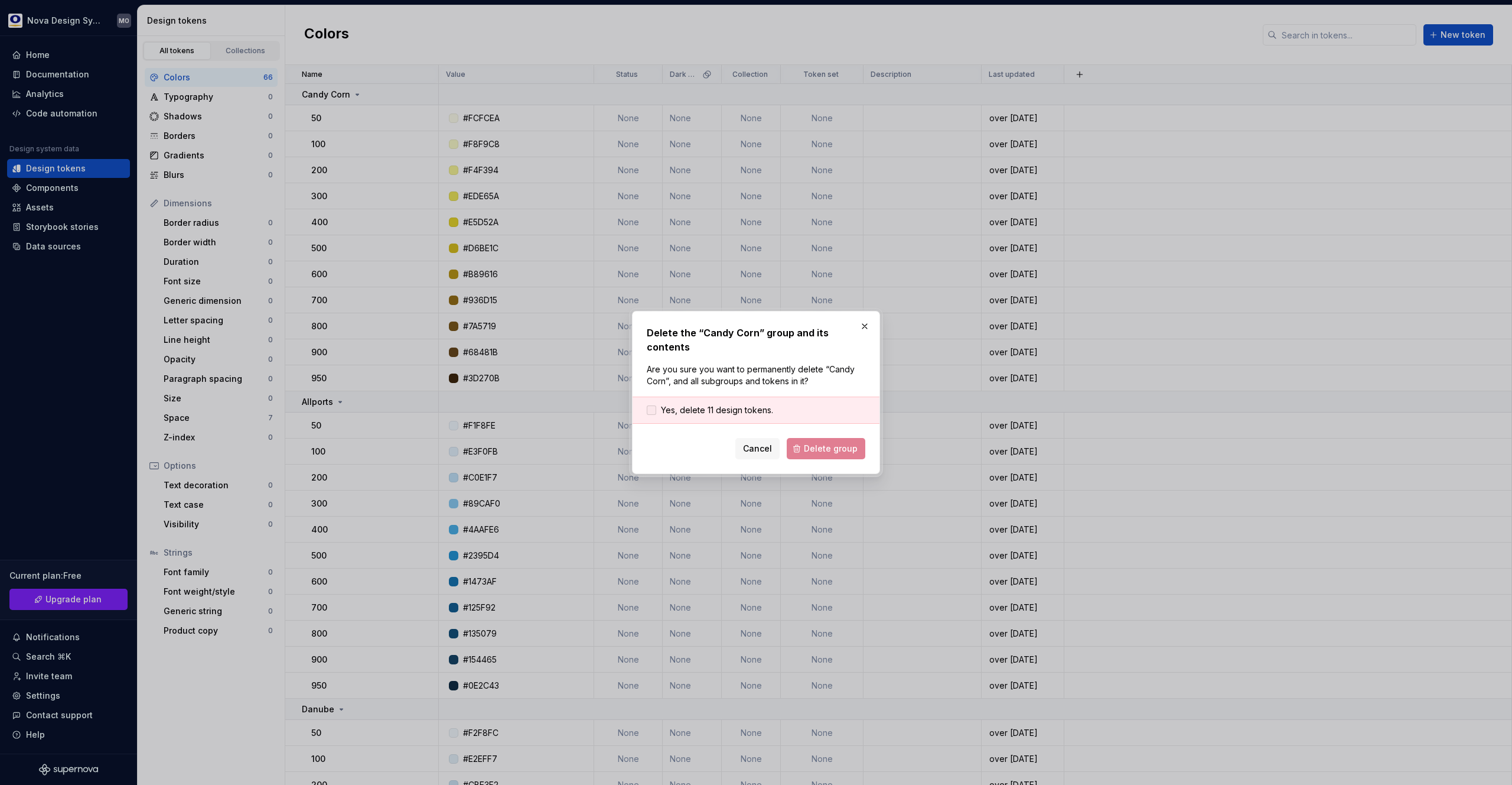
click at [704, 397] on div "Yes, delete 11 design tokens." at bounding box center [755, 410] width 247 height 27
click at [700, 405] on span "Yes, delete 11 design tokens." at bounding box center [716, 410] width 112 height 12
click at [799, 440] on button "Delete group" at bounding box center [826, 448] width 78 height 21
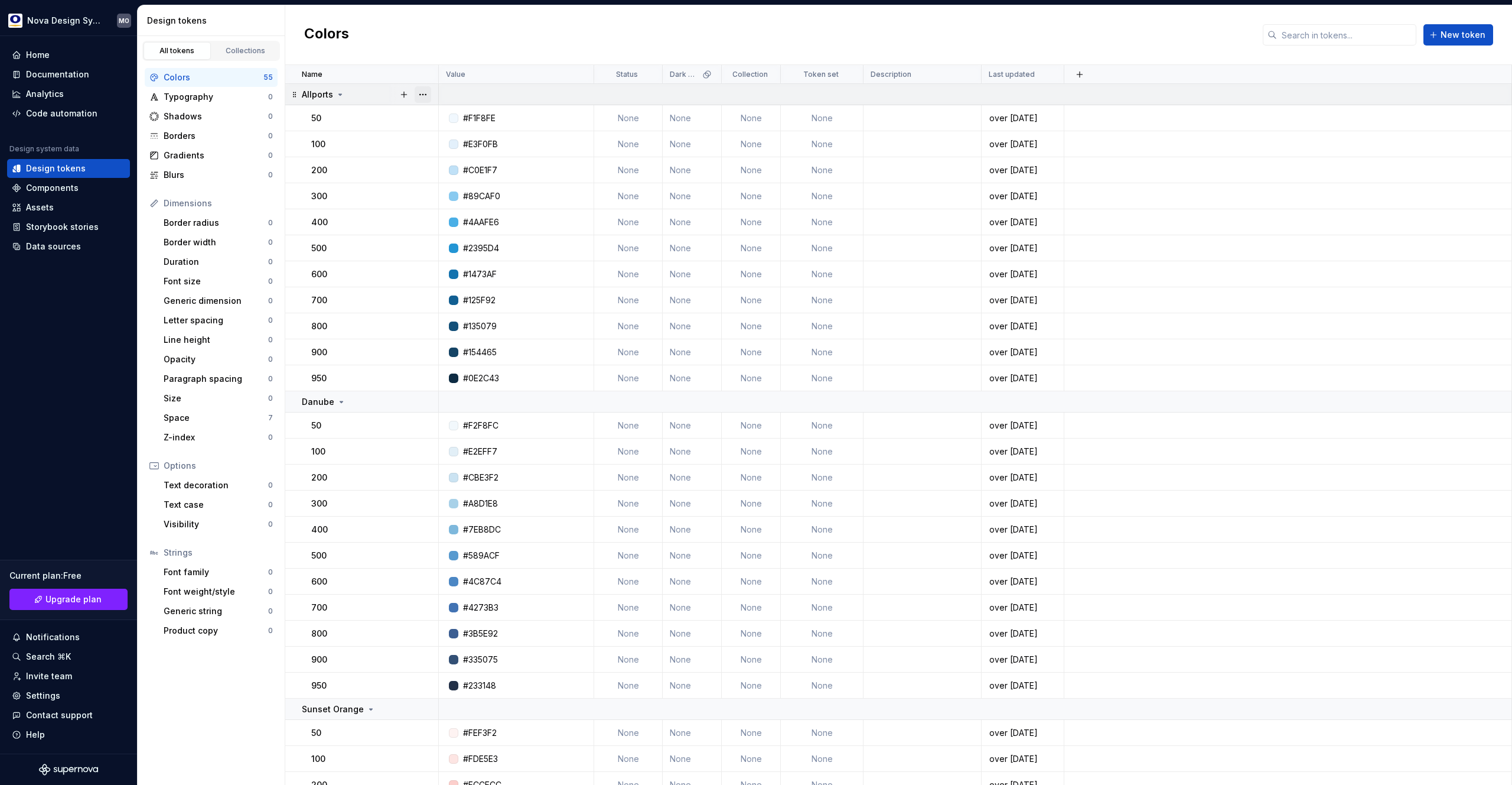
click at [421, 94] on button "button" at bounding box center [423, 95] width 17 height 17
click at [453, 226] on div "Delete group" at bounding box center [475, 228] width 77 height 12
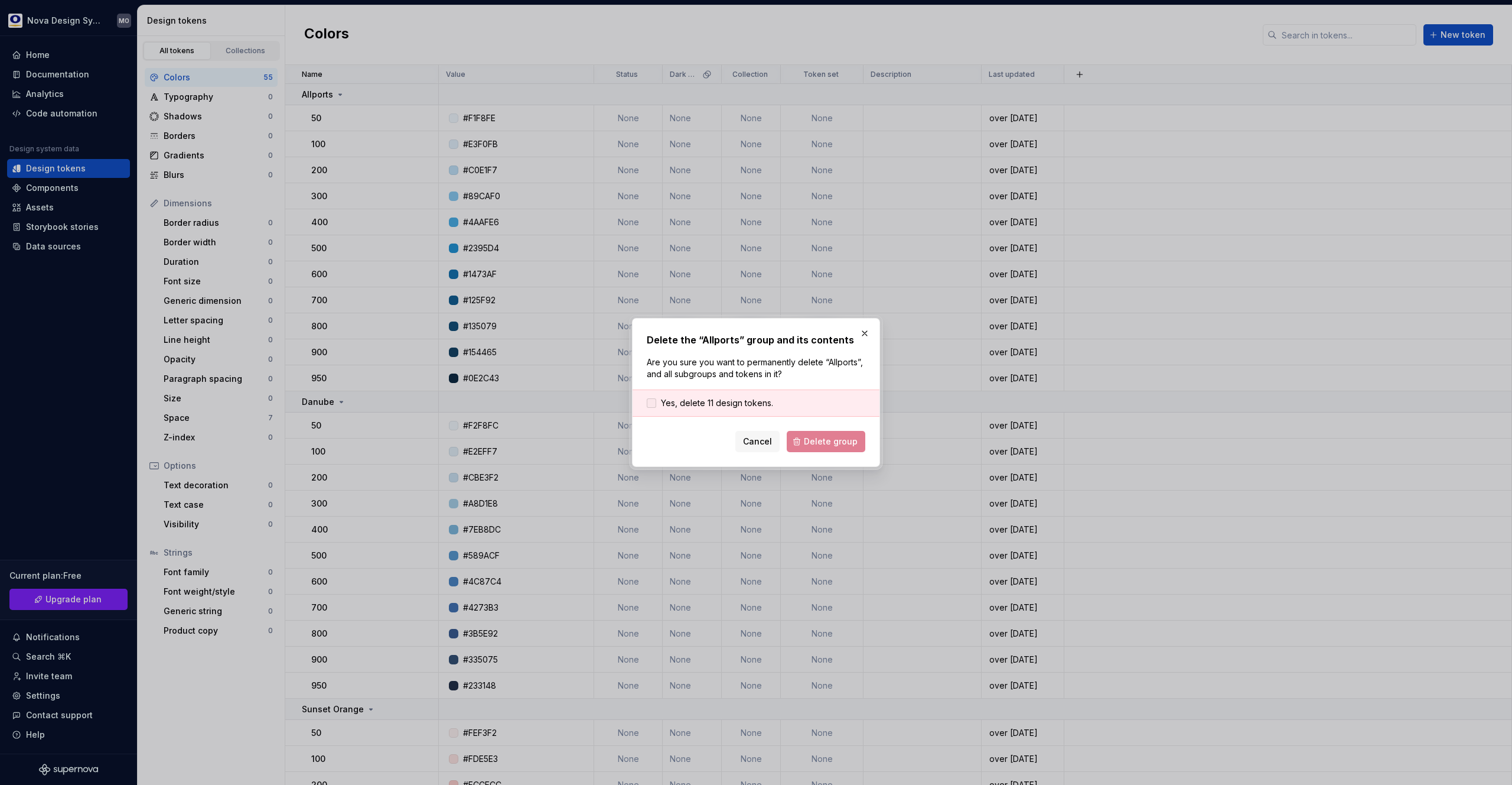
click at [677, 400] on span "Yes, delete 11 design tokens." at bounding box center [716, 403] width 112 height 12
click at [841, 444] on span "Delete group" at bounding box center [830, 441] width 53 height 12
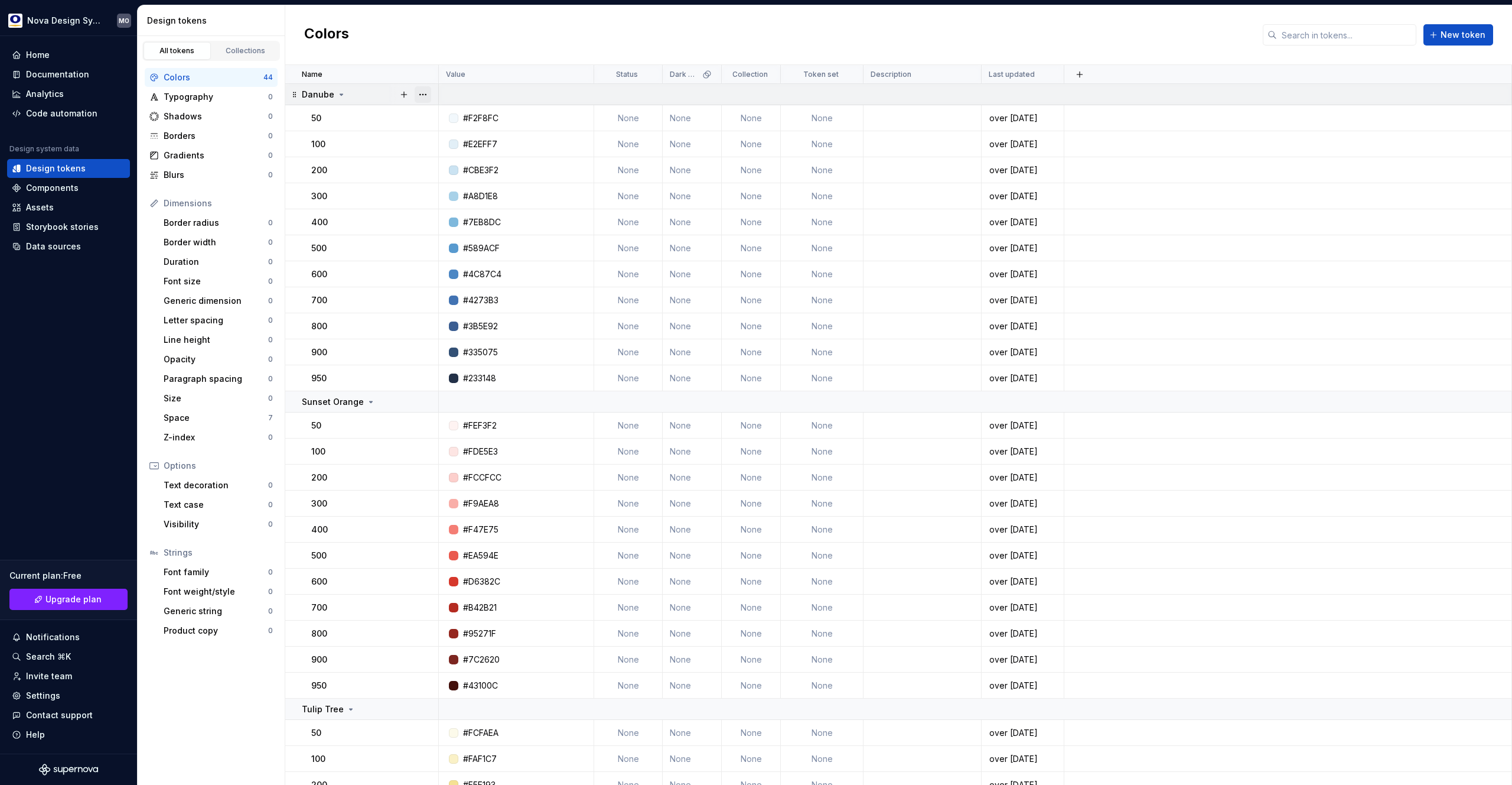
click at [426, 93] on button "button" at bounding box center [423, 95] width 17 height 17
click at [448, 224] on div "Delete group" at bounding box center [475, 228] width 77 height 12
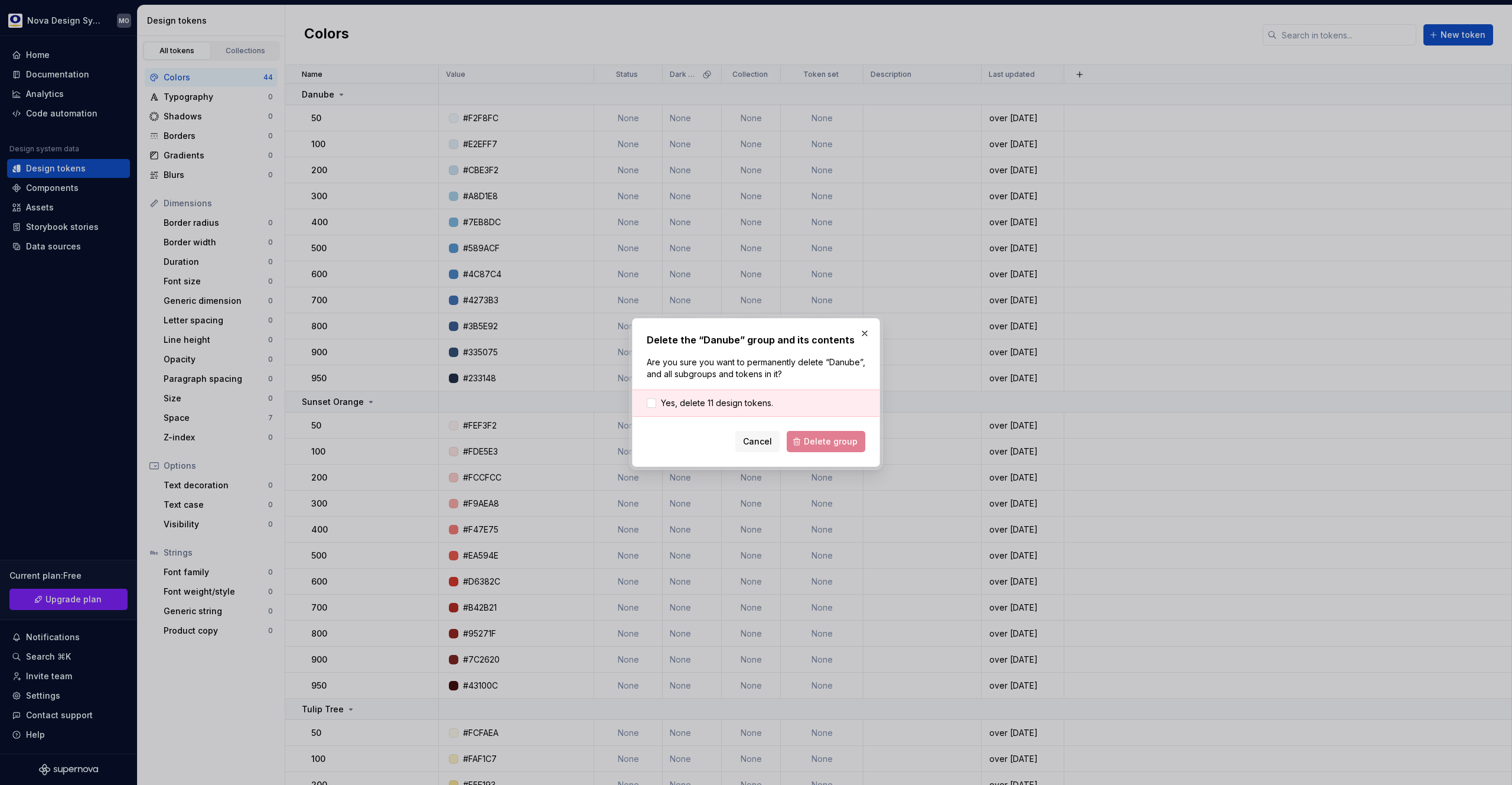
drag, startPoint x: 815, startPoint y: 445, endPoint x: 728, endPoint y: 409, distance: 94.2
click at [814, 443] on div "Cancel Delete group" at bounding box center [756, 441] width 218 height 21
click at [721, 404] on span "Yes, delete 11 design tokens." at bounding box center [716, 403] width 112 height 12
click at [818, 443] on span "Delete group" at bounding box center [830, 441] width 53 height 12
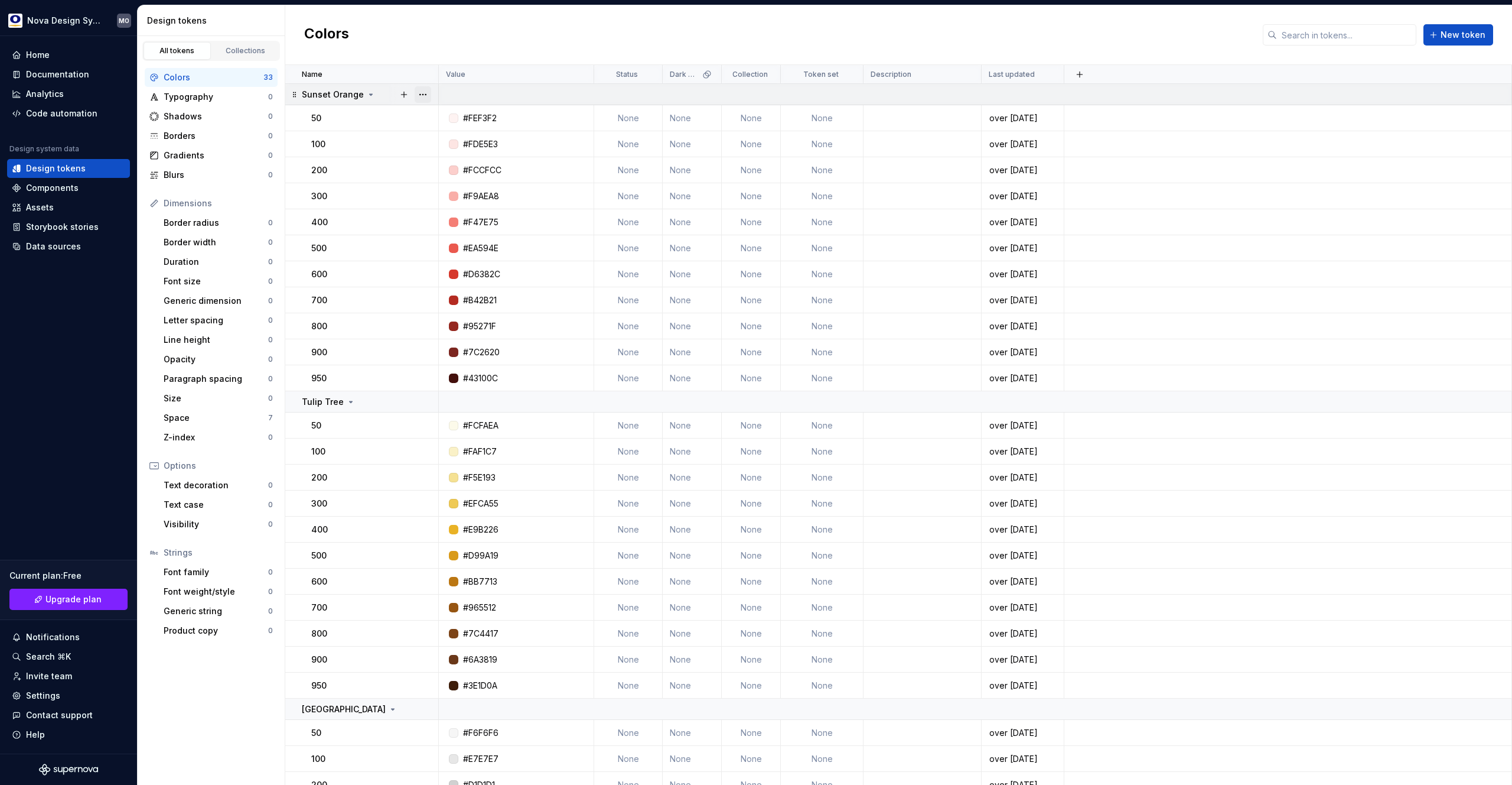
click at [418, 94] on button "button" at bounding box center [423, 95] width 17 height 17
click at [445, 225] on div "Delete group" at bounding box center [475, 228] width 77 height 12
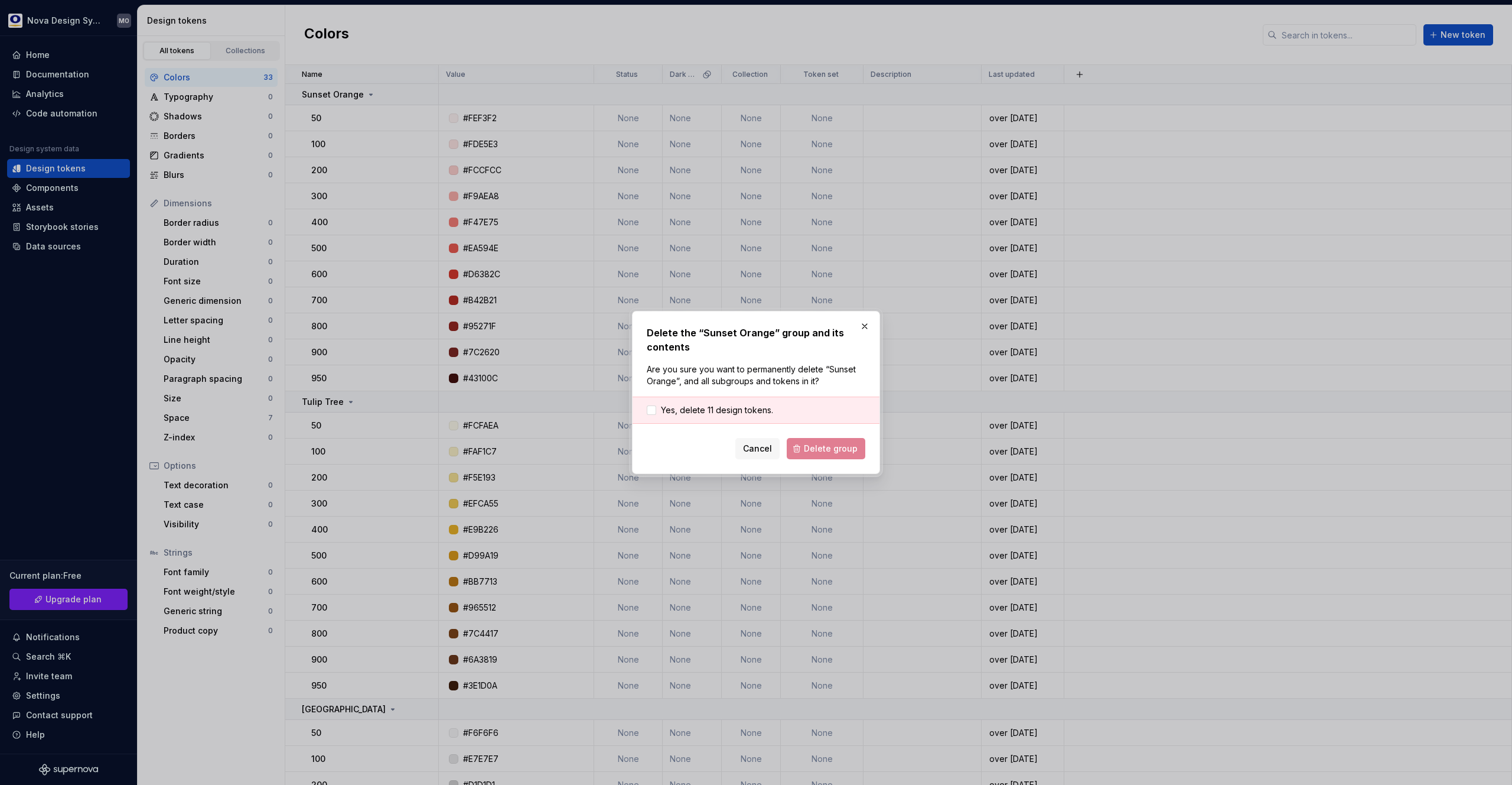
click at [723, 400] on div "Yes, delete 11 design tokens." at bounding box center [755, 410] width 247 height 27
click at [727, 408] on span "Yes, delete 11 design tokens." at bounding box center [716, 410] width 112 height 12
click at [802, 438] on button "Delete group" at bounding box center [826, 448] width 78 height 21
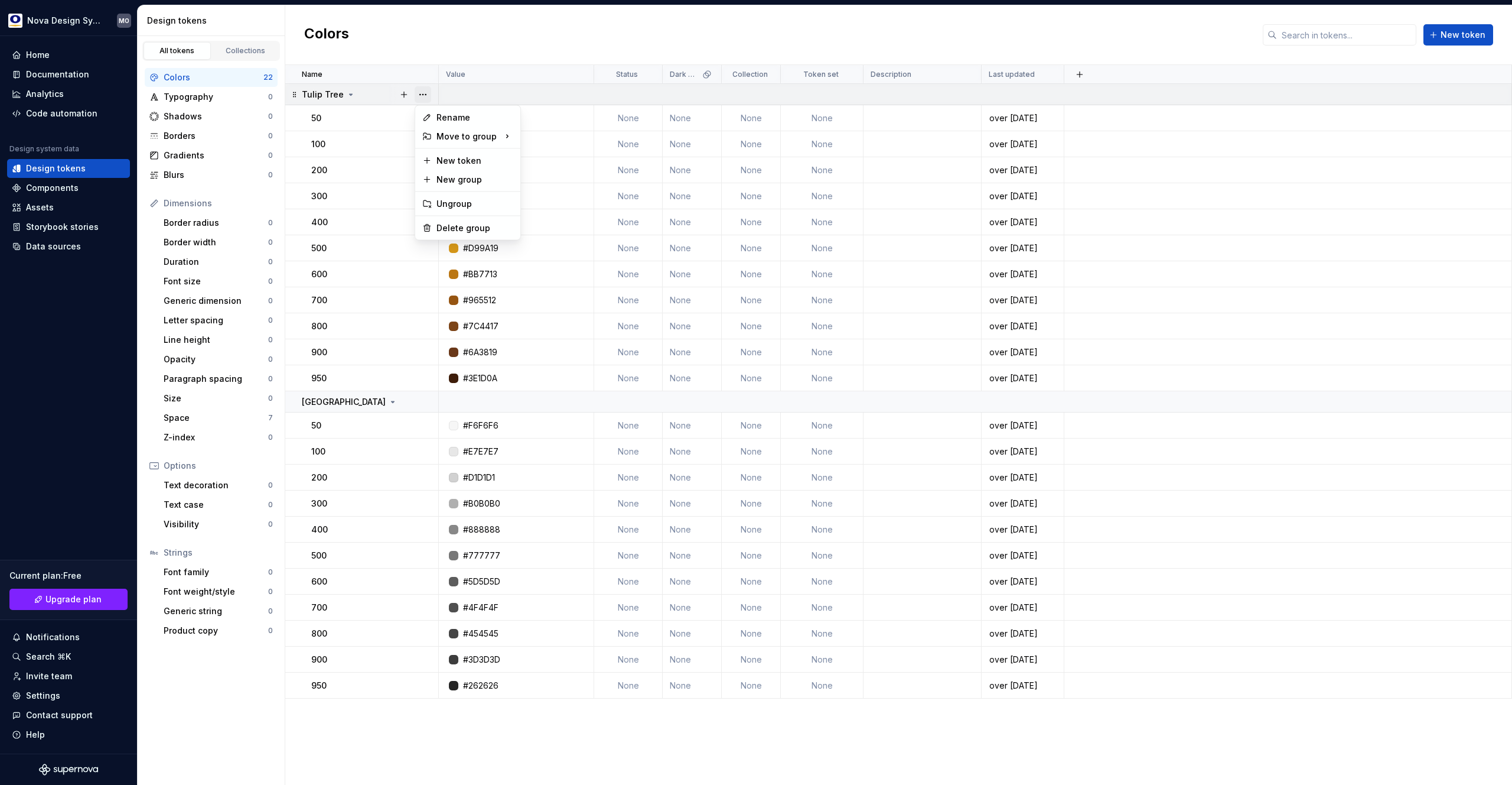
click at [422, 92] on button "button" at bounding box center [423, 95] width 17 height 17
click at [451, 227] on div "Delete group" at bounding box center [475, 228] width 77 height 12
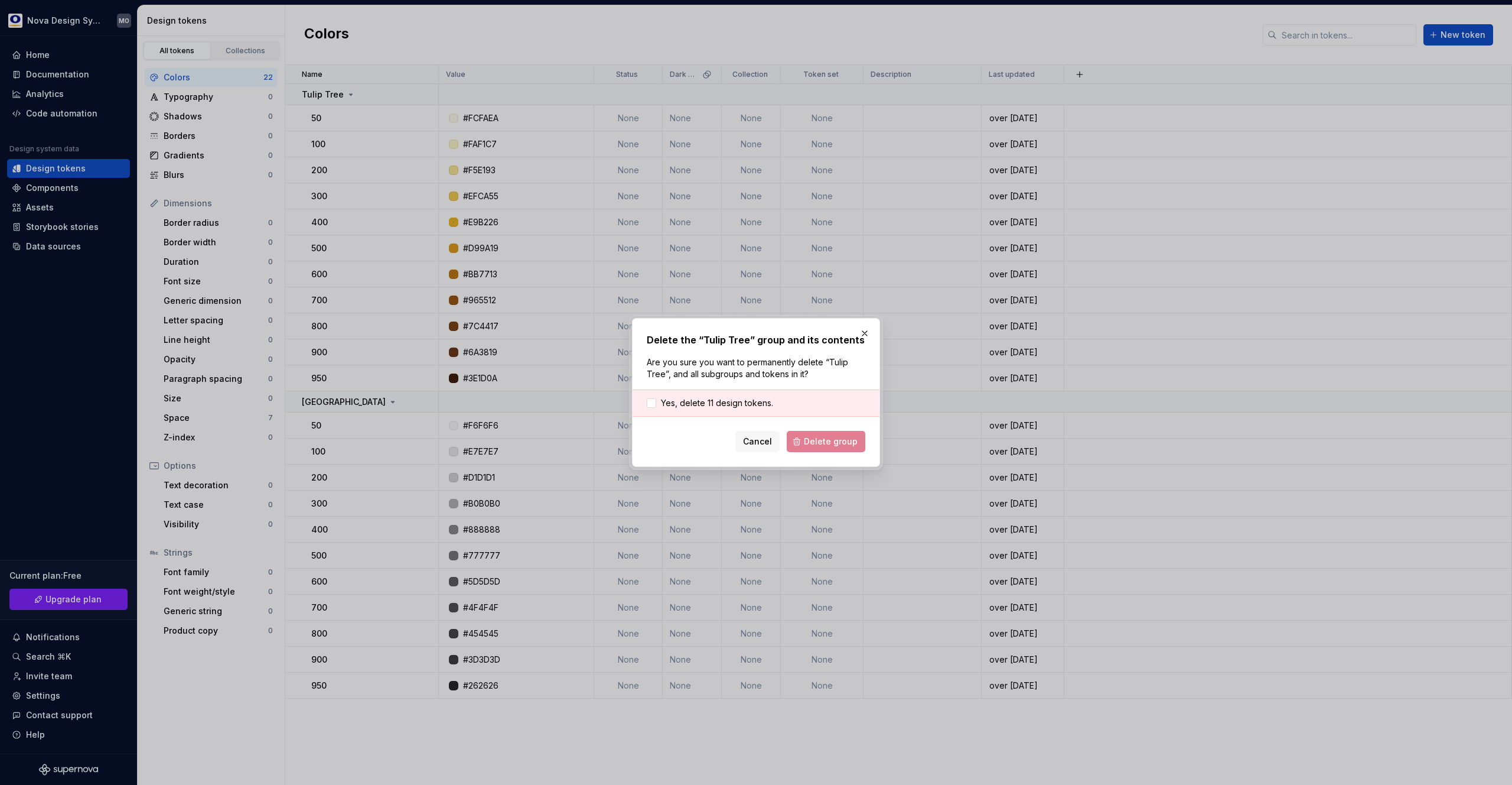
click at [724, 394] on div "Yes, delete 11 design tokens." at bounding box center [755, 402] width 247 height 27
click at [724, 403] on span "Yes, delete 11 design tokens." at bounding box center [716, 403] width 112 height 12
click at [818, 443] on span "Delete group" at bounding box center [830, 441] width 53 height 12
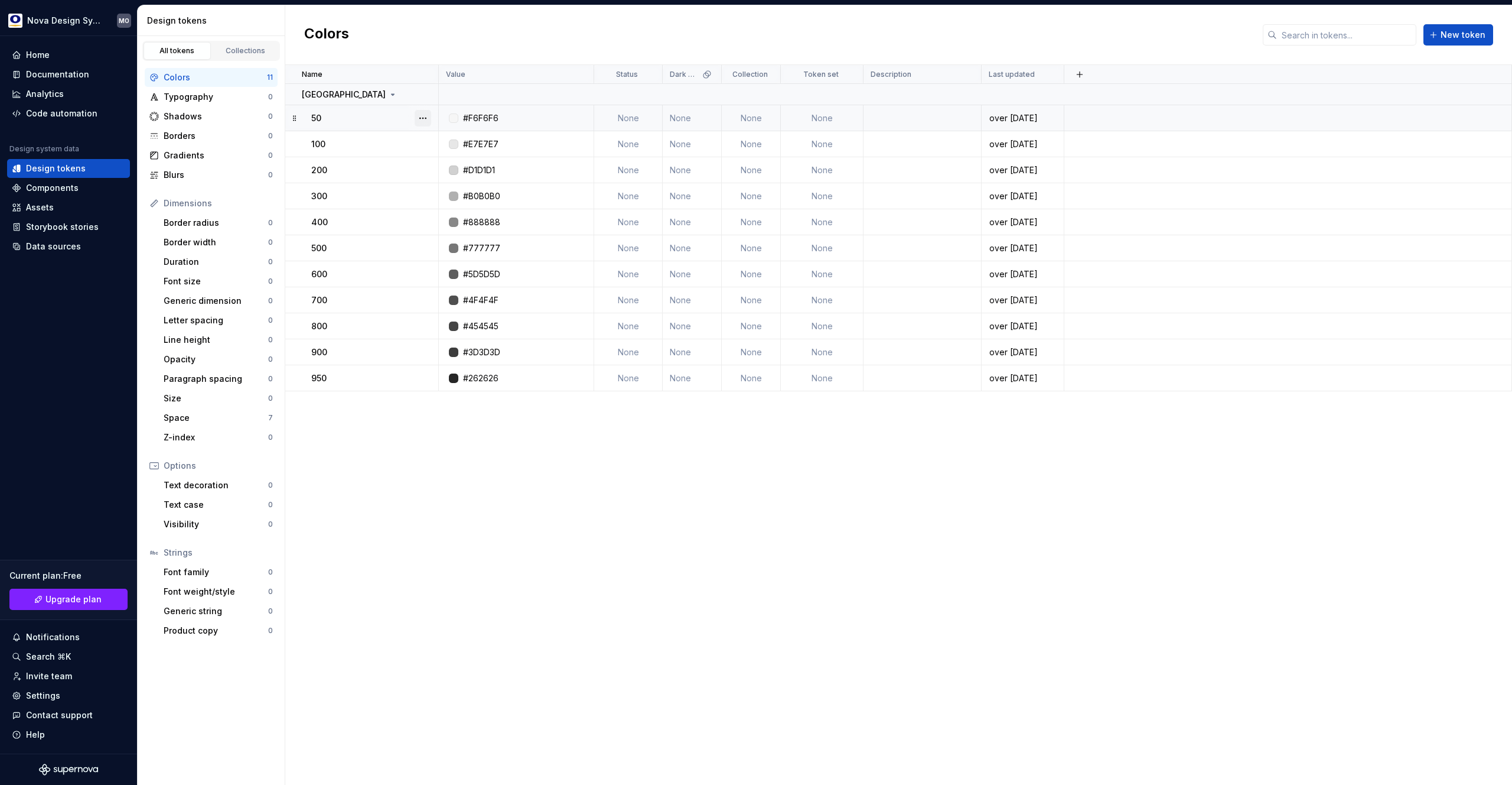
click at [429, 114] on button "button" at bounding box center [423, 118] width 17 height 17
click at [423, 97] on html "Nova Design System MO Home Documentation Analytics Code automation Design syste…" at bounding box center [756, 392] width 1512 height 785
click at [423, 97] on button "button" at bounding box center [423, 95] width 17 height 17
click at [440, 230] on div "Delete group" at bounding box center [475, 228] width 77 height 12
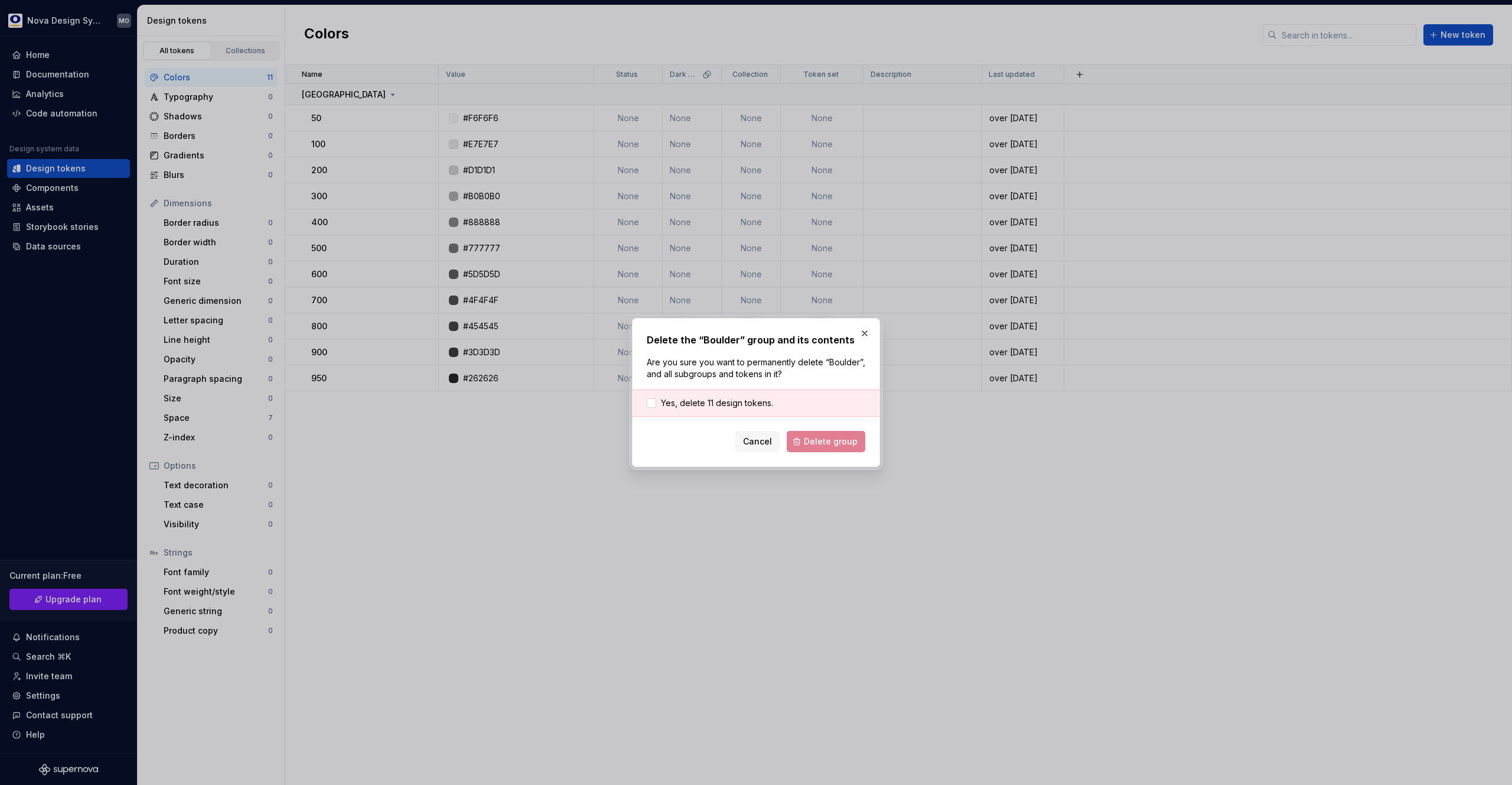
click at [812, 444] on div "Cancel Delete group" at bounding box center [756, 441] width 218 height 21
click at [683, 386] on div "Delete the “Boulder” group and its contents Are you sure you want to permanentl…" at bounding box center [756, 392] width 218 height 119
click at [689, 397] on div "Yes, delete 11 design tokens." at bounding box center [755, 402] width 247 height 27
click at [727, 408] on span "Yes, delete 11 design tokens." at bounding box center [716, 403] width 112 height 12
click at [808, 437] on span "Delete group" at bounding box center [830, 441] width 53 height 12
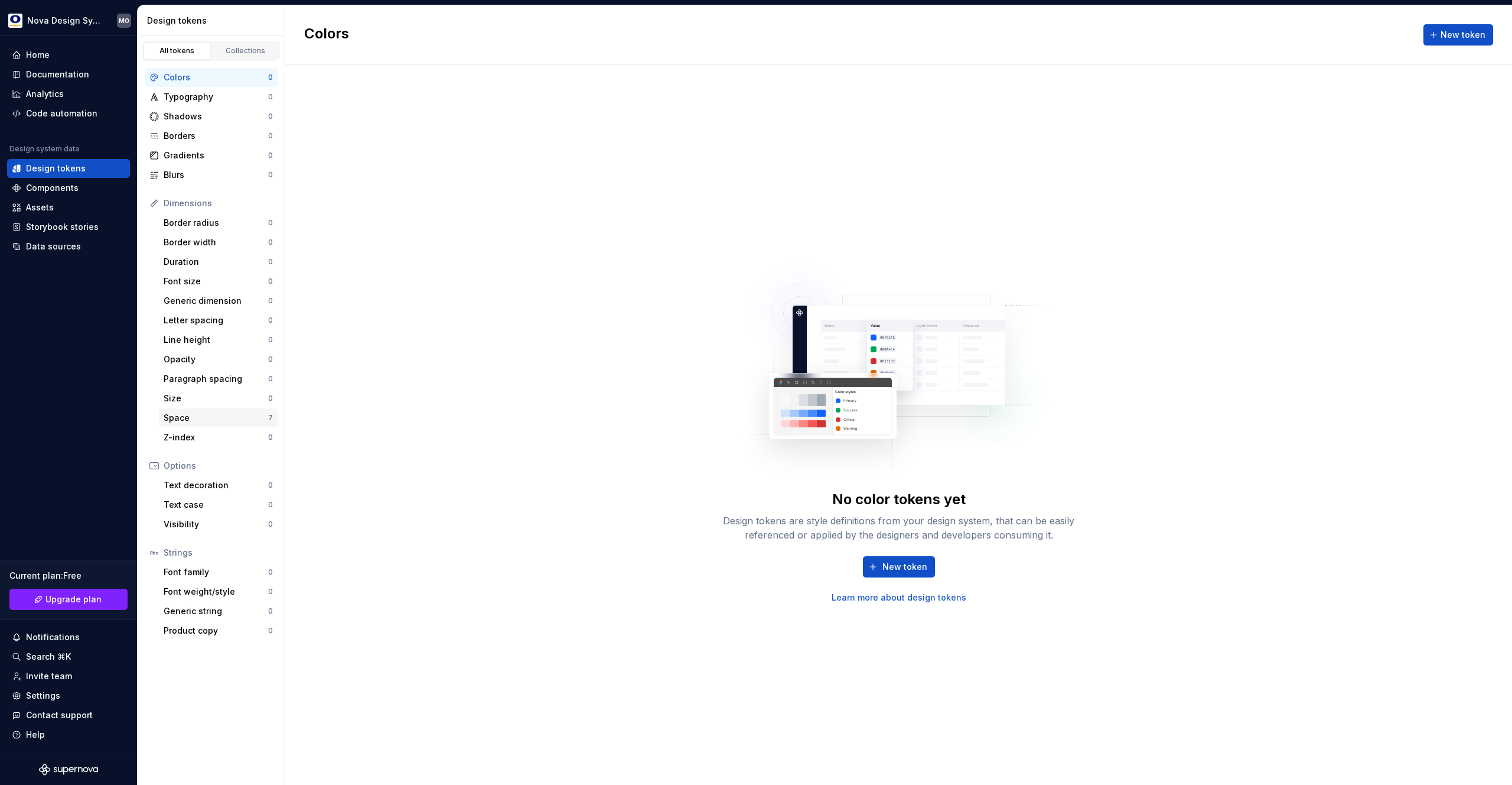
click at [243, 415] on div "Space" at bounding box center [215, 418] width 105 height 12
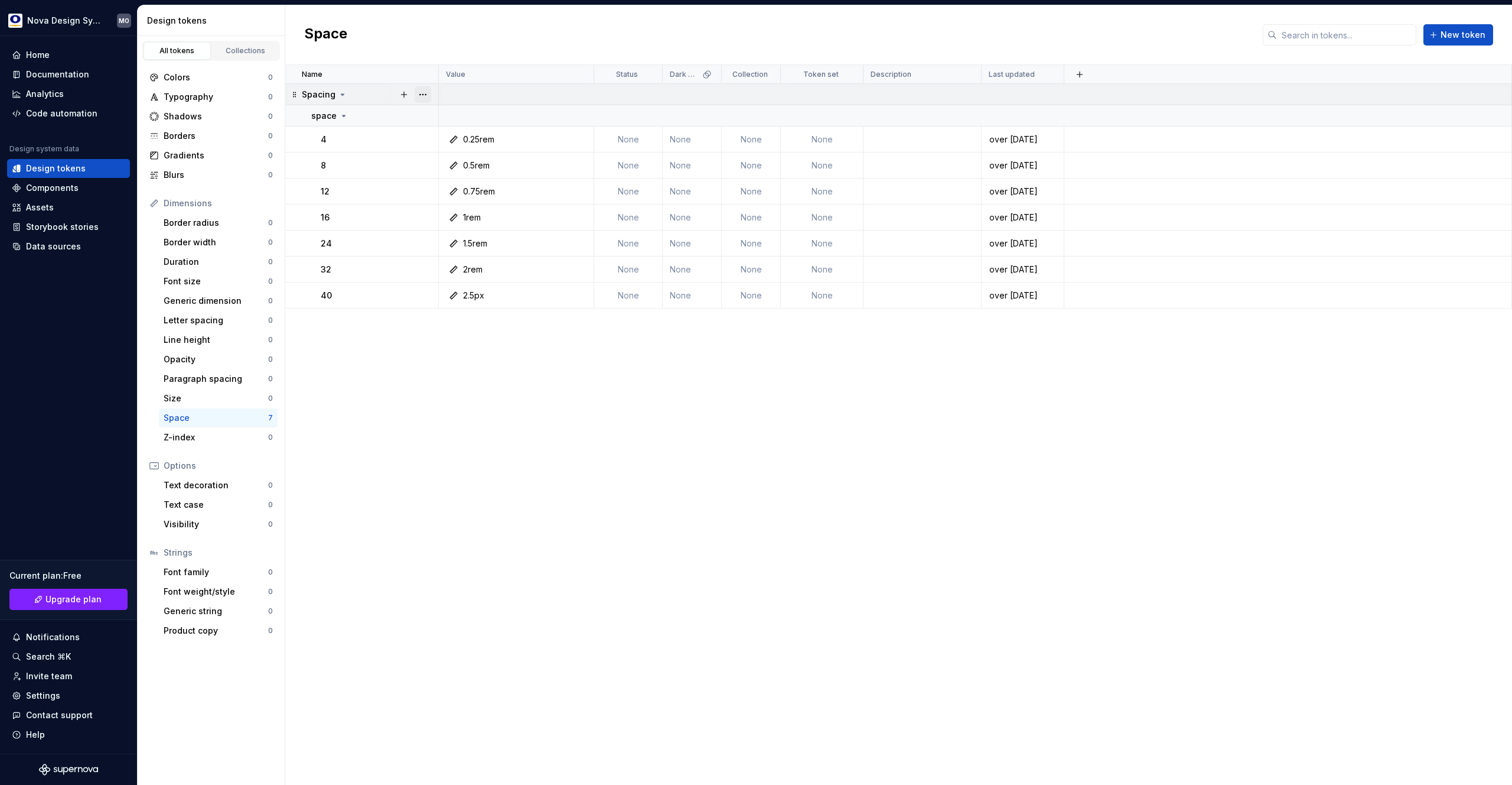
click at [422, 93] on button "button" at bounding box center [423, 95] width 17 height 17
click at [453, 229] on div "Delete group" at bounding box center [475, 228] width 77 height 12
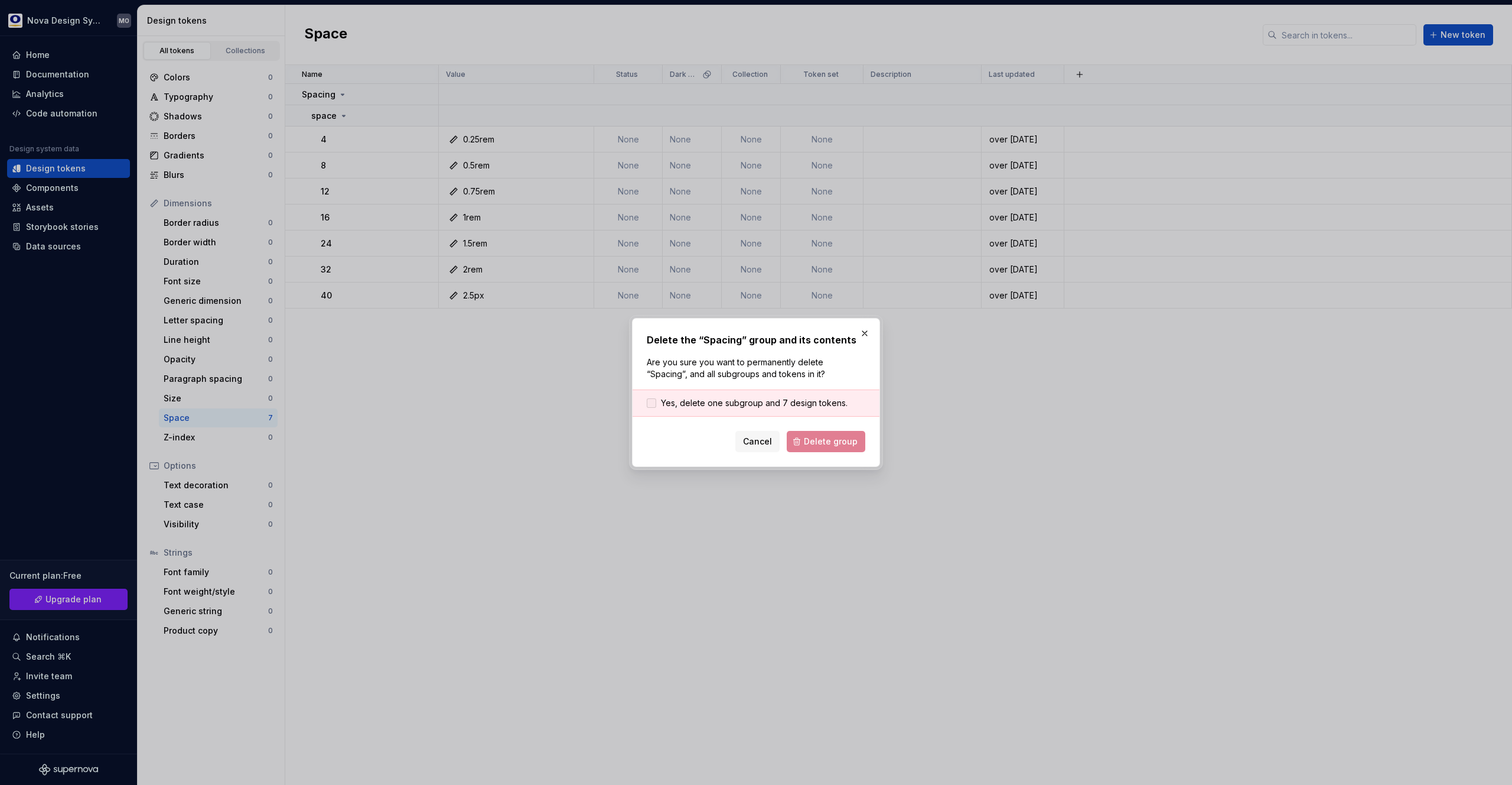
click at [669, 402] on span "Yes, delete one subgroup and 7 design tokens." at bounding box center [754, 403] width 187 height 12
click at [807, 433] on button "Delete group" at bounding box center [826, 441] width 78 height 21
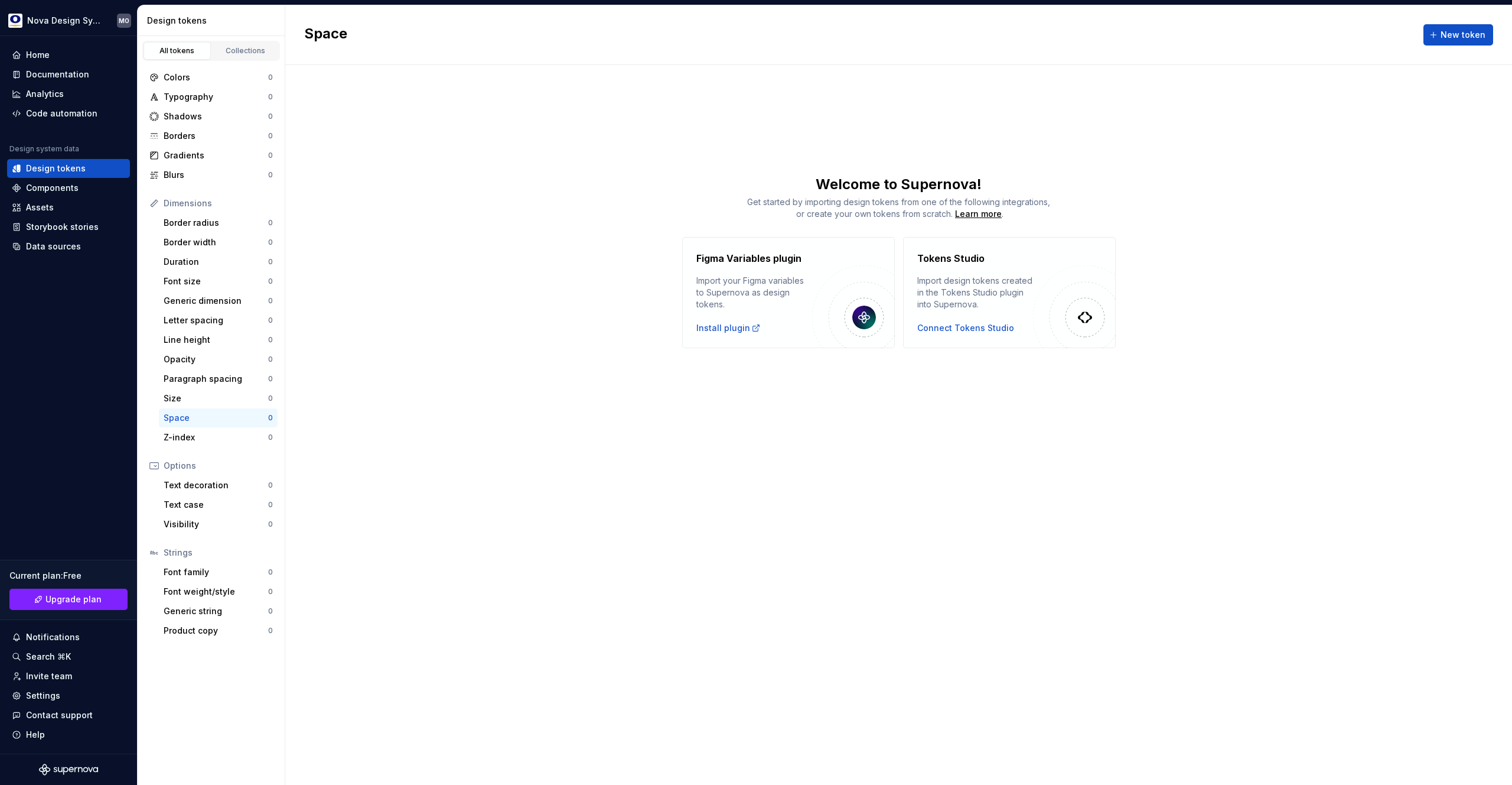
click at [483, 358] on div "Space New token Welcome to Supernova! Get started by importing design tokens fr…" at bounding box center [898, 394] width 1227 height 779
click at [248, 48] on div "Collections" at bounding box center [245, 51] width 59 height 10
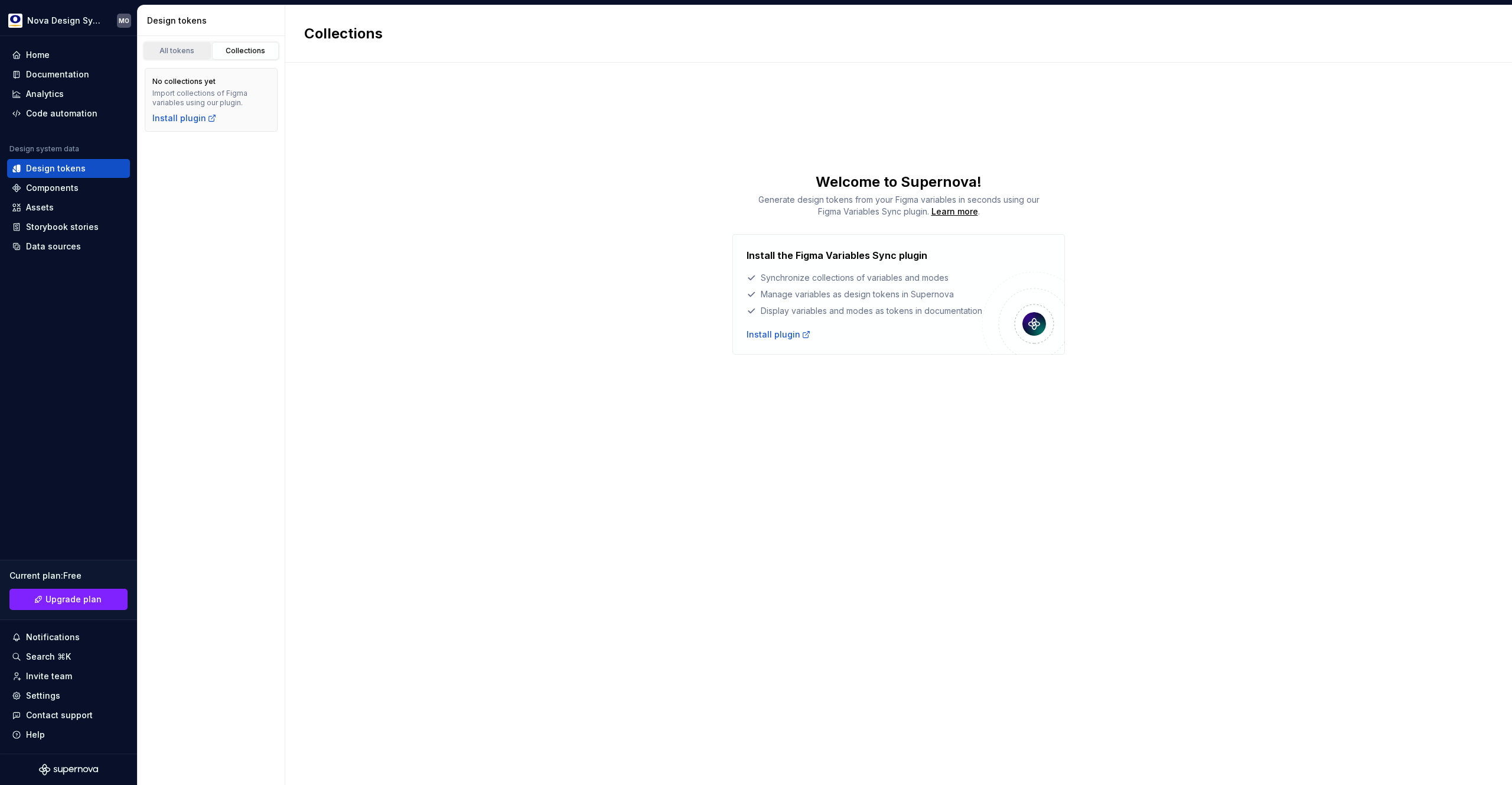
click at [167, 51] on div "All tokens" at bounding box center [177, 51] width 59 height 10
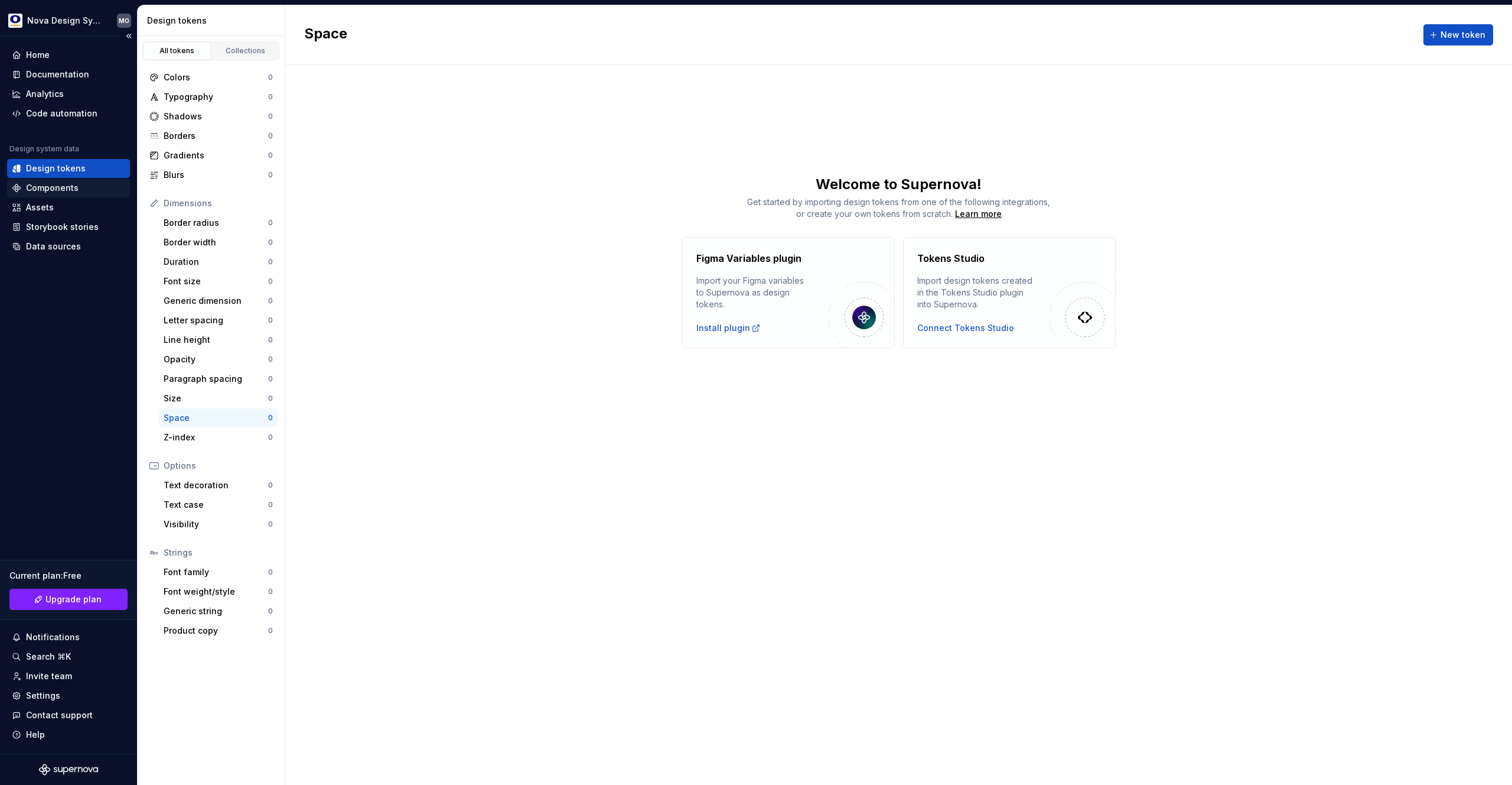
click at [58, 188] on div "Components" at bounding box center [52, 188] width 53 height 12
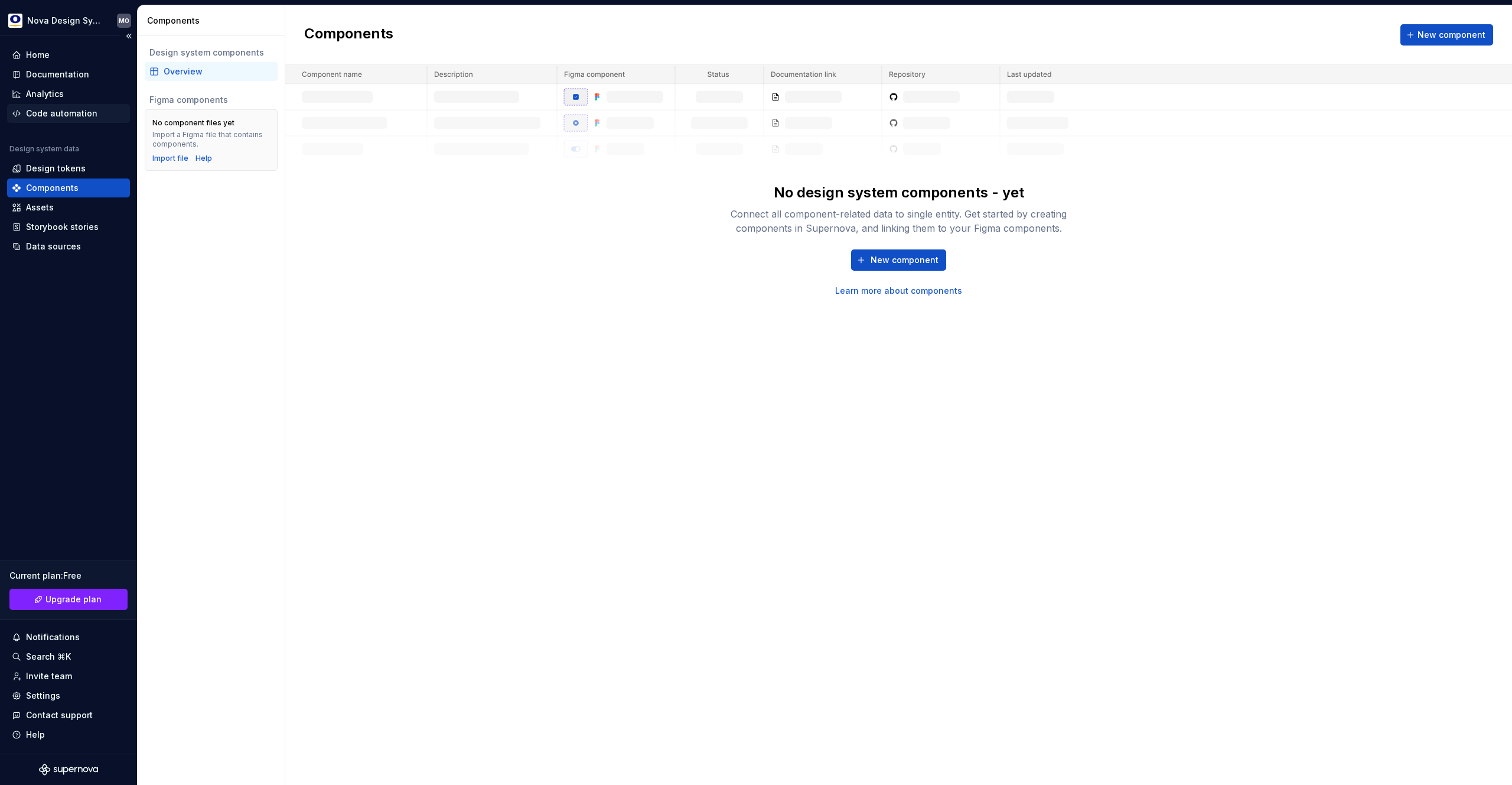
click at [59, 111] on div "Code automation" at bounding box center [62, 114] width 72 height 12
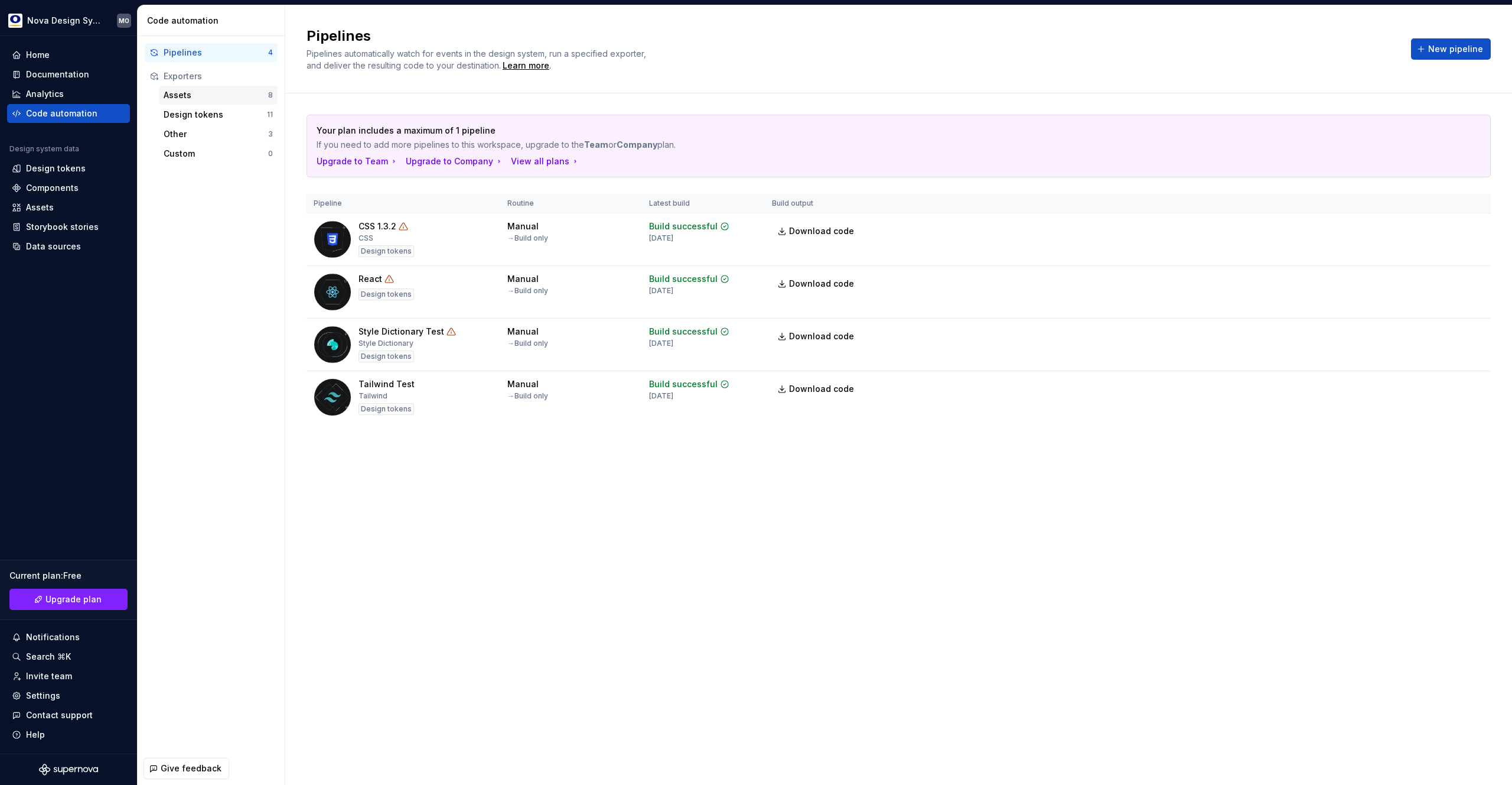
click at [210, 96] on div "Assets" at bounding box center [215, 95] width 105 height 12
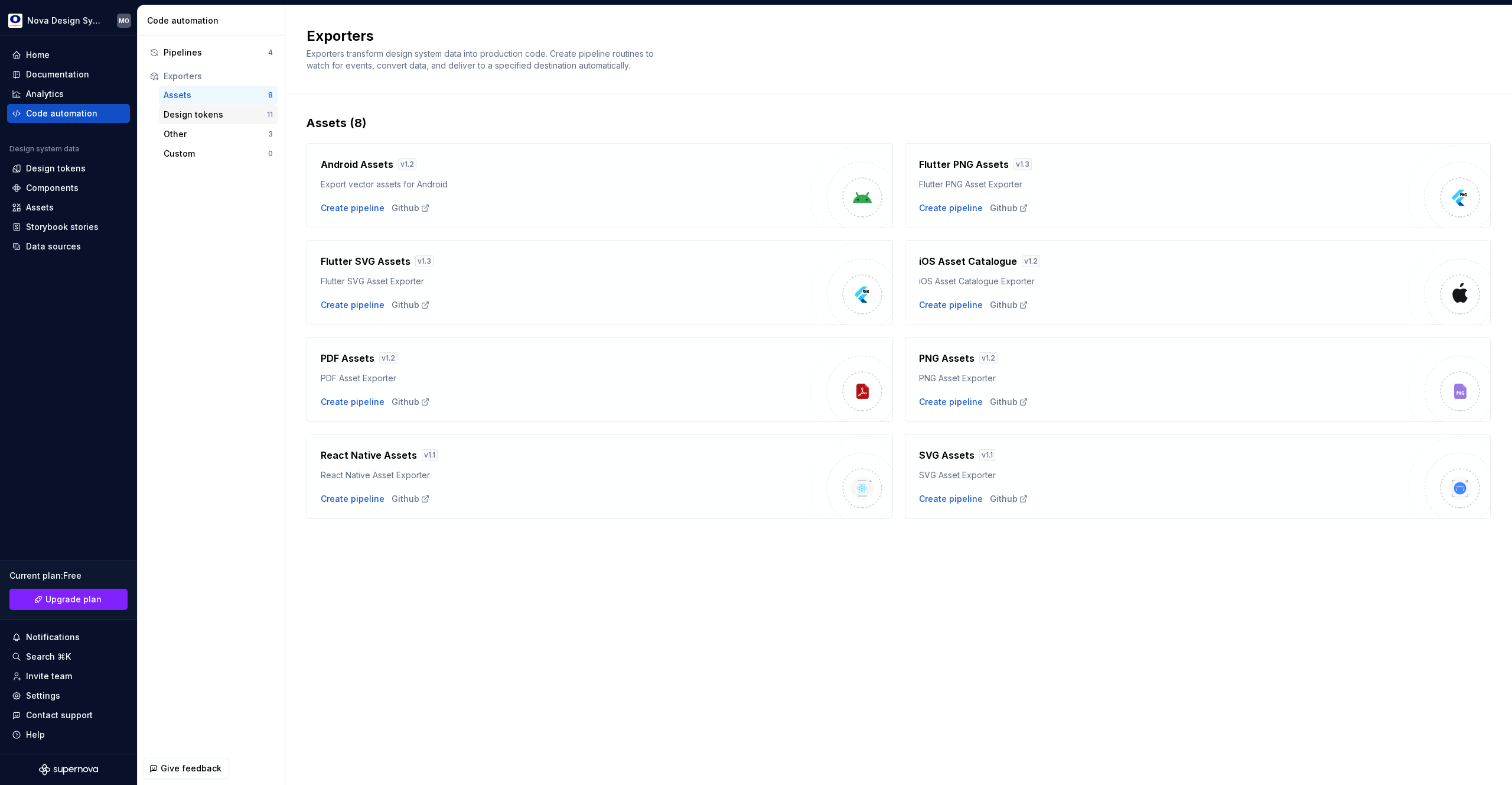
click at [201, 122] on div "Design tokens 11" at bounding box center [218, 115] width 119 height 19
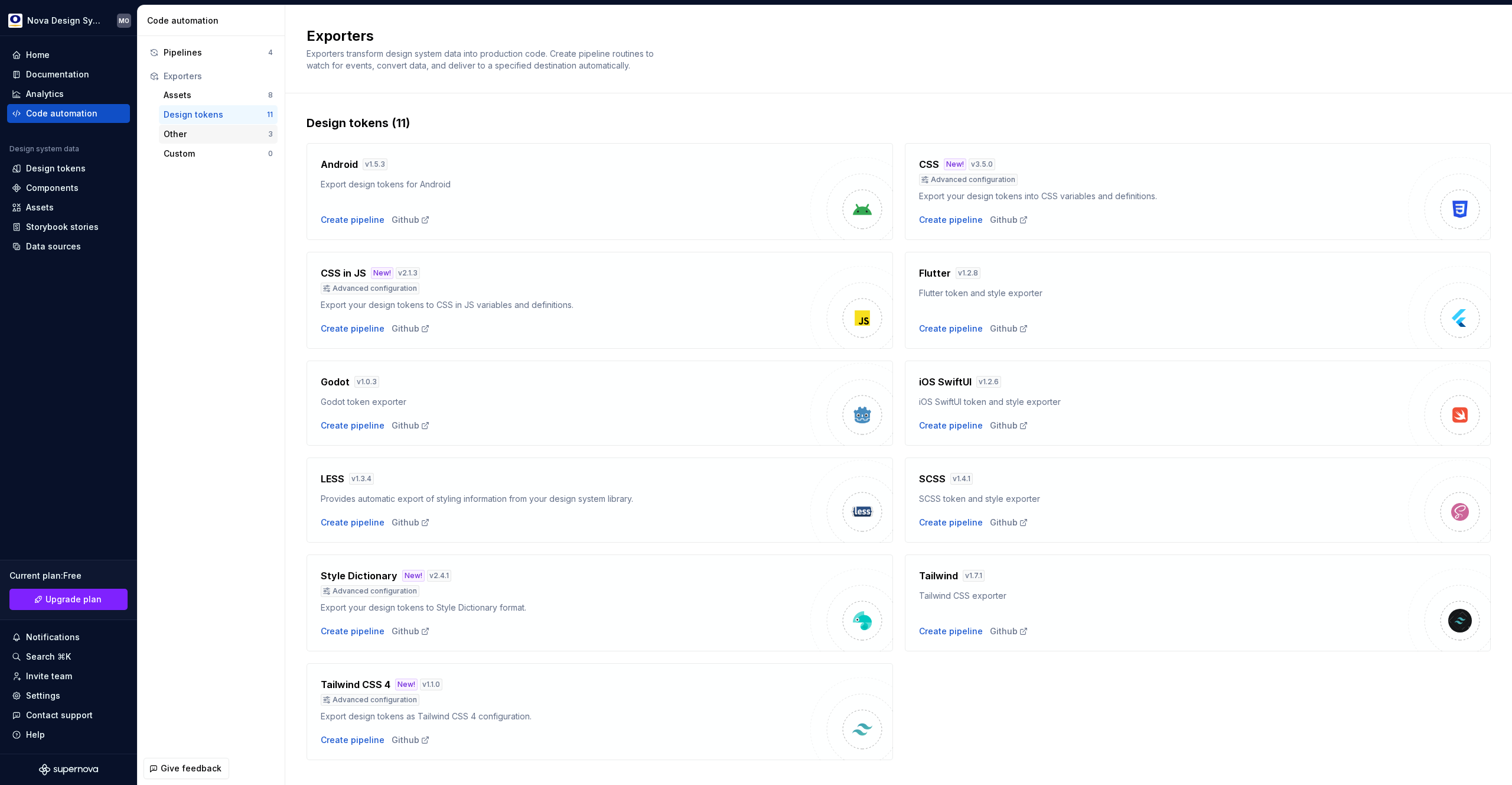
click at [201, 139] on div "Other" at bounding box center [215, 134] width 105 height 12
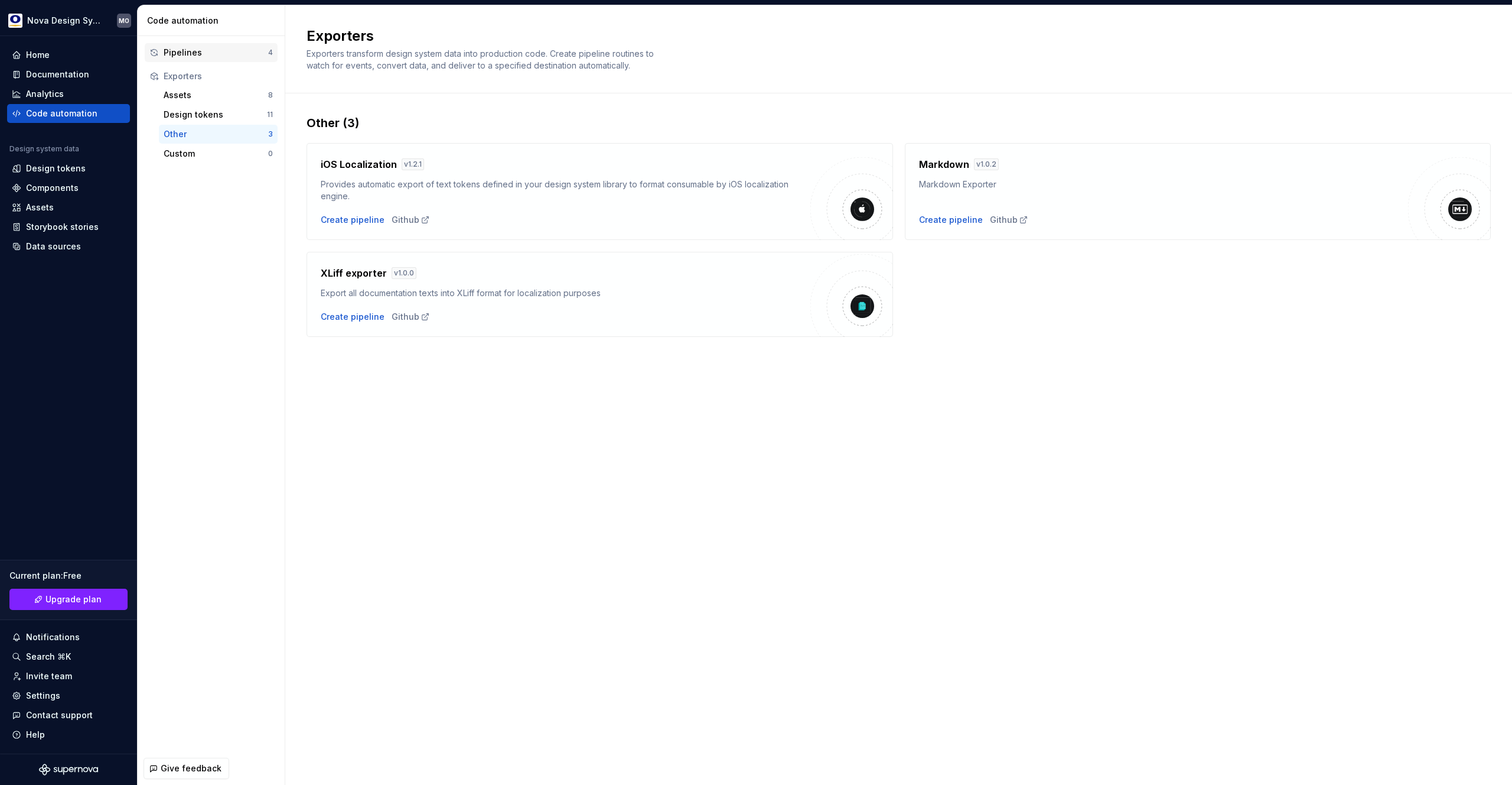
click at [199, 56] on div "Pipelines" at bounding box center [215, 53] width 105 height 12
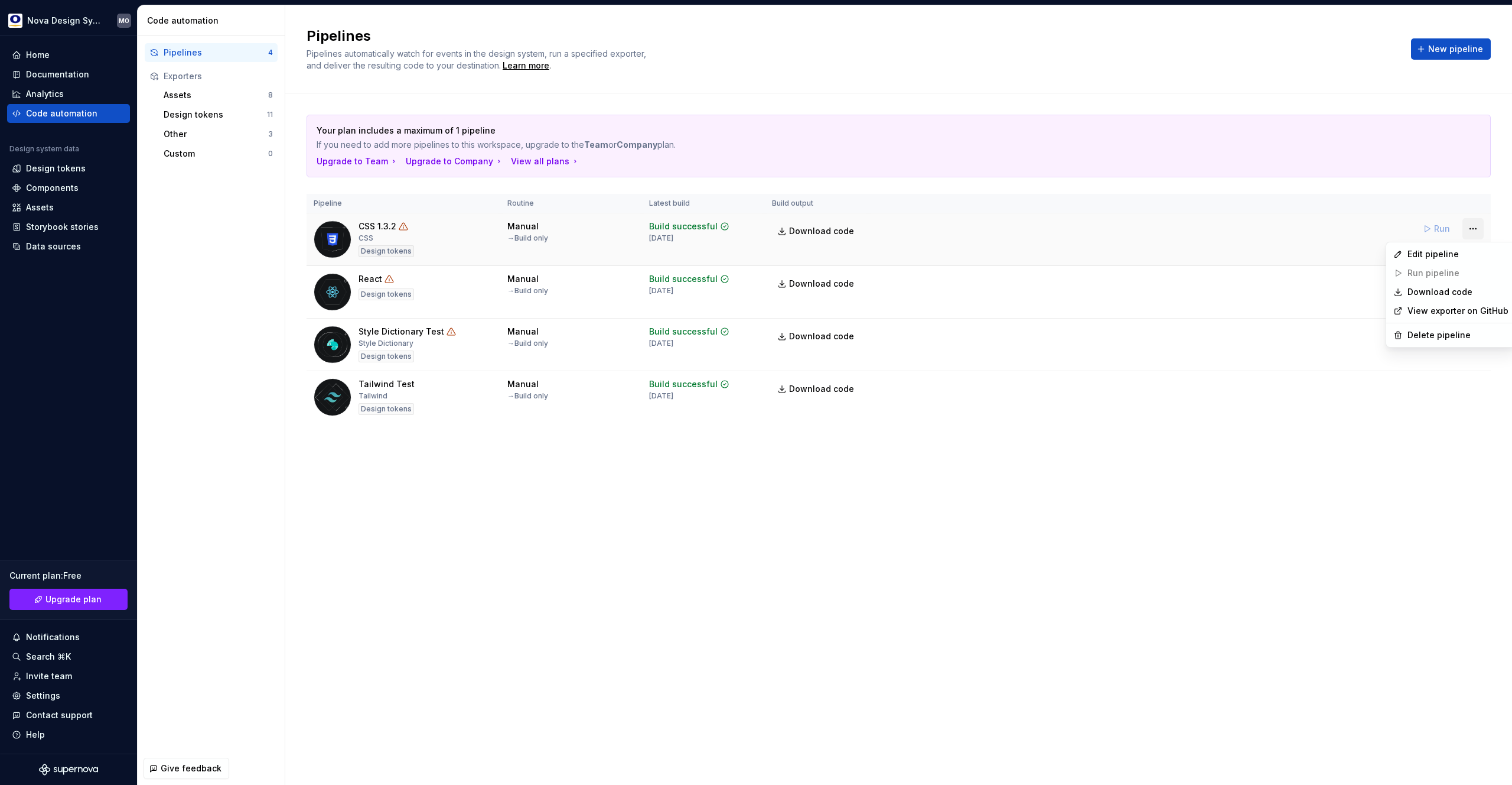
click at [1477, 229] on html "Nova Design System MO Home Documentation Analytics Code automation Design syste…" at bounding box center [756, 392] width 1512 height 785
click at [1447, 334] on div "Delete pipeline" at bounding box center [1458, 335] width 101 height 12
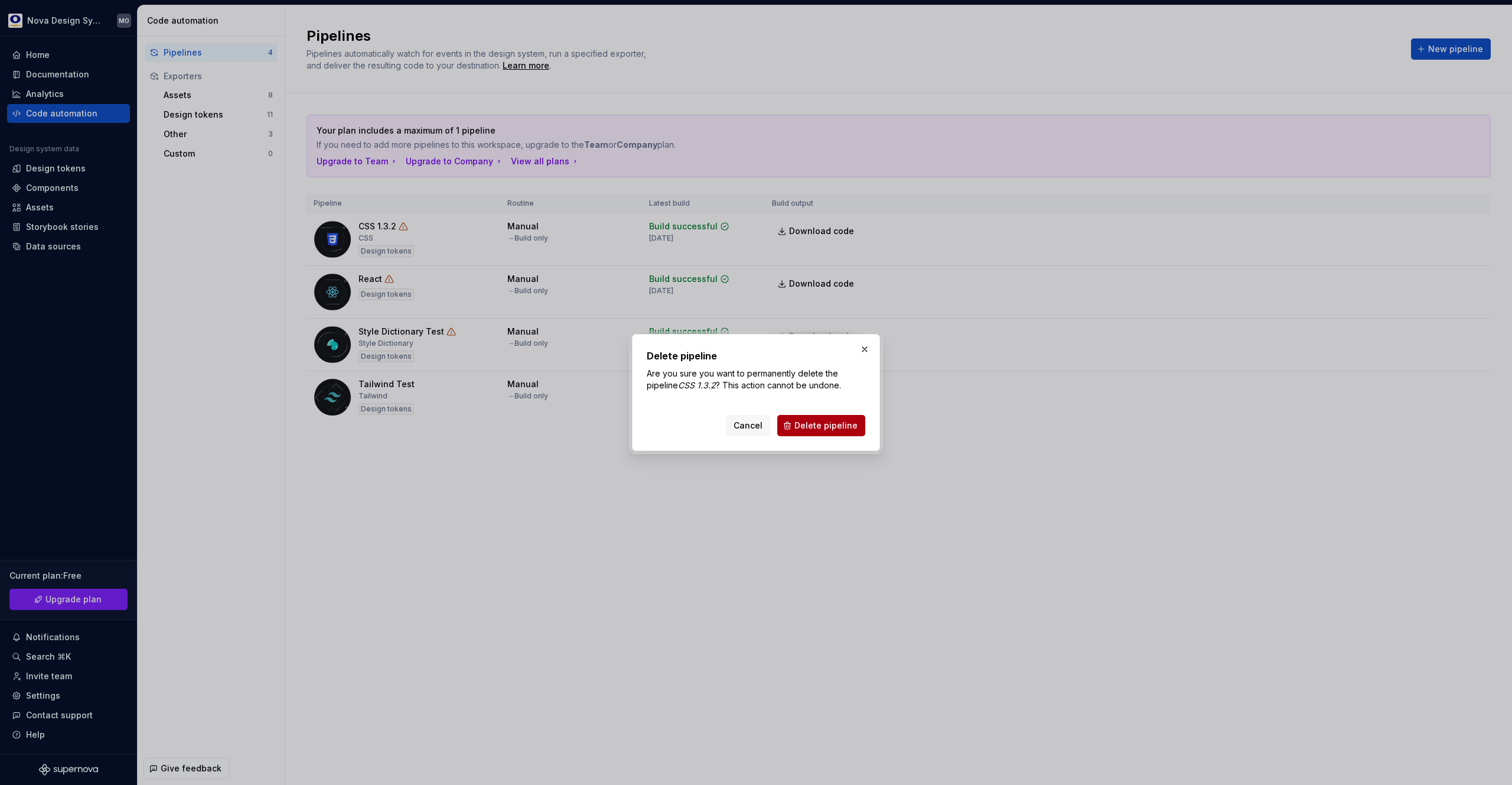
click at [815, 427] on span "Delete pipeline" at bounding box center [826, 425] width 63 height 12
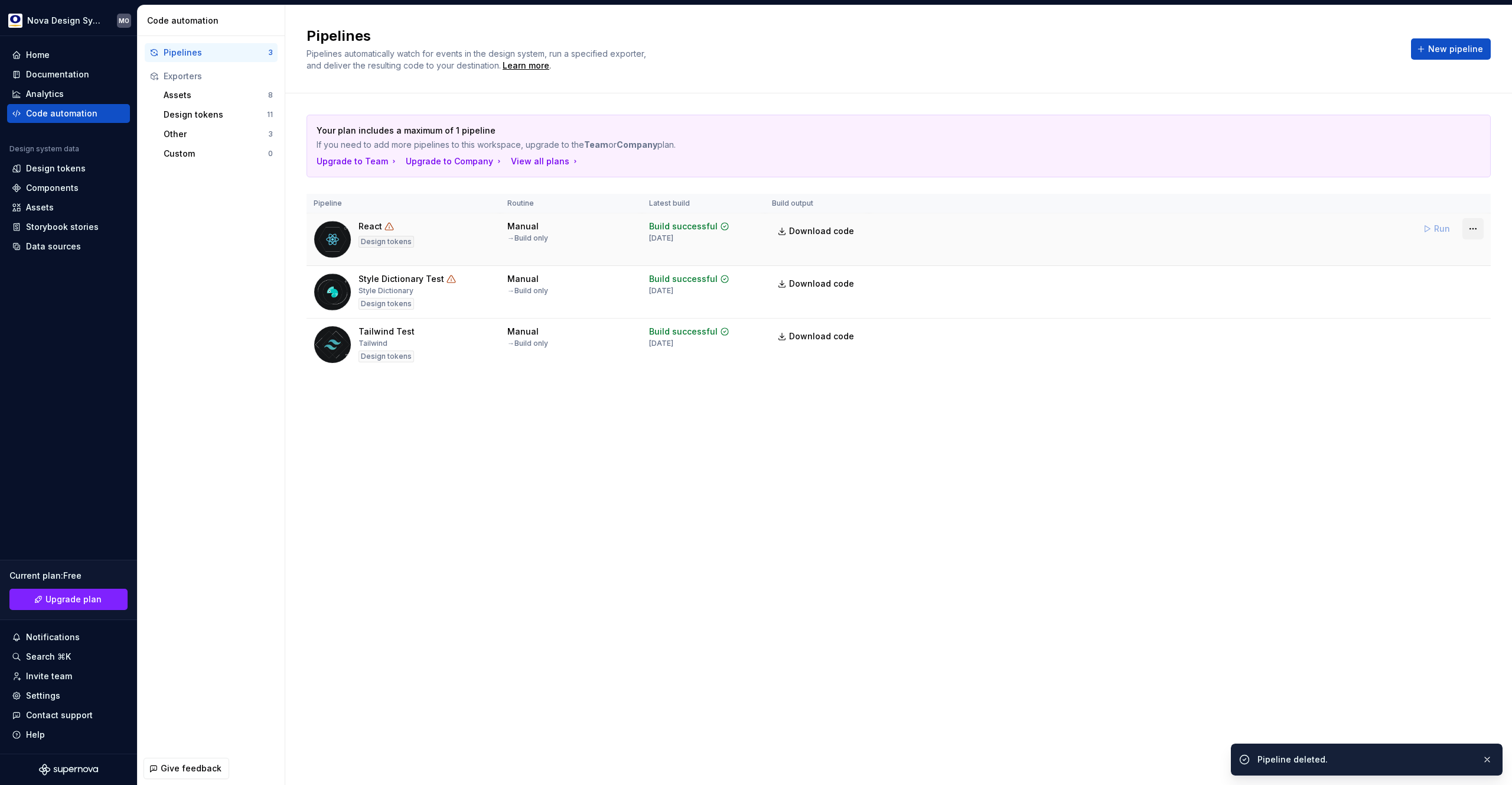
click at [1478, 228] on html "Nova Design System MO Home Documentation Analytics Code automation Design syste…" at bounding box center [756, 392] width 1512 height 785
click at [1443, 337] on div "Delete pipeline" at bounding box center [1458, 335] width 101 height 12
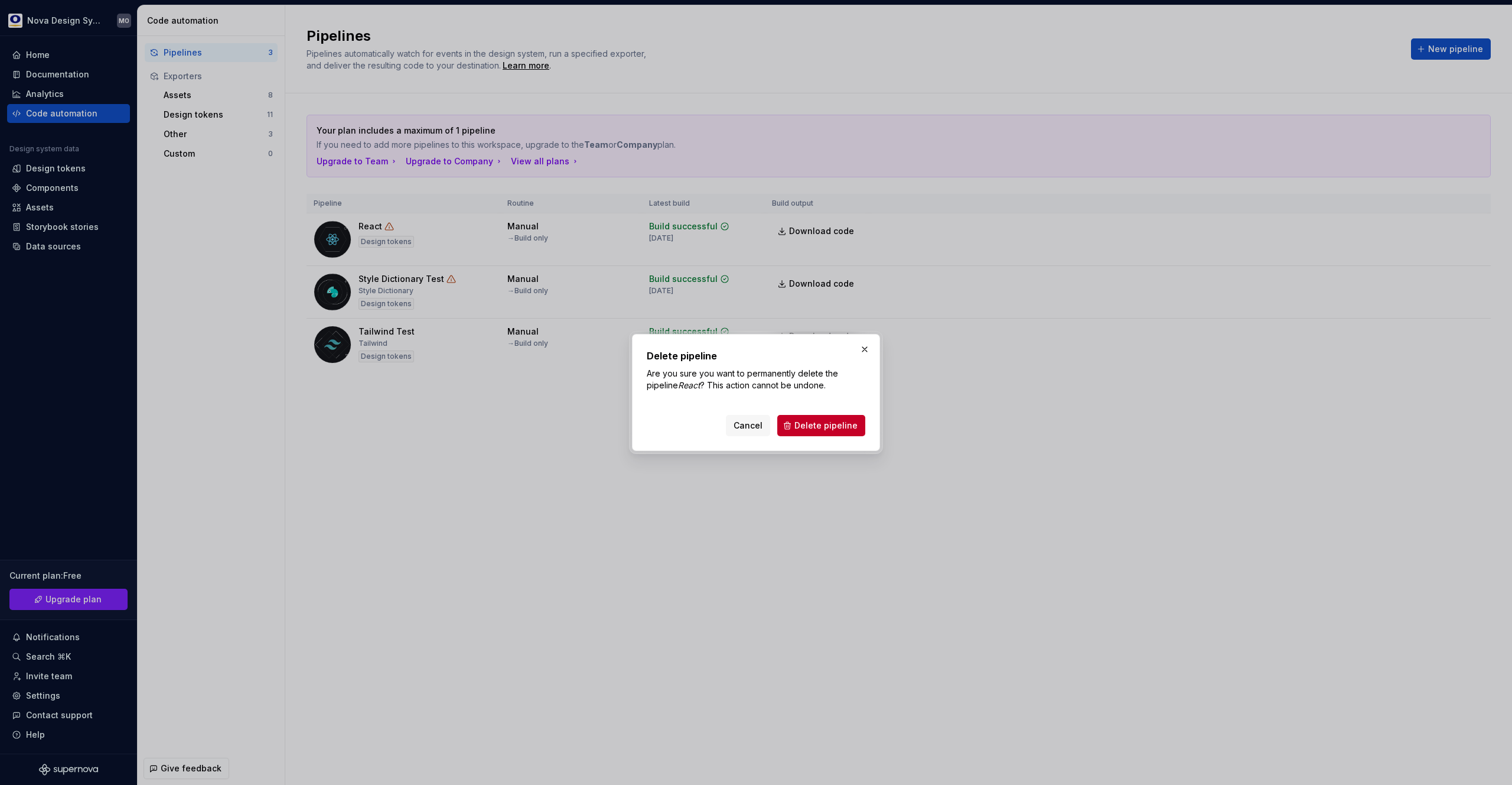
click at [848, 425] on span "Delete pipeline" at bounding box center [826, 425] width 63 height 12
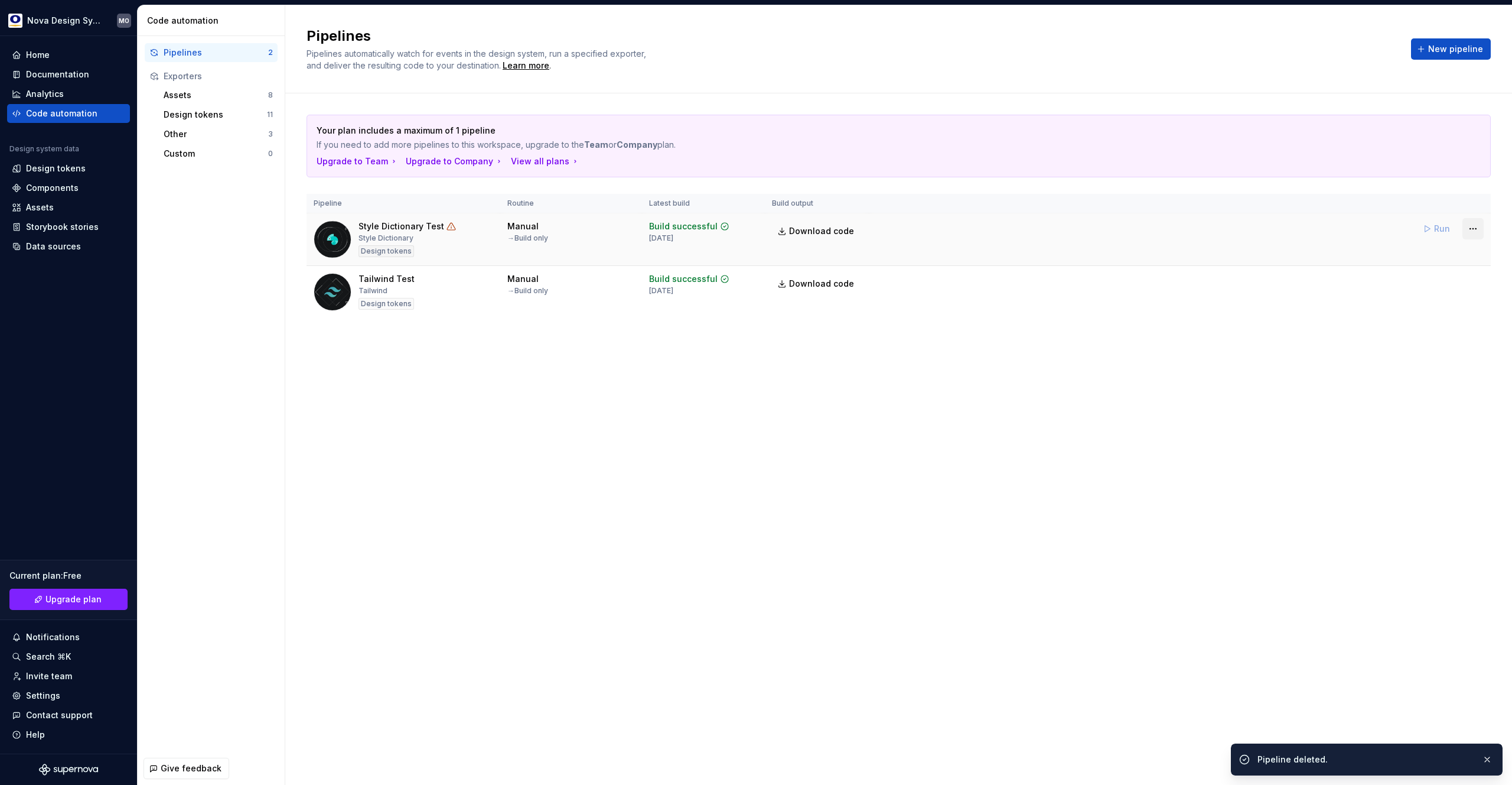
click at [1480, 231] on html "Nova Design System MO Home Documentation Analytics Code automation Design syste…" at bounding box center [756, 392] width 1512 height 785
click at [1431, 336] on div "Delete pipeline" at bounding box center [1458, 335] width 101 height 12
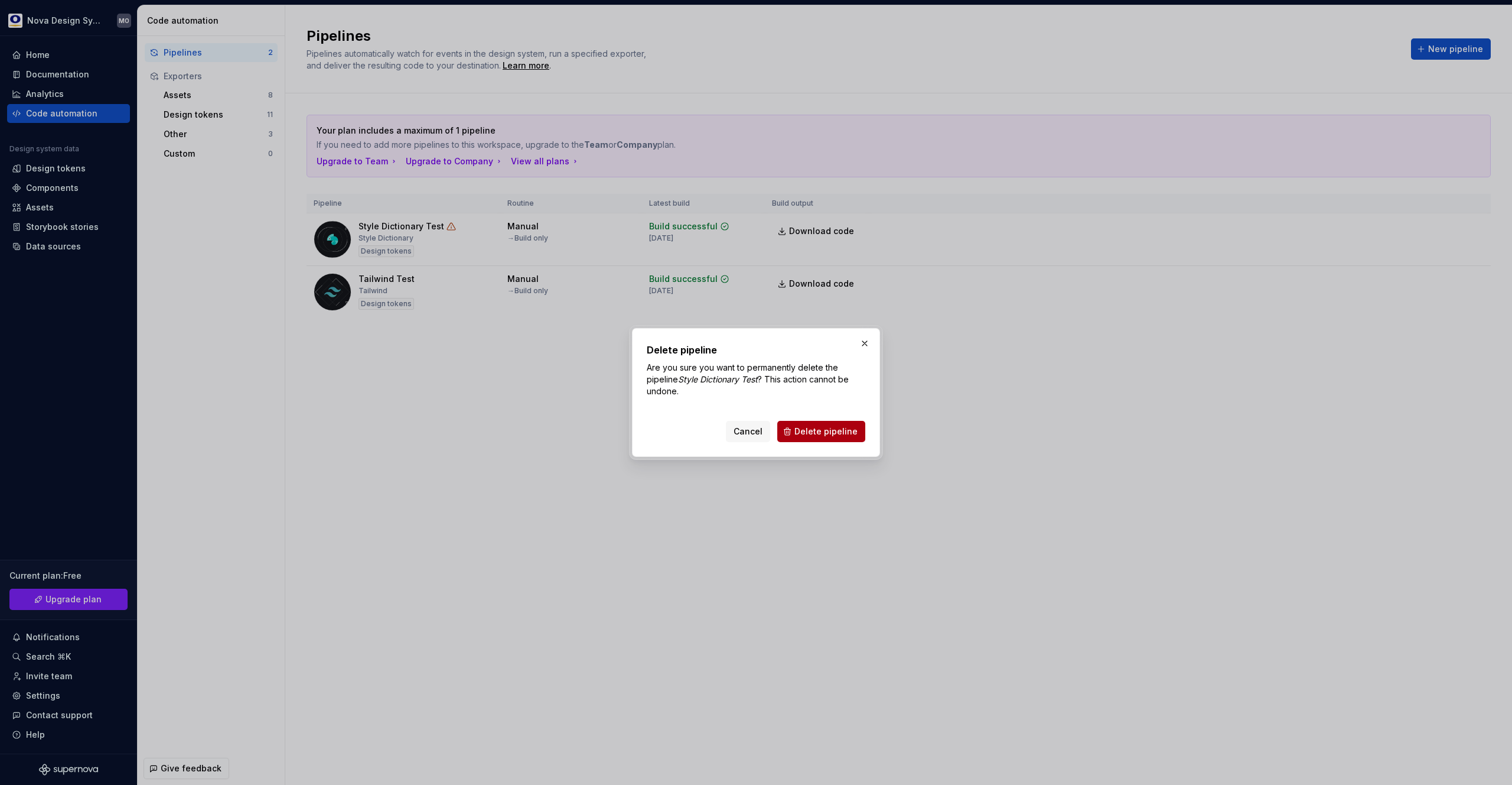
click at [826, 435] on span "Delete pipeline" at bounding box center [826, 431] width 63 height 12
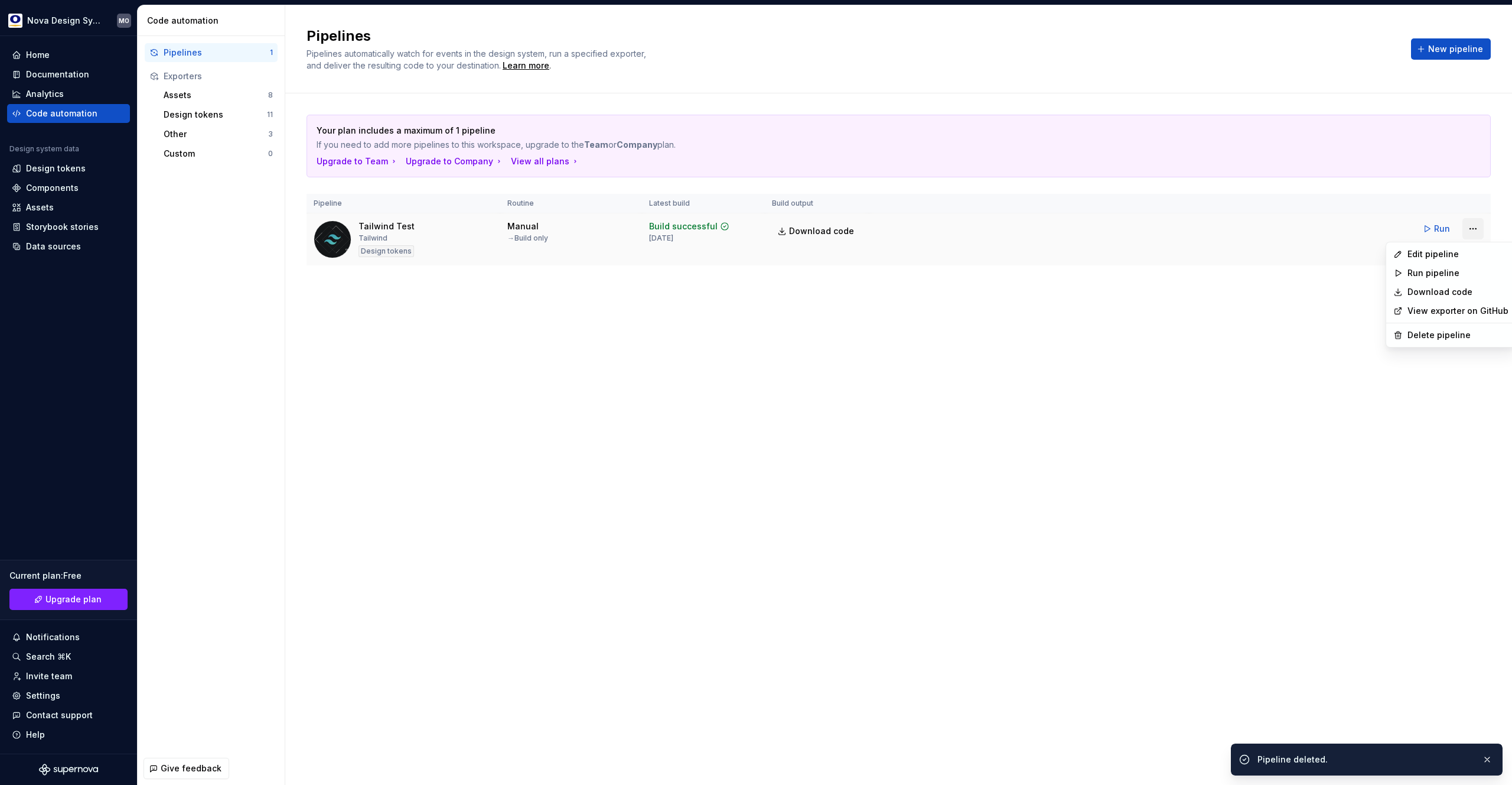
click at [1477, 231] on html "Nova Design System MO Home Documentation Analytics Code automation Design syste…" at bounding box center [756, 392] width 1512 height 785
click at [1428, 336] on div "Delete pipeline" at bounding box center [1458, 335] width 101 height 12
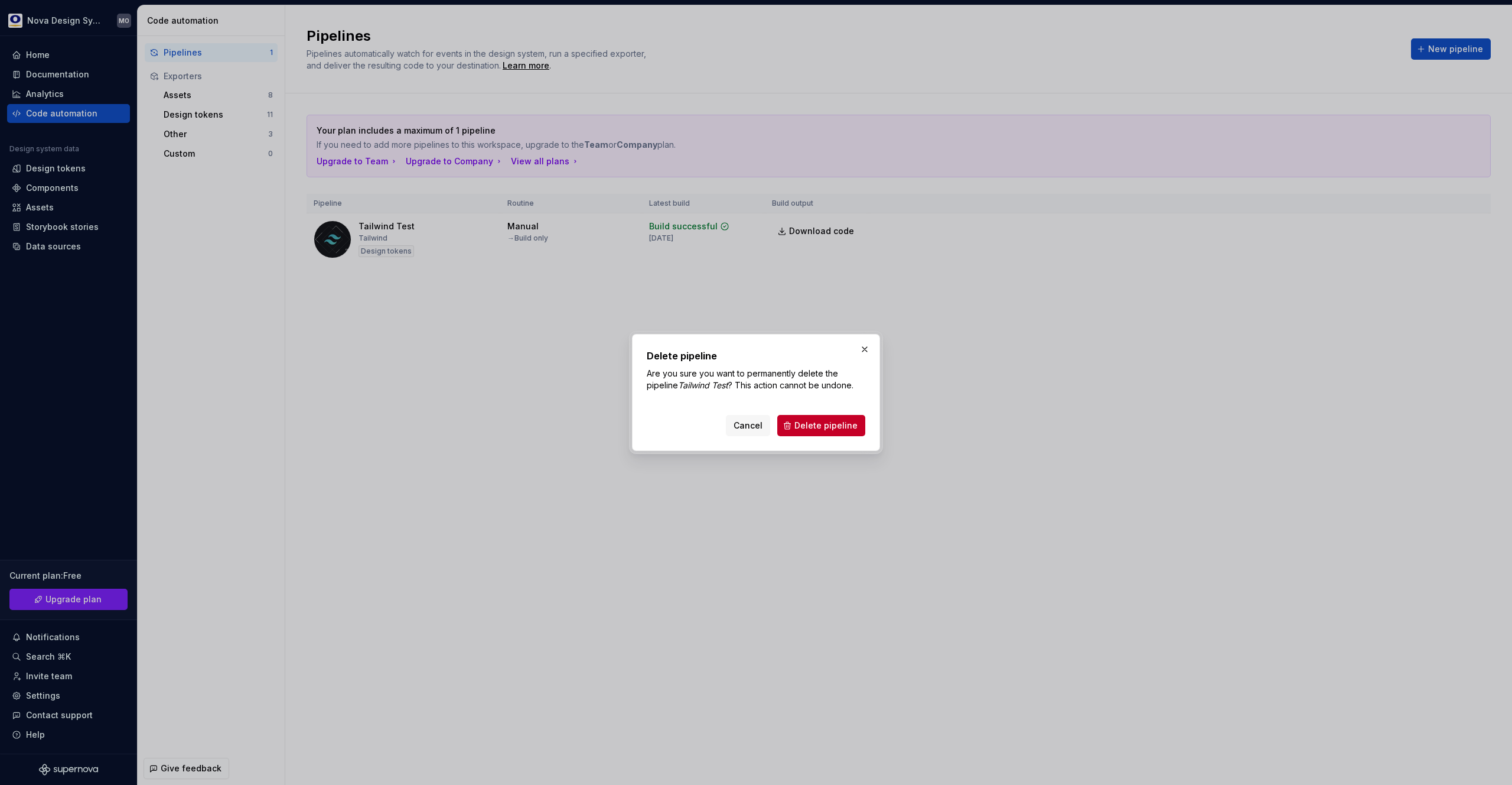
click at [826, 426] on span "Delete pipeline" at bounding box center [826, 425] width 63 height 12
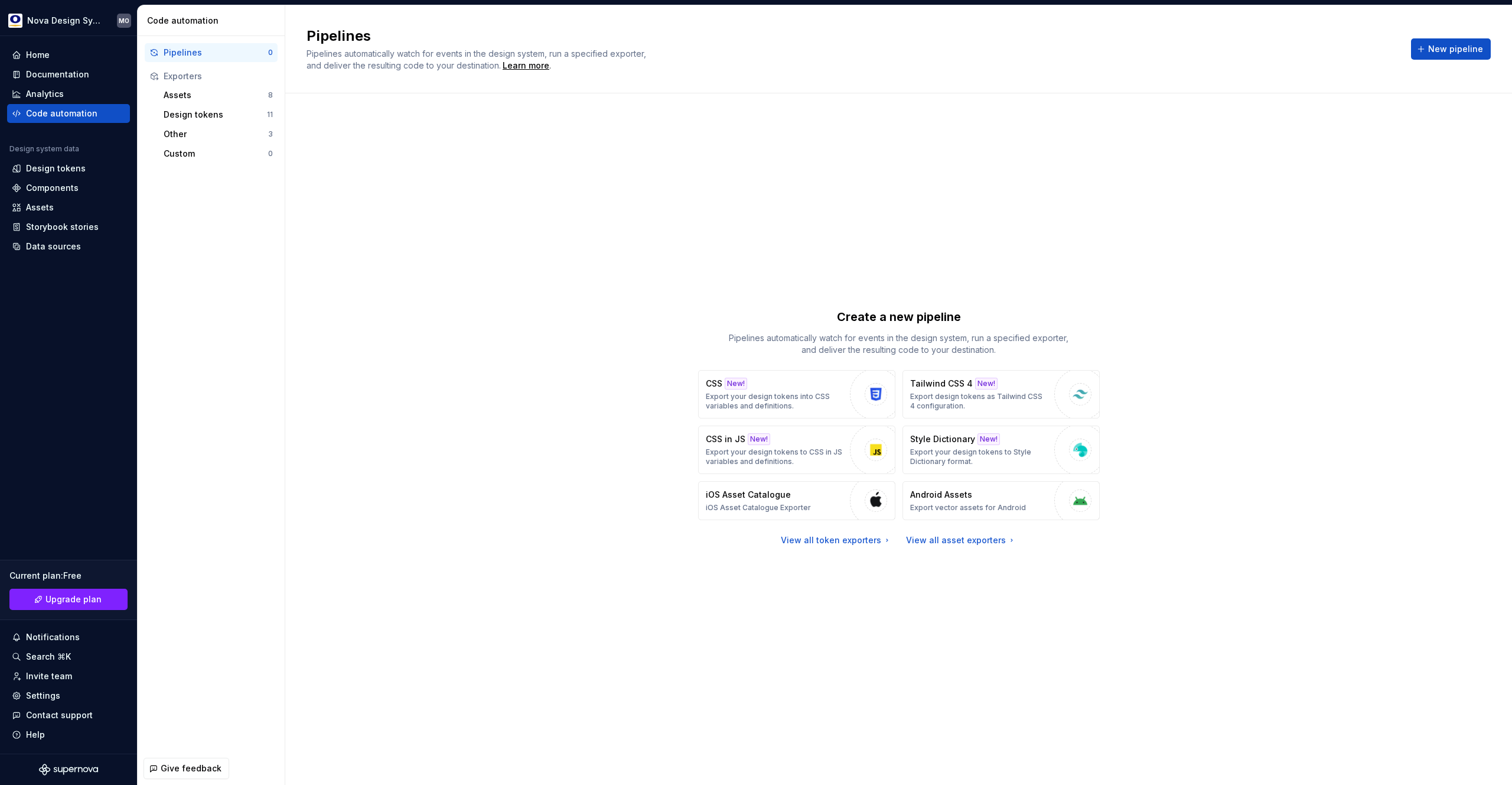
click at [508, 232] on div "Create a new pipeline Pipelines automatically watch for events in the design sy…" at bounding box center [898, 427] width 1185 height 625
click at [227, 51] on div "Pipelines" at bounding box center [215, 53] width 105 height 12
click at [50, 90] on div "Analytics" at bounding box center [45, 94] width 38 height 12
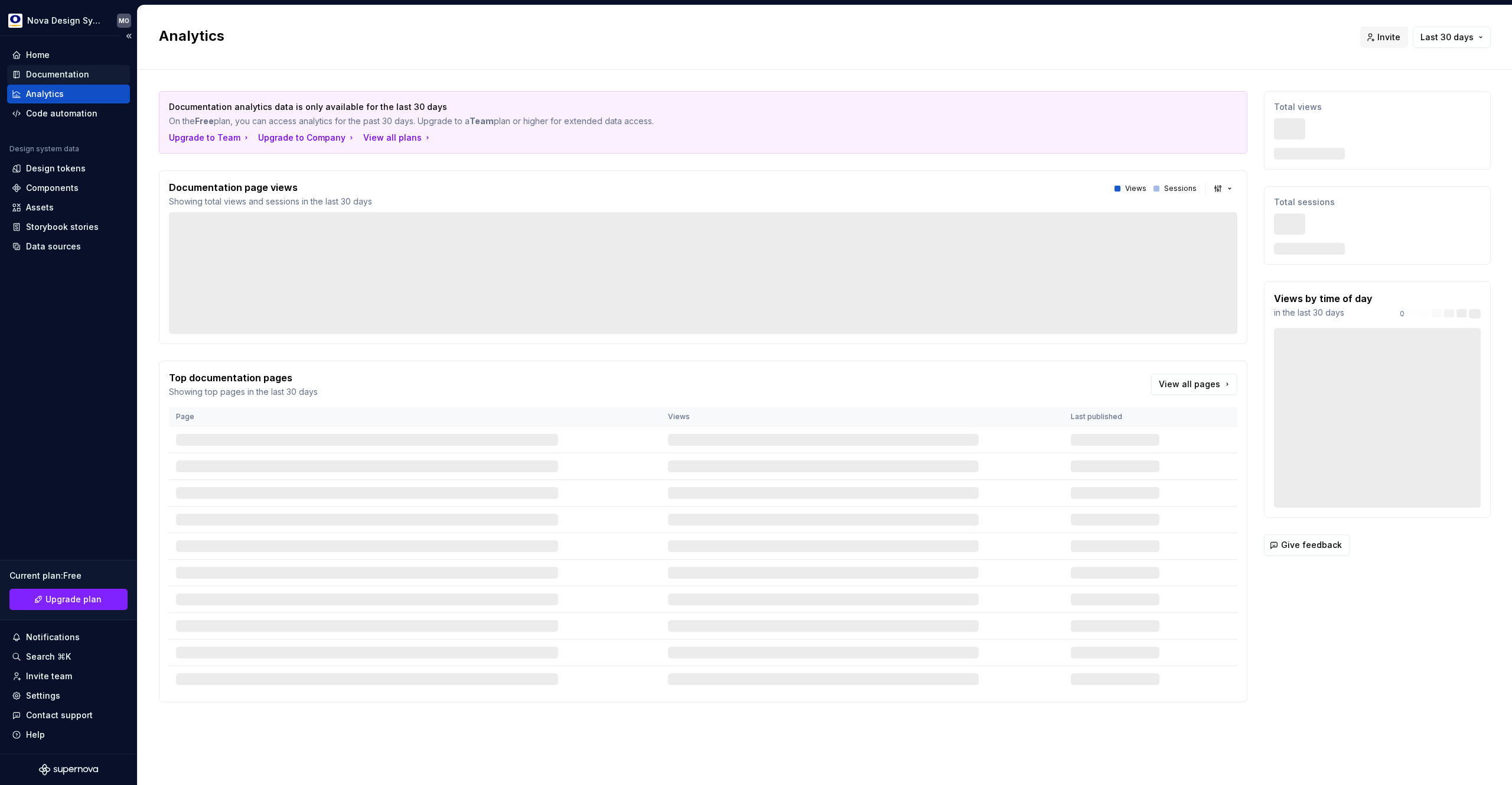
click at [53, 73] on div "Documentation" at bounding box center [57, 75] width 63 height 12
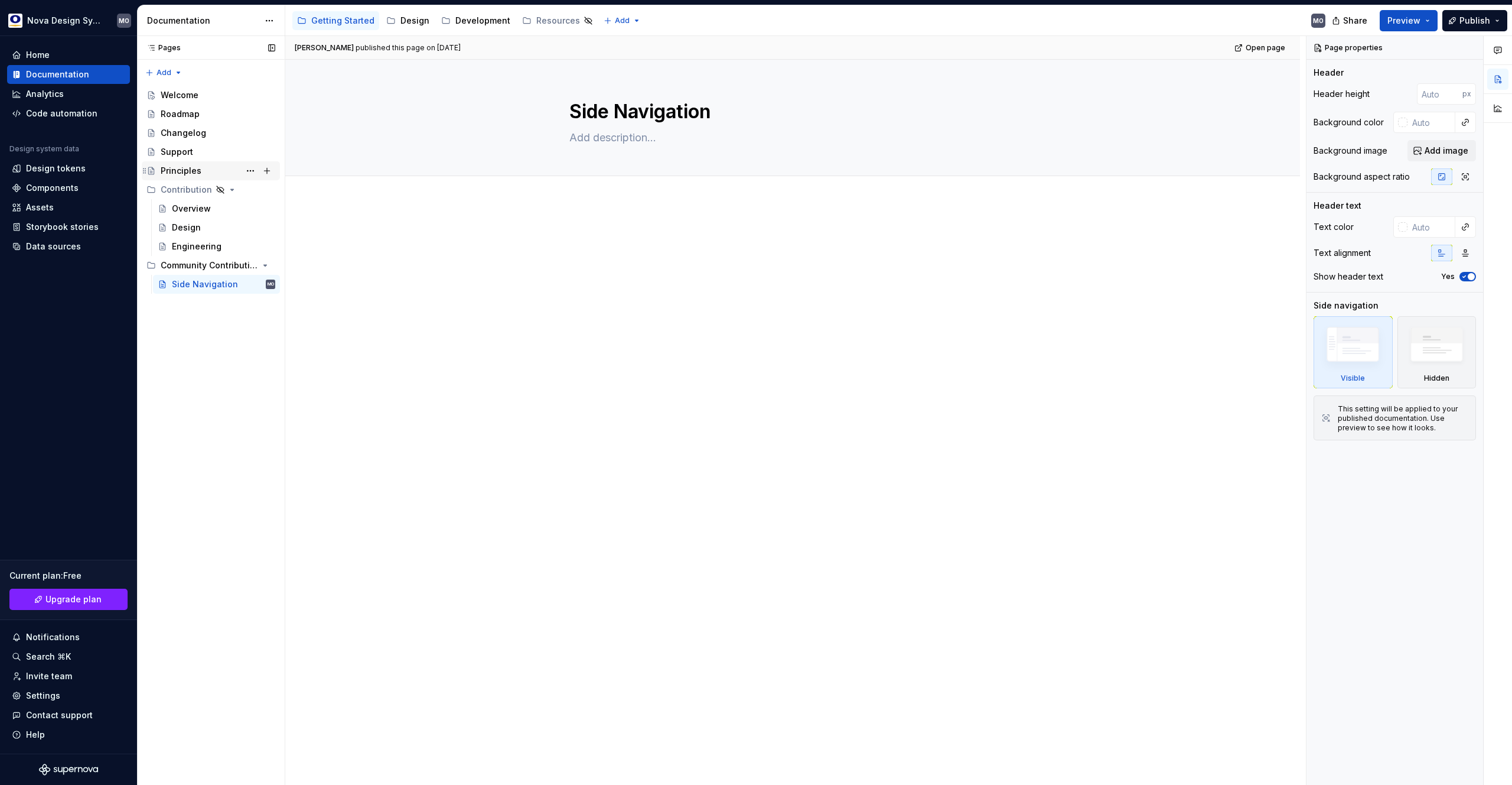
click at [188, 174] on div "Principles" at bounding box center [181, 171] width 41 height 12
click at [191, 97] on div "Welcome" at bounding box center [179, 95] width 38 height 12
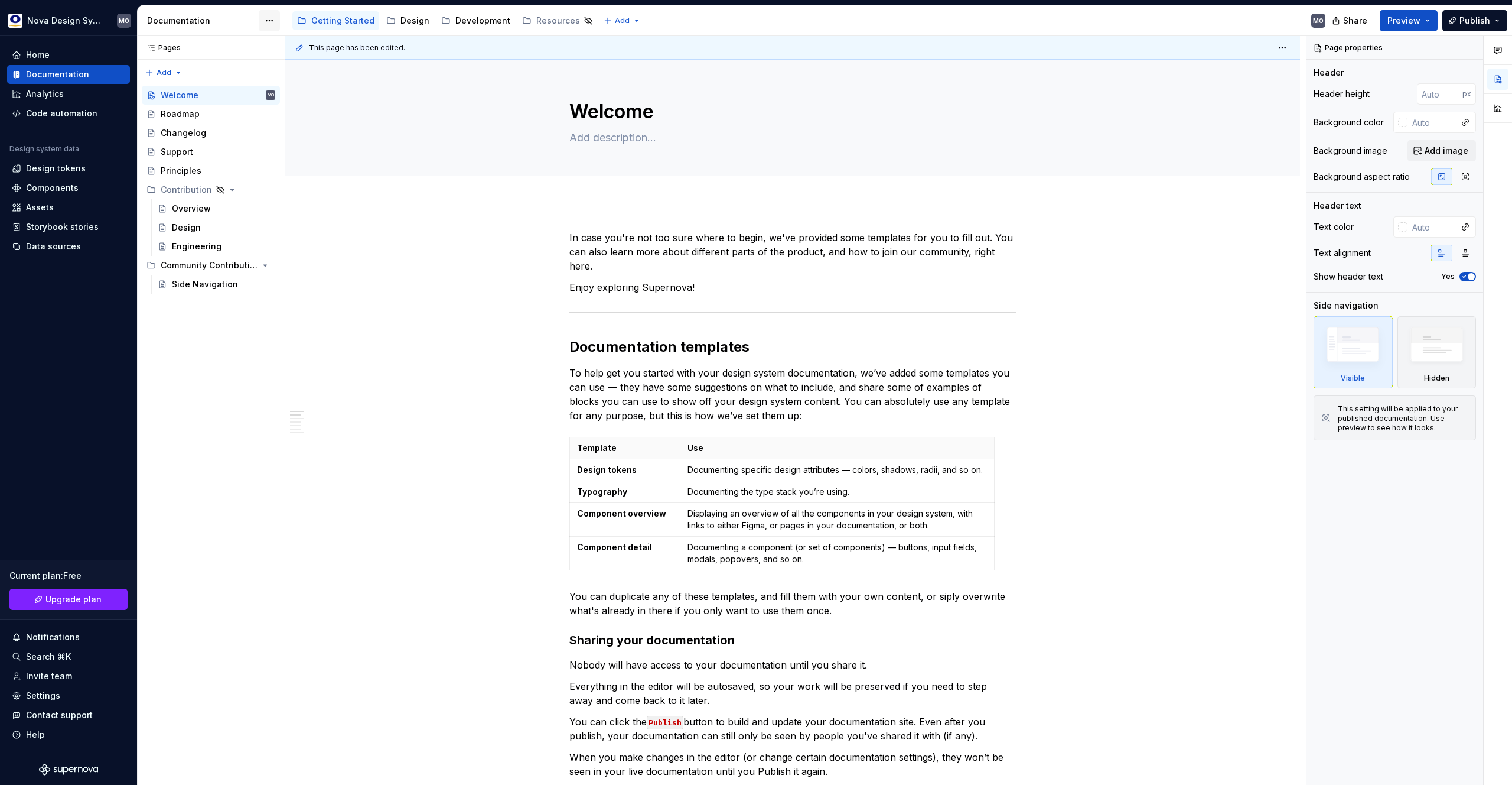
click at [270, 20] on html "Nova Design System MO Home Documentation Analytics Code automation Design syste…" at bounding box center [756, 392] width 1512 height 785
click at [372, 313] on html "Nova Design System MO Home Documentation Analytics Code automation Design syste…" at bounding box center [756, 392] width 1512 height 785
click at [190, 114] on div "Roadmap" at bounding box center [179, 114] width 39 height 12
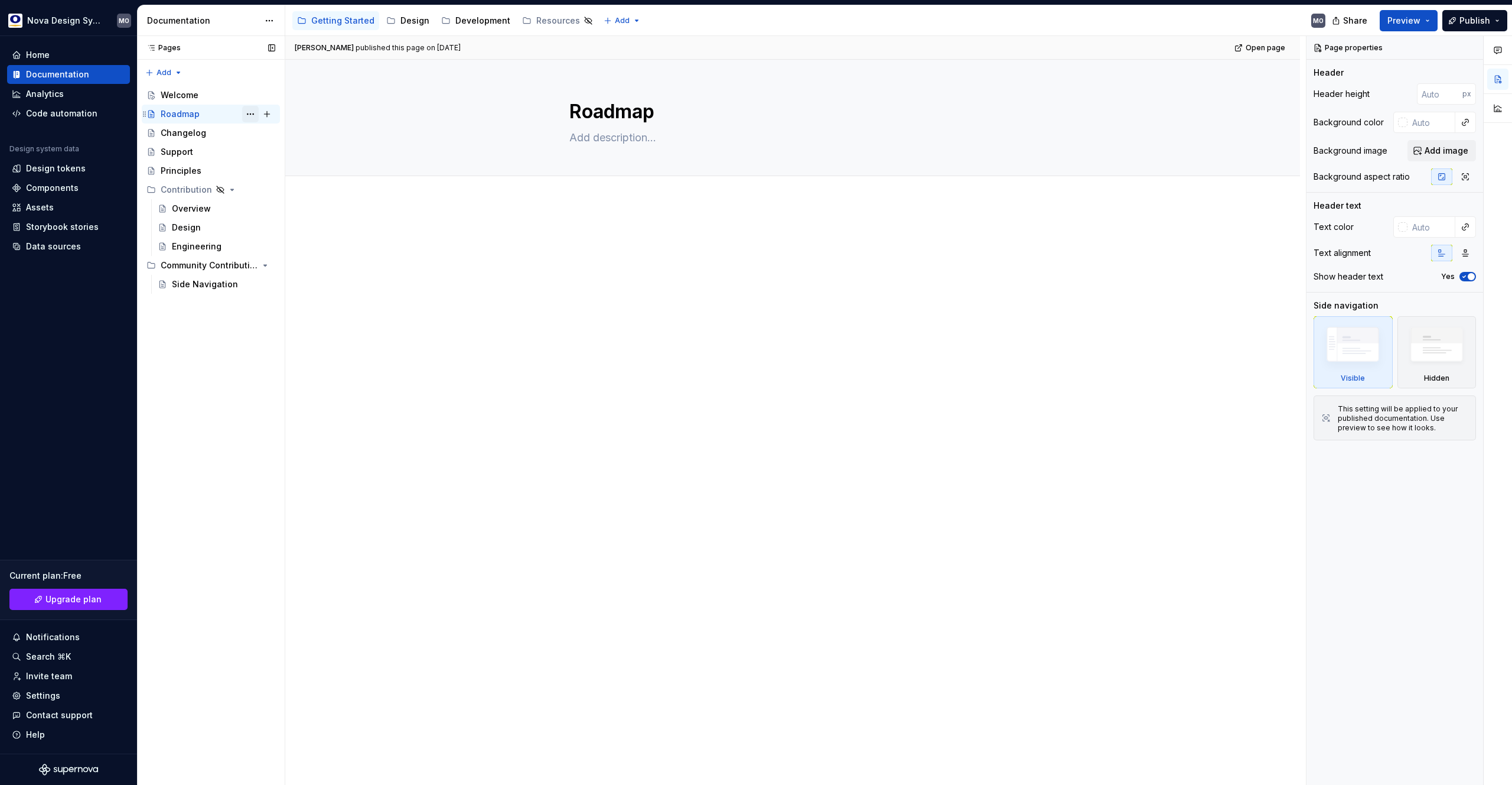
click at [255, 114] on button "Page tree" at bounding box center [251, 114] width 17 height 17
click at [285, 304] on div "Delete page" at bounding box center [322, 306] width 116 height 12
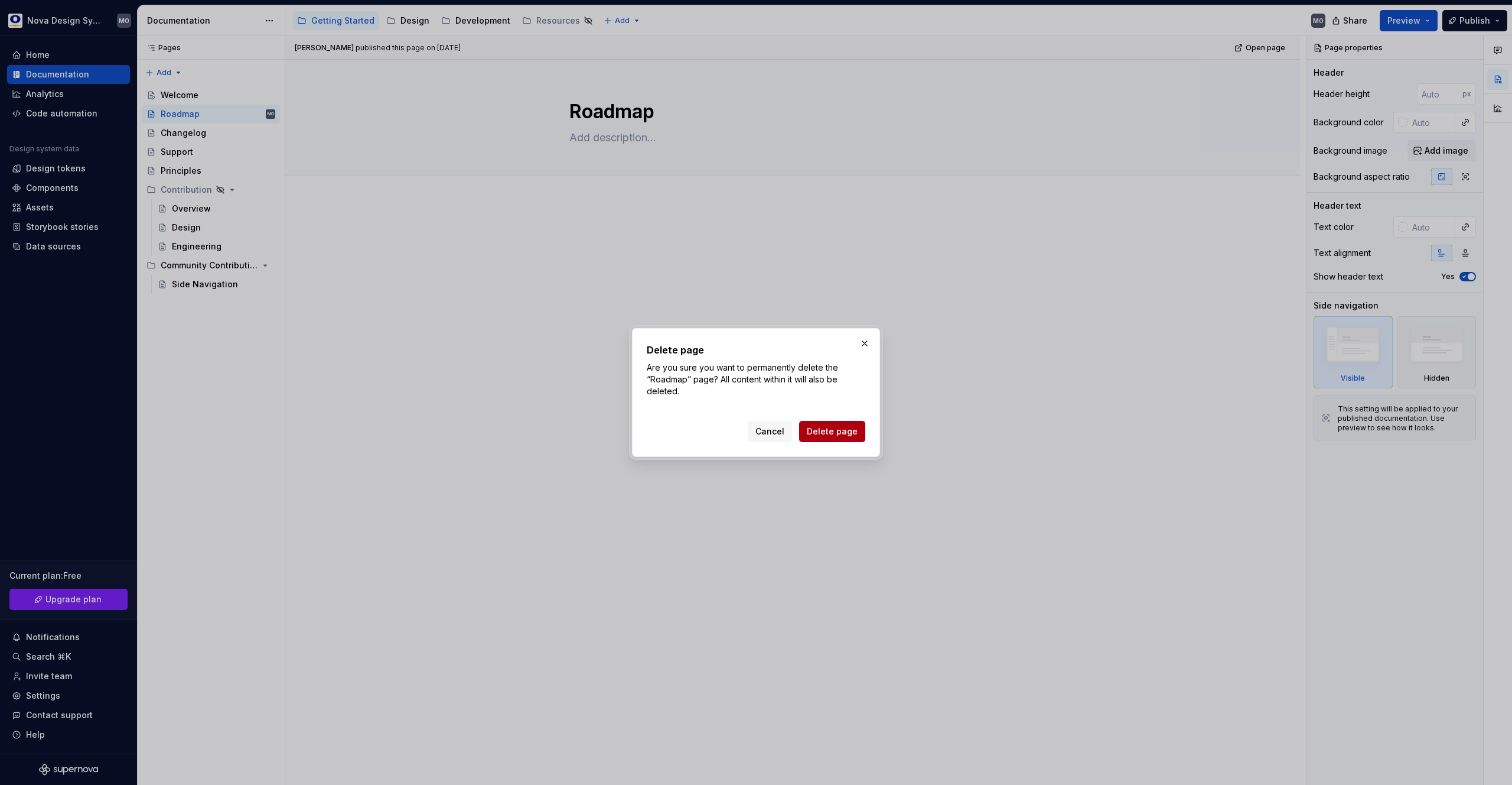
click at [818, 434] on span "Delete page" at bounding box center [831, 431] width 51 height 12
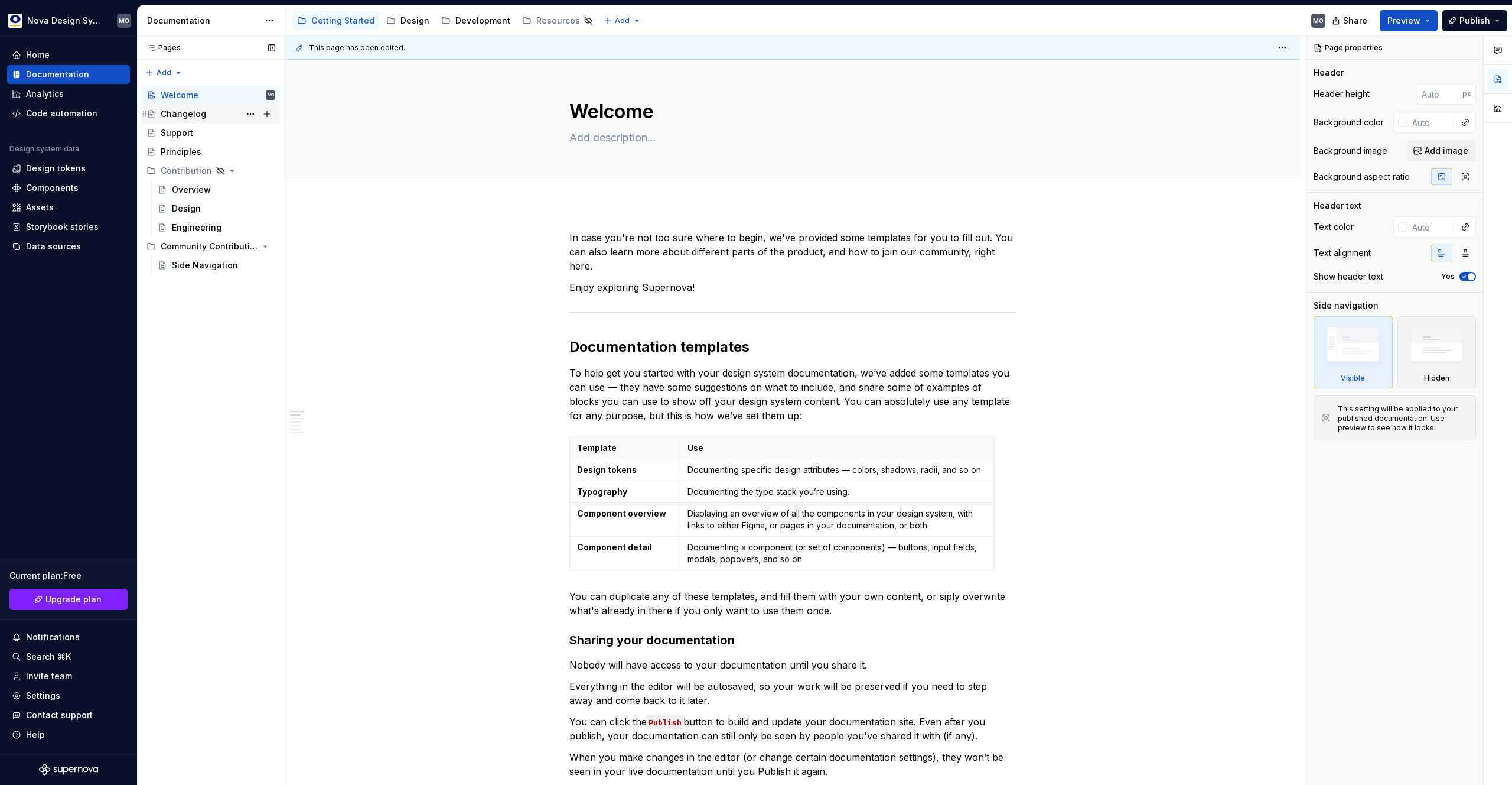
click at [196, 115] on div "Changelog" at bounding box center [183, 114] width 45 height 12
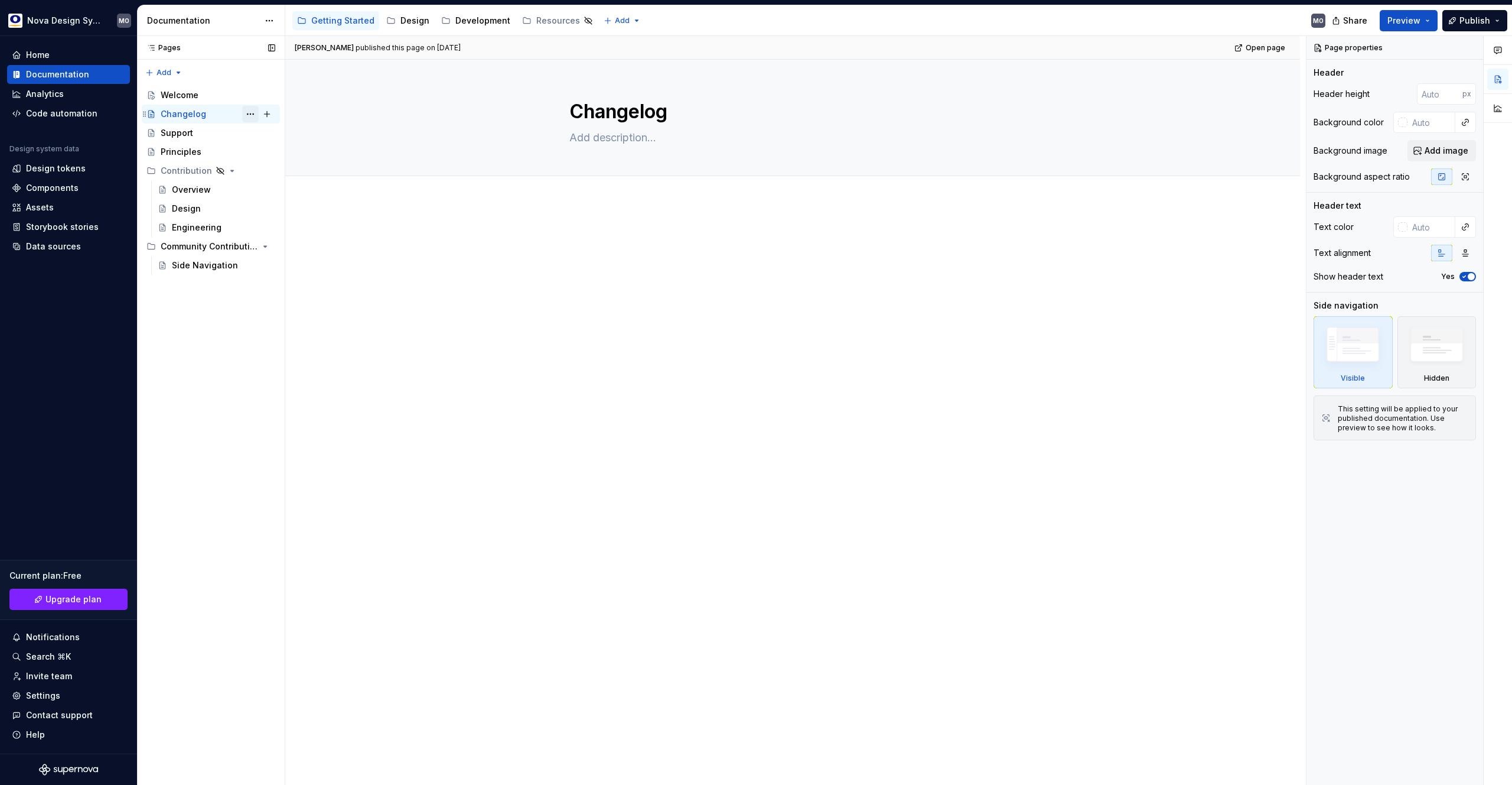
click at [249, 114] on button "Page tree" at bounding box center [251, 114] width 17 height 17
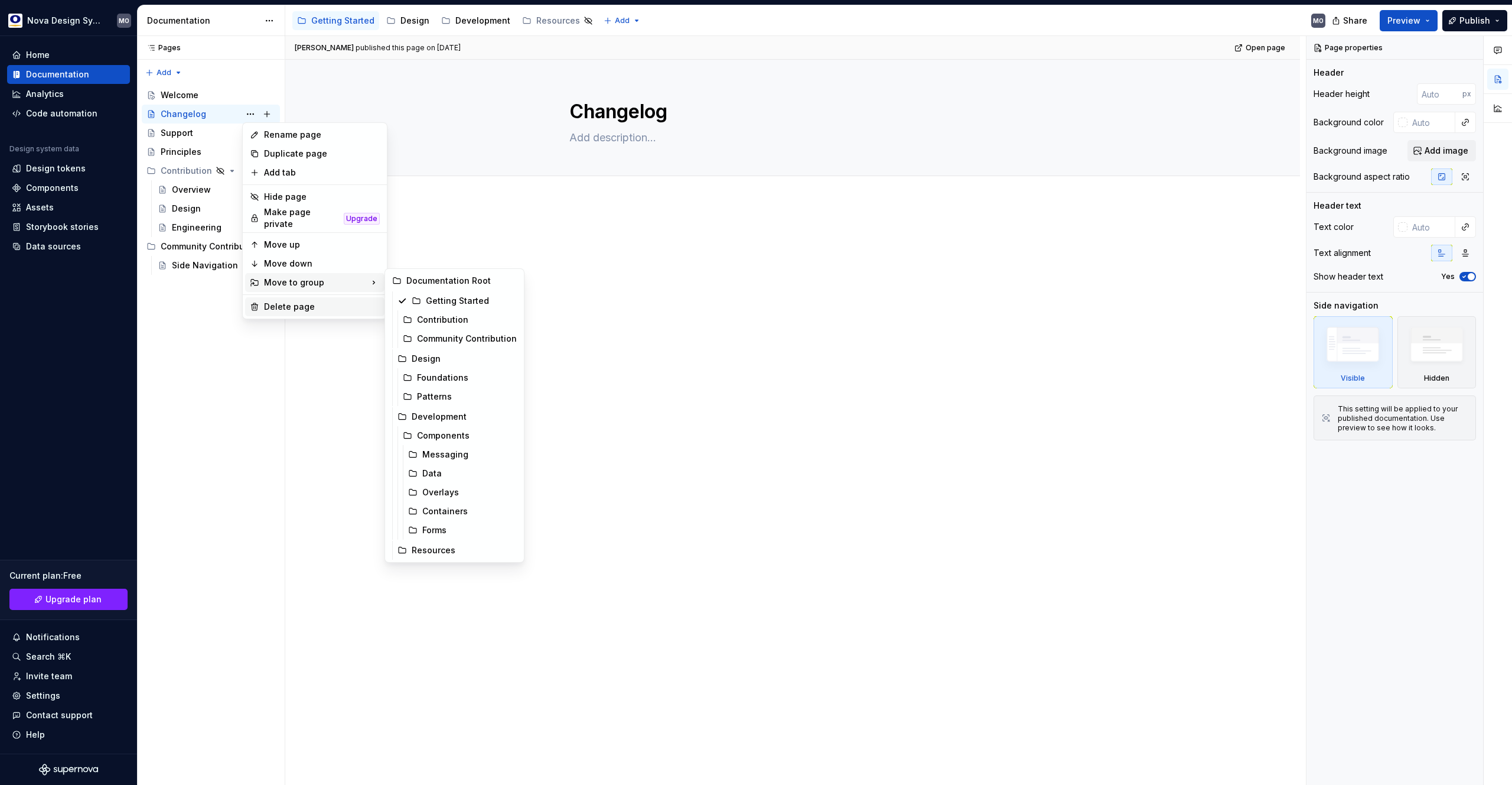
click at [284, 303] on div "Delete page" at bounding box center [322, 306] width 116 height 12
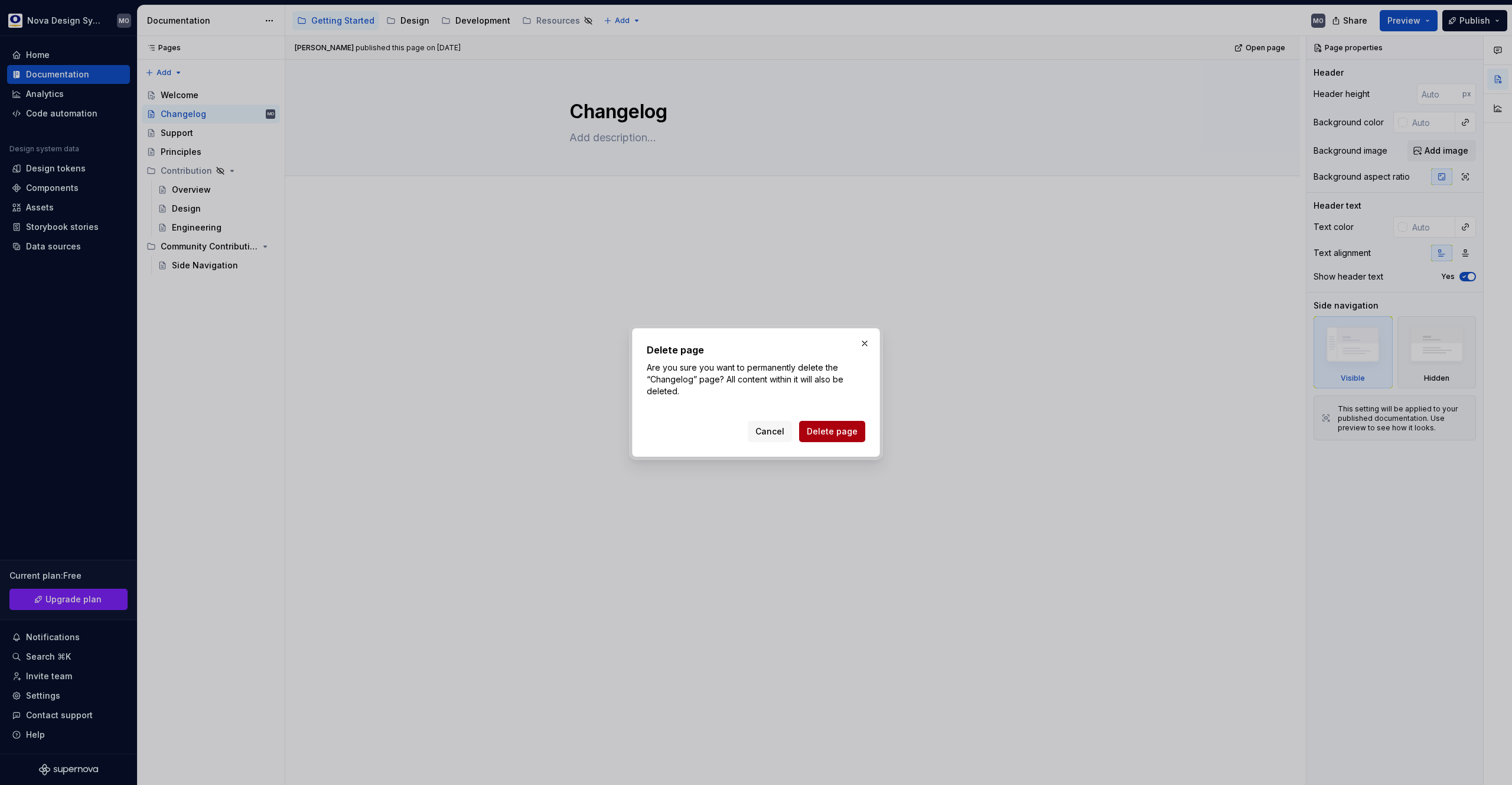
click at [822, 439] on button "Delete page" at bounding box center [832, 431] width 66 height 21
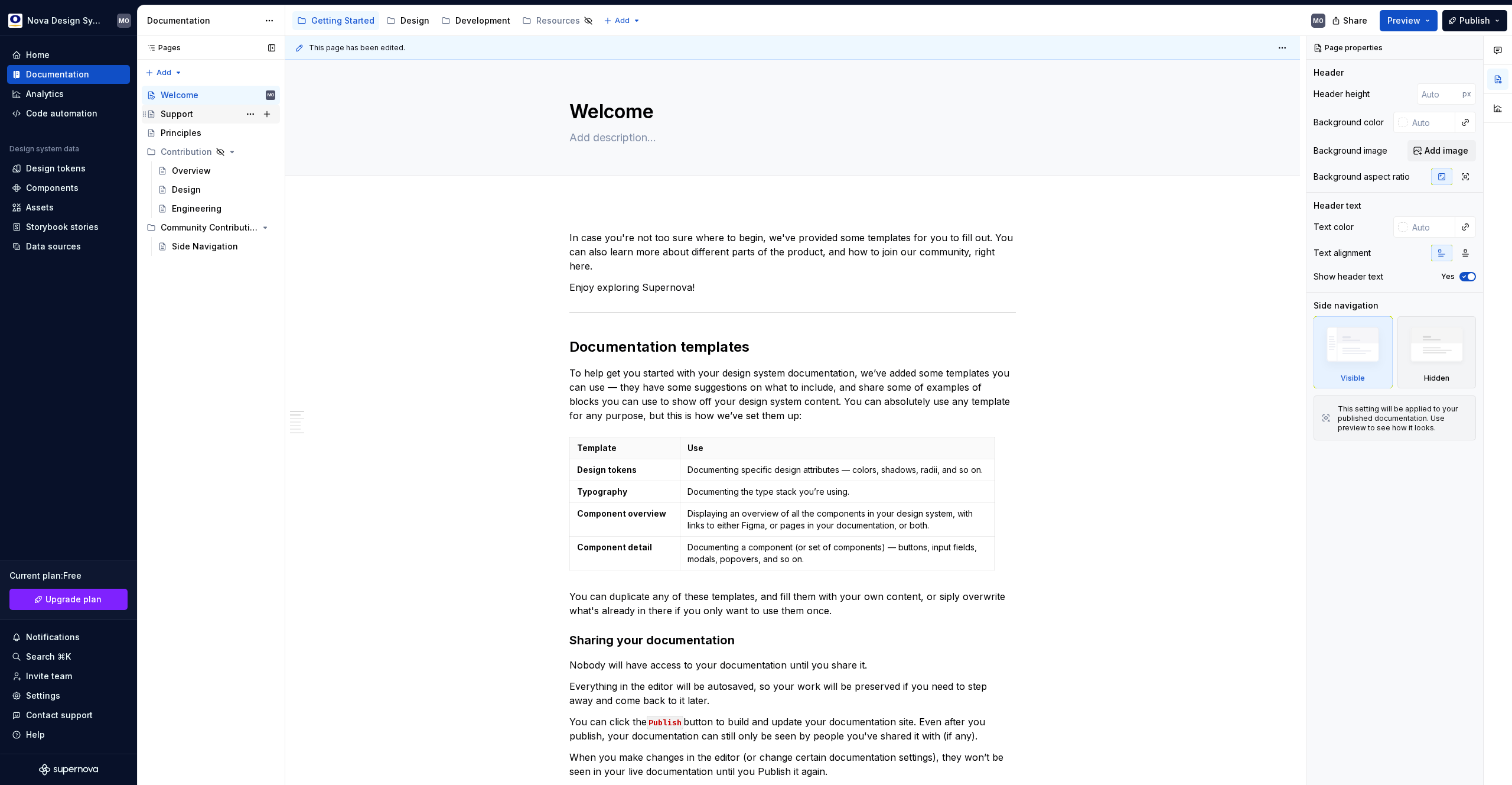
click at [188, 114] on div "Support" at bounding box center [177, 114] width 32 height 12
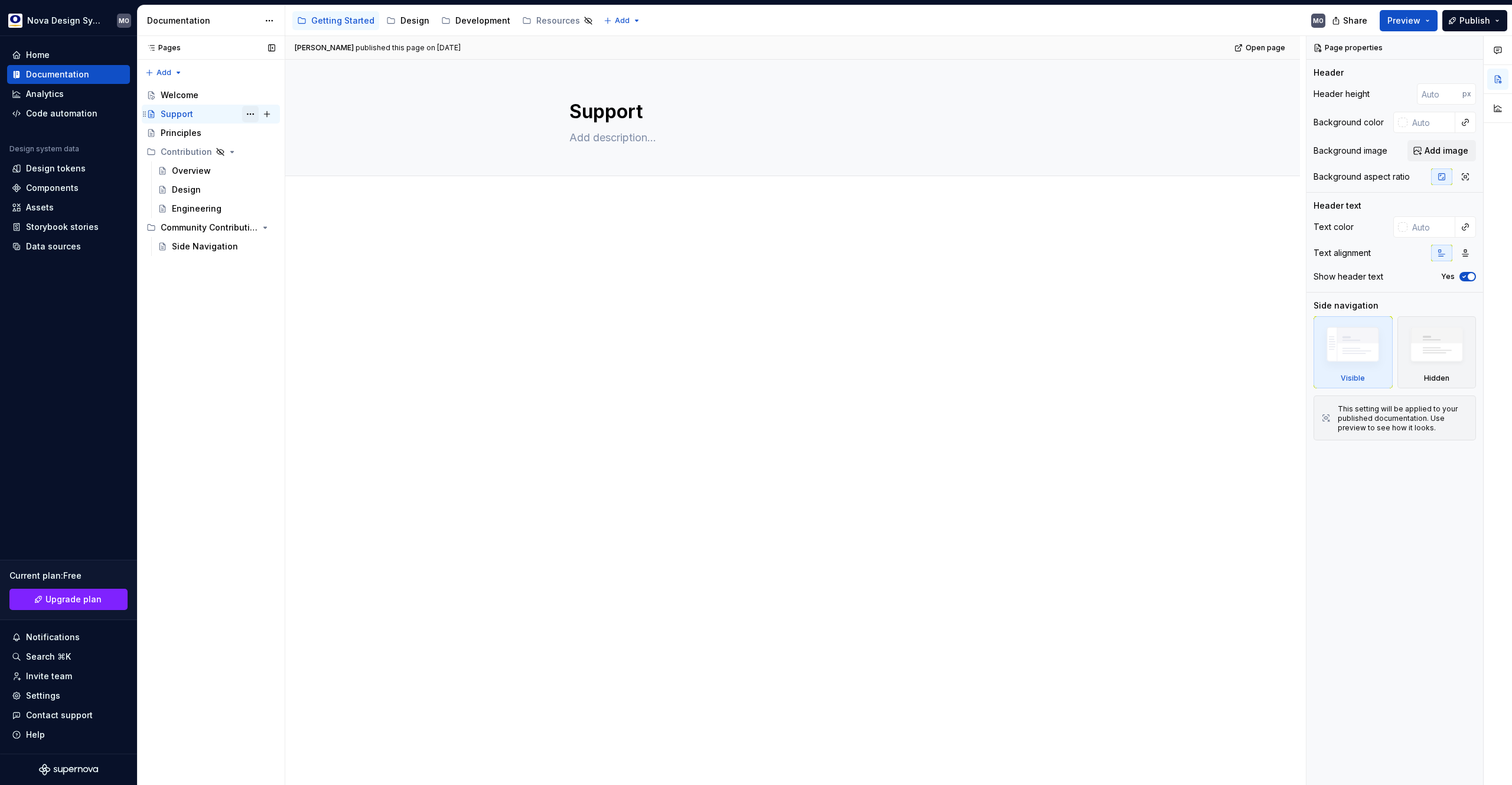
click at [251, 117] on button "Page tree" at bounding box center [251, 114] width 17 height 17
click at [284, 301] on div "Delete page" at bounding box center [322, 306] width 116 height 12
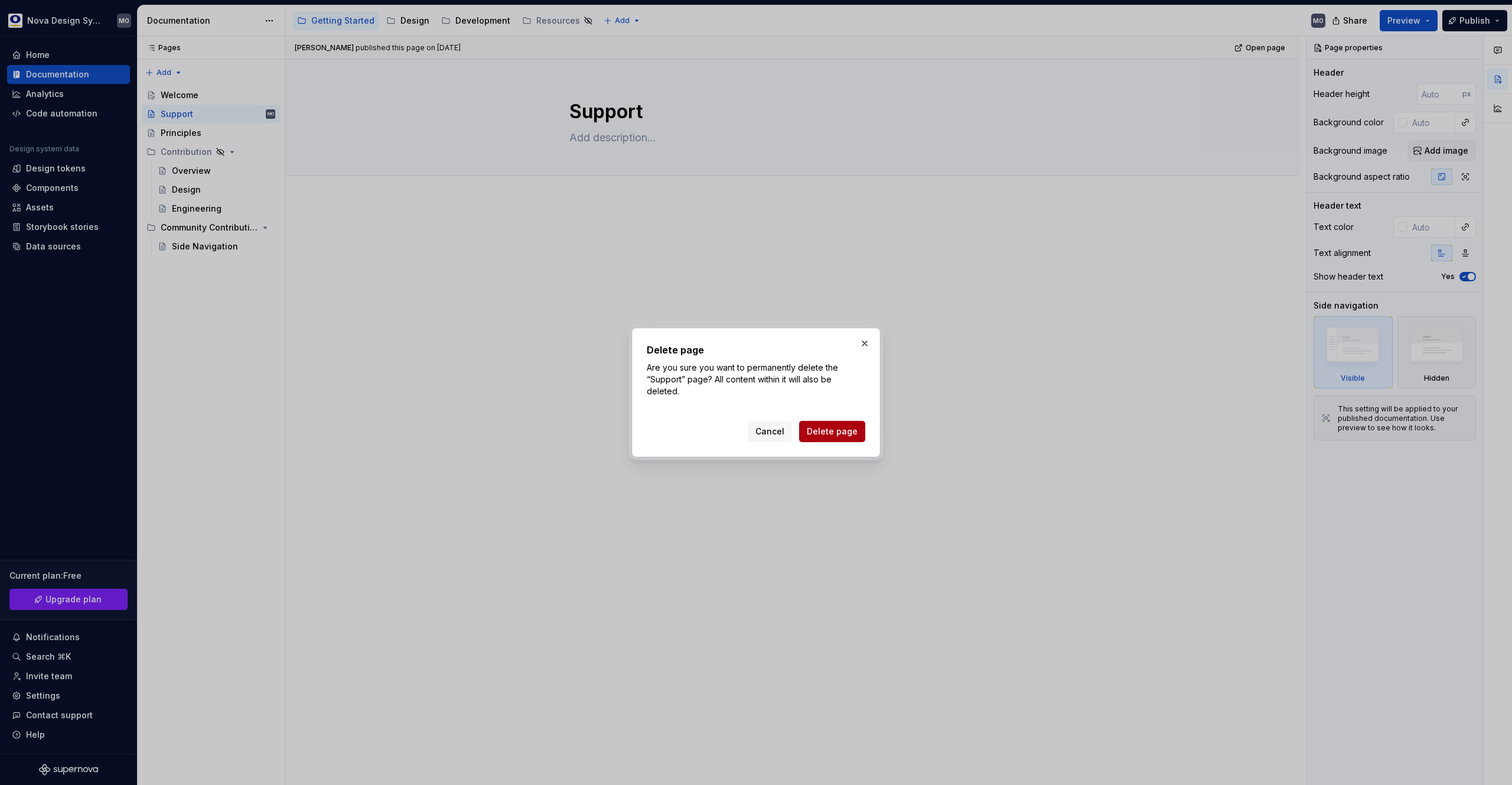
click at [823, 432] on span "Delete page" at bounding box center [831, 431] width 51 height 12
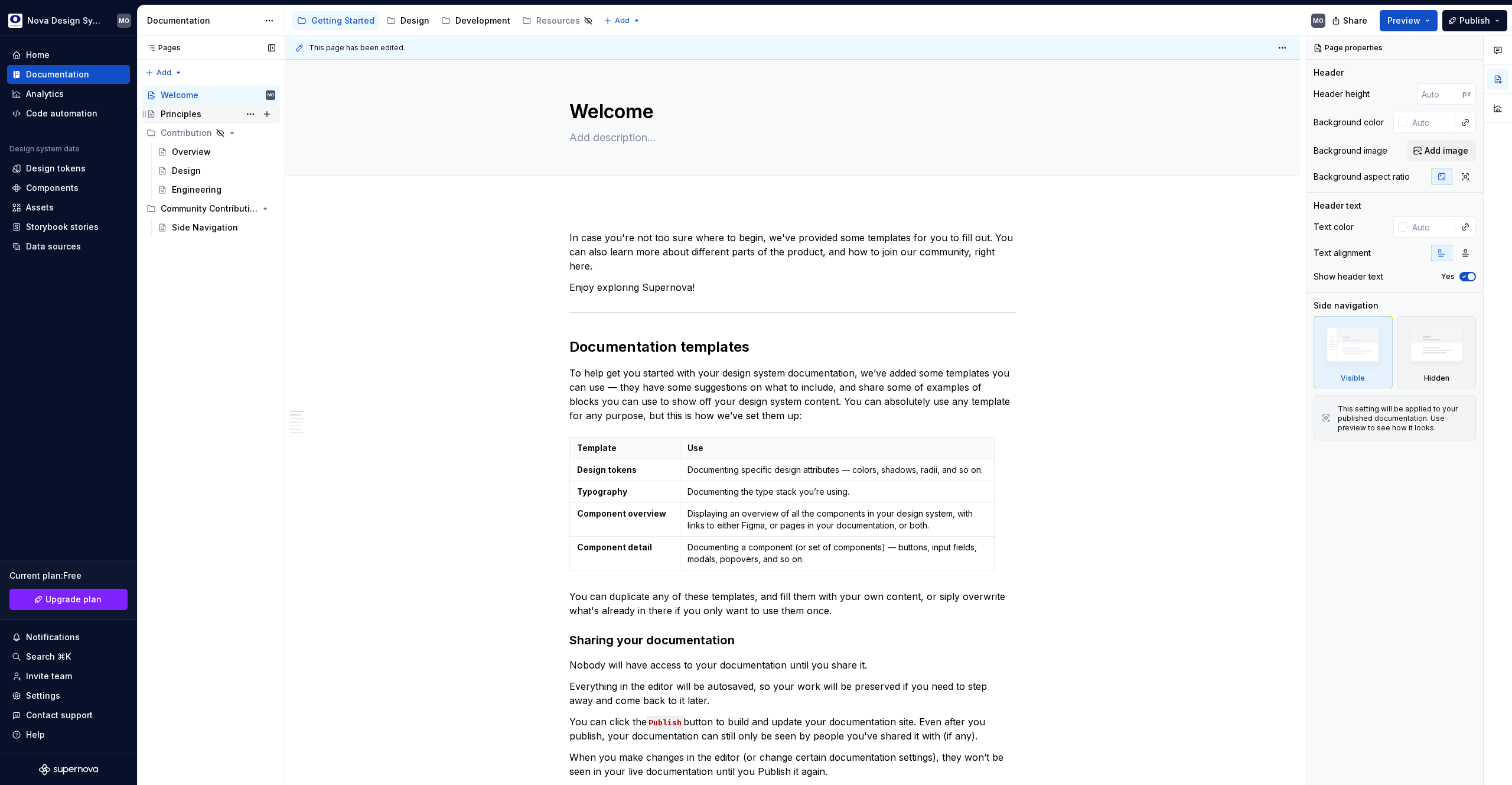
click at [195, 114] on div "Principles" at bounding box center [181, 114] width 41 height 12
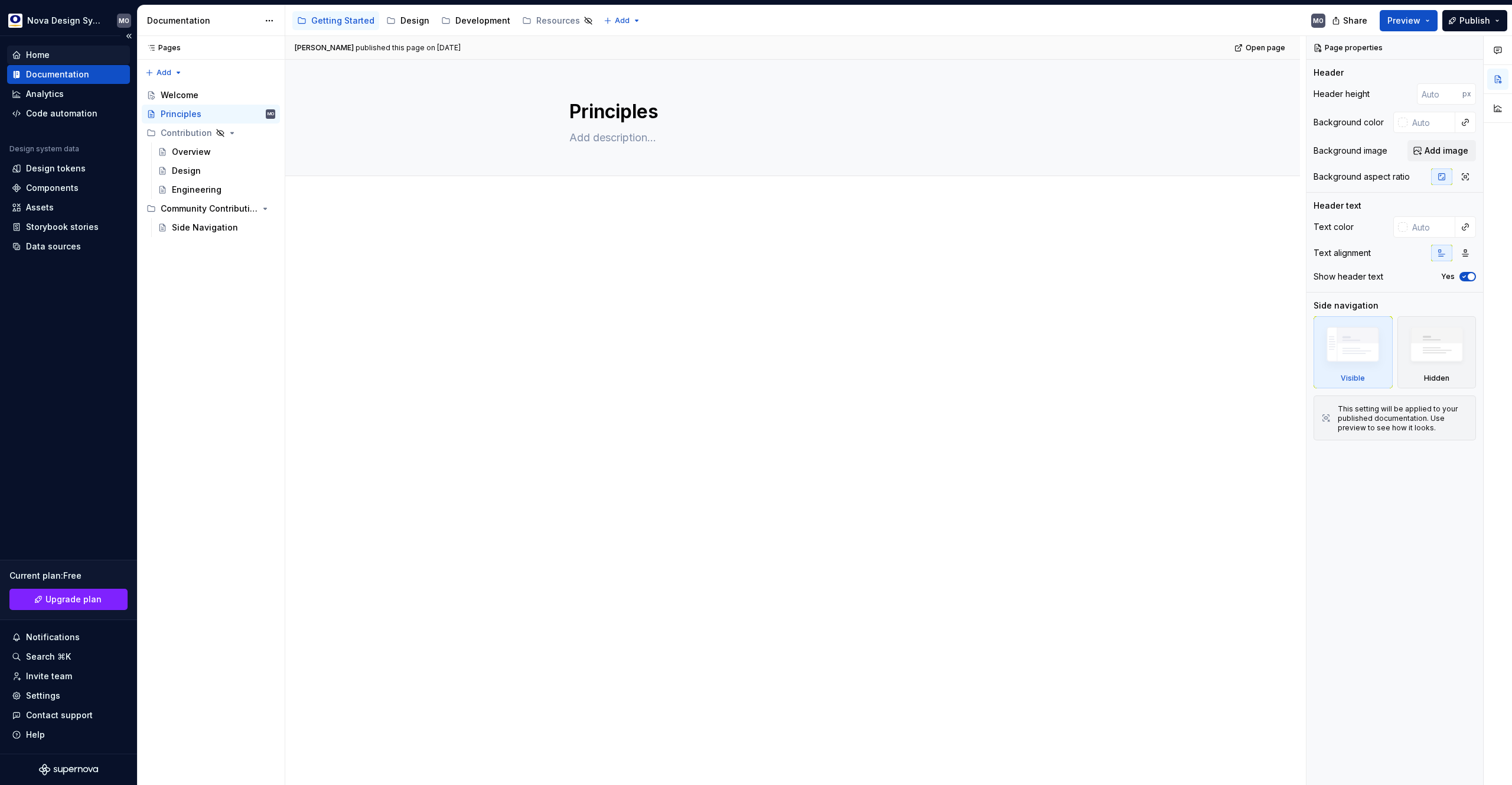
click at [39, 55] on div "Home" at bounding box center [37, 55] width 23 height 12
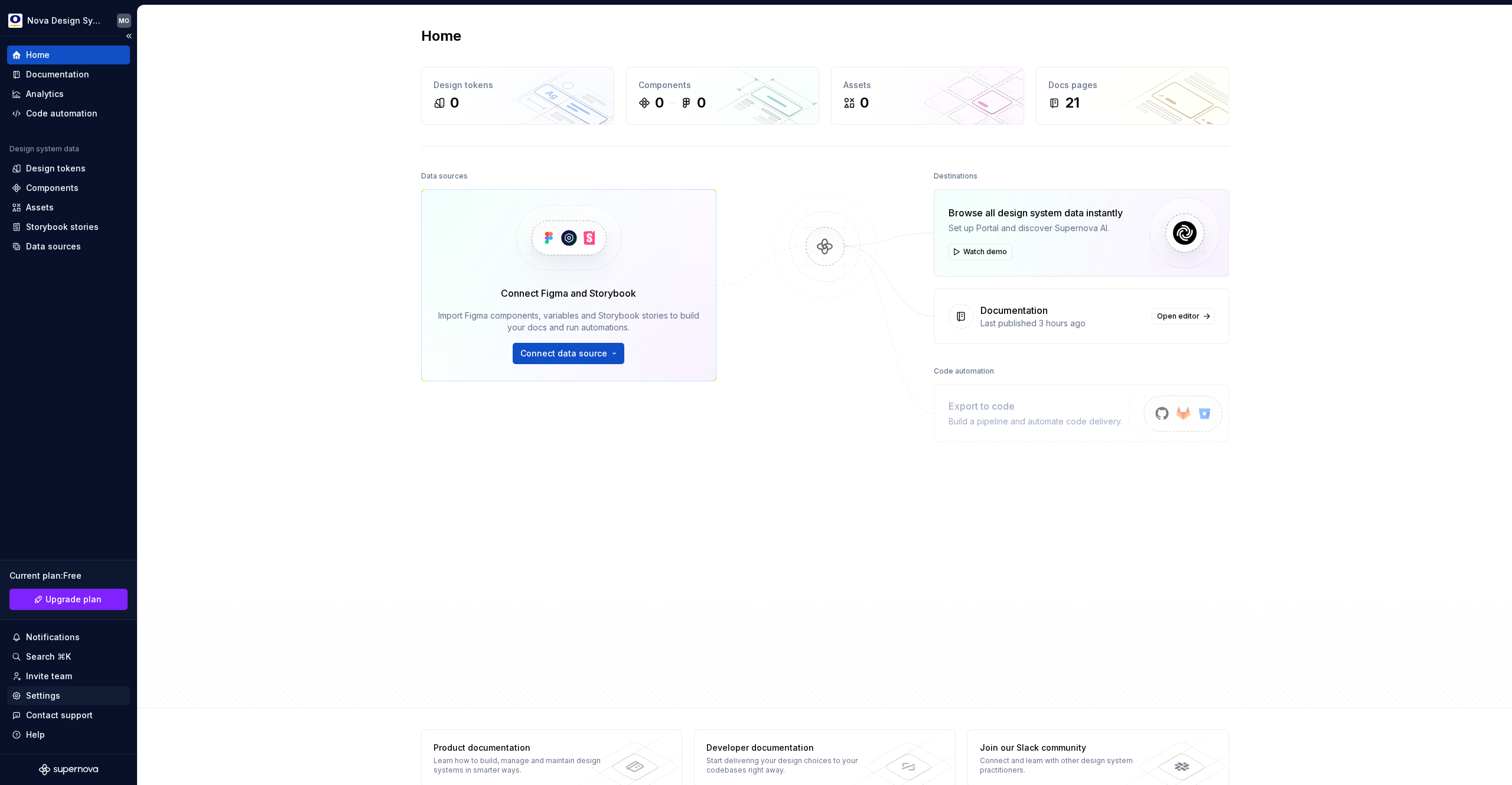
click at [41, 697] on div "Settings" at bounding box center [42, 696] width 34 height 12
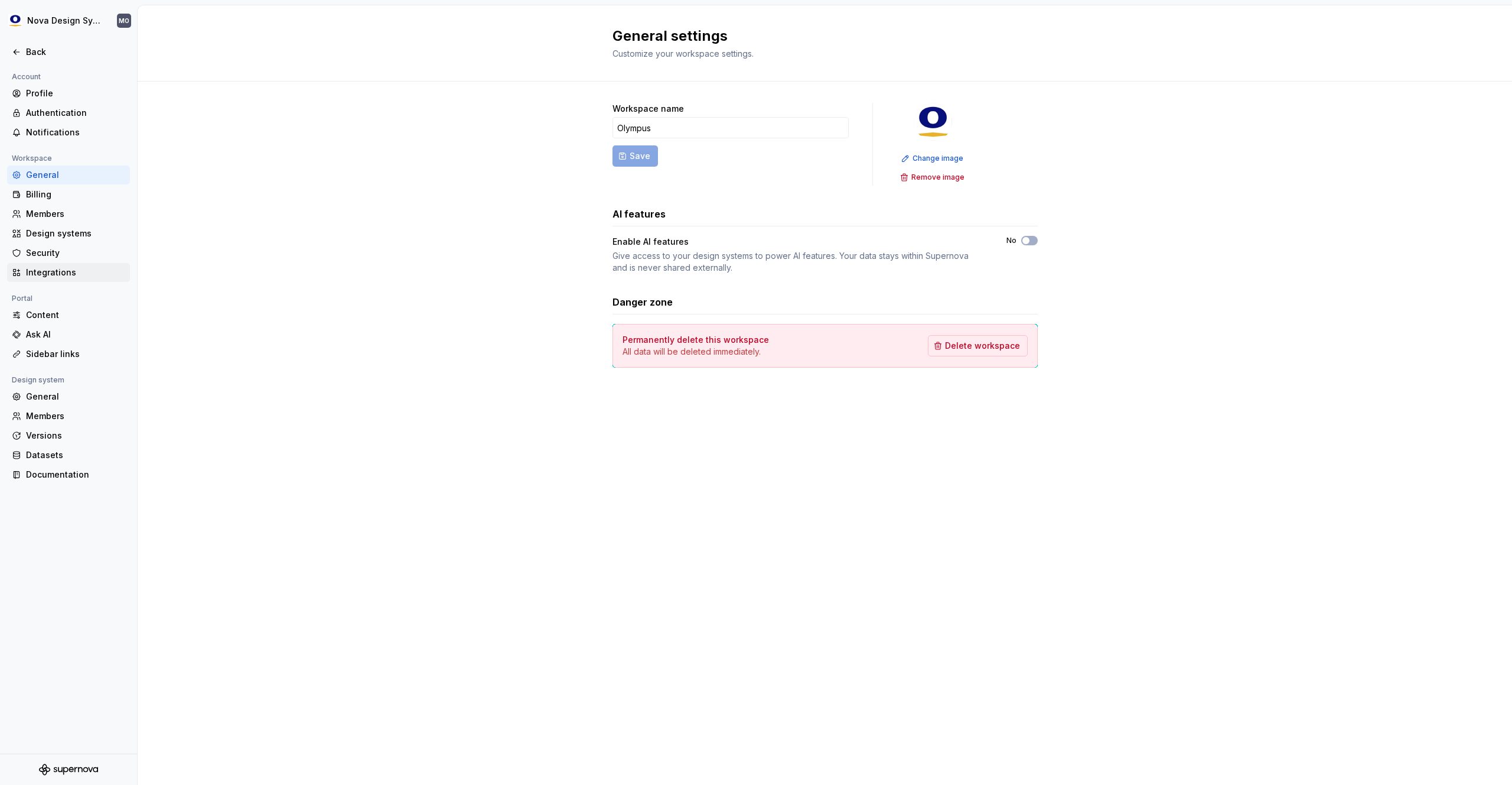
click at [67, 265] on div "Integrations" at bounding box center [69, 273] width 123 height 19
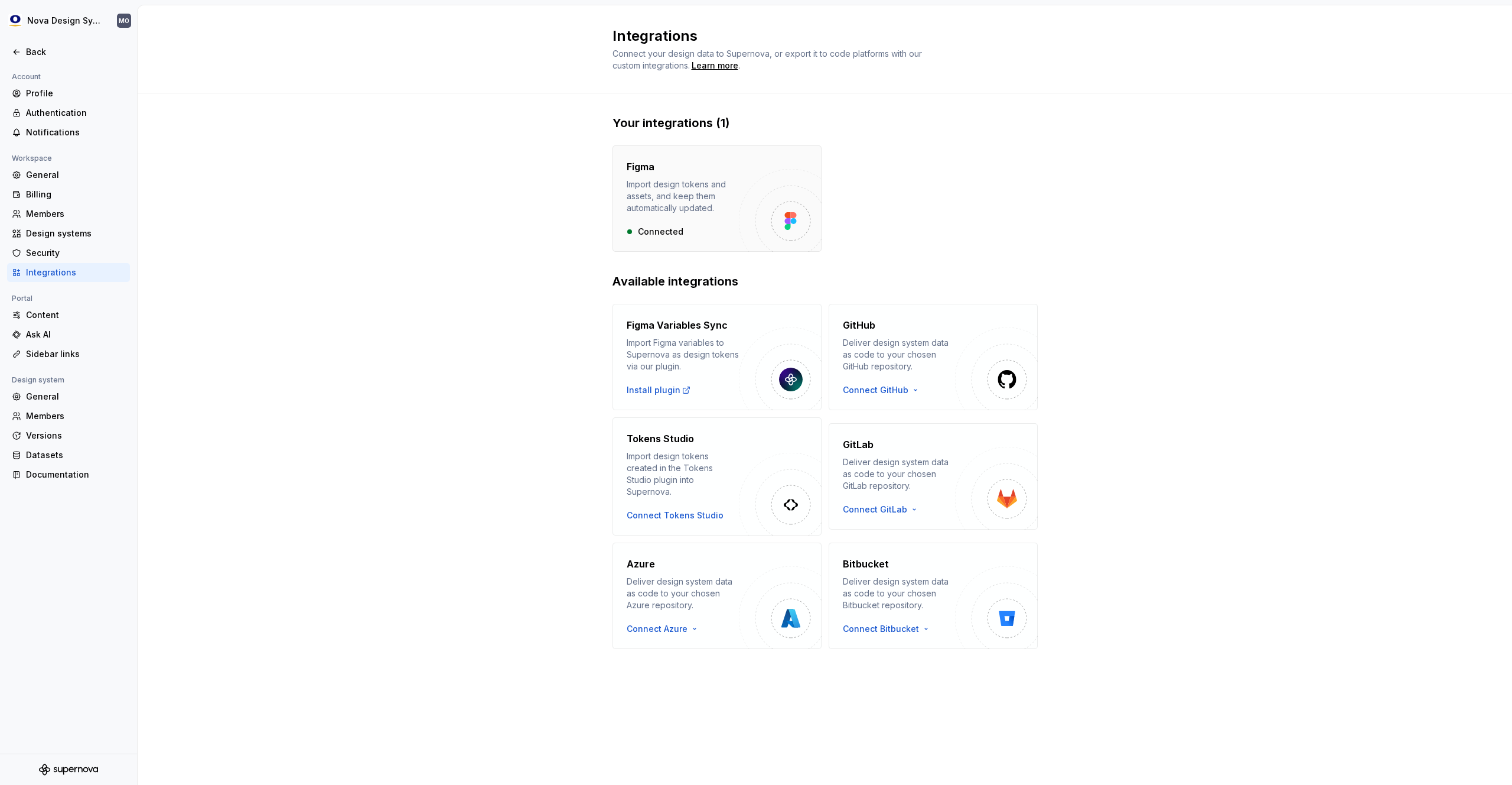
click at [715, 224] on div "Figma Import design tokens and assets, and keep them automatically updated. Con…" at bounding box center [682, 199] width 112 height 78
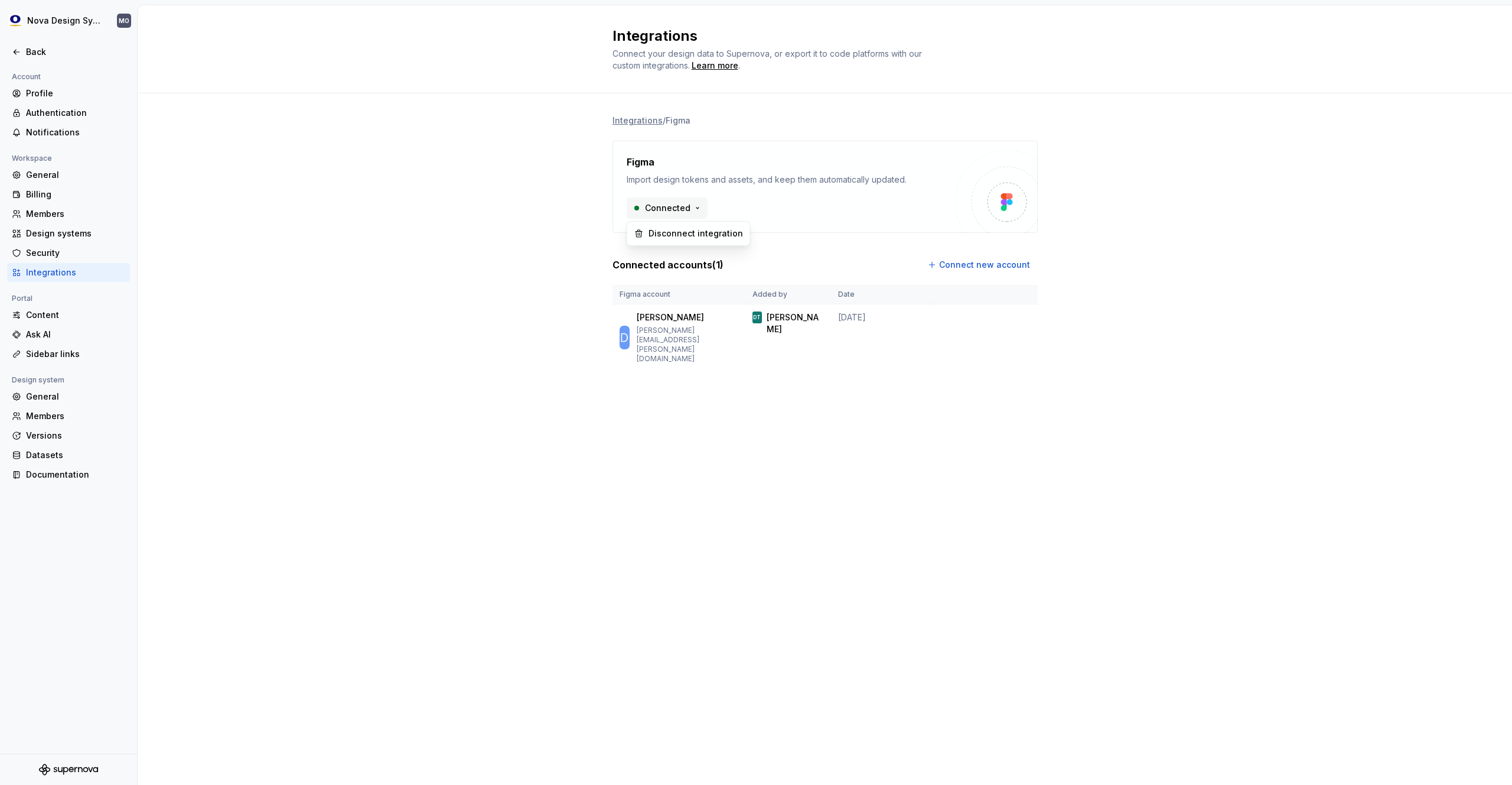
click at [678, 205] on html "Nova Design System MO Back Account Profile Authentication Notifications Workspa…" at bounding box center [756, 392] width 1512 height 785
click at [678, 236] on div "Disconnect integration" at bounding box center [695, 233] width 94 height 12
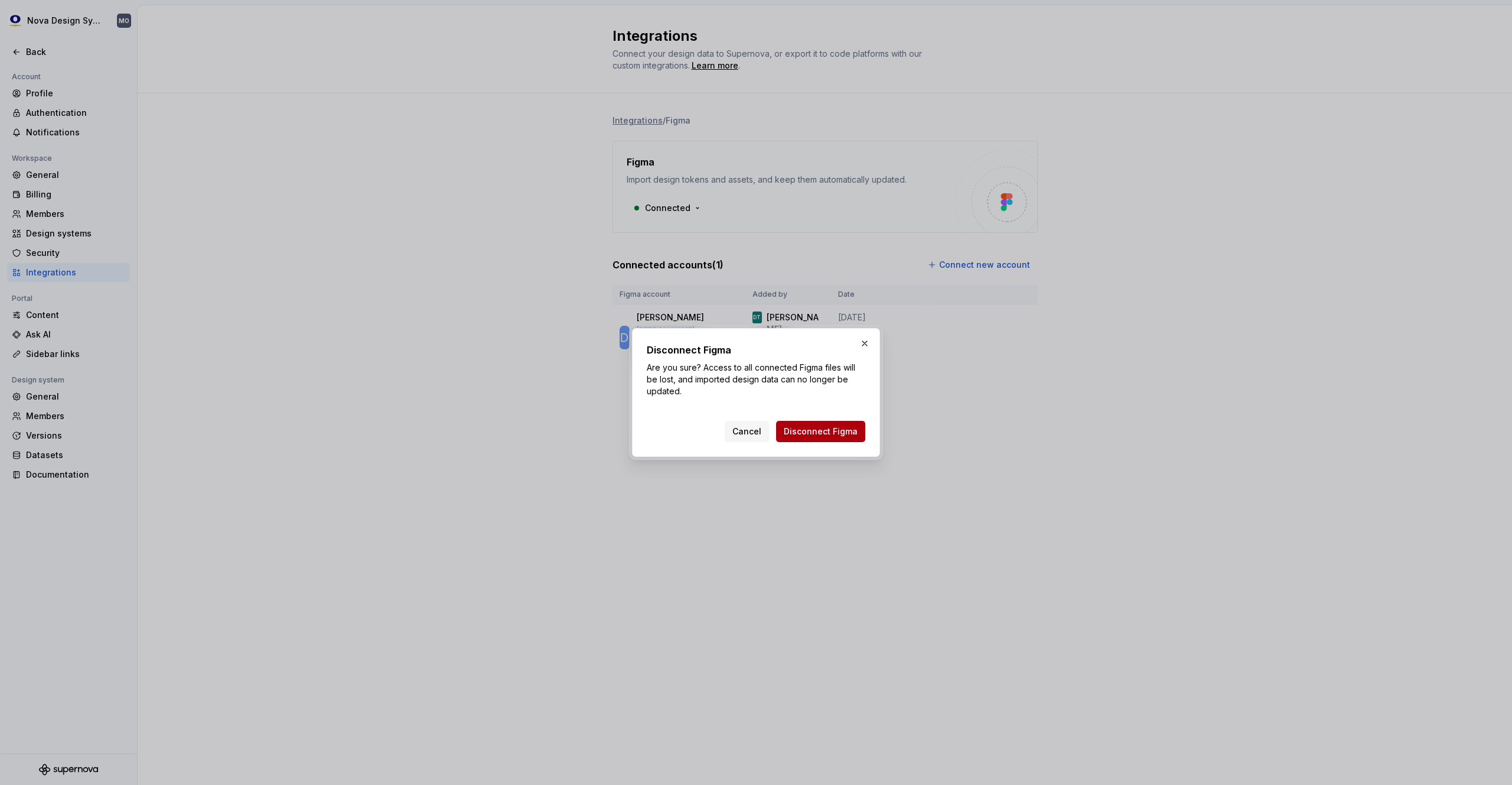
click at [820, 438] on button "Disconnect Figma" at bounding box center [820, 431] width 89 height 21
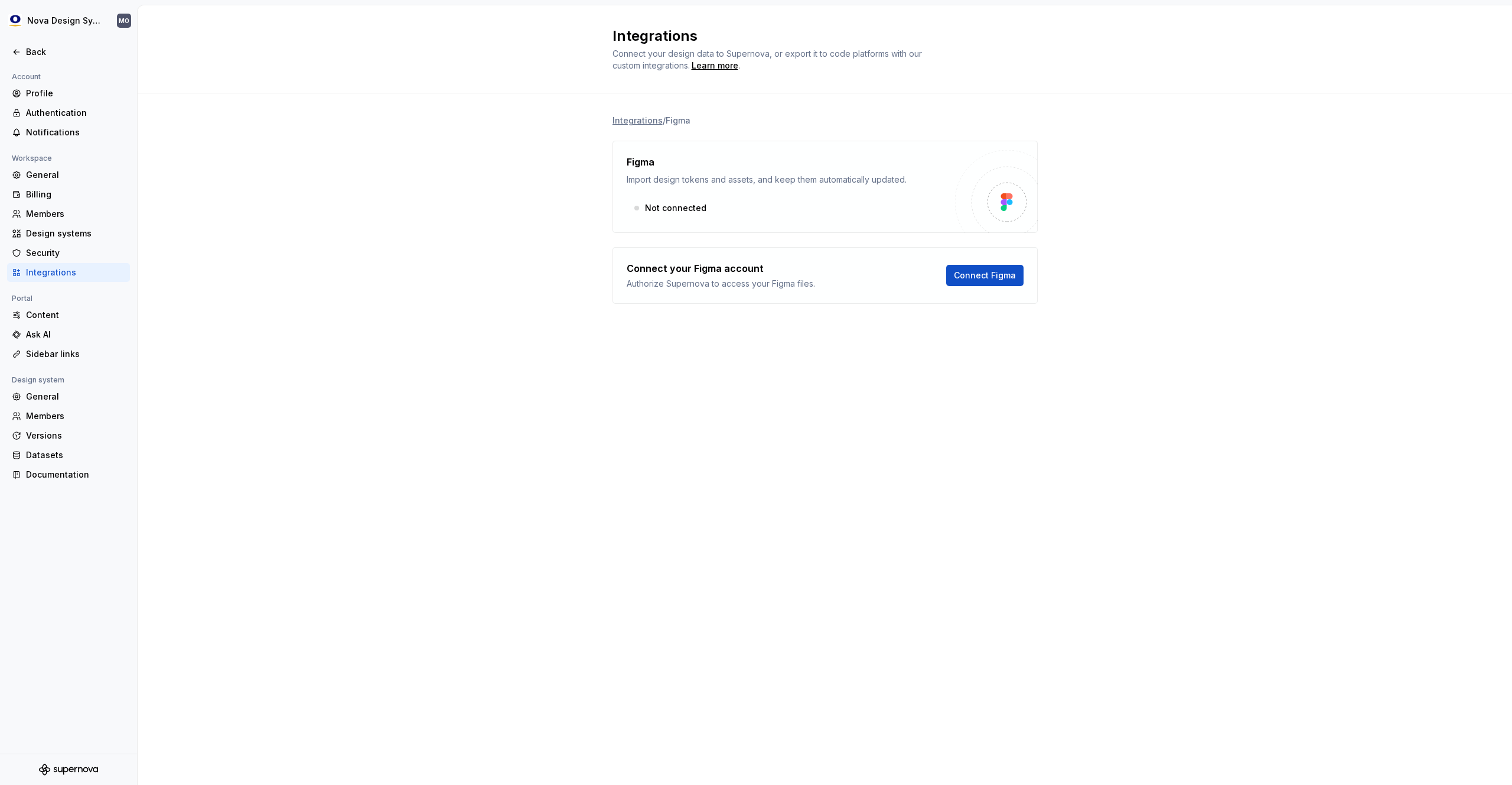
click at [443, 196] on div "Integrations / Figma Figma Import design tokens and assets, and keep them autom…" at bounding box center [825, 221] width 1374 height 255
click at [312, 166] on div "Integrations / Figma Figma Import design tokens and assets, and keep them autom…" at bounding box center [825, 221] width 1374 height 255
click at [35, 49] on div "Back" at bounding box center [75, 52] width 99 height 12
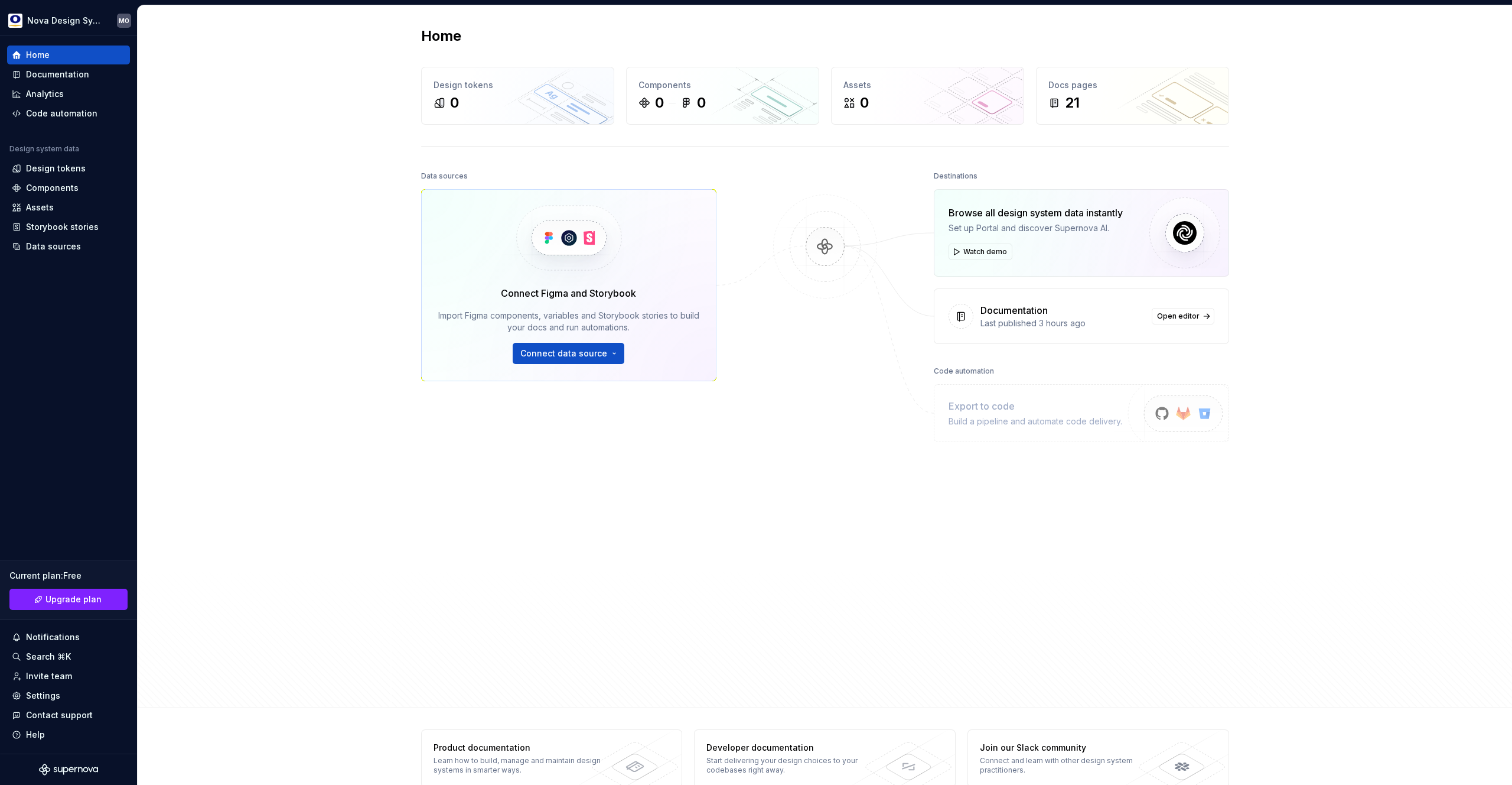
click at [328, 161] on div "Home Design tokens 0 Components 0 0 Assets 0 Docs pages 21 Data sources Connect…" at bounding box center [825, 356] width 1374 height 703
click at [1105, 101] on div "21" at bounding box center [1133, 103] width 168 height 19
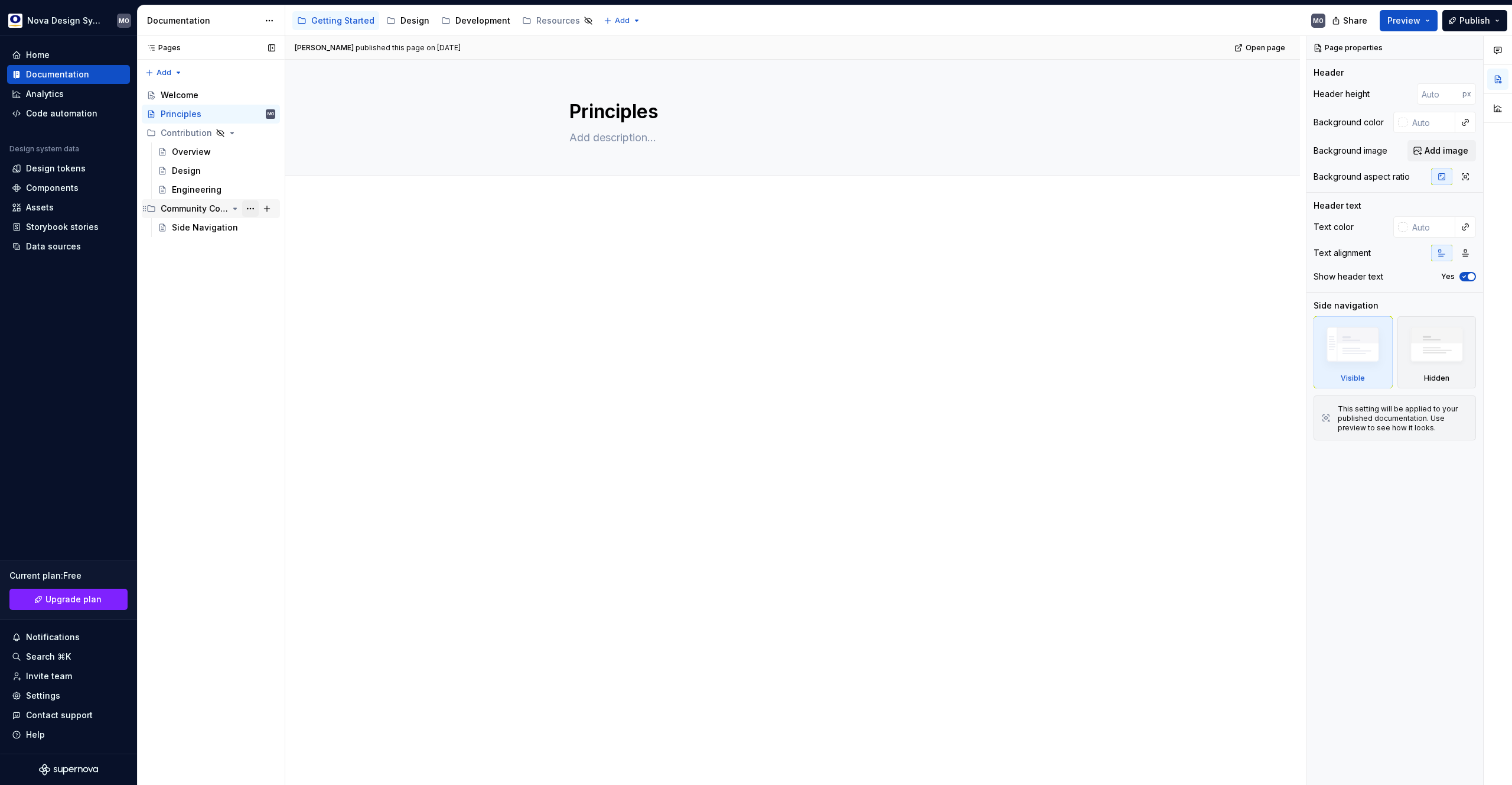
click at [253, 209] on button "Page tree" at bounding box center [251, 208] width 17 height 17
click at [182, 242] on div "Pages Pages Add Accessibility guide for tree Page tree. Navigate the tree with …" at bounding box center [211, 410] width 148 height 749
click at [130, 35] on button "Collapse sidebar" at bounding box center [128, 36] width 17 height 17
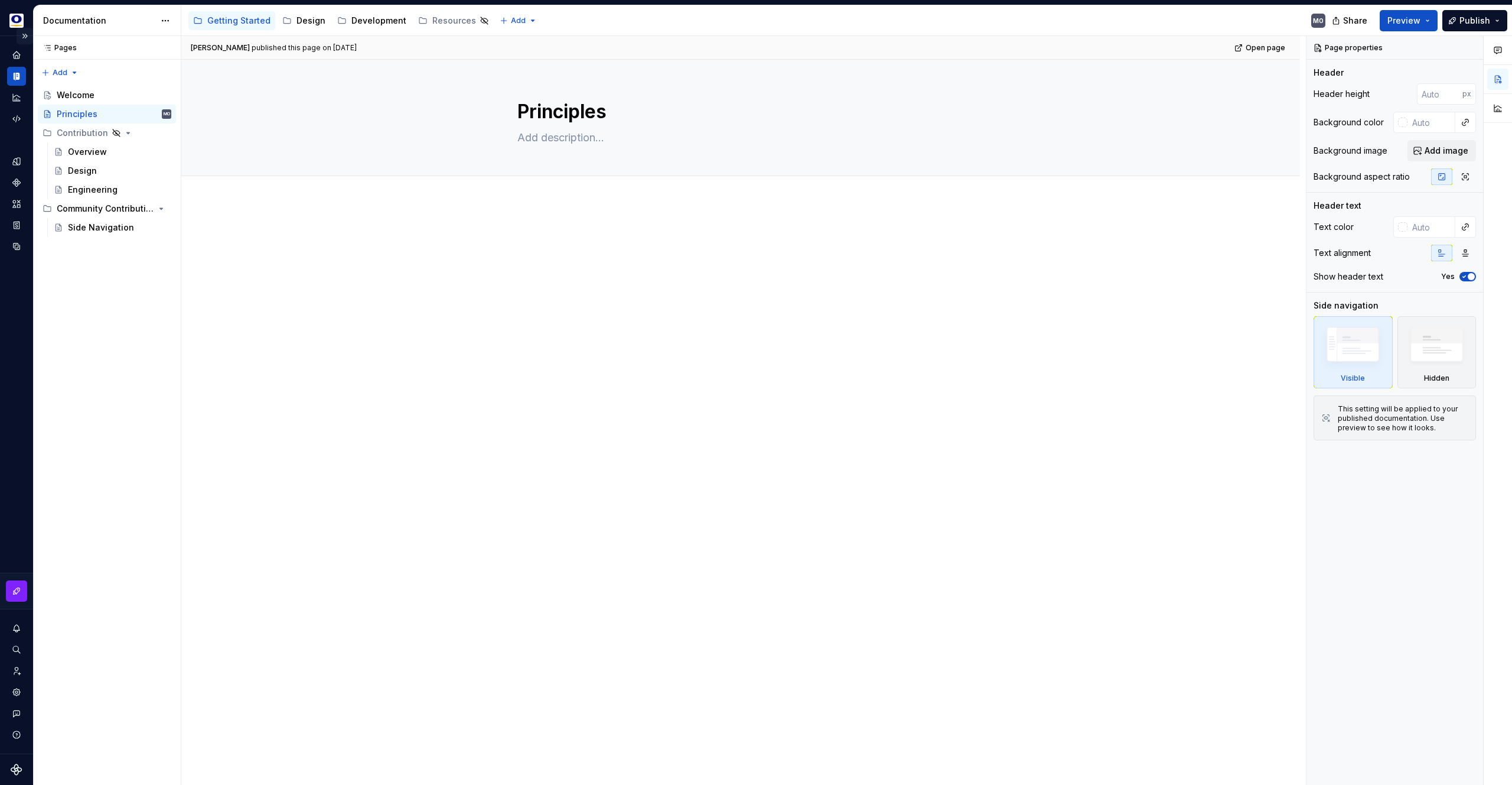
click at [28, 36] on button "Expand sidebar" at bounding box center [25, 36] width 17 height 17
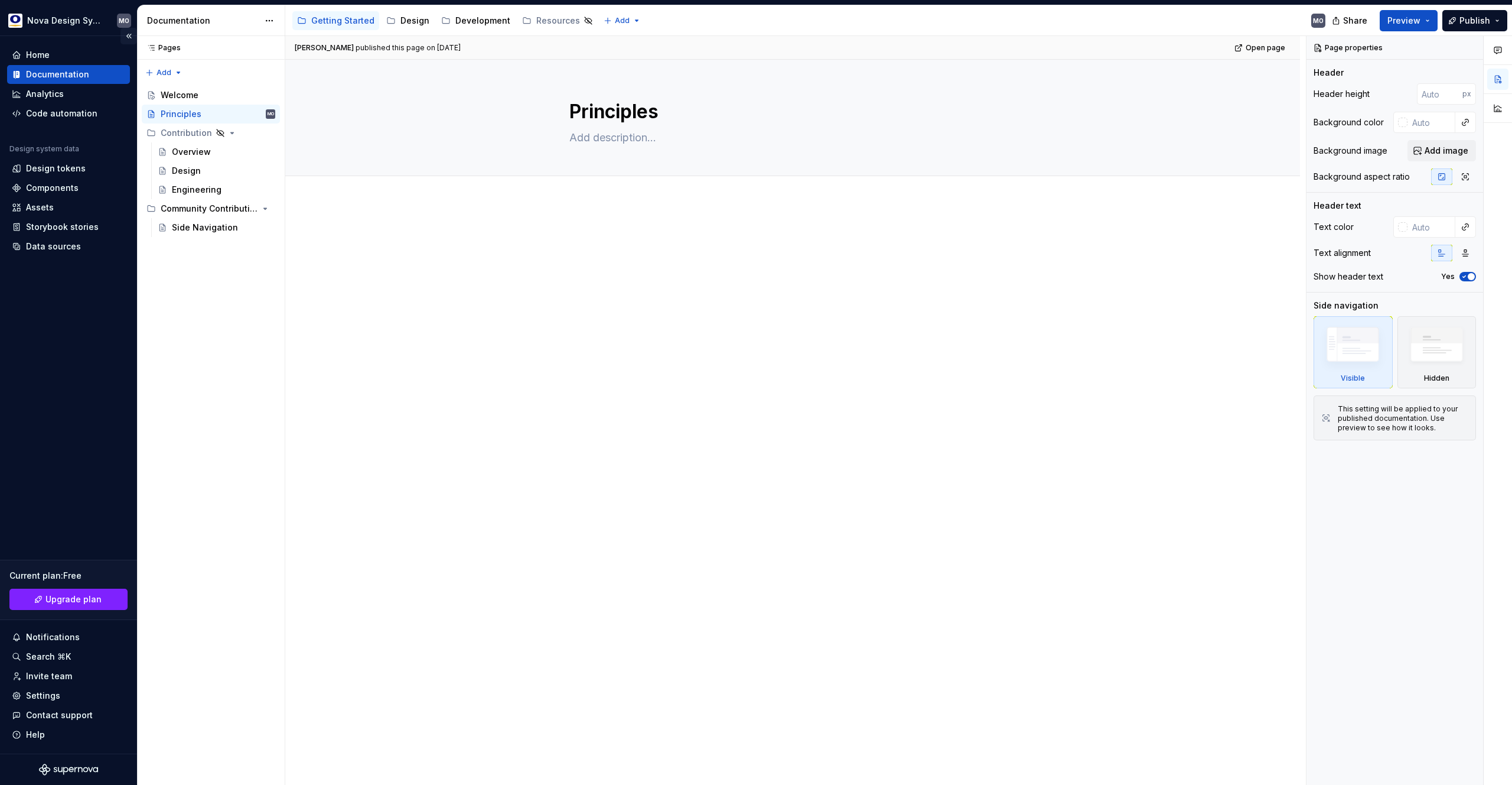
click at [126, 34] on button "Collapse sidebar" at bounding box center [128, 36] width 17 height 17
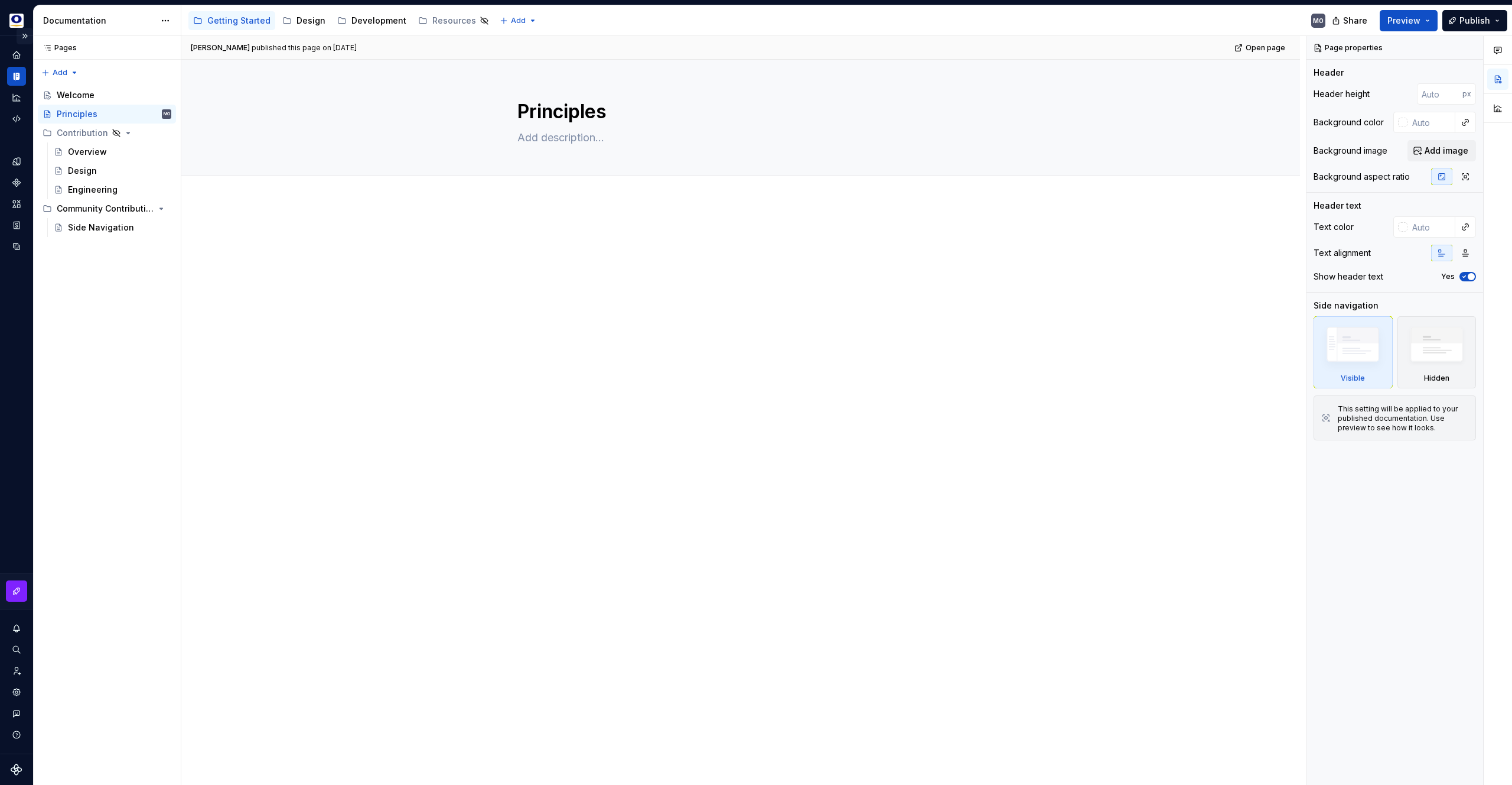
click at [23, 35] on button "Expand sidebar" at bounding box center [25, 36] width 17 height 17
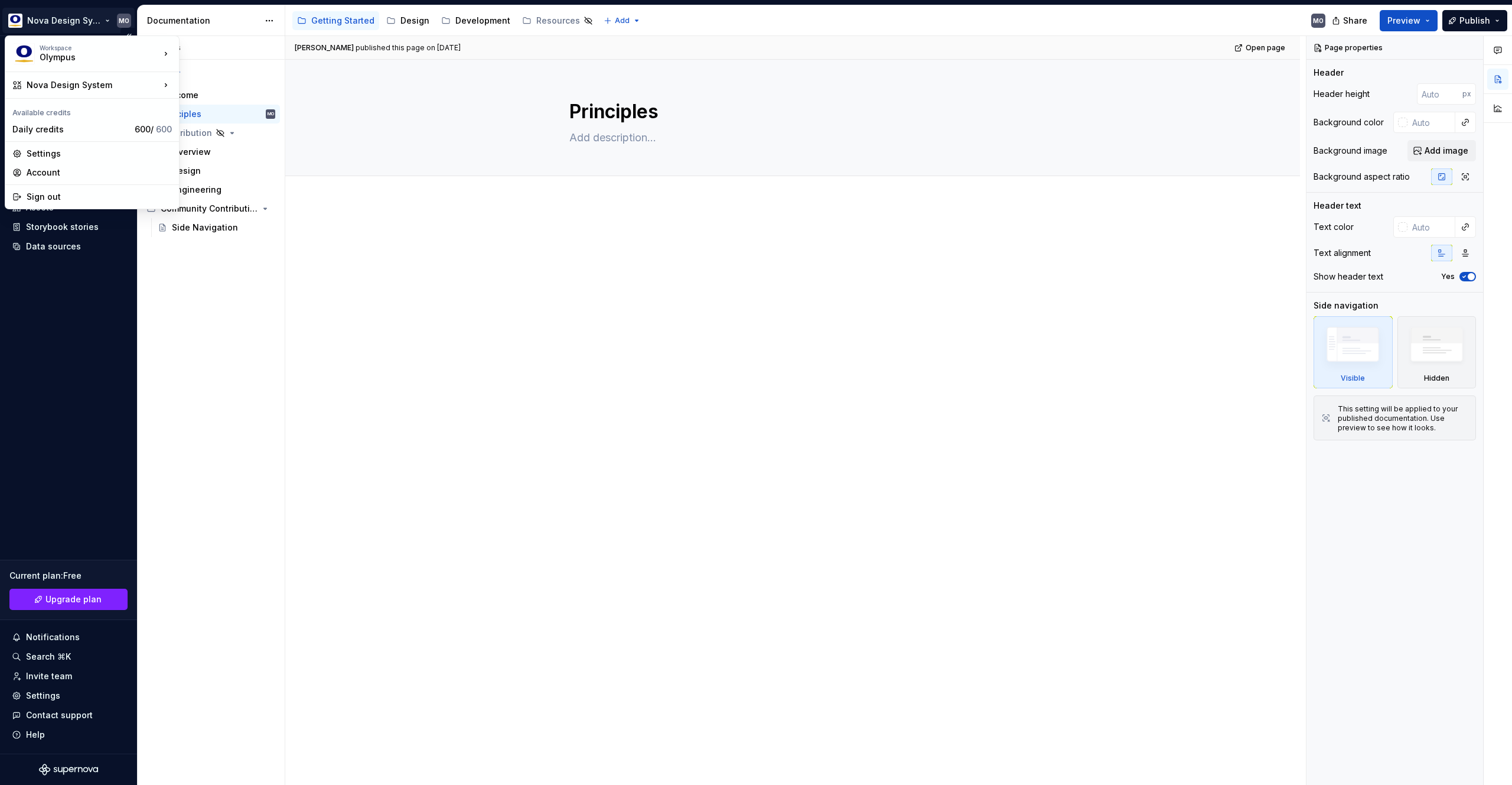
click at [96, 17] on html "Nova Design System MO Home Documentation Analytics Code automation Design syste…" at bounding box center [756, 392] width 1512 height 785
click at [73, 156] on div "Settings" at bounding box center [99, 154] width 145 height 12
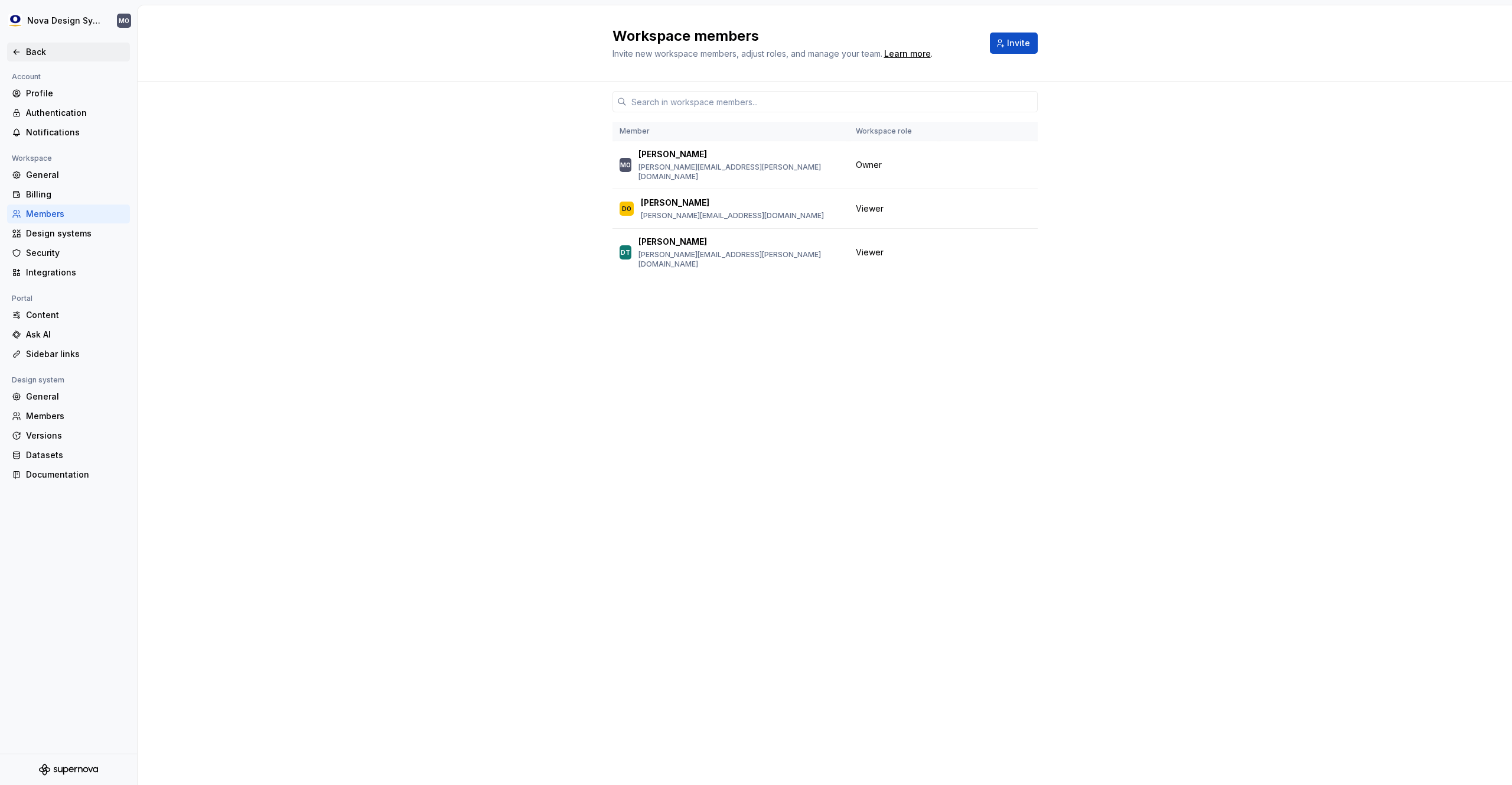
click at [44, 51] on div "Back" at bounding box center [75, 52] width 99 height 12
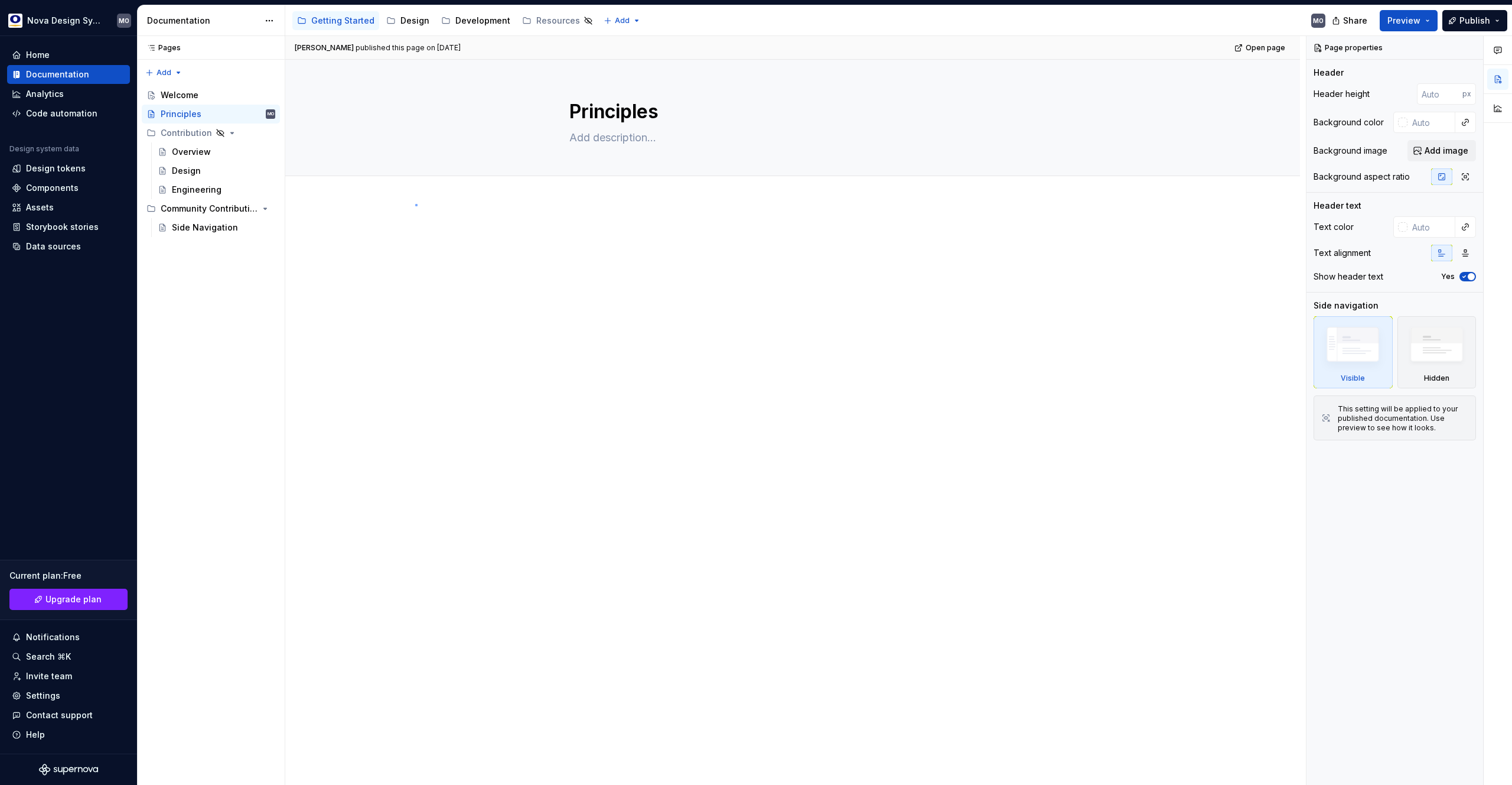
click at [415, 204] on div "[PERSON_NAME] published this page on [DATE] Open page Principles Edit header" at bounding box center [795, 410] width 1020 height 749
type textarea "*"
